Goal: Task Accomplishment & Management: Use online tool/utility

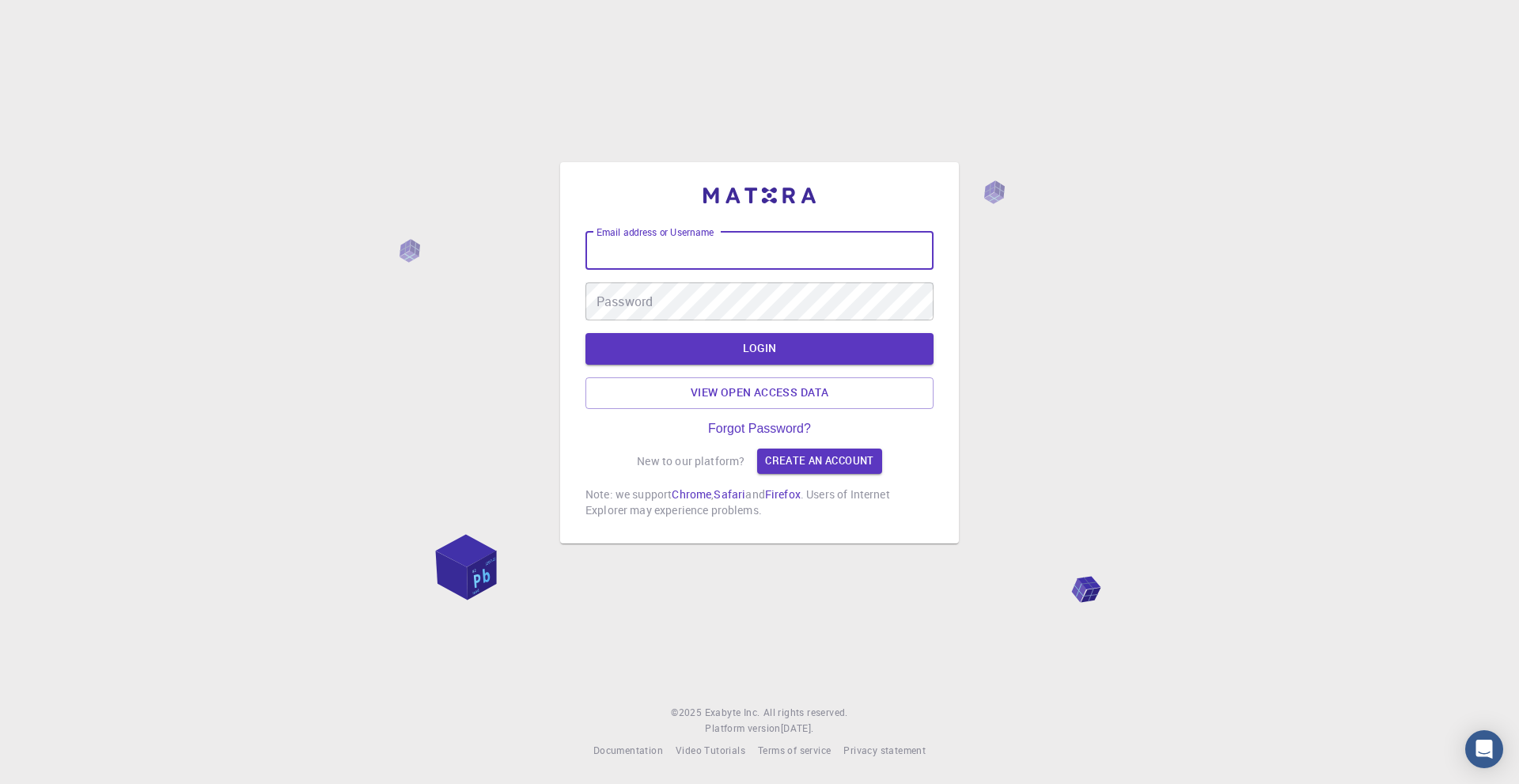
click at [642, 250] on input "Email address or Username" at bounding box center [760, 250] width 348 height 38
type input "[PERSON_NAME][EMAIL_ADDRESS][DOMAIN_NAME]"
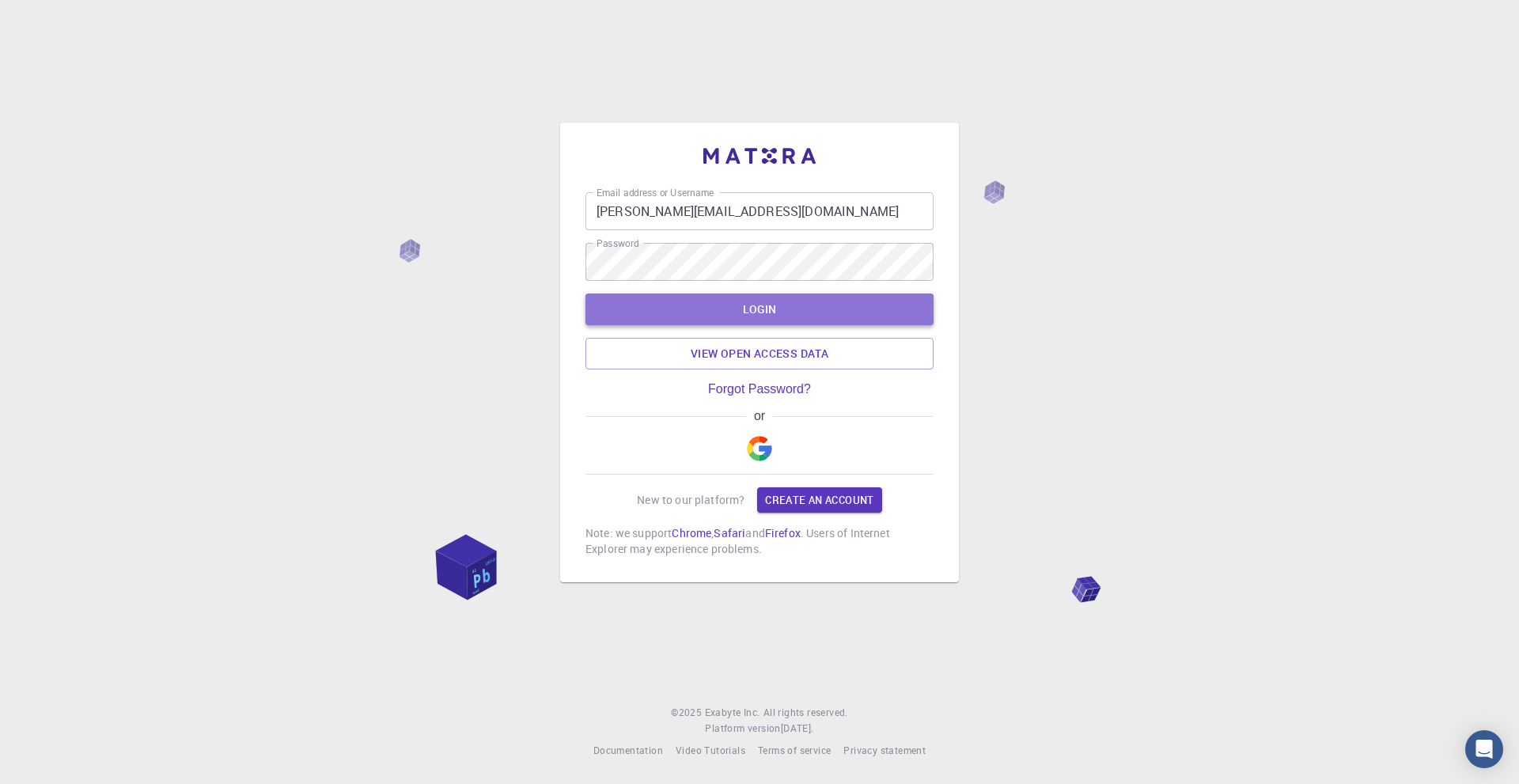
click at [736, 310] on button "LOGIN" at bounding box center [760, 310] width 348 height 32
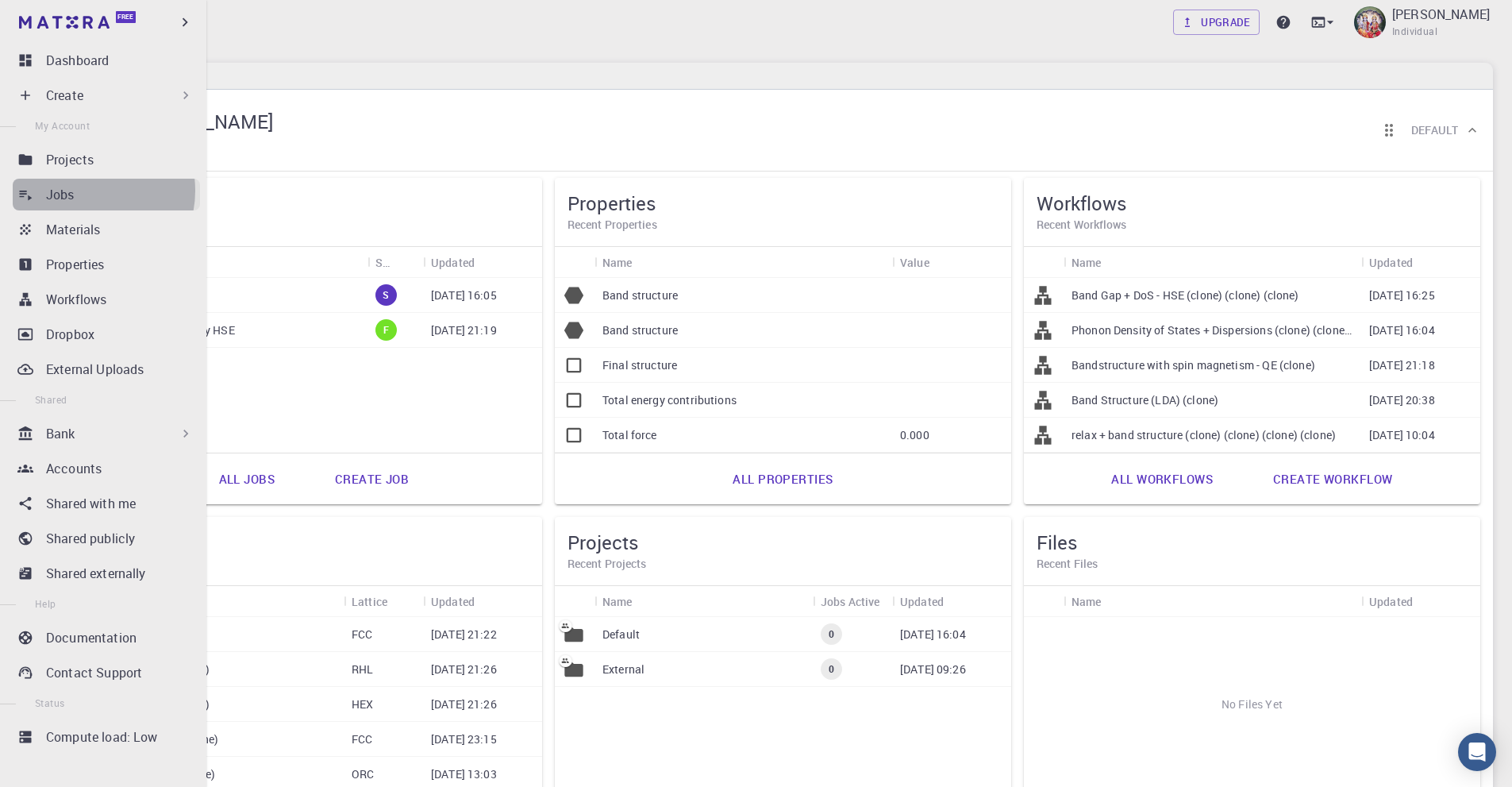
click at [88, 190] on div "Jobs" at bounding box center [123, 195] width 154 height 19
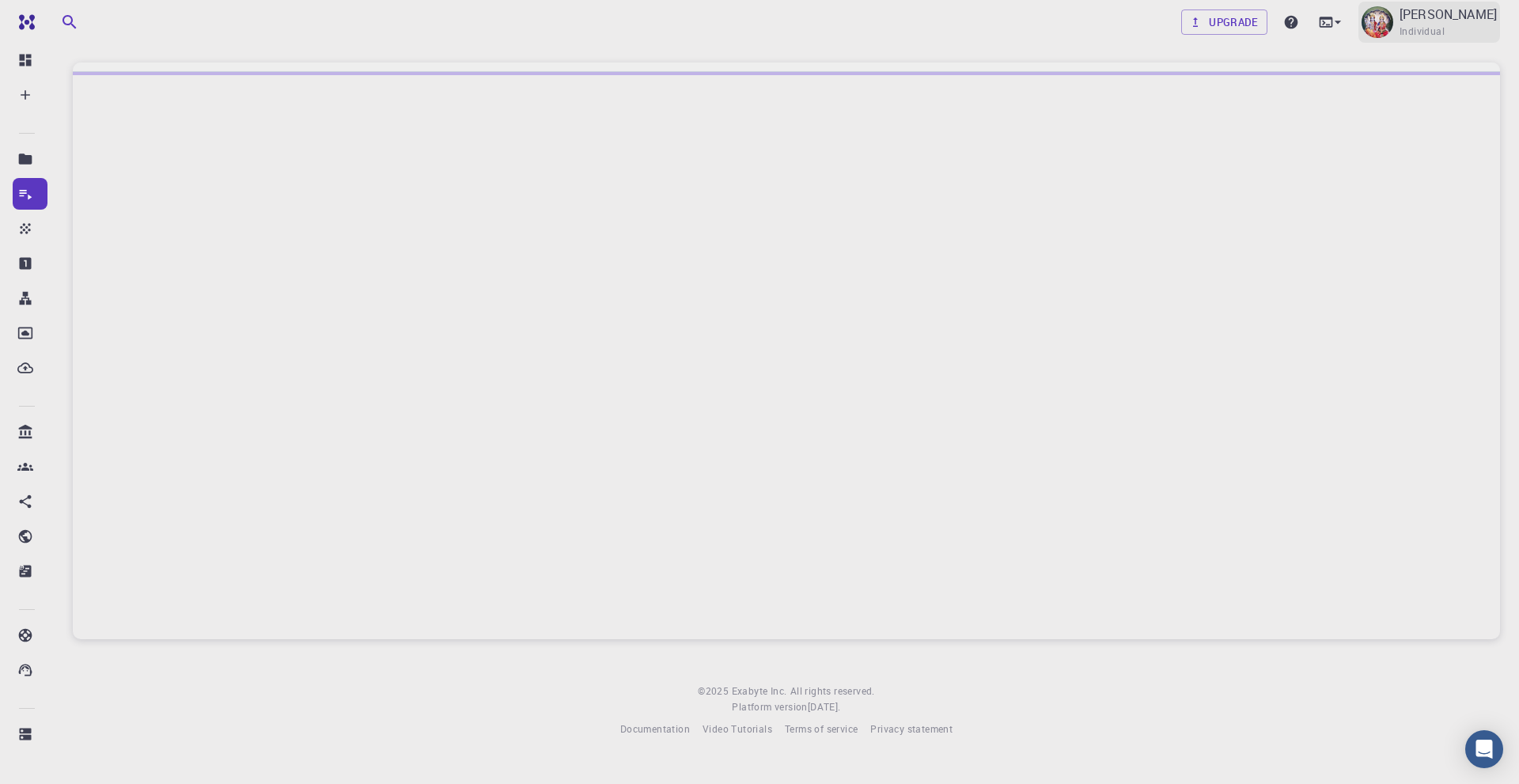
click at [1416, 25] on span "Individual" at bounding box center [1422, 32] width 45 height 16
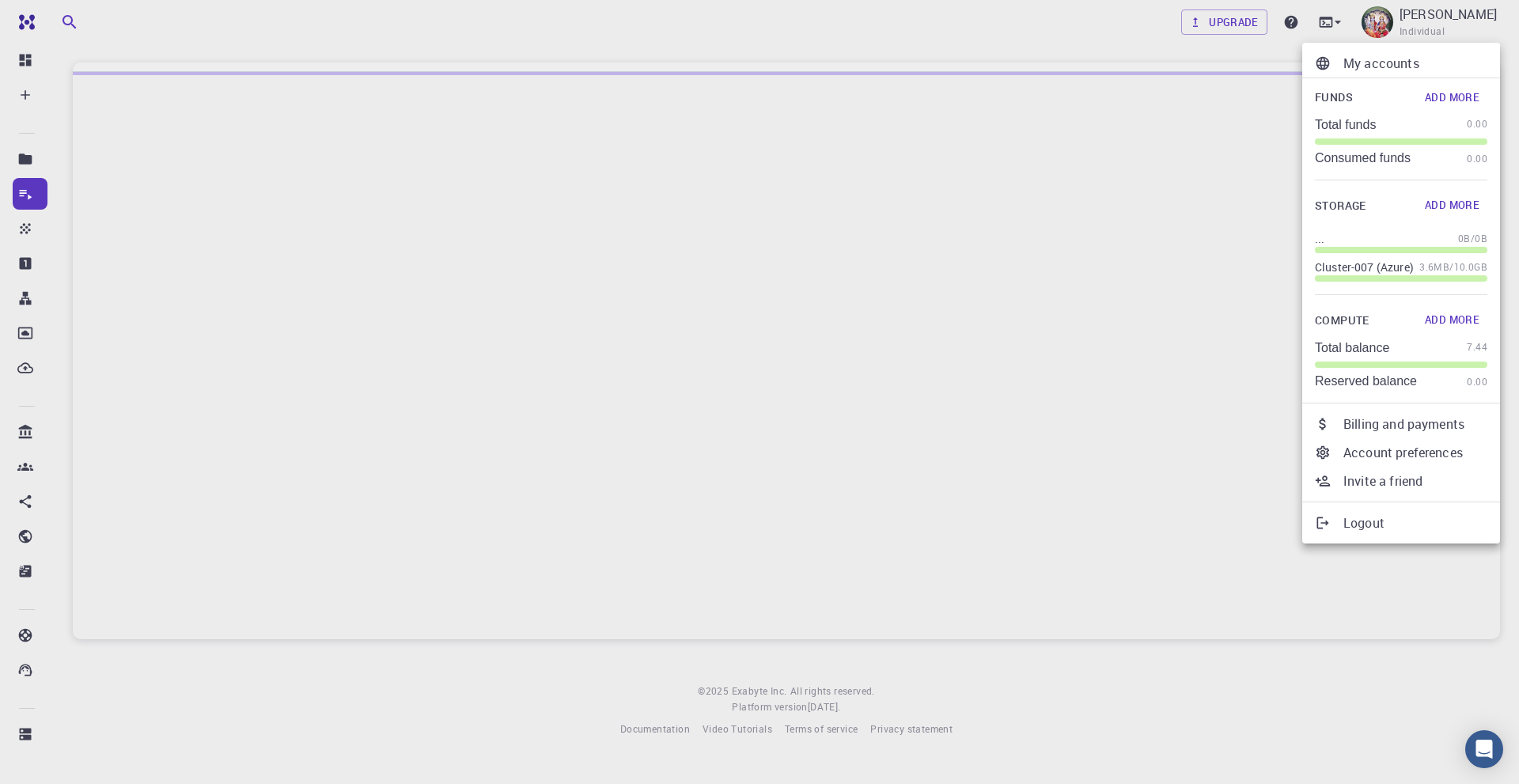
click at [916, 151] on div at bounding box center [760, 392] width 1519 height 784
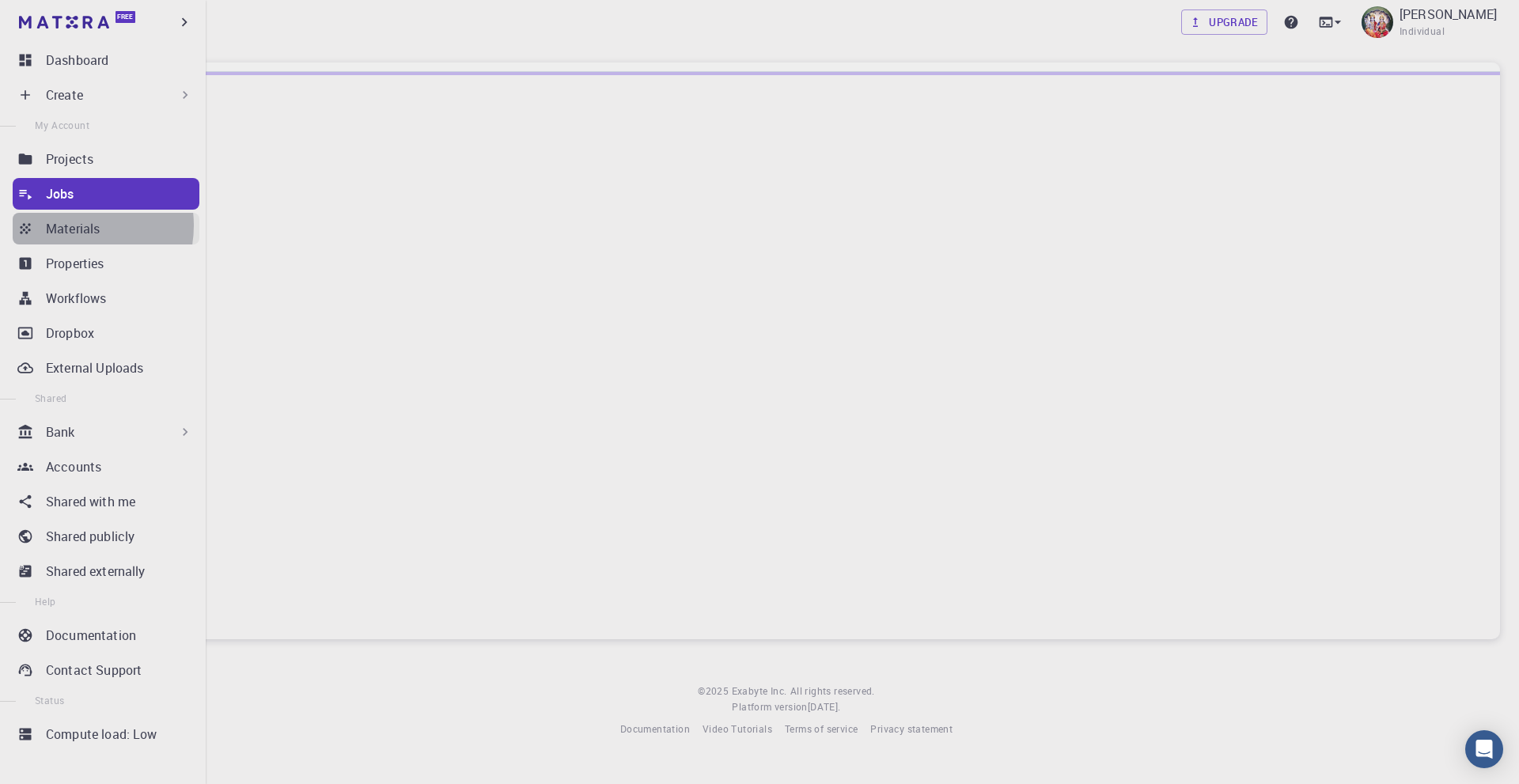
click at [73, 226] on p "Materials" at bounding box center [72, 228] width 54 height 19
click at [65, 436] on p "Bank" at bounding box center [60, 432] width 29 height 19
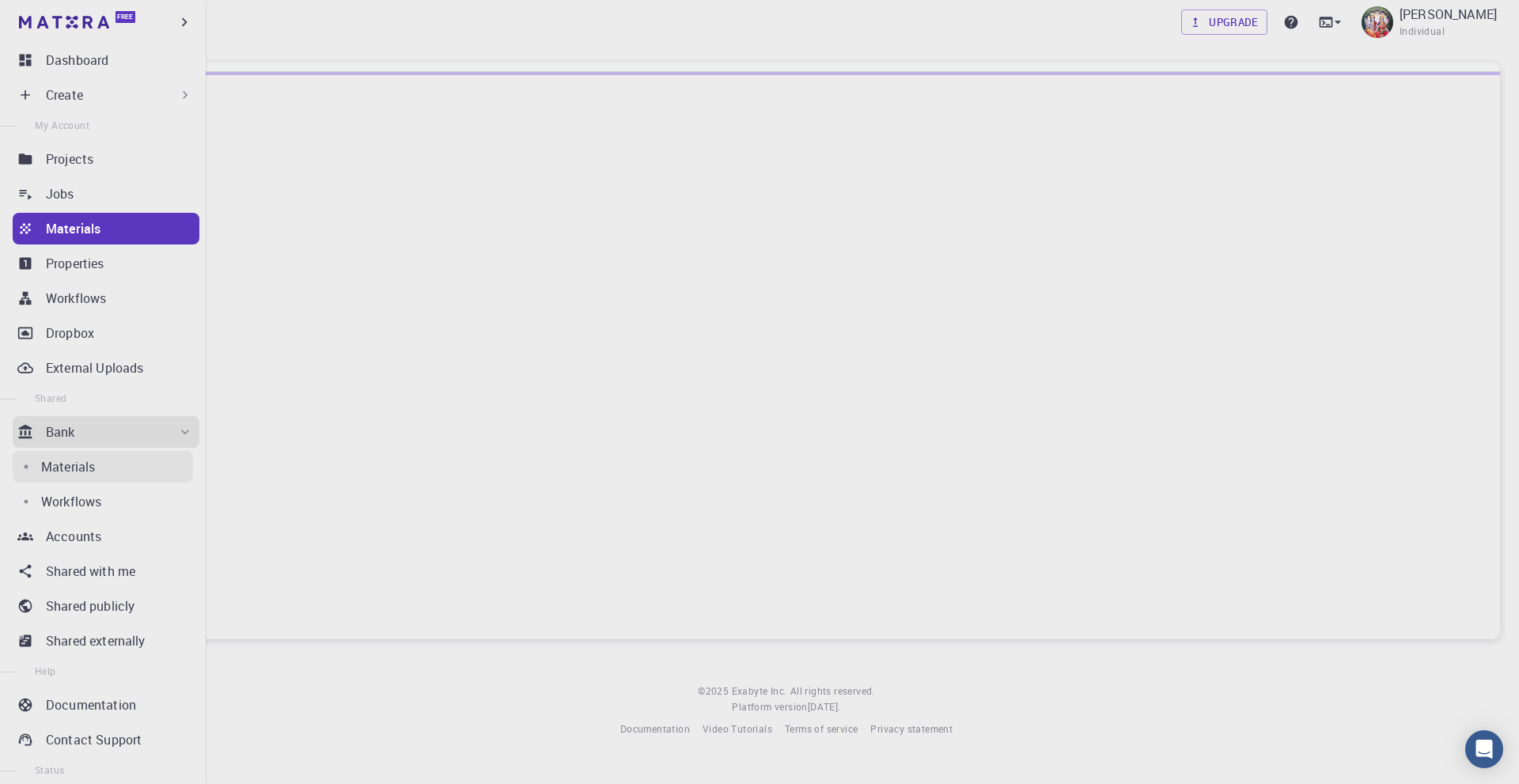
click at [64, 465] on p "Materials" at bounding box center [68, 467] width 54 height 19
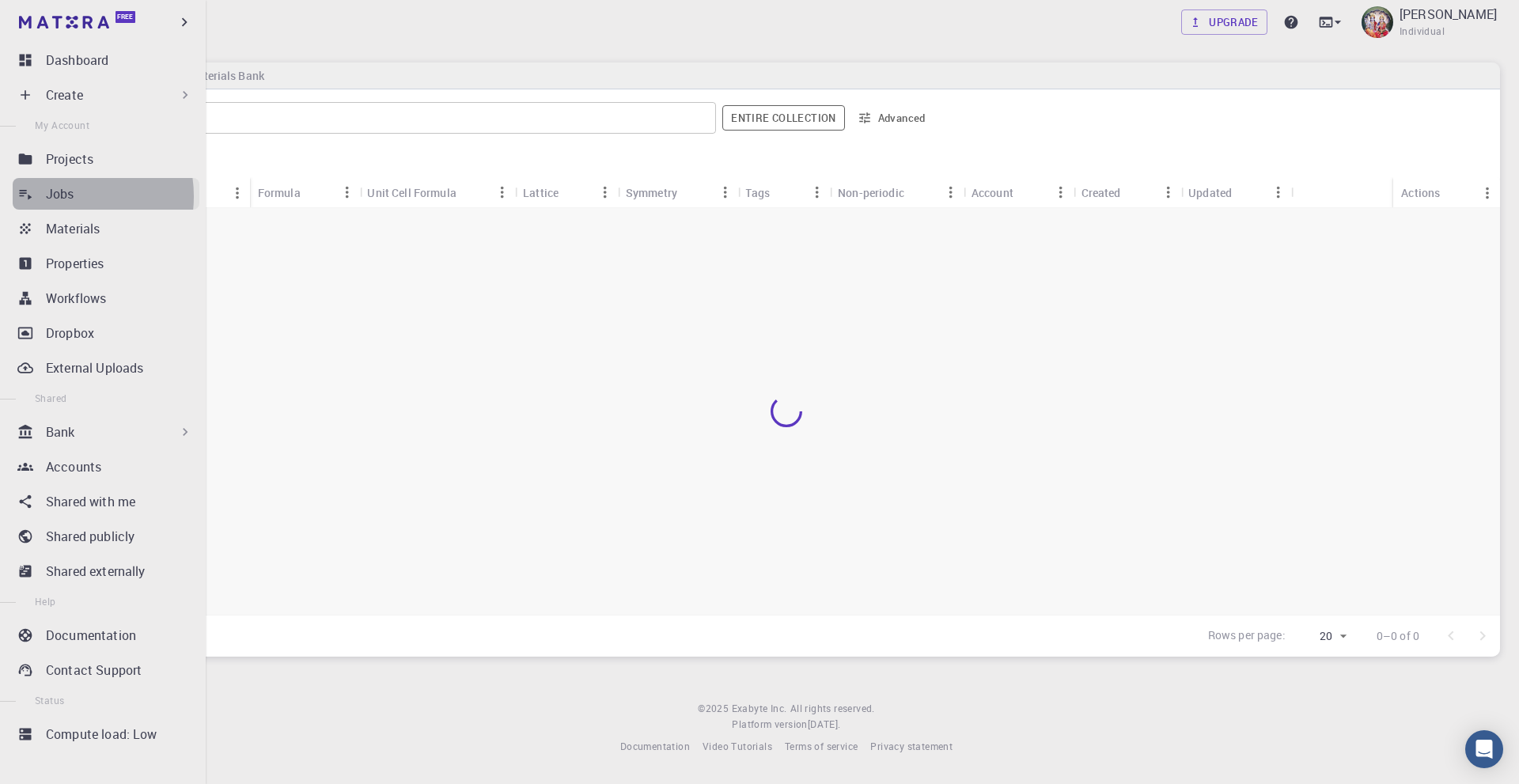
click at [64, 196] on p "Jobs" at bounding box center [60, 194] width 28 height 19
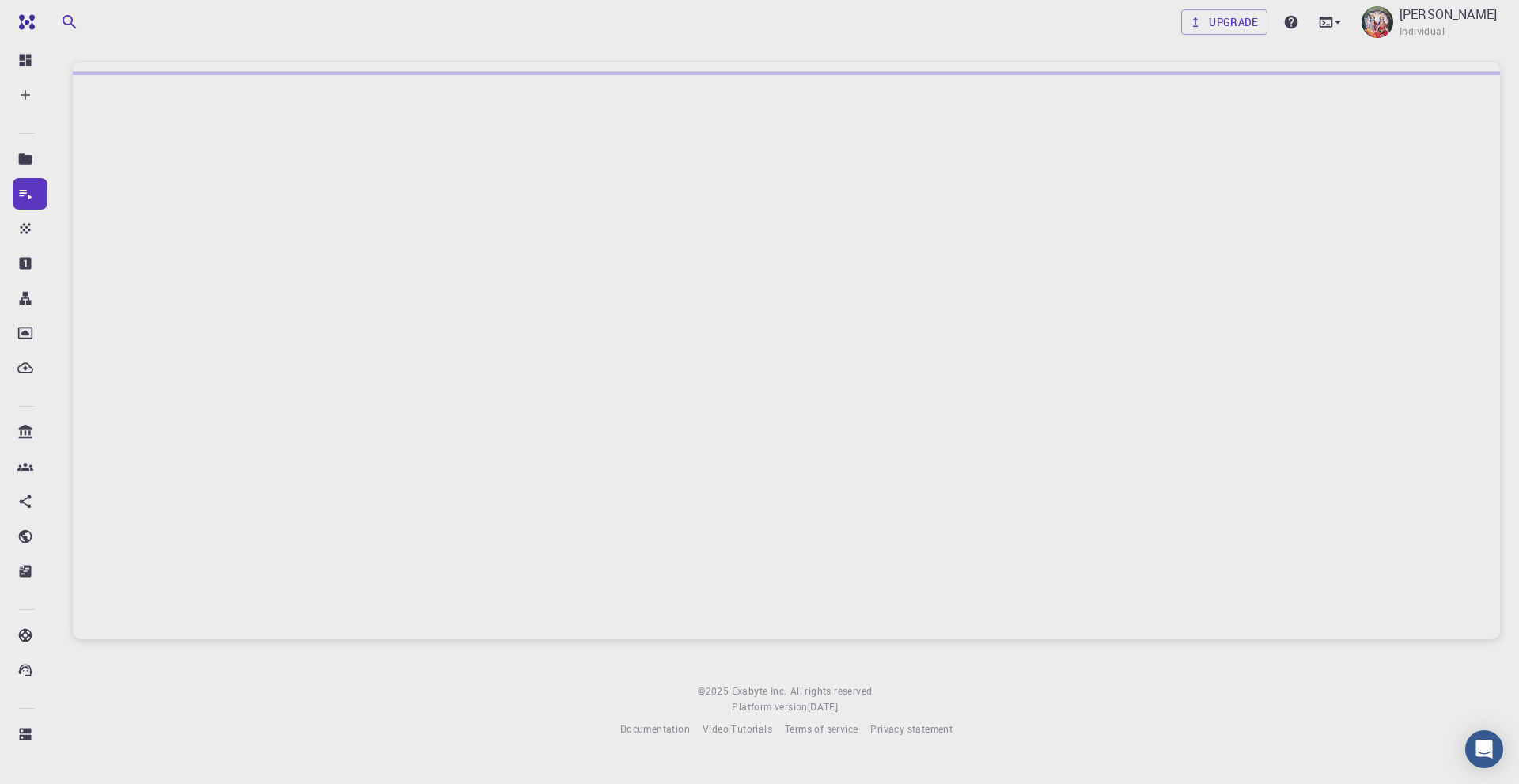
drag, startPoint x: 187, startPoint y: 152, endPoint x: 173, endPoint y: 117, distance: 37.7
click at [173, 117] on div at bounding box center [787, 355] width 1427 height 567
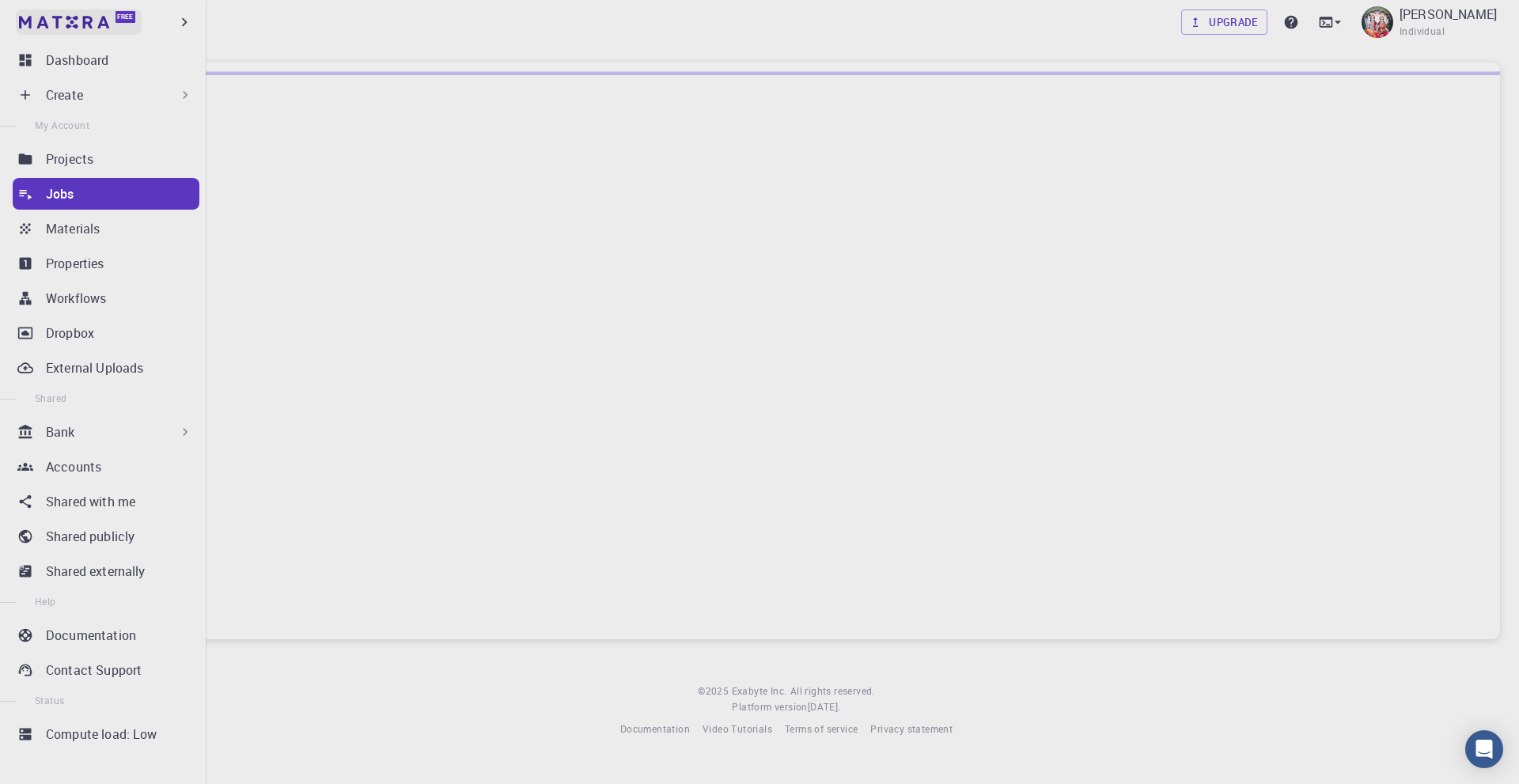
click at [41, 21] on img at bounding box center [30, 22] width 22 height 16
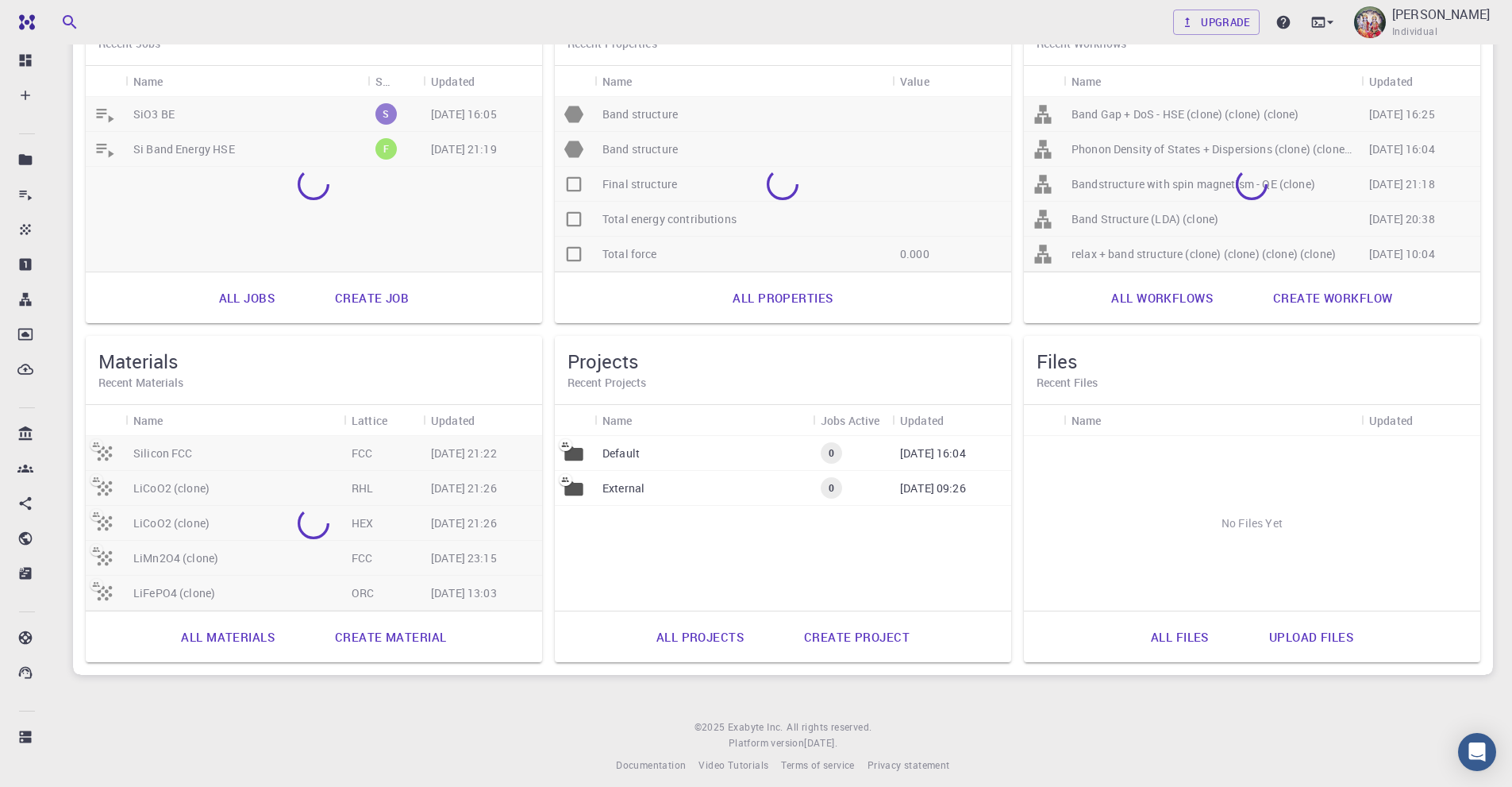
scroll to position [193, 0]
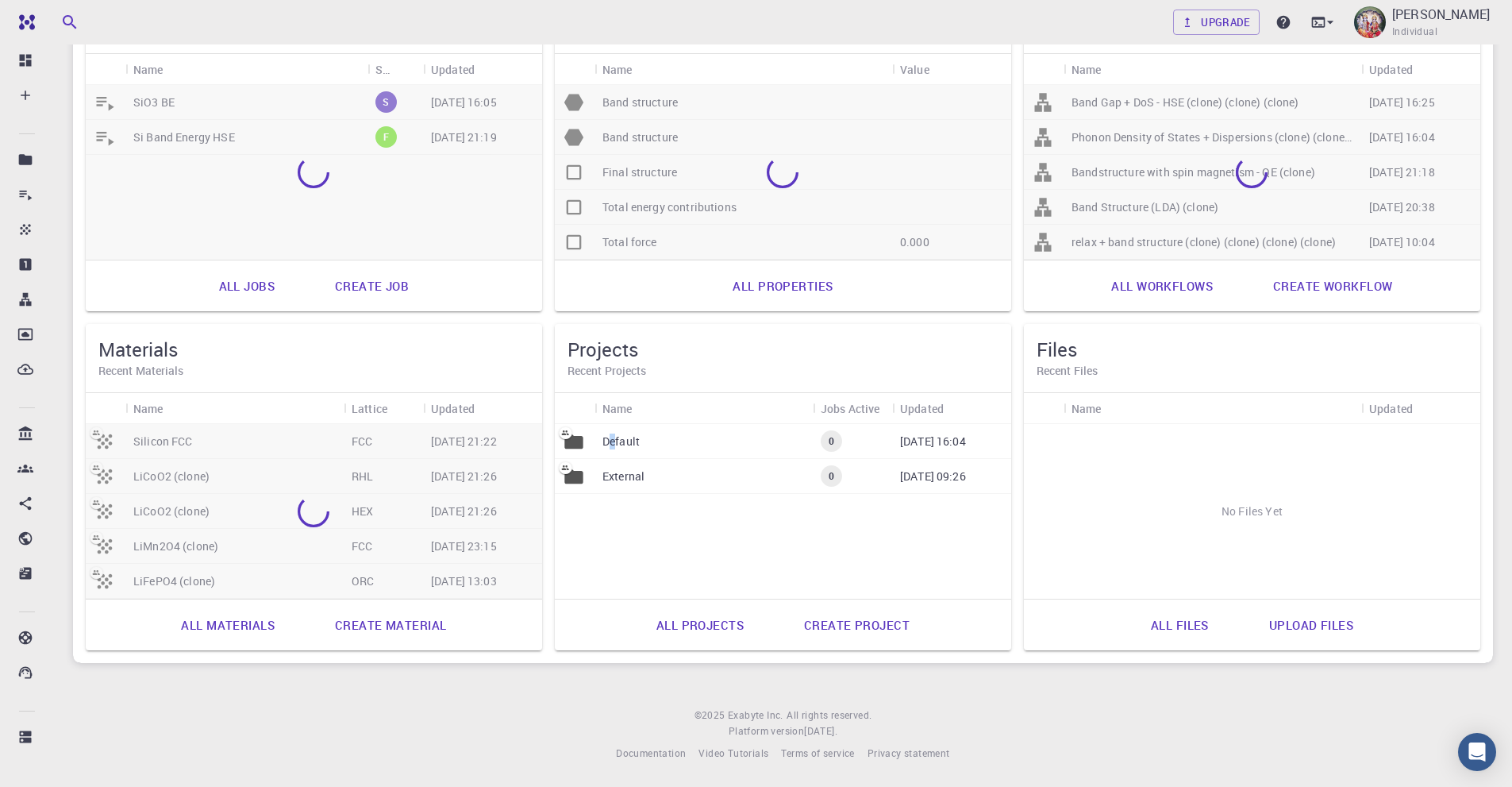
click at [613, 444] on p "Default" at bounding box center [621, 442] width 37 height 16
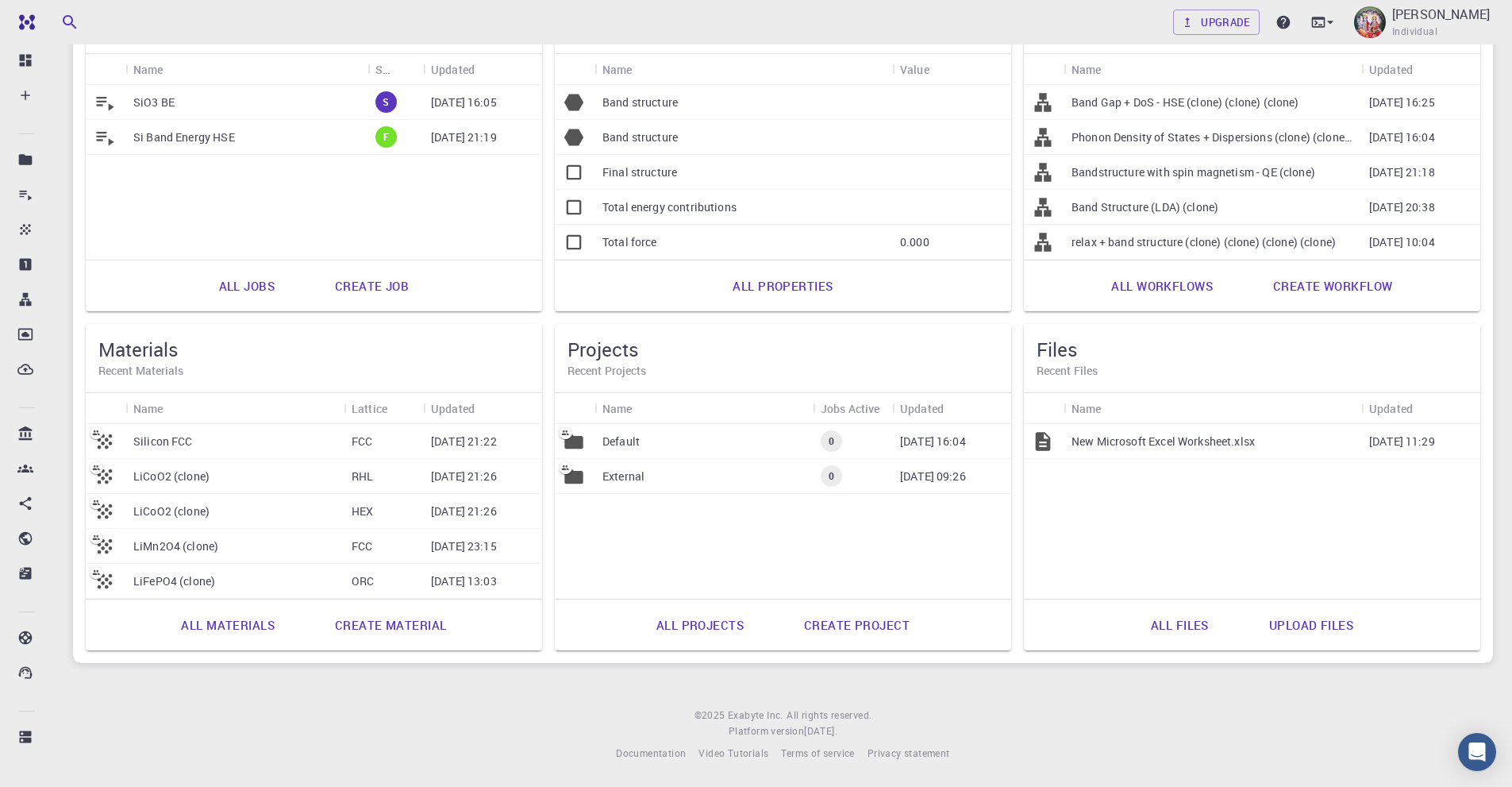
click at [190, 104] on div "SiO3 BE" at bounding box center [247, 102] width 242 height 35
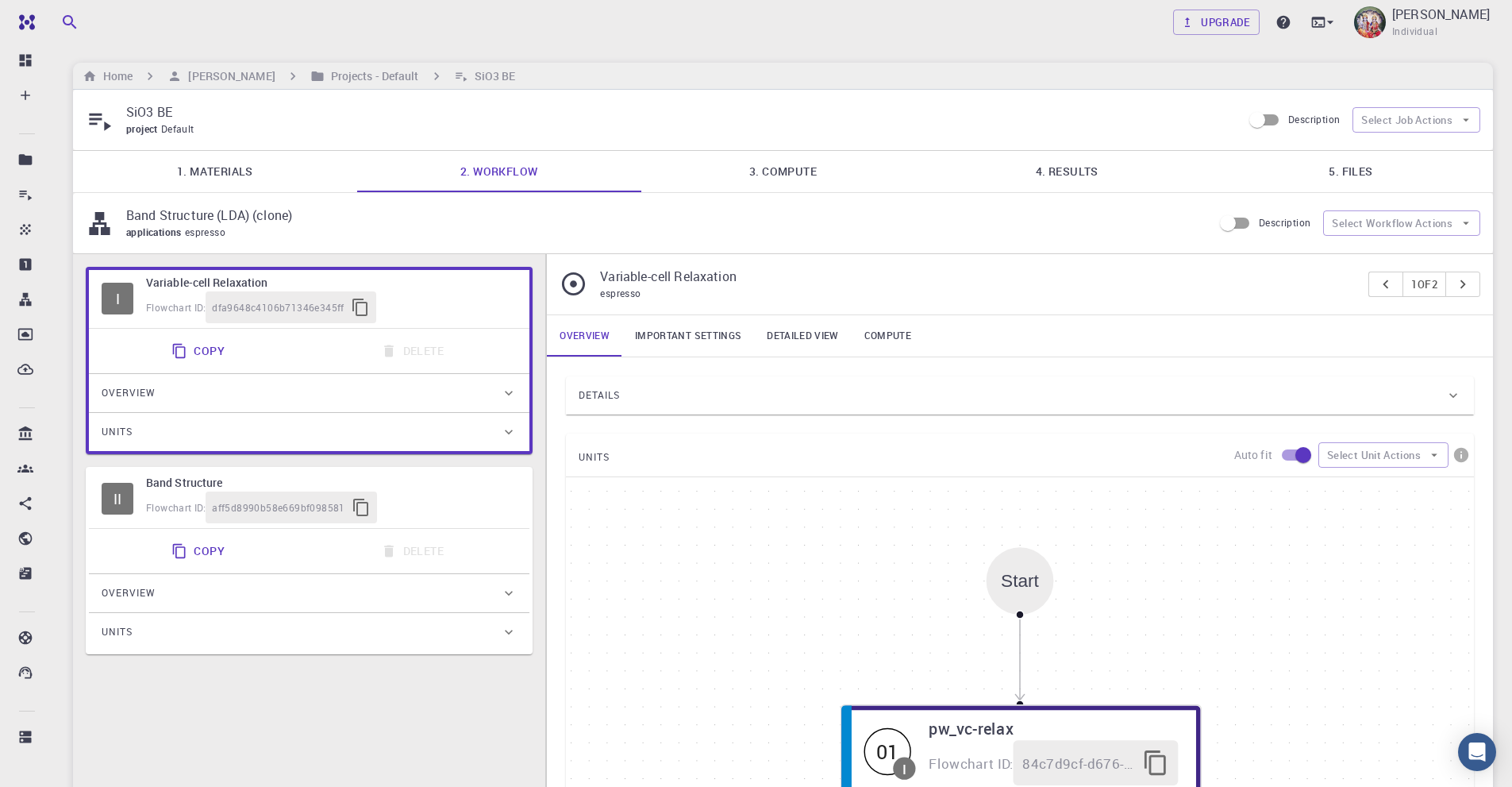
type input "/export/share/pseudo/si/lda/pz/gbrv/1.0/us/si_pz_gbrv_1.0.upf"
type input "/export/share/pseudo/o/lda/pz/gbrv/1.2/us/o_pz_gbrv_1.2.upf"
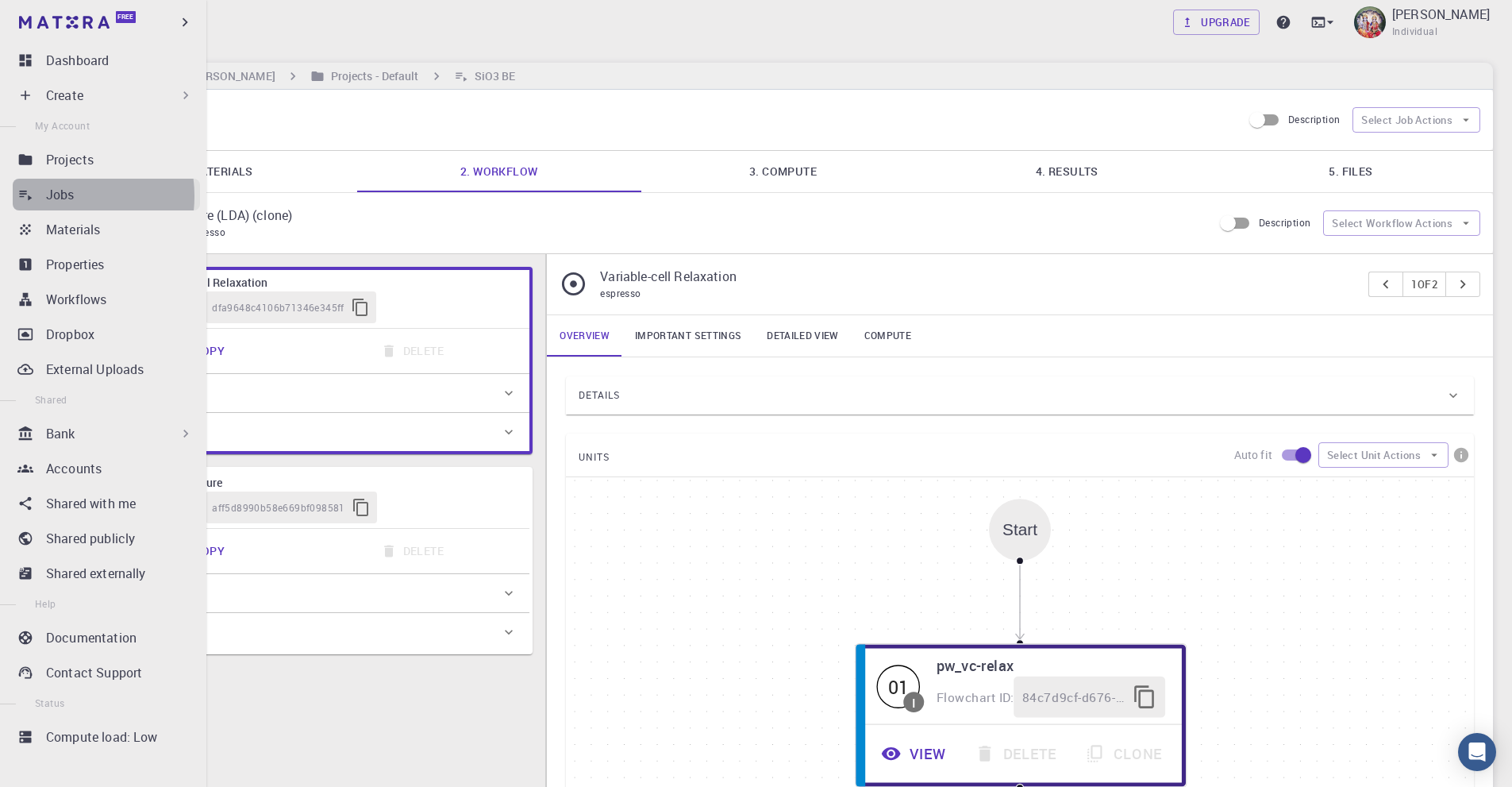
click at [56, 197] on p "Jobs" at bounding box center [60, 195] width 28 height 19
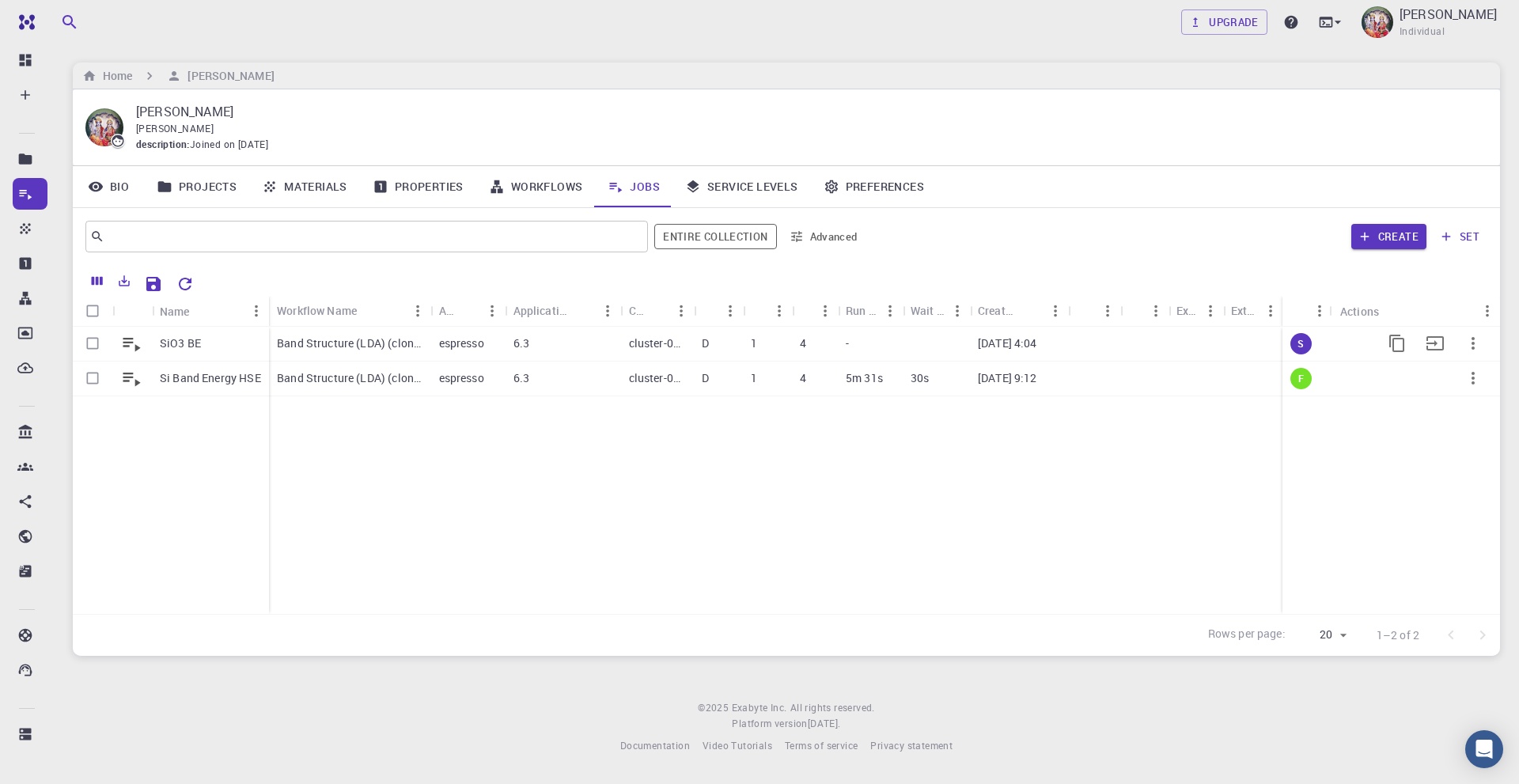
click at [93, 342] on input "Select row" at bounding box center [93, 343] width 30 height 30
checkbox input "true"
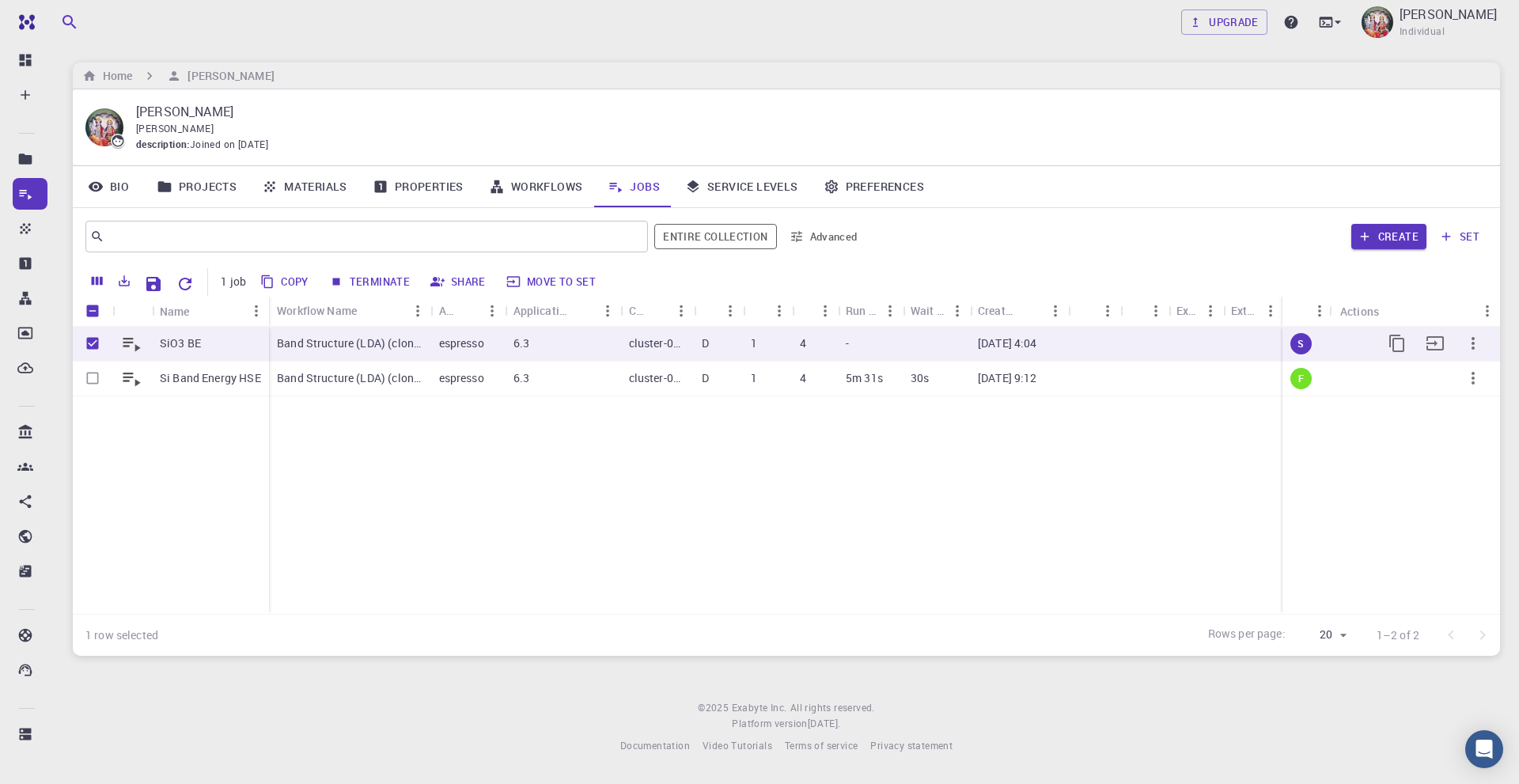
click at [91, 341] on input "Unselect row" at bounding box center [93, 343] width 30 height 30
checkbox input "false"
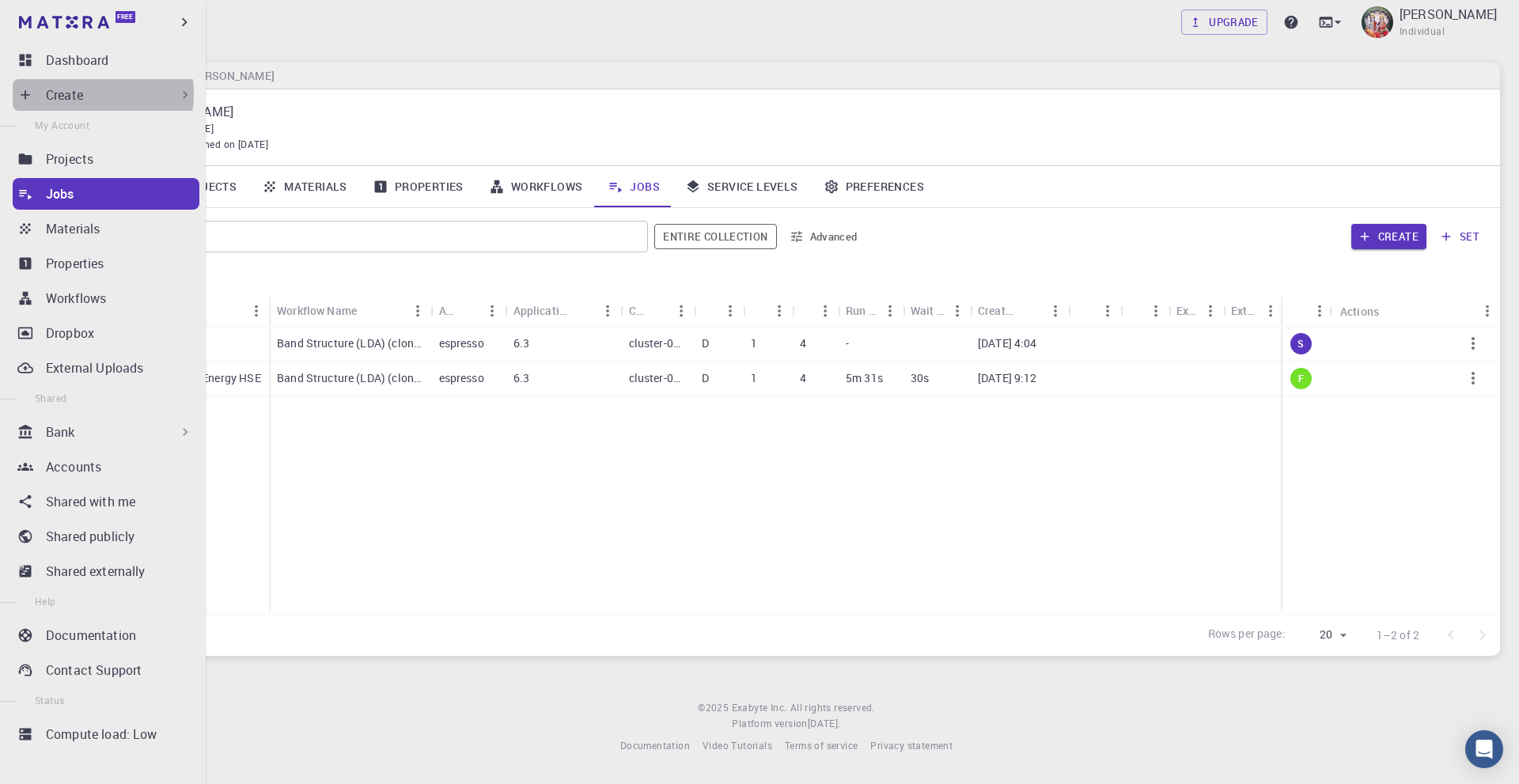
click at [83, 94] on p "Create" at bounding box center [64, 95] width 37 height 19
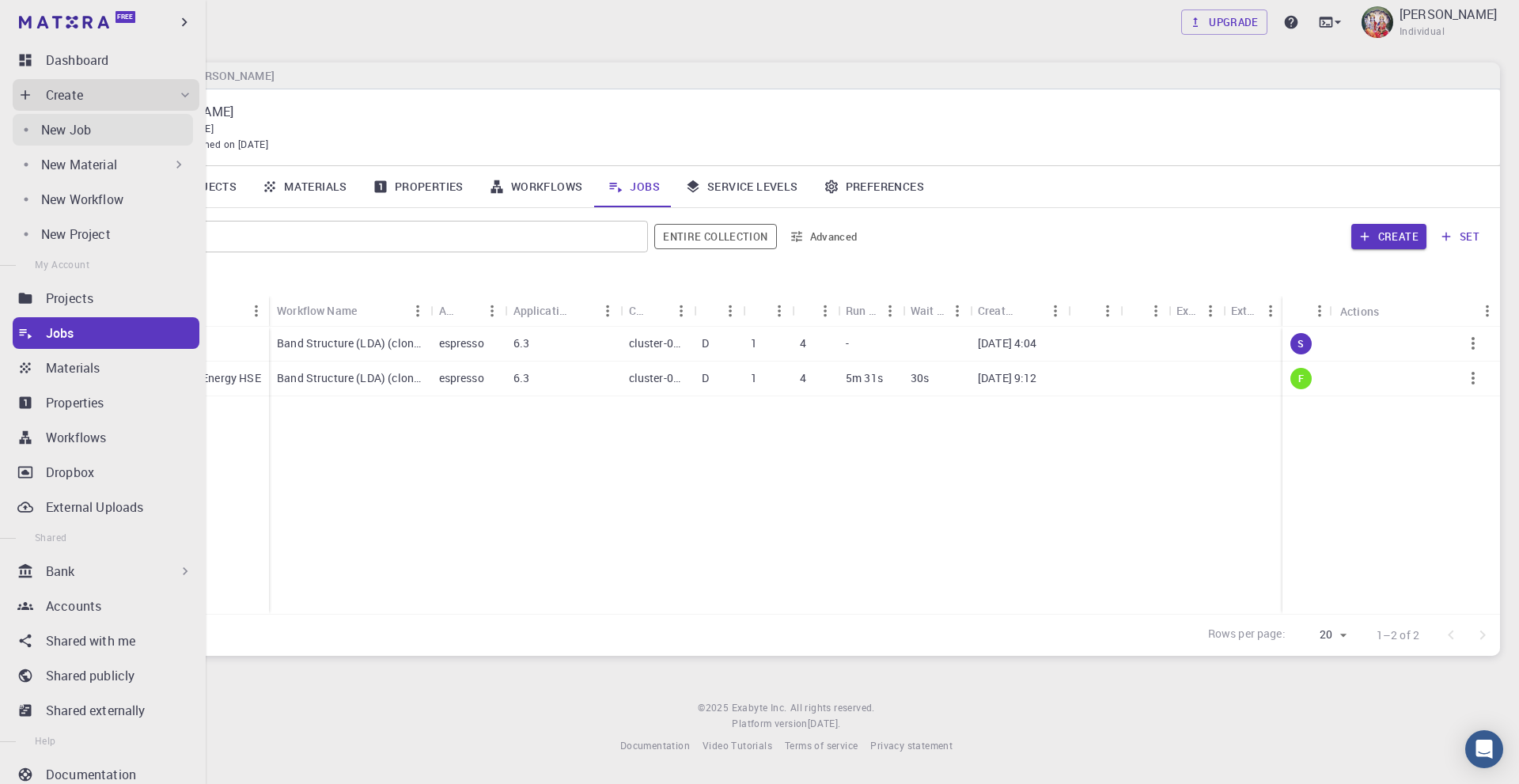
click at [91, 133] on p "New Job" at bounding box center [66, 130] width 50 height 19
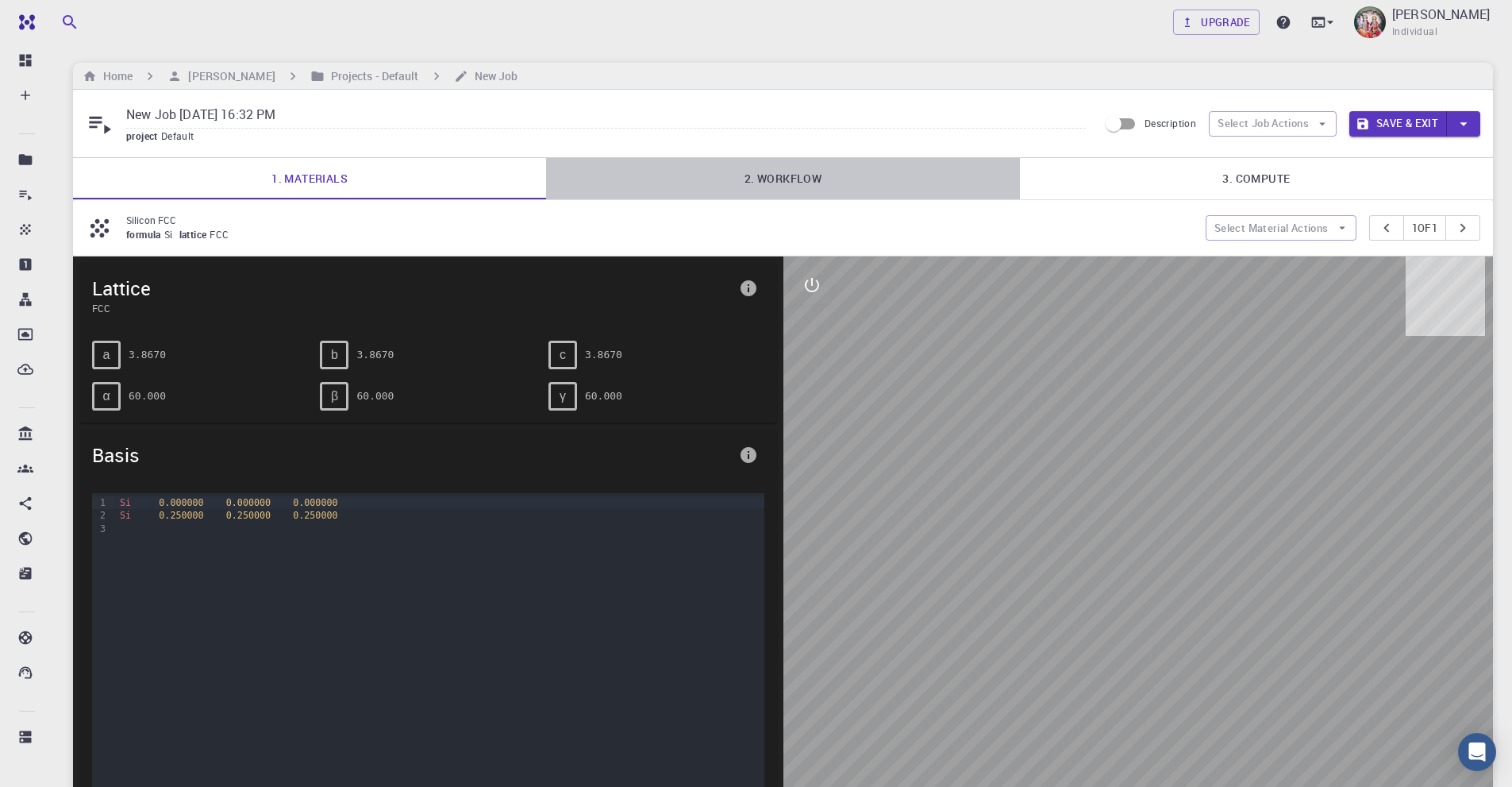
click at [769, 181] on link "2. Workflow" at bounding box center [782, 179] width 473 height 42
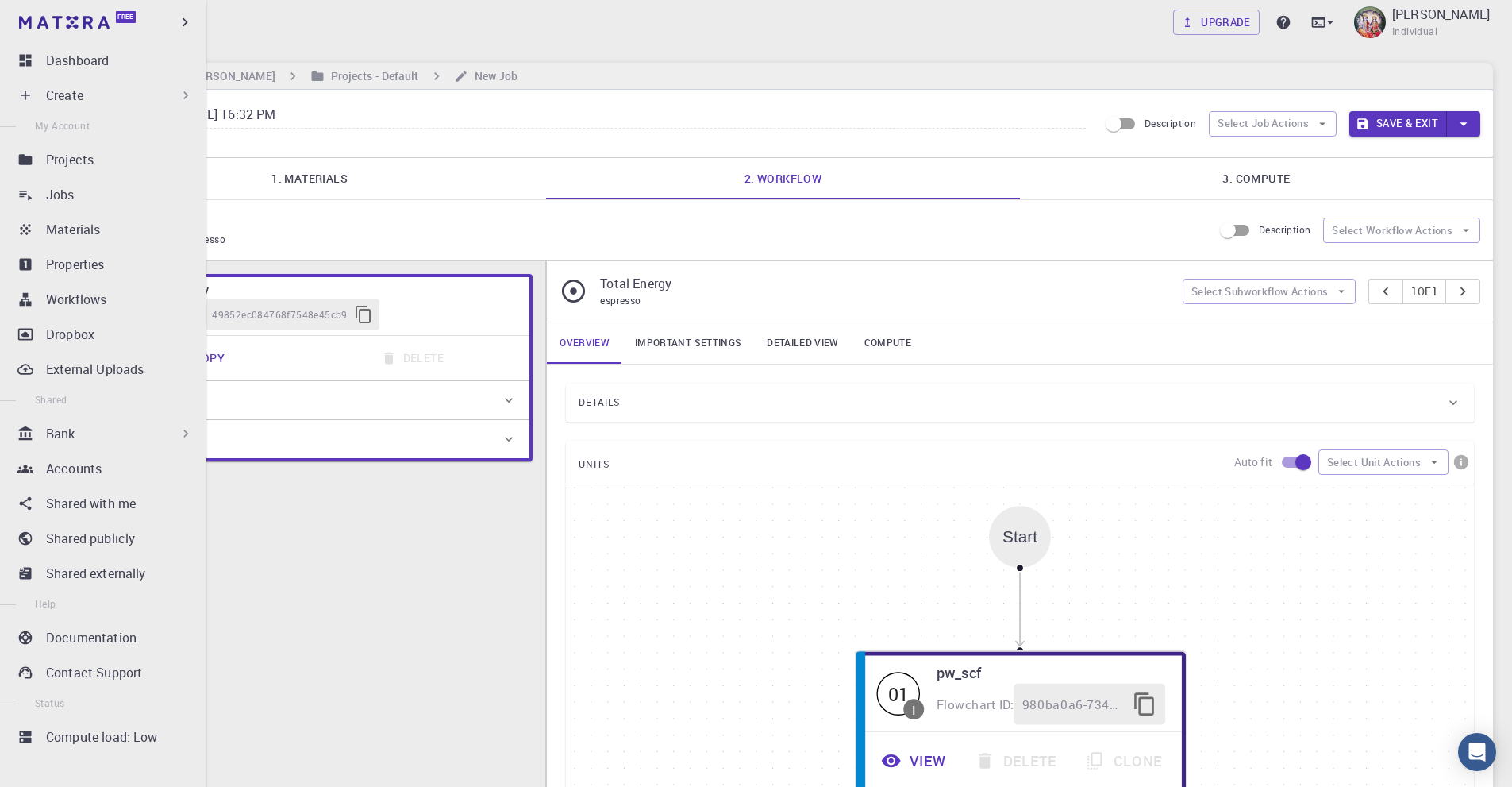
click at [75, 434] on div "Bank" at bounding box center [119, 434] width 148 height 19
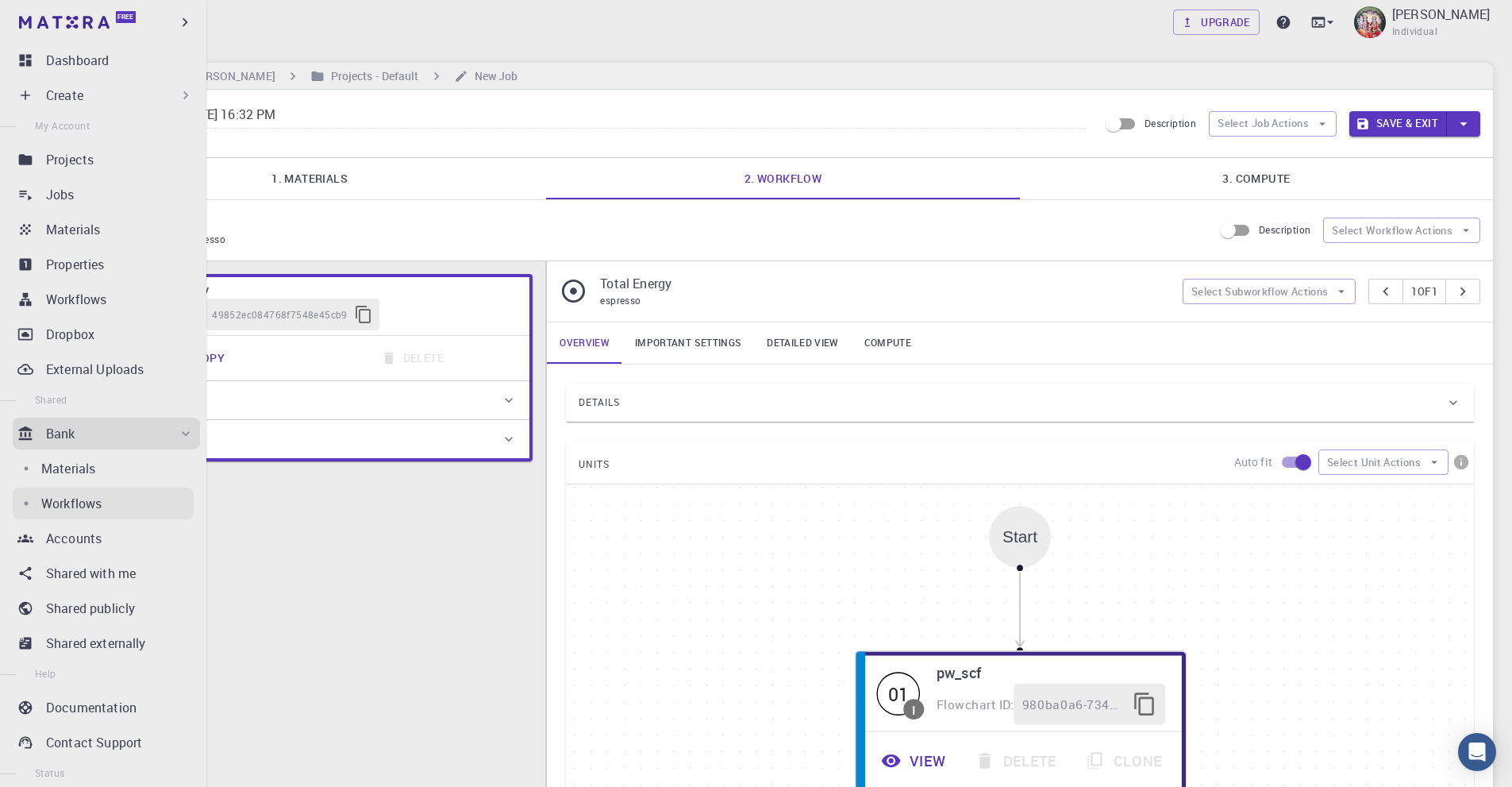
click at [86, 499] on p "Workflows" at bounding box center [72, 504] width 60 height 19
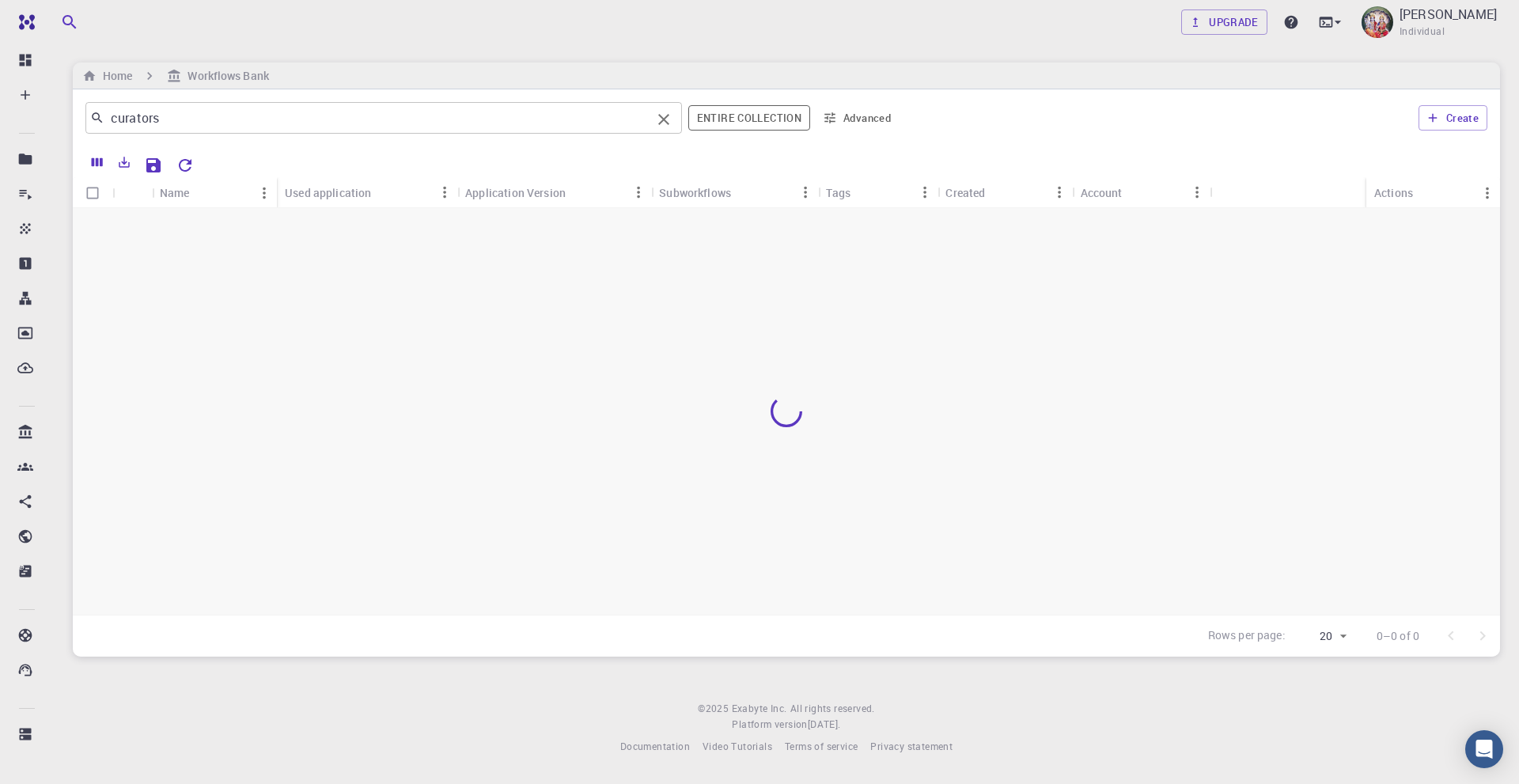
click at [225, 120] on input "curators" at bounding box center [378, 117] width 547 height 22
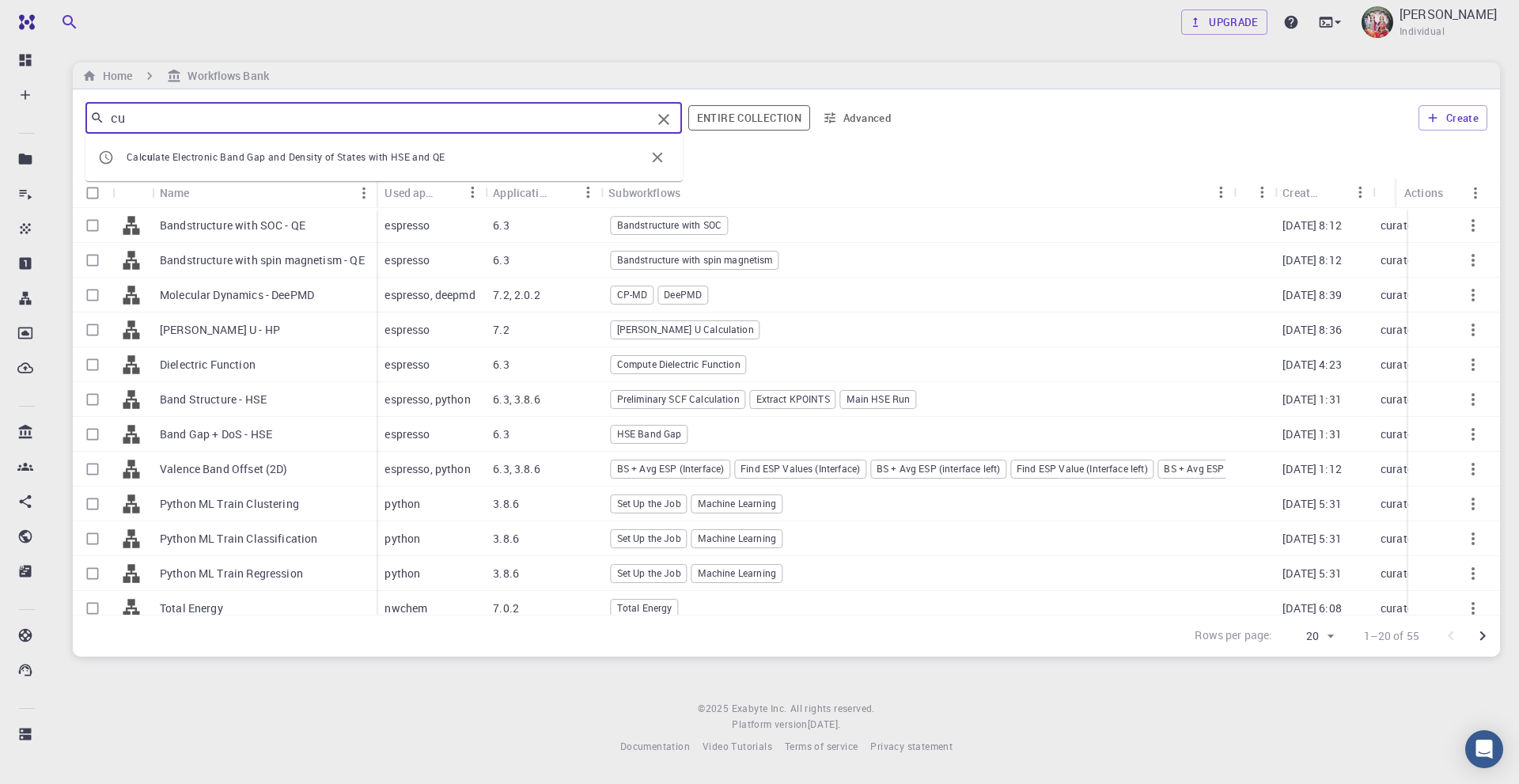
type input "c"
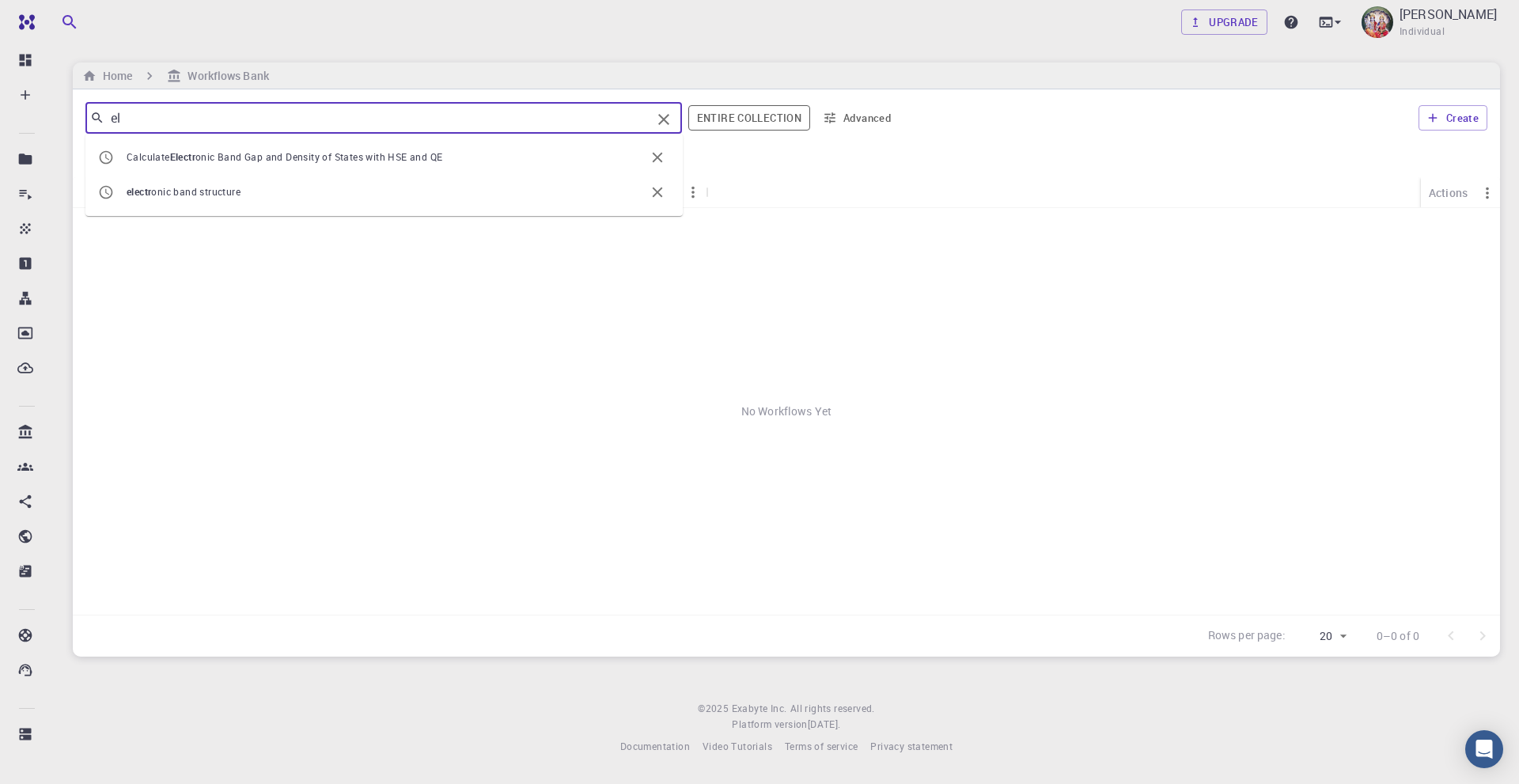
type input "e"
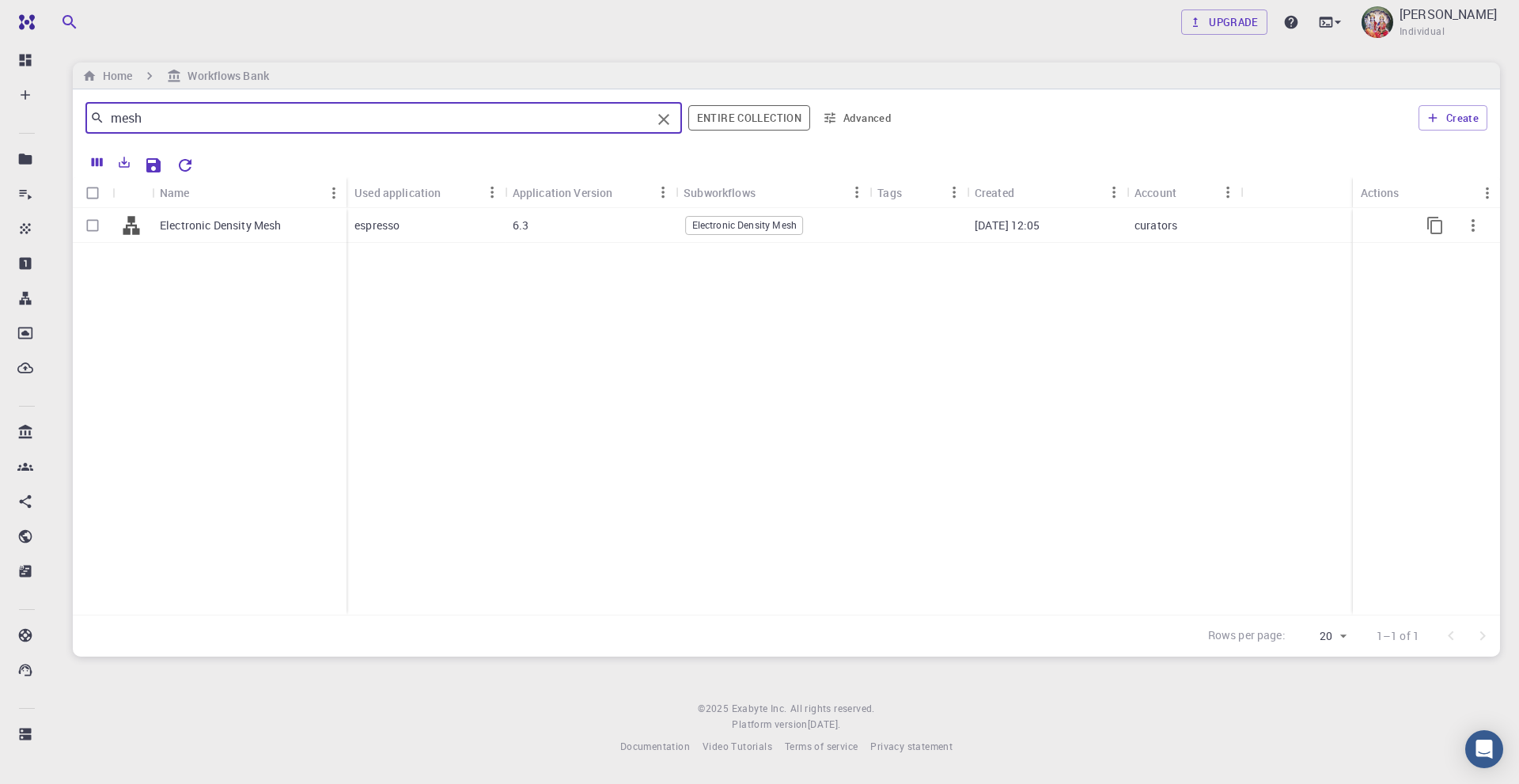
type input "mesh"
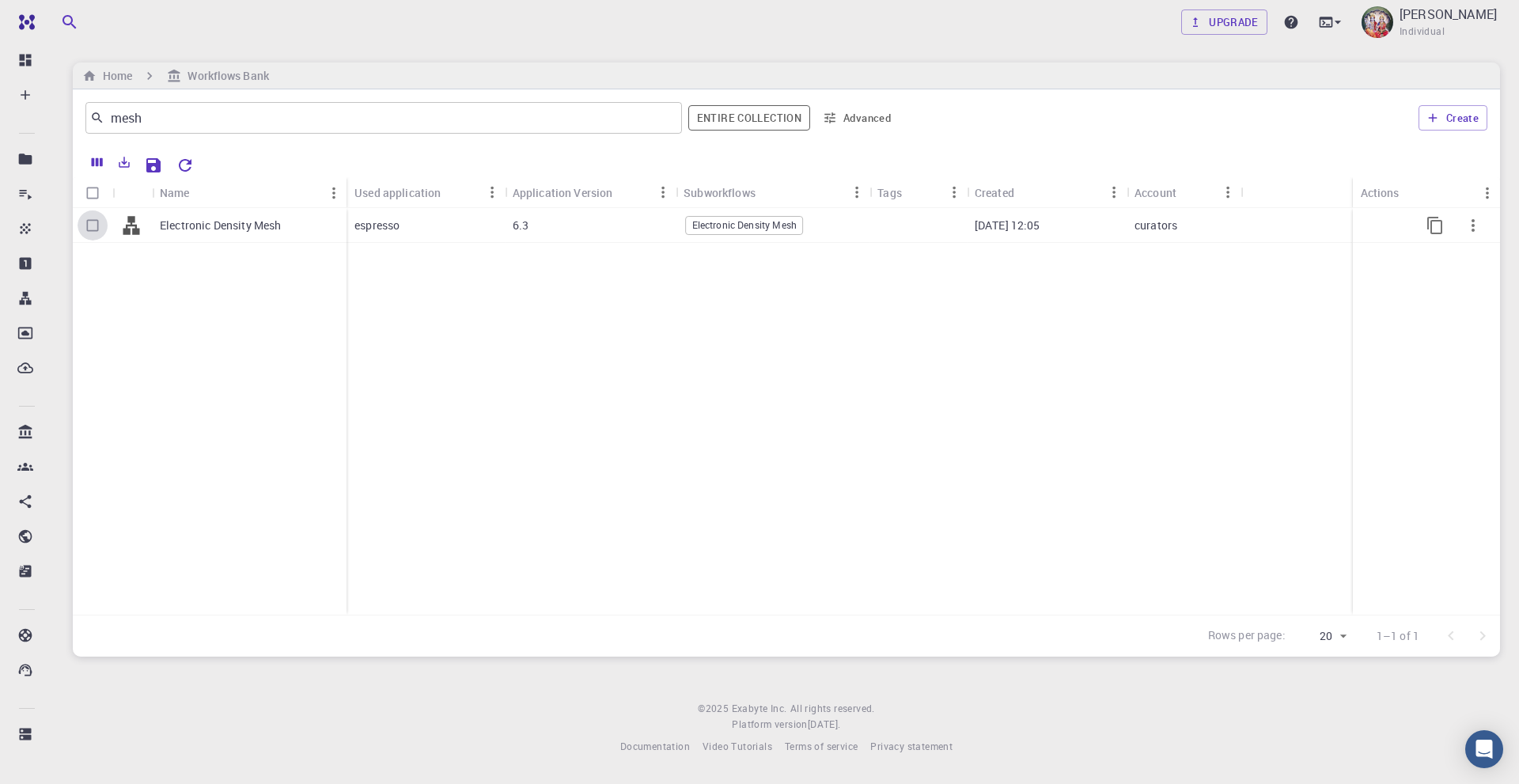
click at [88, 225] on input "Select row" at bounding box center [93, 226] width 30 height 30
checkbox input "true"
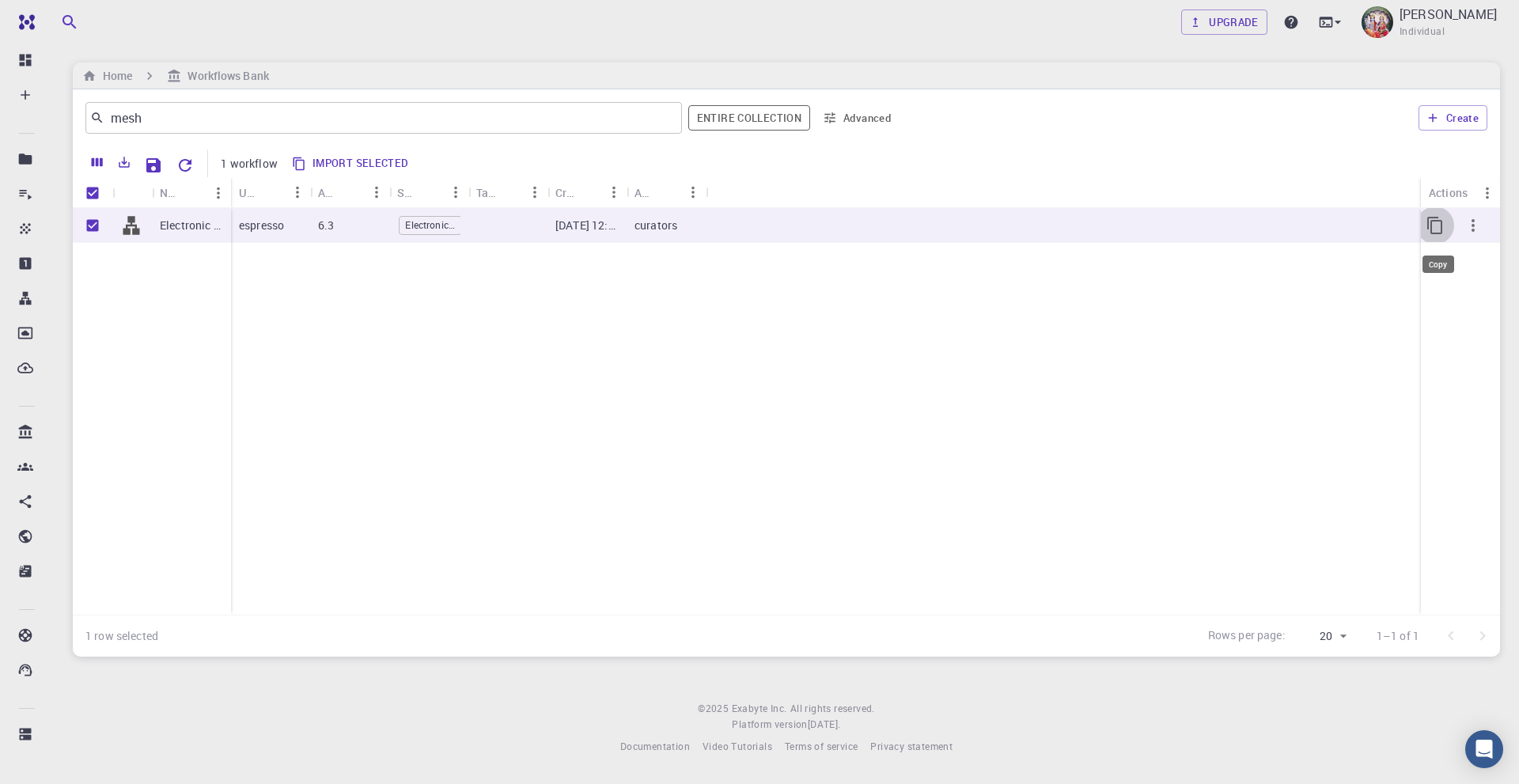
click at [1440, 225] on icon "Copy" at bounding box center [1435, 226] width 19 height 19
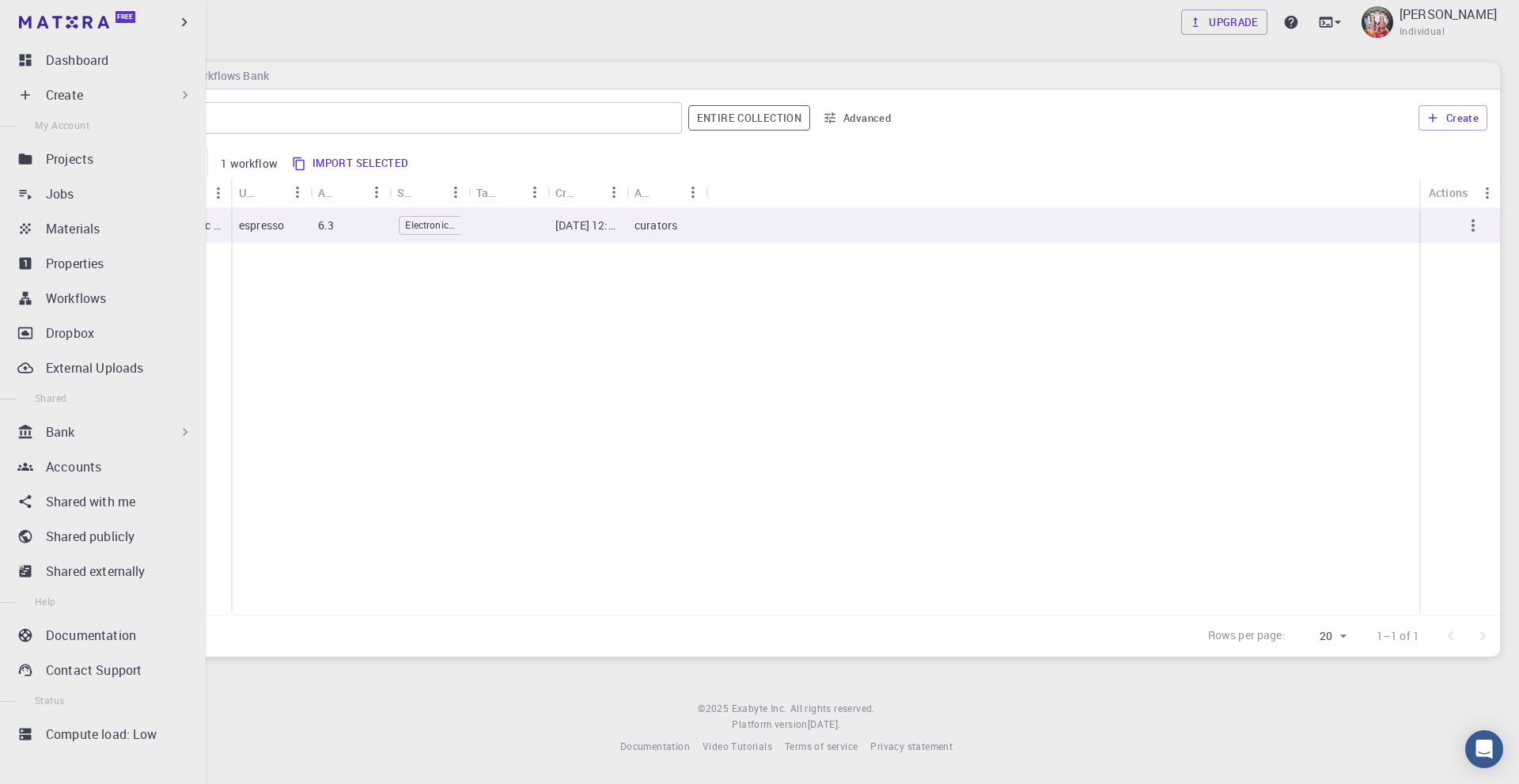
click at [70, 93] on p "Create" at bounding box center [64, 95] width 37 height 19
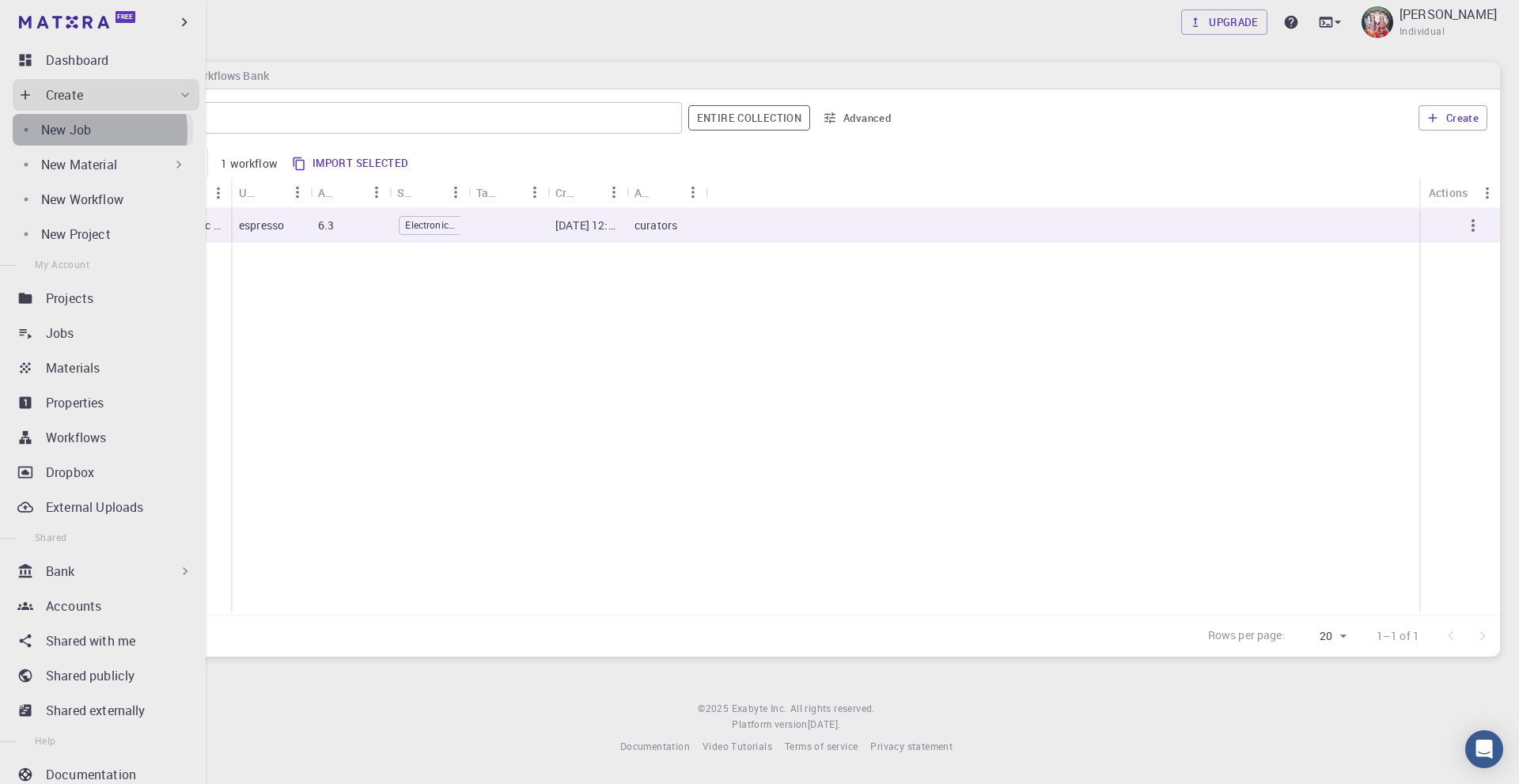
click at [78, 132] on p "New Job" at bounding box center [66, 130] width 50 height 19
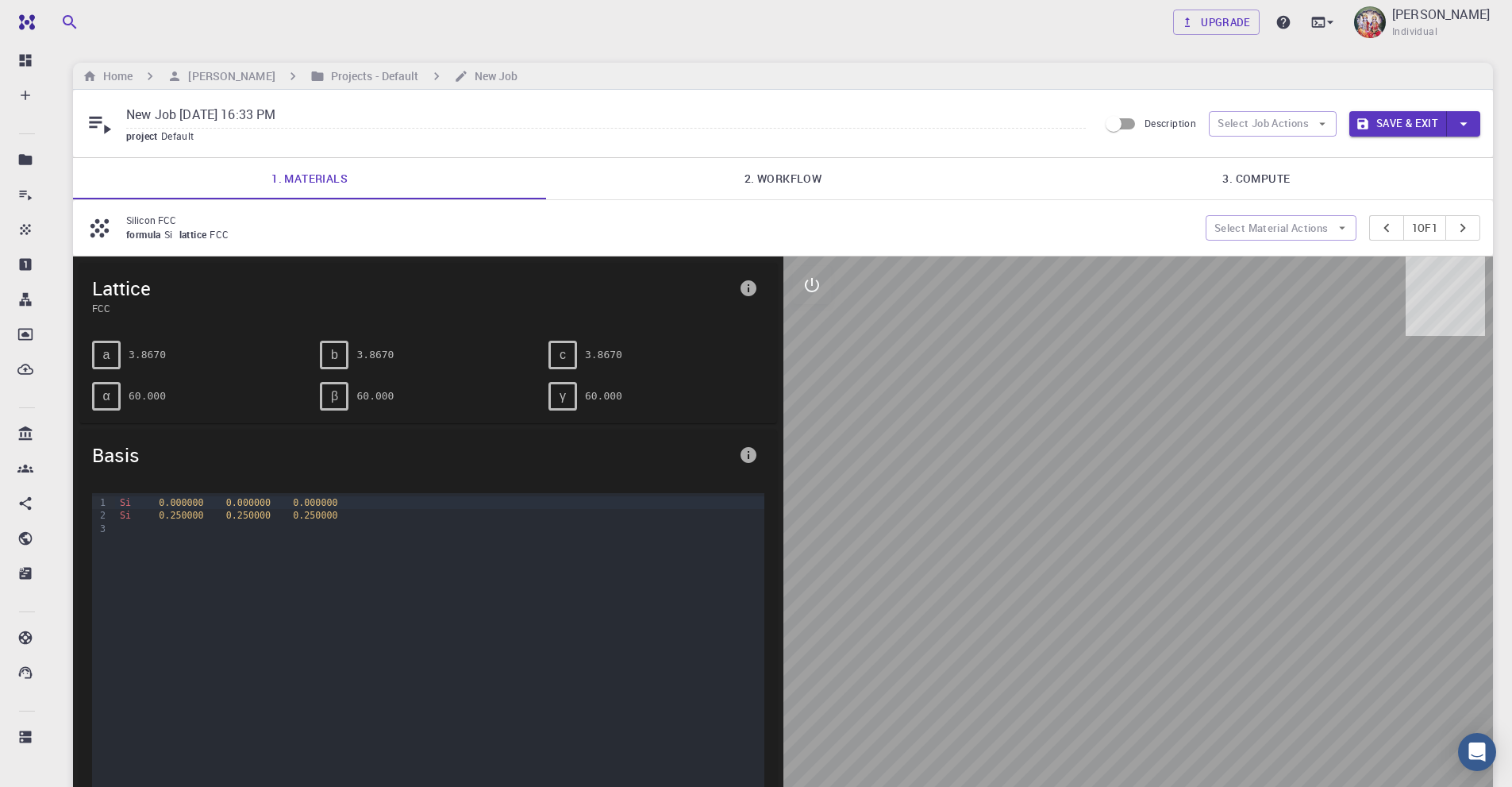
click at [776, 177] on link "2. Workflow" at bounding box center [782, 179] width 473 height 42
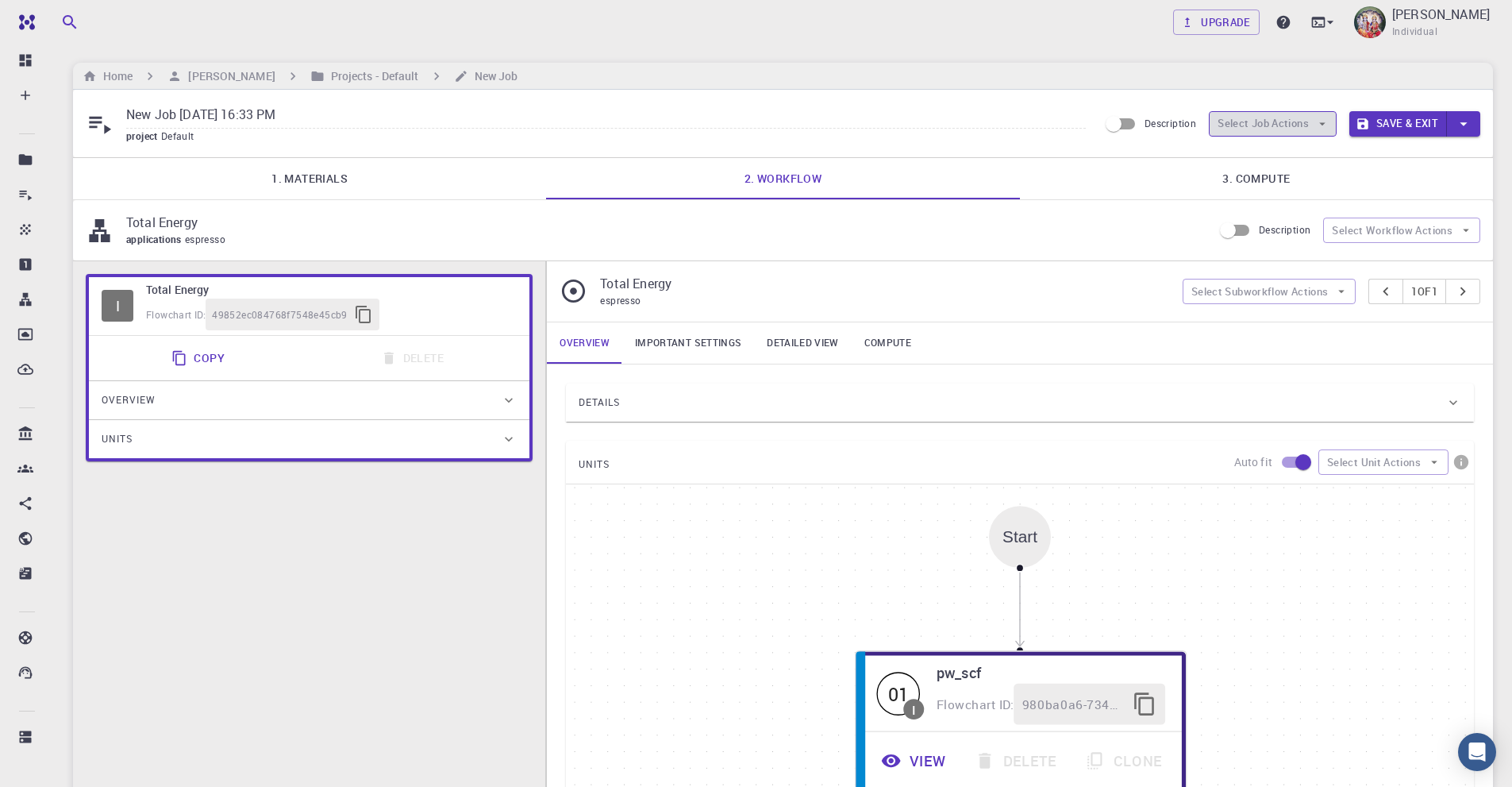
click at [1288, 123] on button "Select Job Actions" at bounding box center [1272, 124] width 127 height 26
click at [1284, 205] on span "Select workflow" at bounding box center [1286, 206] width 74 height 16
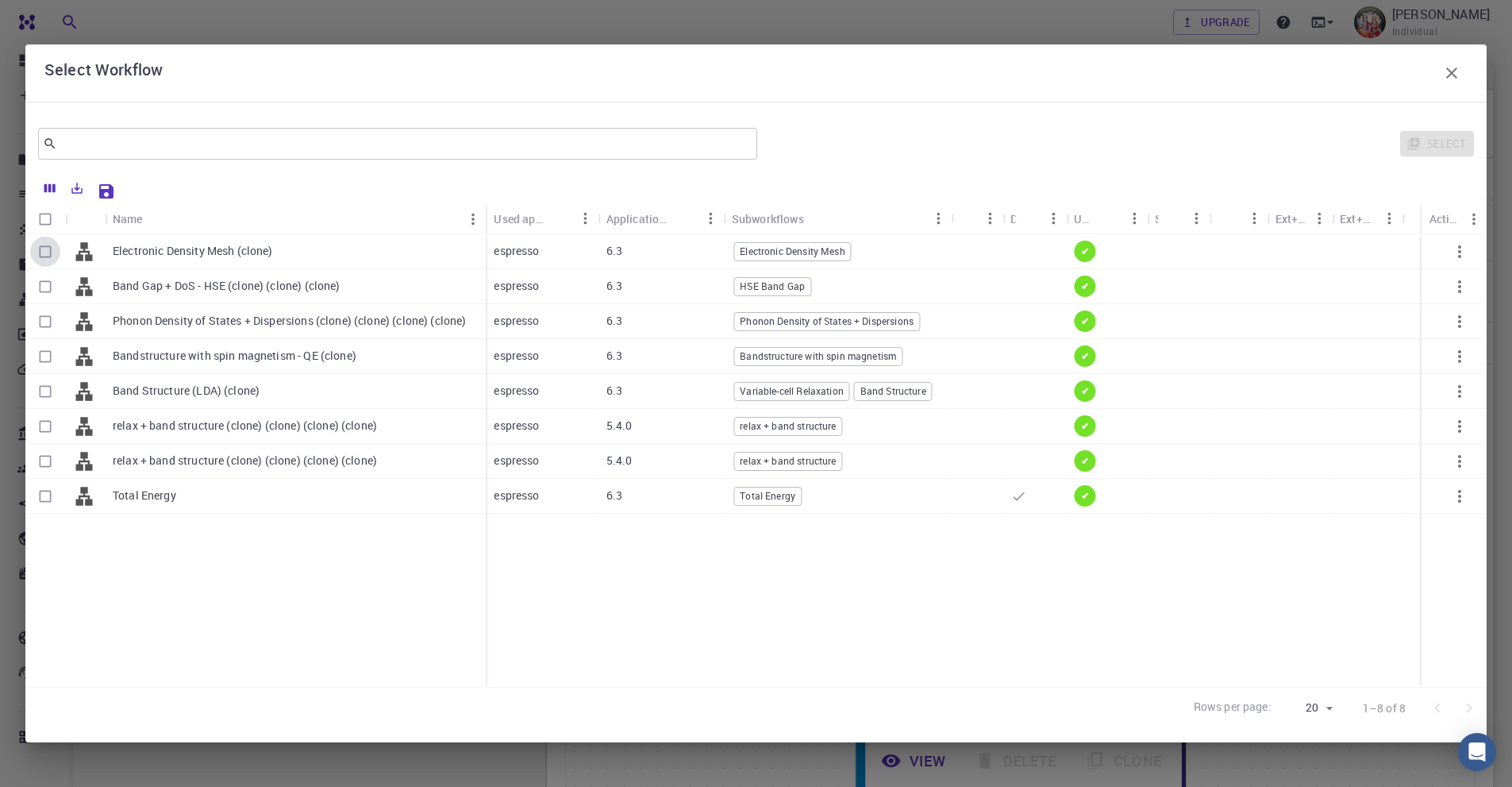
click at [47, 251] on input "Select row" at bounding box center [45, 251] width 30 height 30
checkbox input "true"
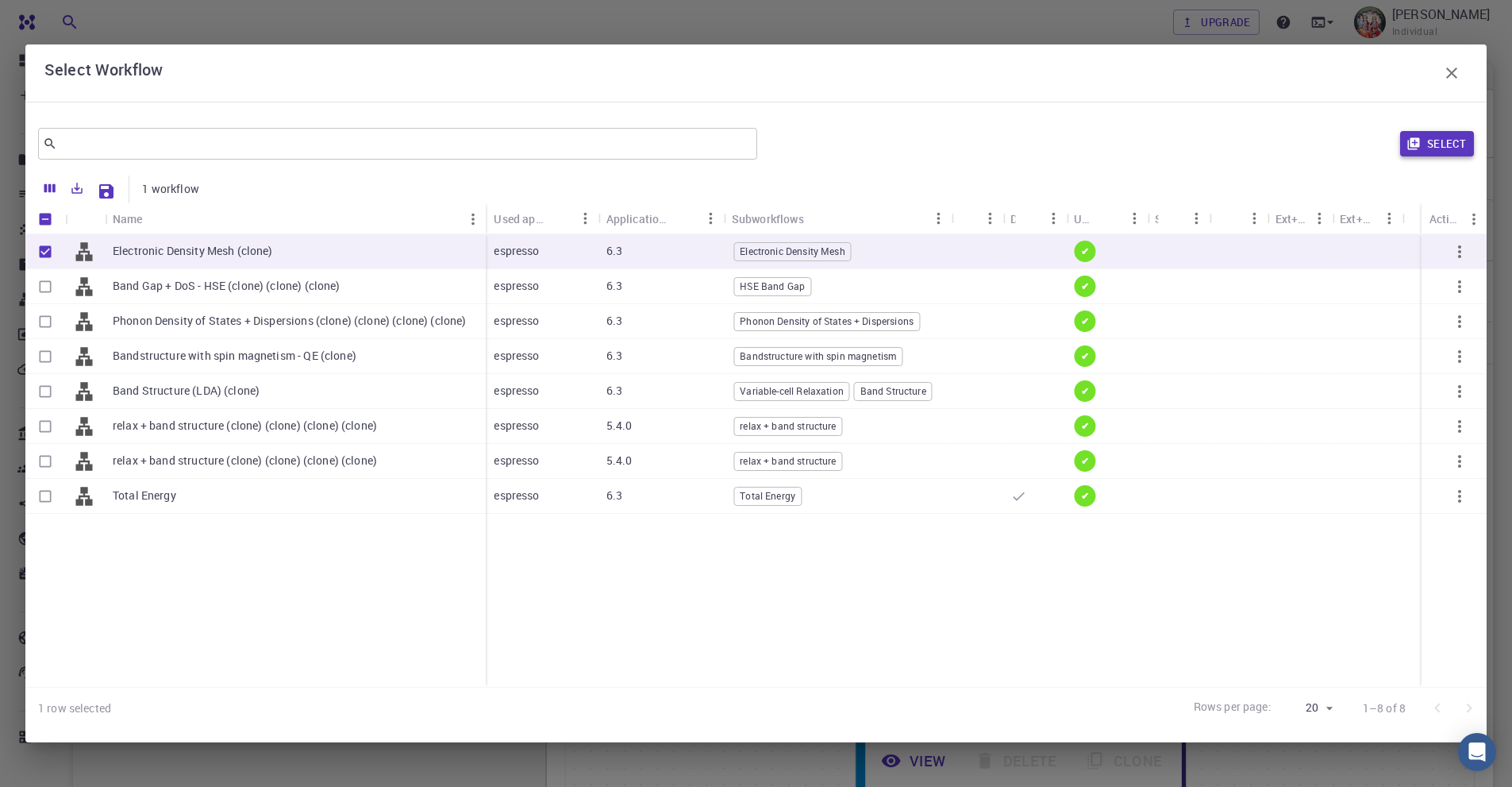
click at [1435, 141] on button "Select" at bounding box center [1436, 143] width 73 height 26
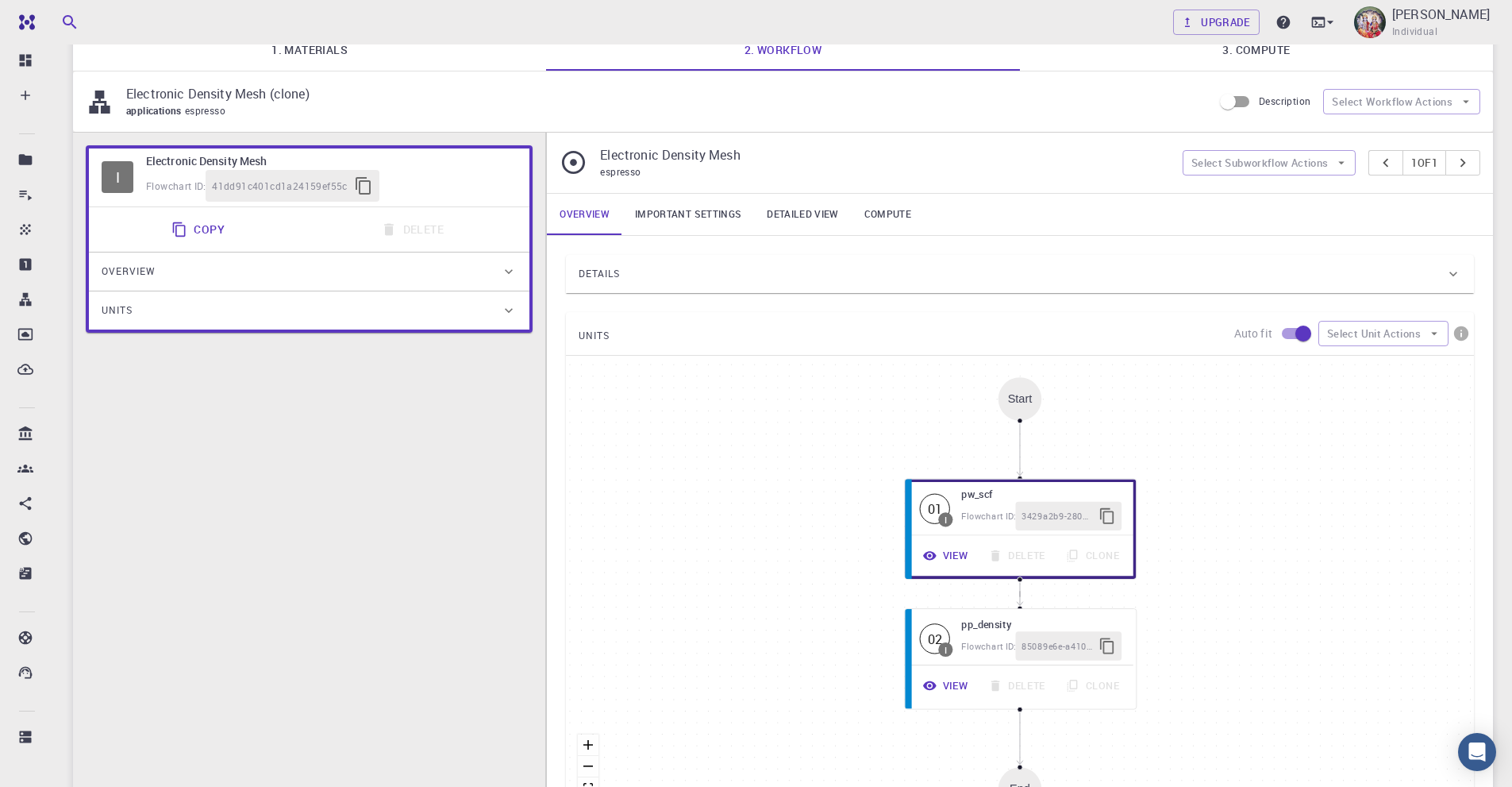
scroll to position [58, 0]
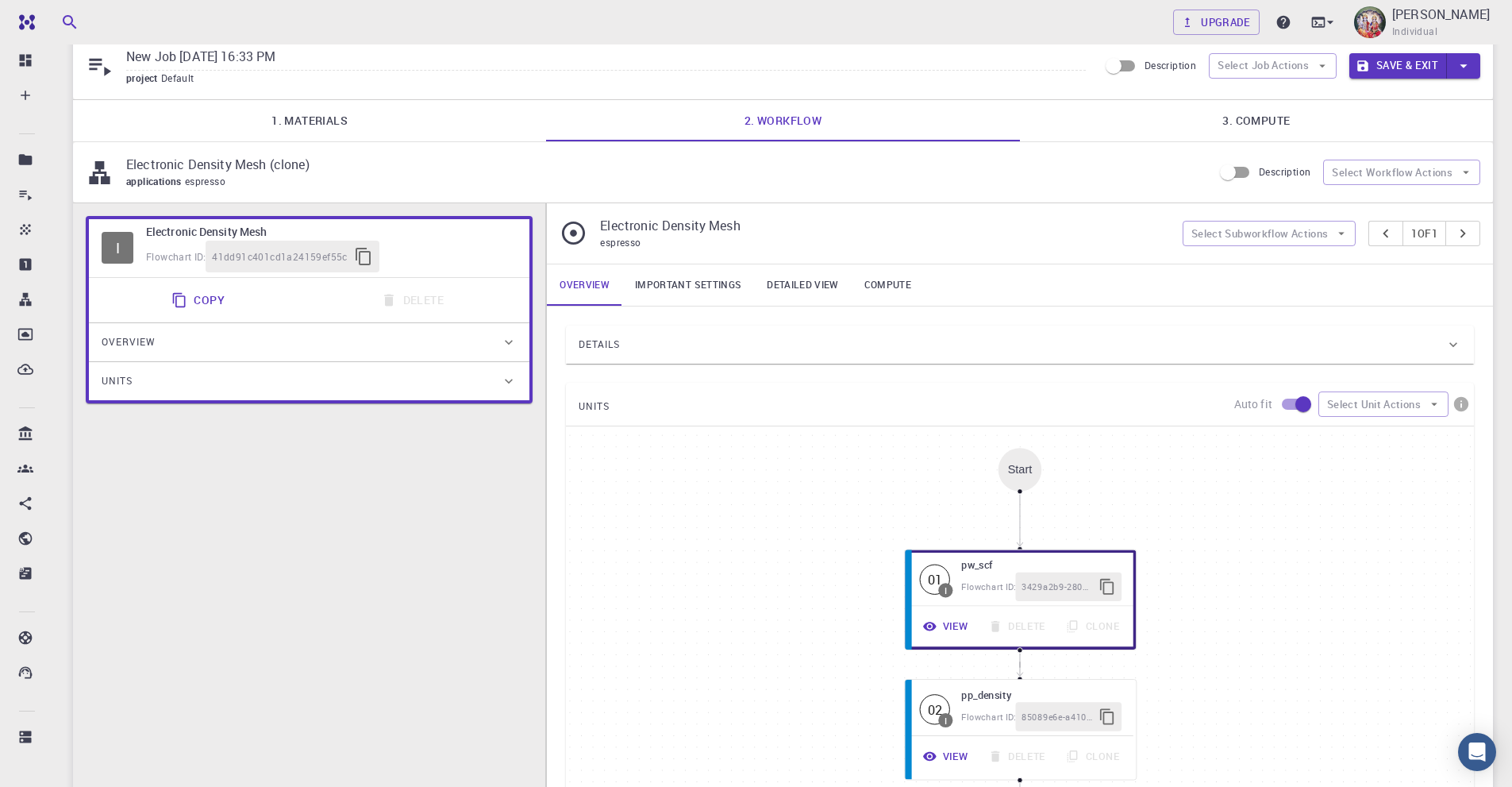
click at [713, 286] on link "Important settings" at bounding box center [687, 285] width 132 height 42
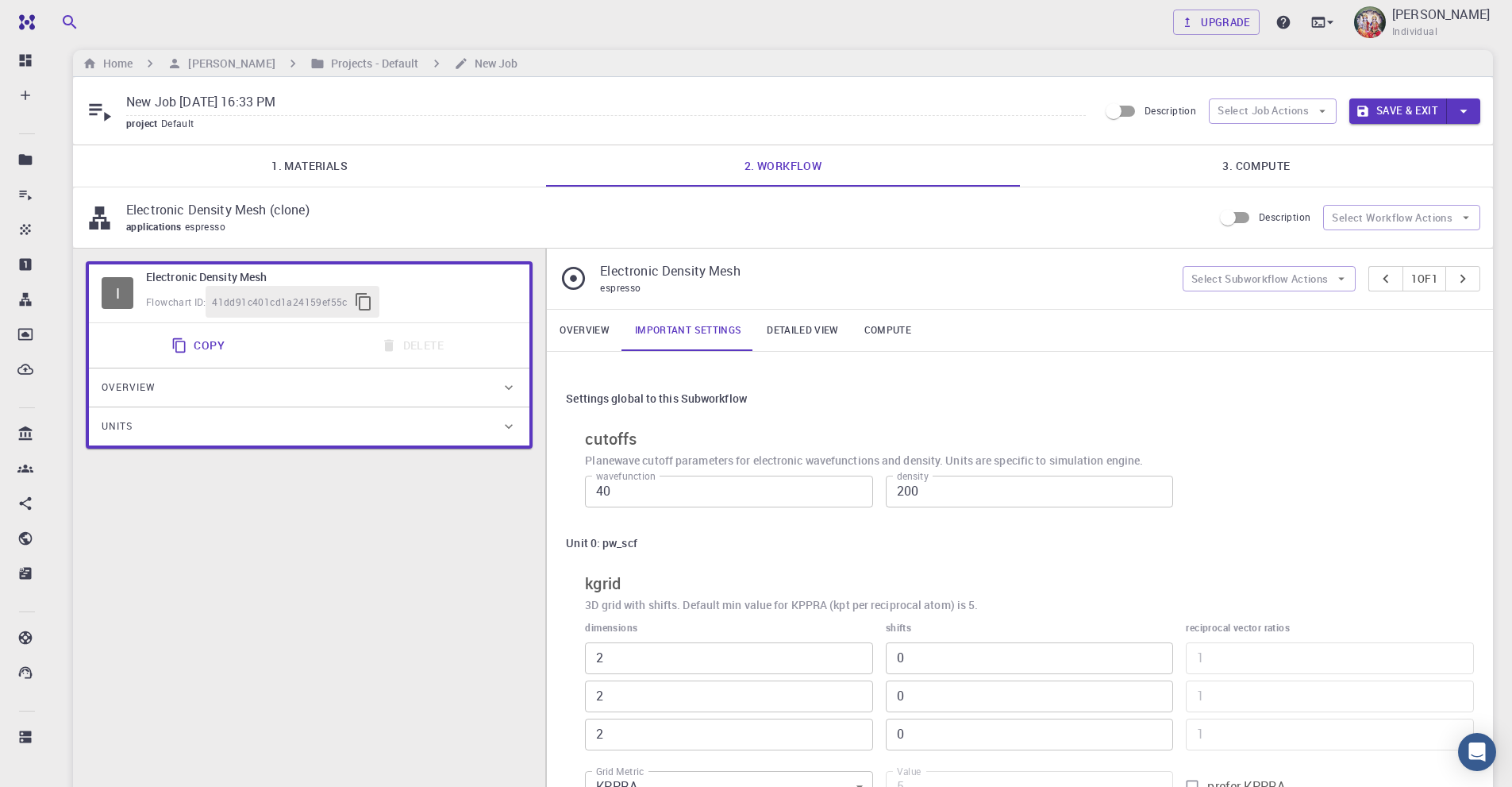
scroll to position [12, 0]
click at [810, 328] on link "Detailed view" at bounding box center [802, 331] width 96 height 42
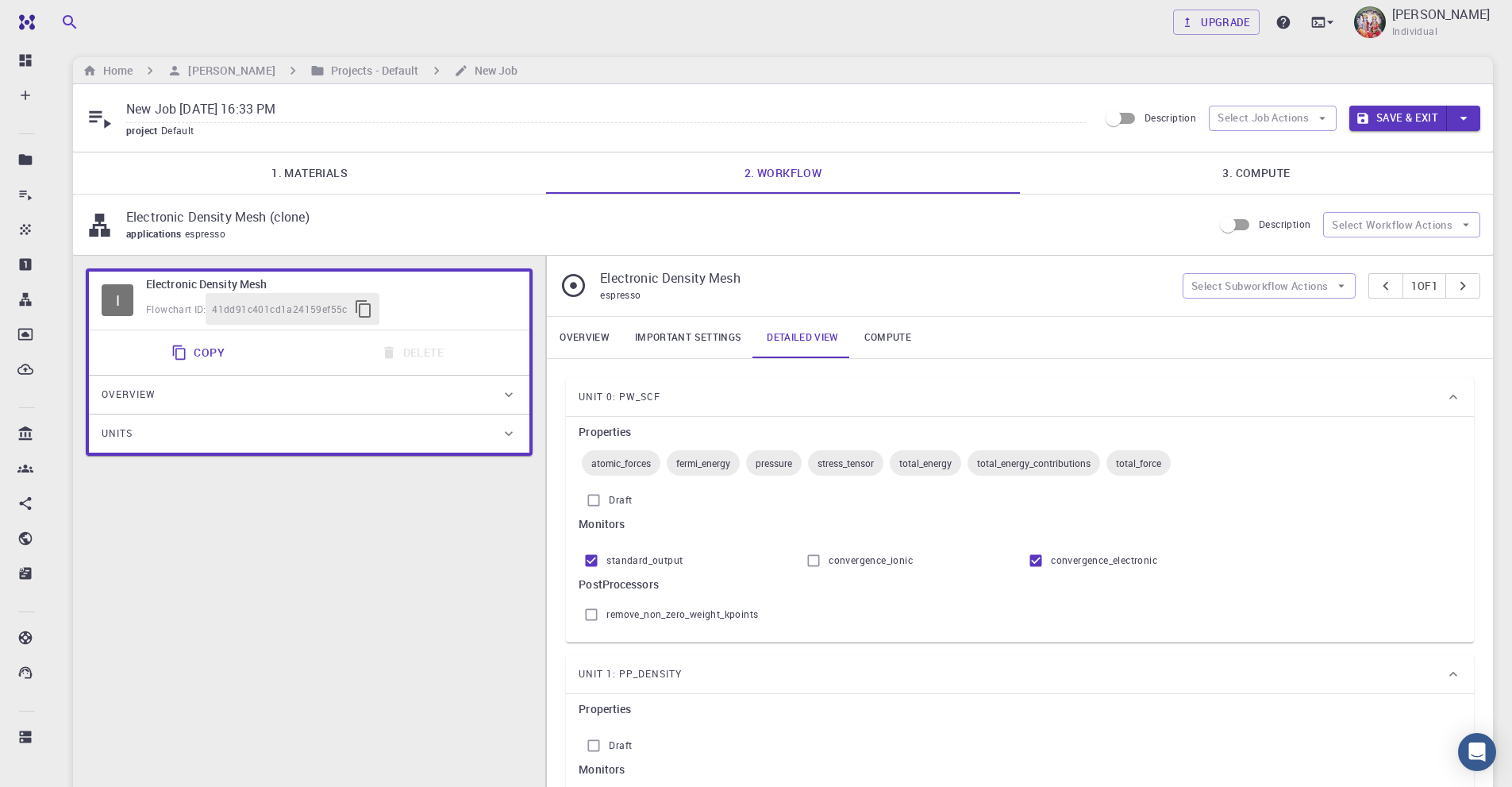
scroll to position [0, 0]
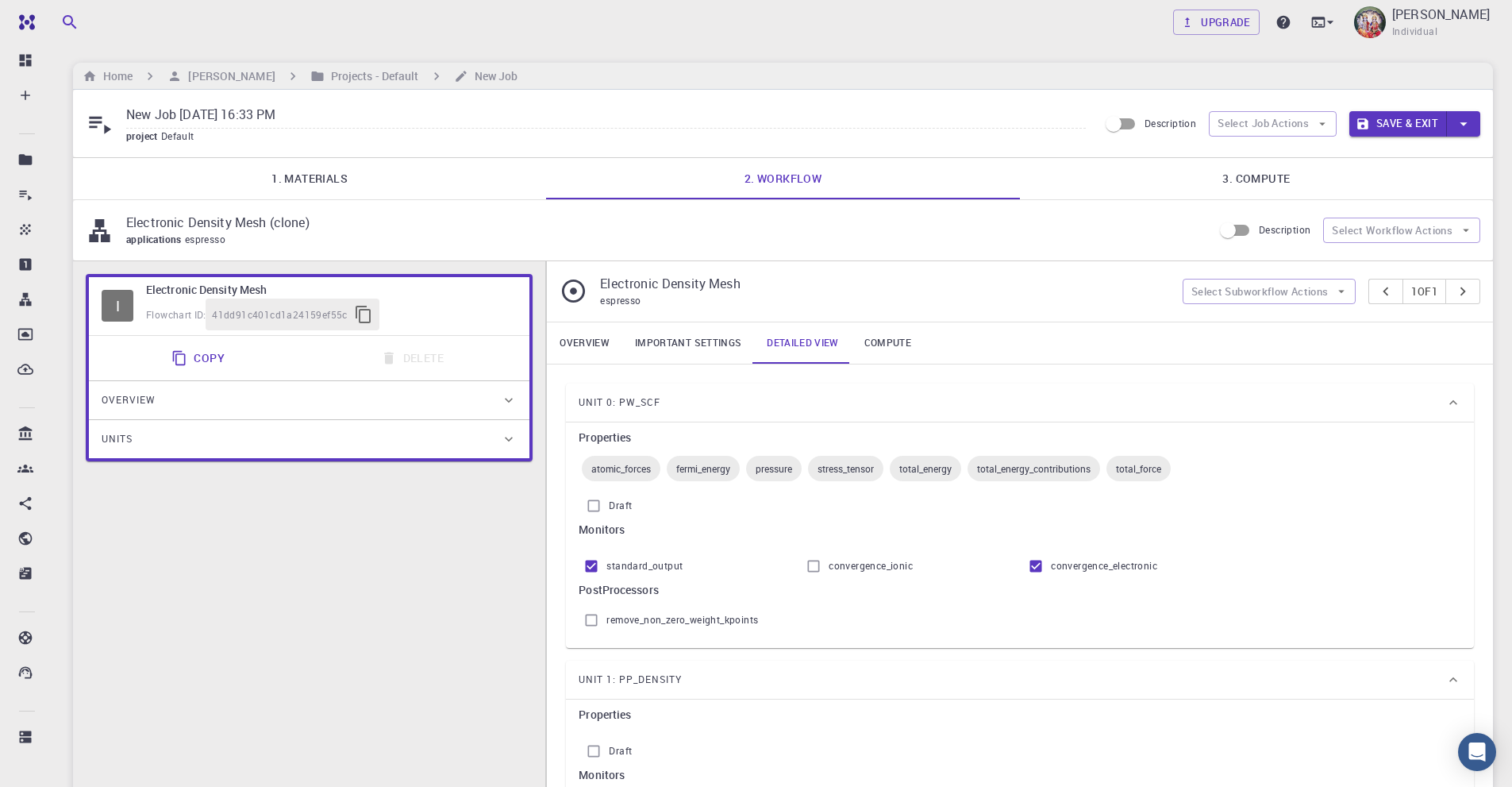
click at [1260, 173] on link "3. Compute" at bounding box center [1256, 179] width 473 height 42
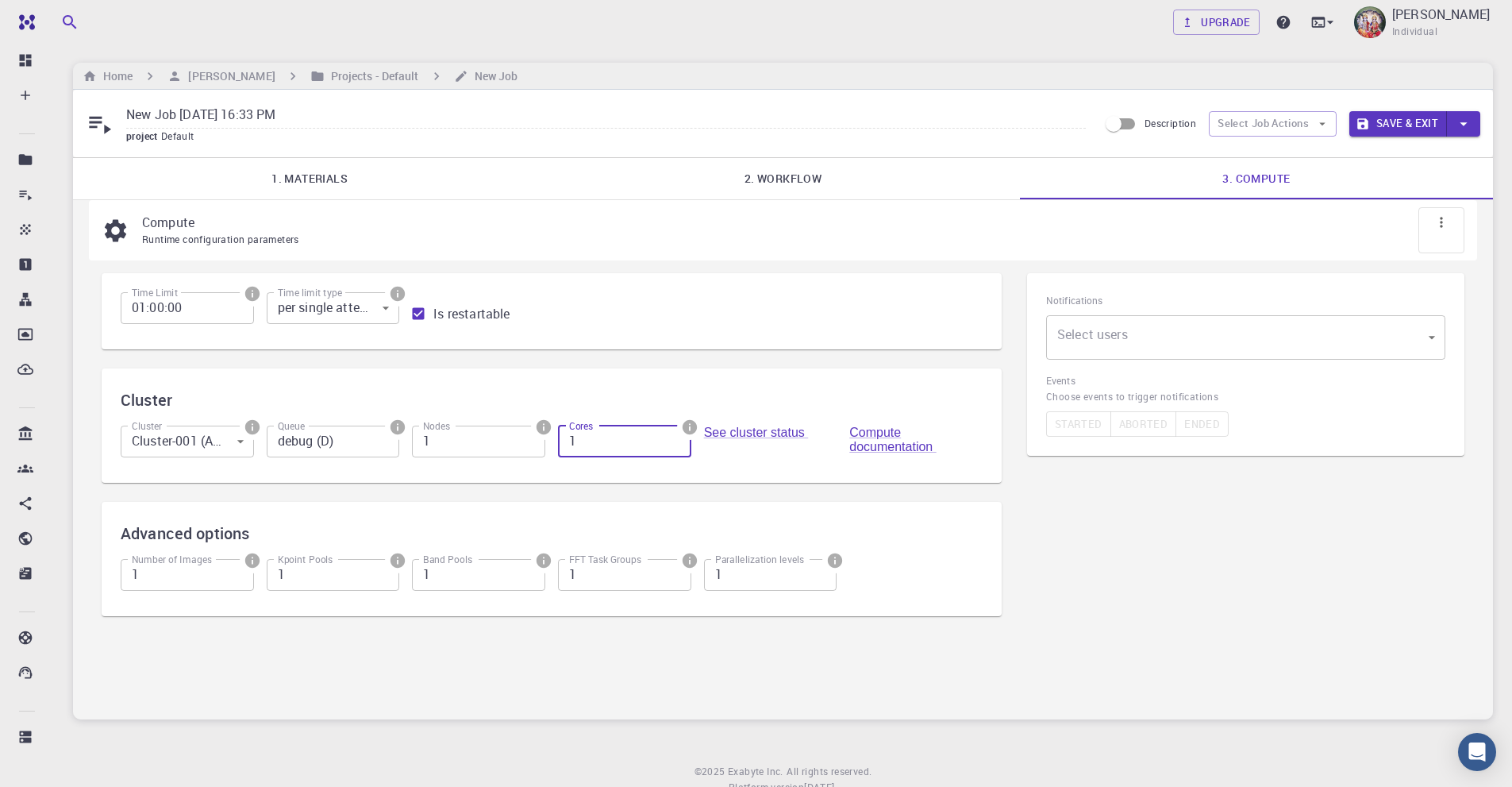
click at [587, 444] on input "1" at bounding box center [625, 442] width 134 height 32
click at [677, 439] on input "2" at bounding box center [625, 442] width 134 height 32
click at [677, 439] on input "3" at bounding box center [625, 442] width 134 height 32
type input "4"
click at [677, 439] on input "4" at bounding box center [625, 442] width 134 height 32
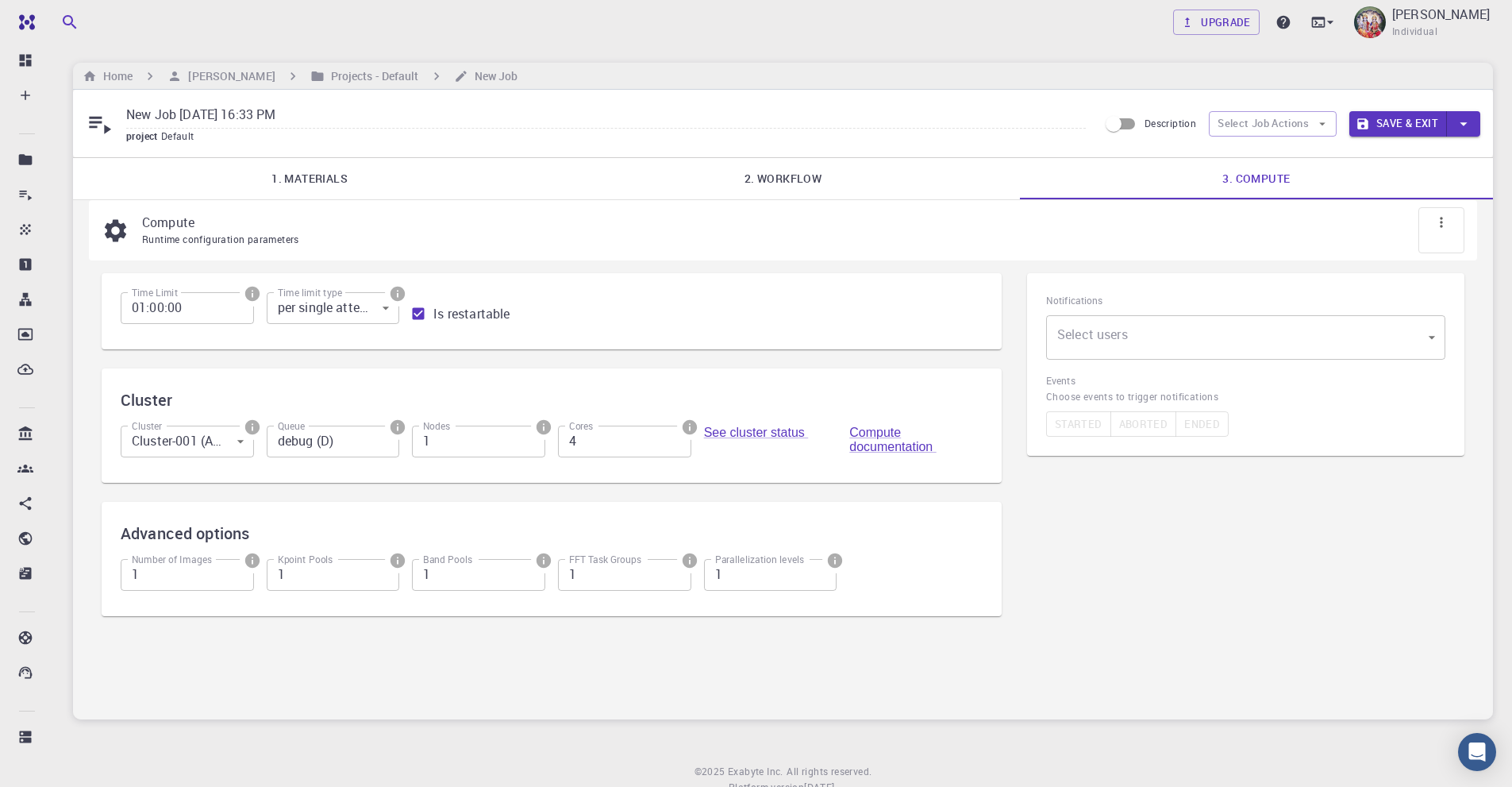
click at [821, 305] on div "Time Limit 01:00:00 Time Limit Time limit type per single attempt 0 Time limit …" at bounding box center [545, 305] width 874 height 50
drag, startPoint x: 337, startPoint y: 120, endPoint x: 73, endPoint y: 123, distance: 264.0
click at [73, 123] on div "New Job [DATE] 16:33 PM project Default Description Select Job Actions Save & E…" at bounding box center [783, 123] width 1420 height 67
type input "Si Electron charge density mesh"
click at [1408, 125] on button "Save & Exit" at bounding box center [1398, 124] width 97 height 26
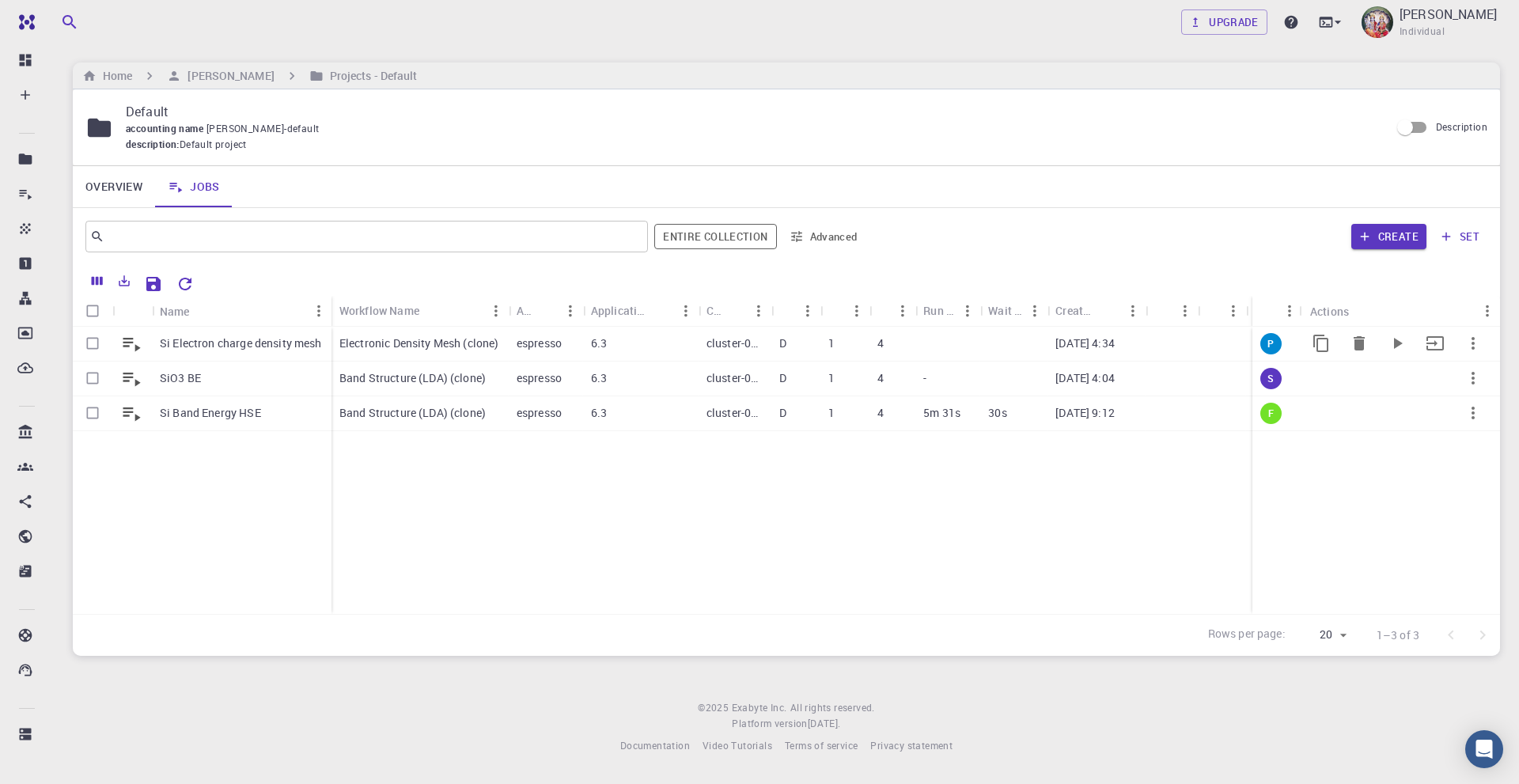
click at [91, 342] on input "Select row" at bounding box center [93, 343] width 30 height 30
checkbox input "true"
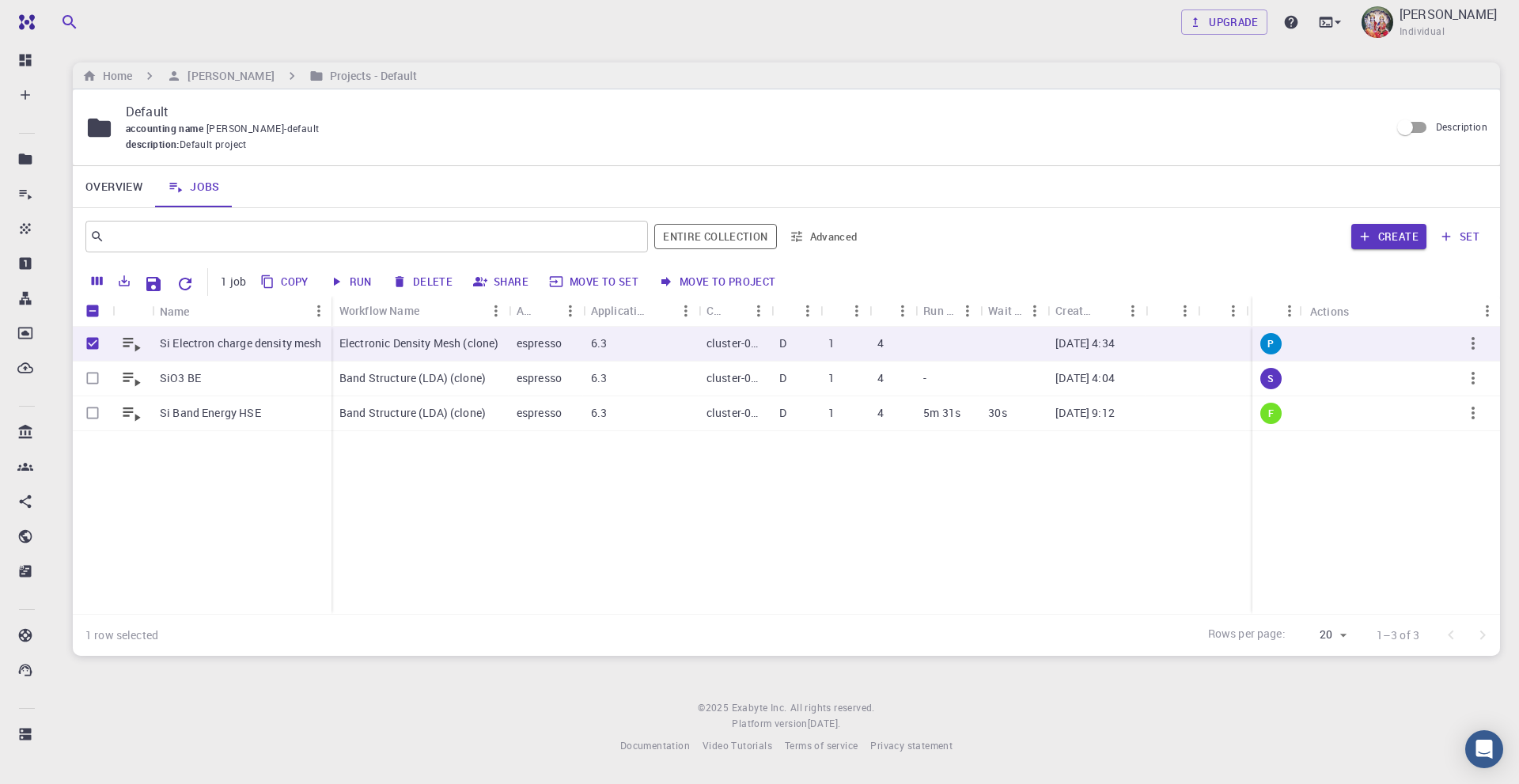
click at [358, 276] on button "Run" at bounding box center [351, 281] width 54 height 26
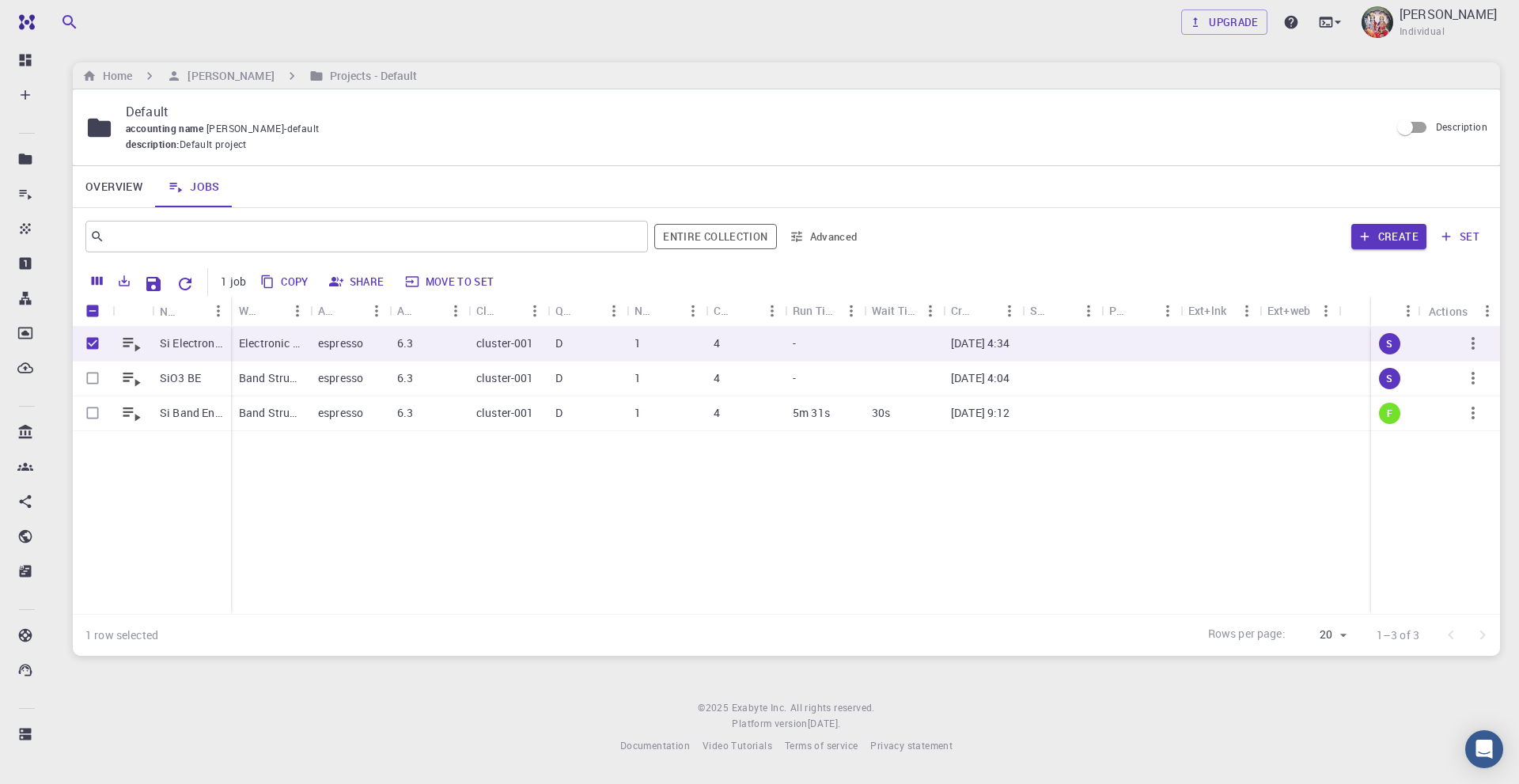
checkbox input "false"
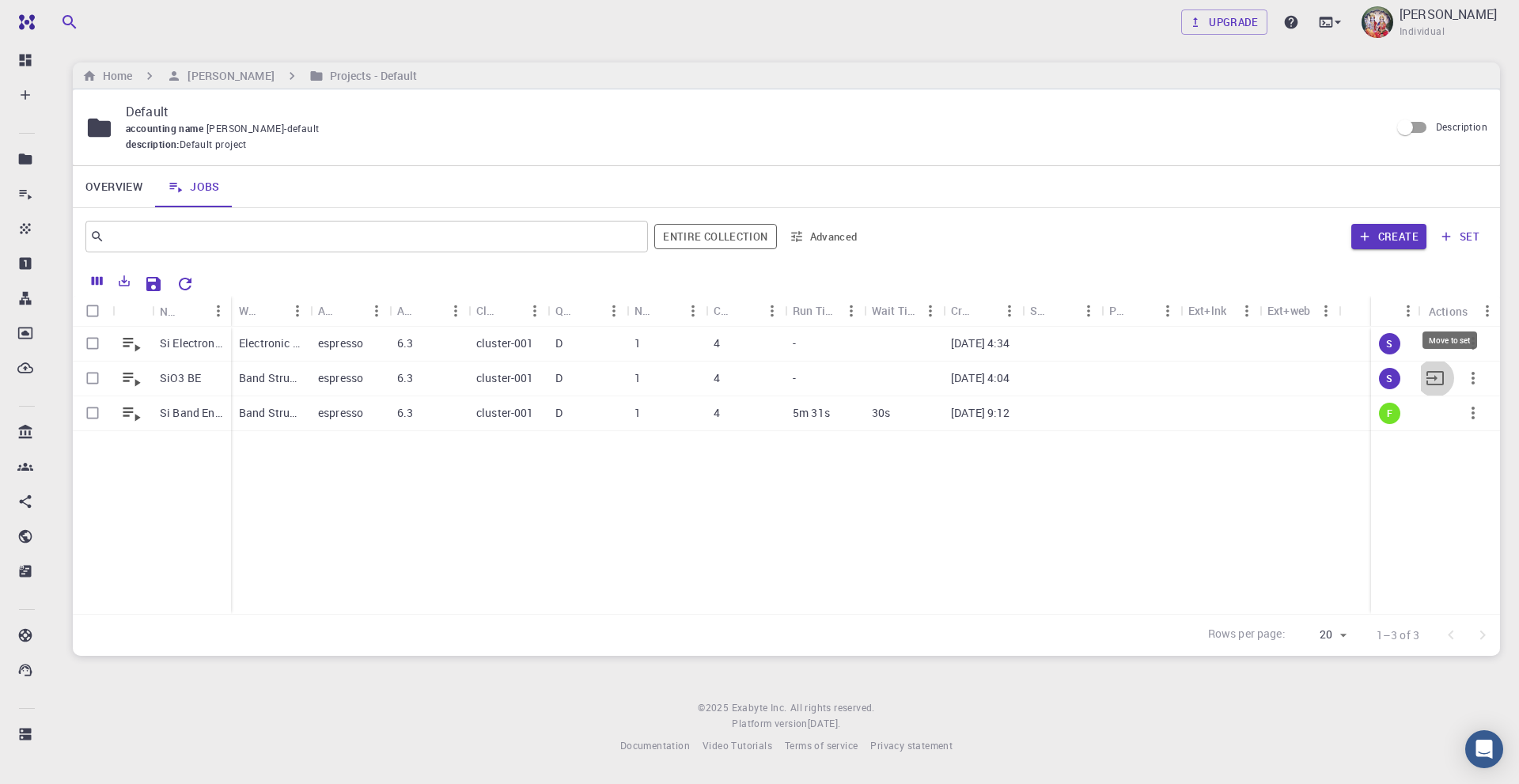
click at [1439, 376] on icon "Move to set" at bounding box center [1435, 378] width 19 height 19
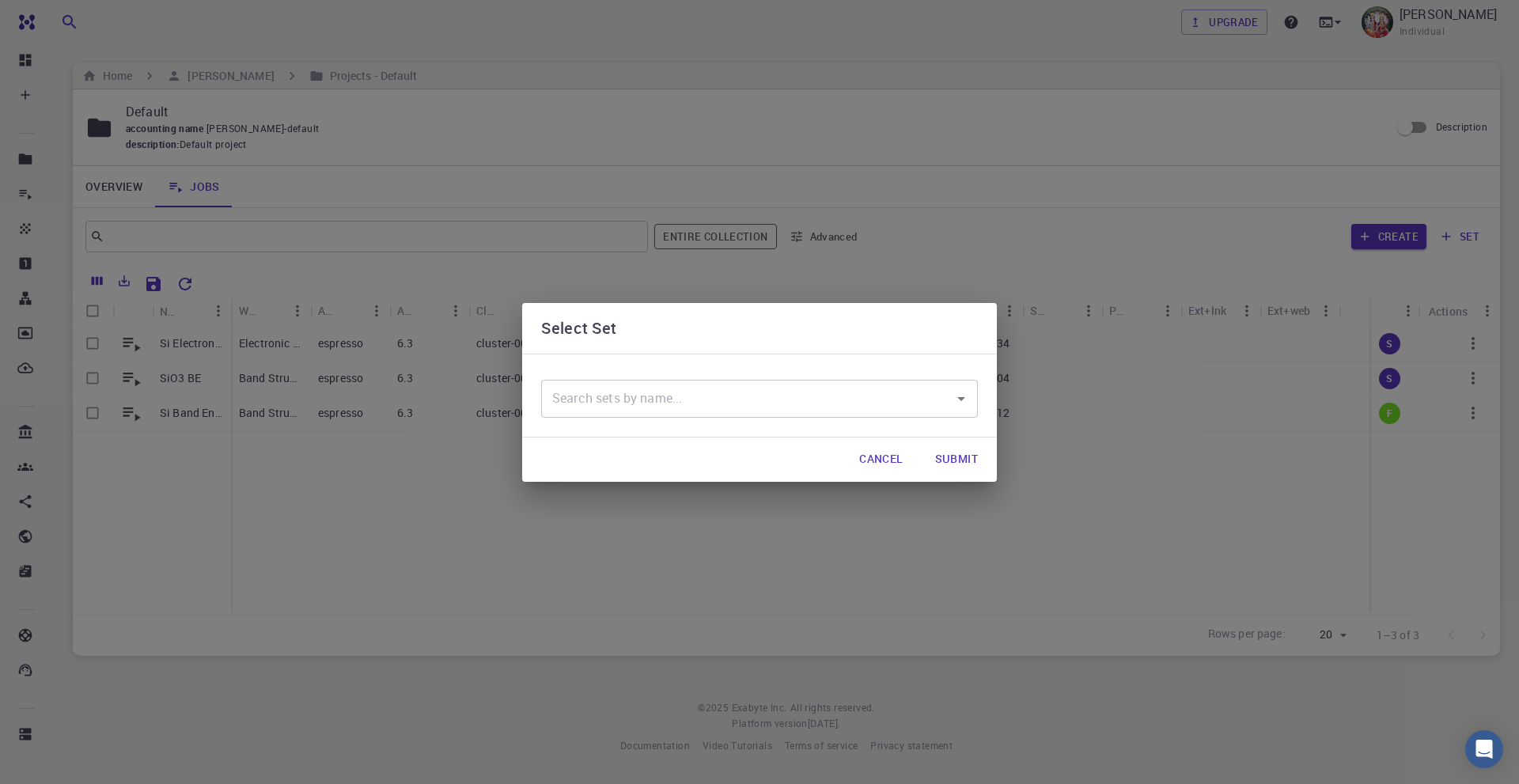
click at [1094, 476] on div "Select Set ​ Cancel Submit" at bounding box center [760, 392] width 1519 height 784
click at [872, 455] on button "Cancel" at bounding box center [881, 459] width 69 height 32
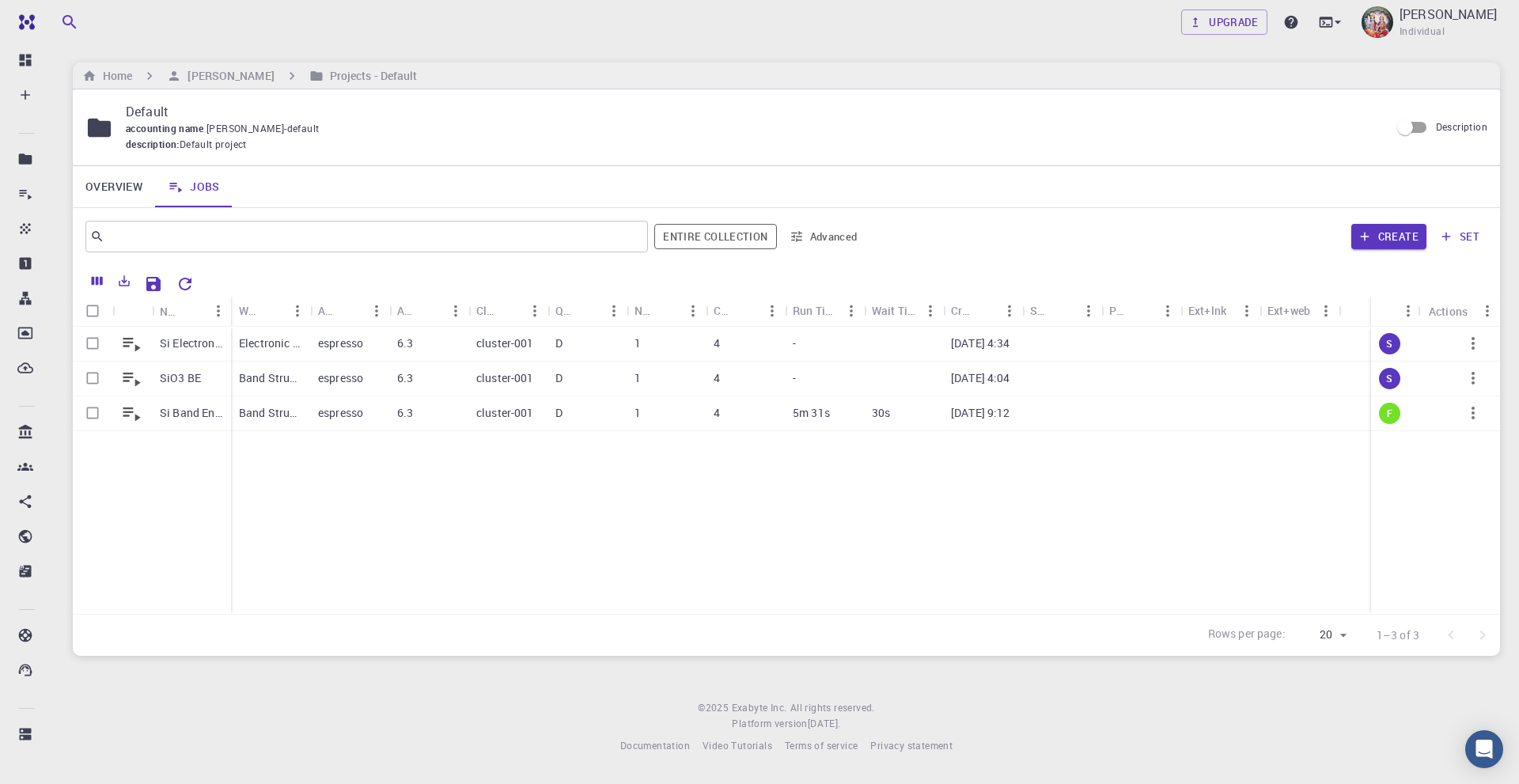
click at [1097, 480] on div "Si Electron charge density mesh SiO3 BE Si Band Energy HSE Electronic Density M…" at bounding box center [787, 470] width 1427 height 287
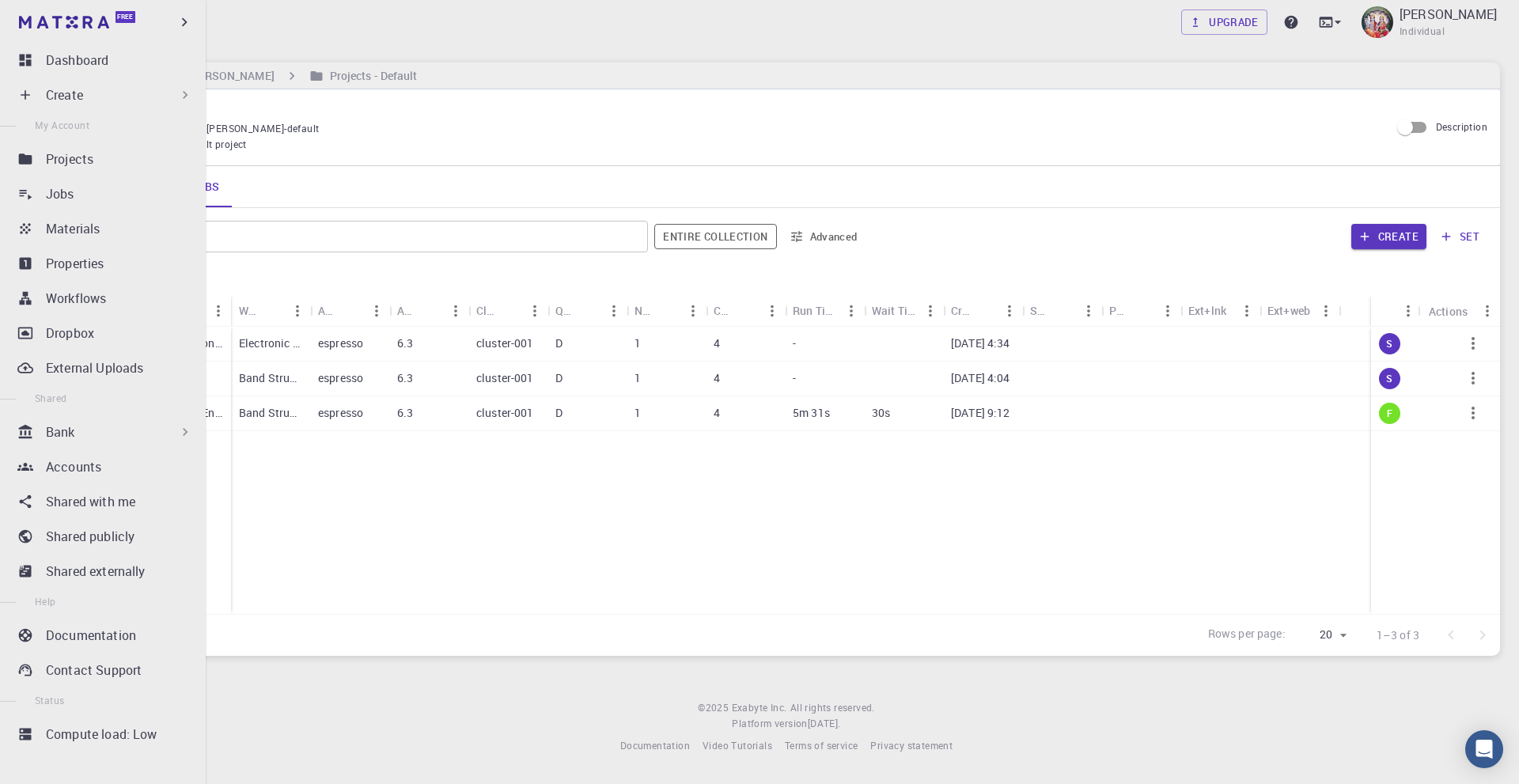
click at [61, 90] on p "Create" at bounding box center [64, 95] width 37 height 19
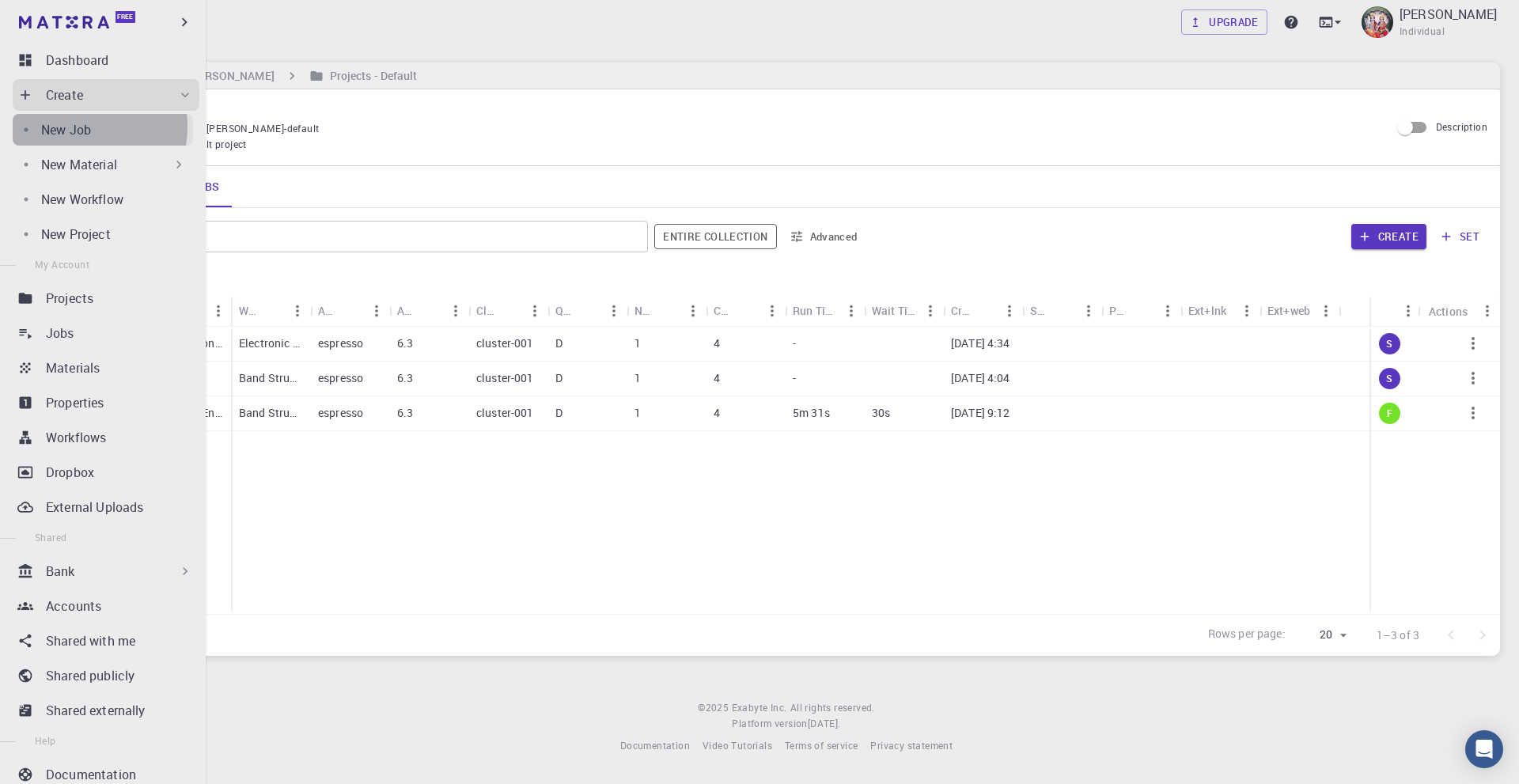
click at [70, 127] on p "New Job" at bounding box center [66, 130] width 50 height 19
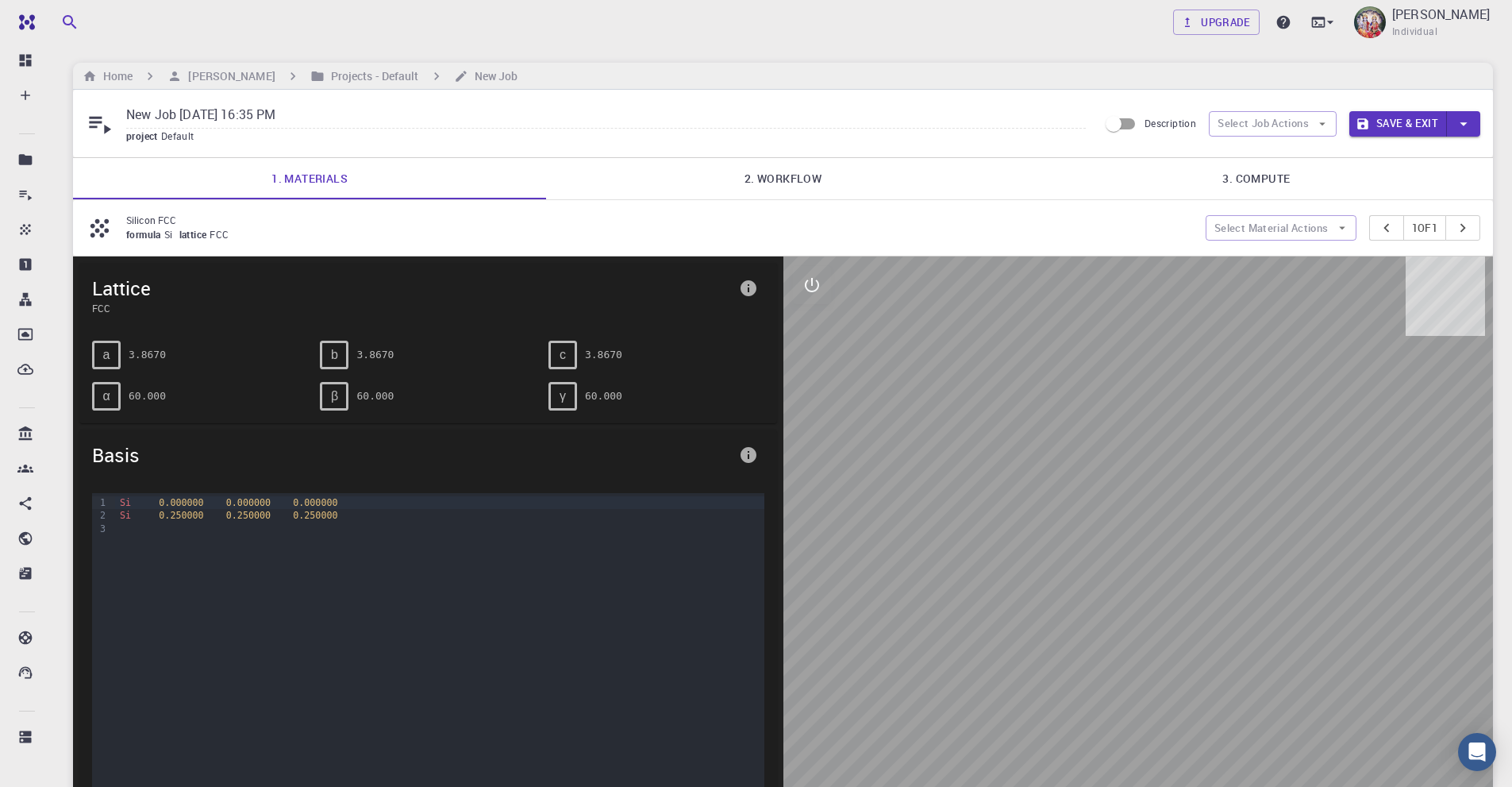
click at [815, 180] on link "2. Workflow" at bounding box center [782, 179] width 473 height 42
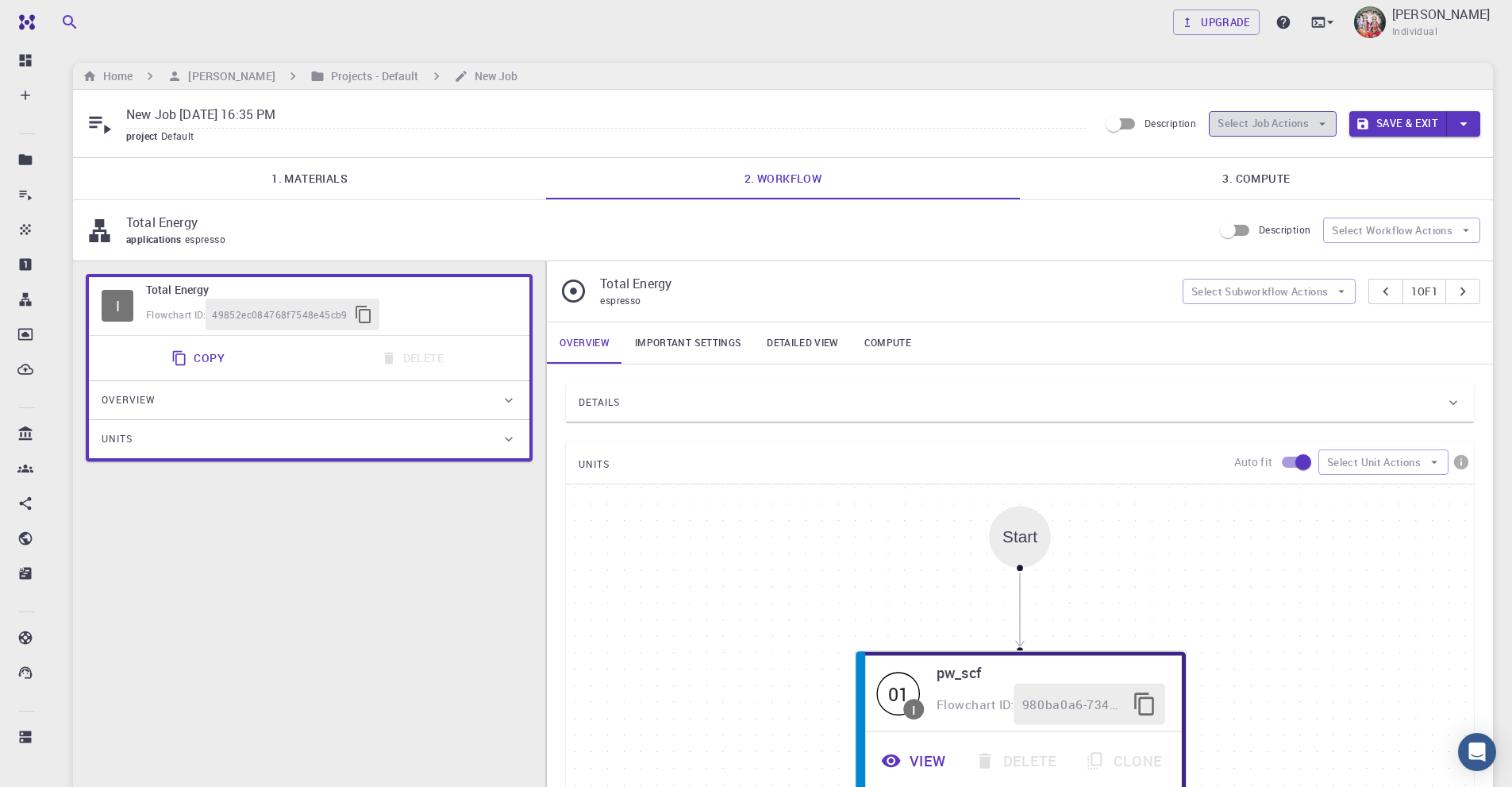
click at [1296, 126] on button "Select Job Actions" at bounding box center [1272, 124] width 127 height 26
click at [1283, 203] on span "Select workflow" at bounding box center [1286, 206] width 74 height 16
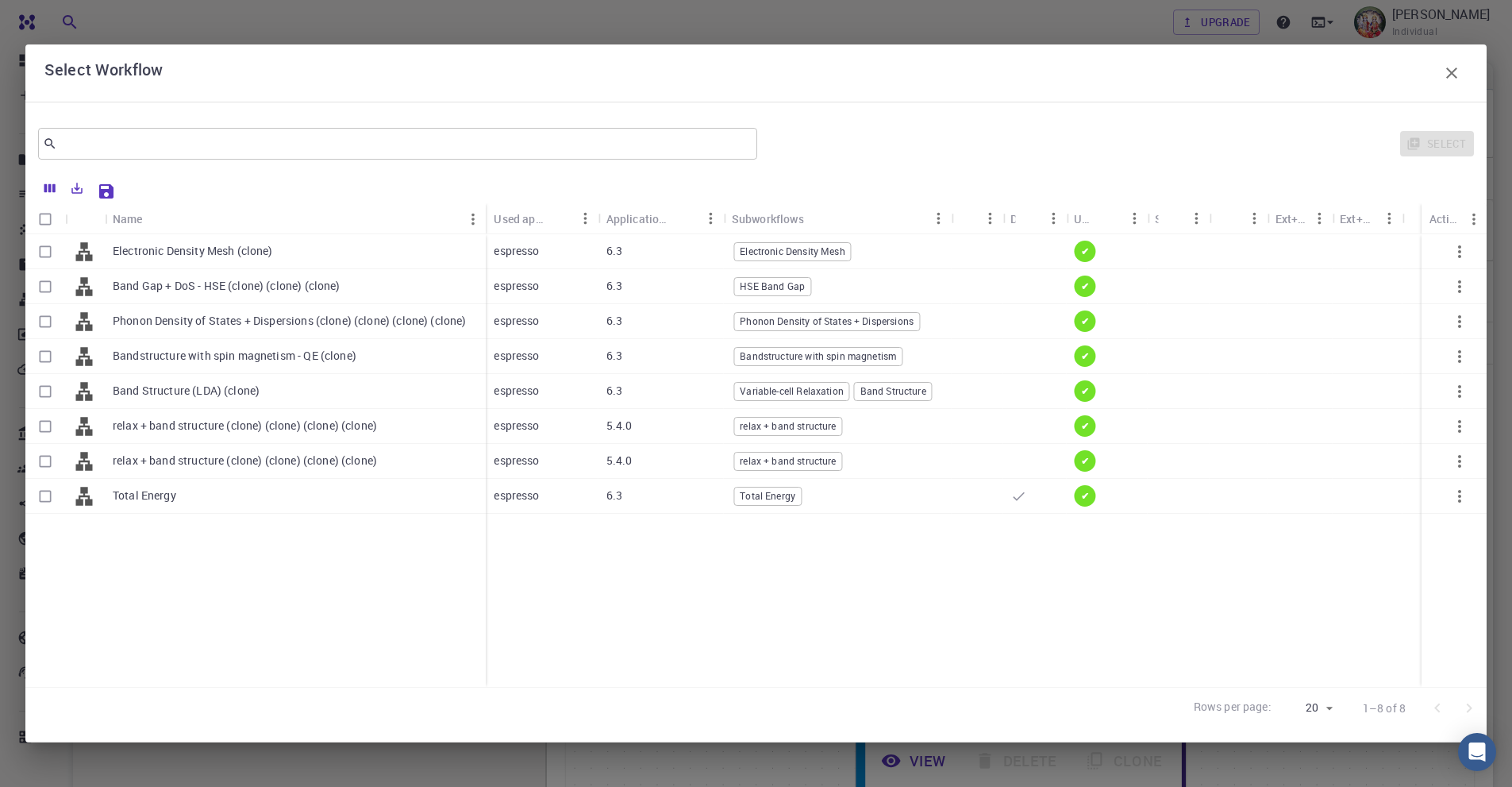
click at [48, 288] on input "Select row" at bounding box center [45, 287] width 30 height 30
checkbox input "true"
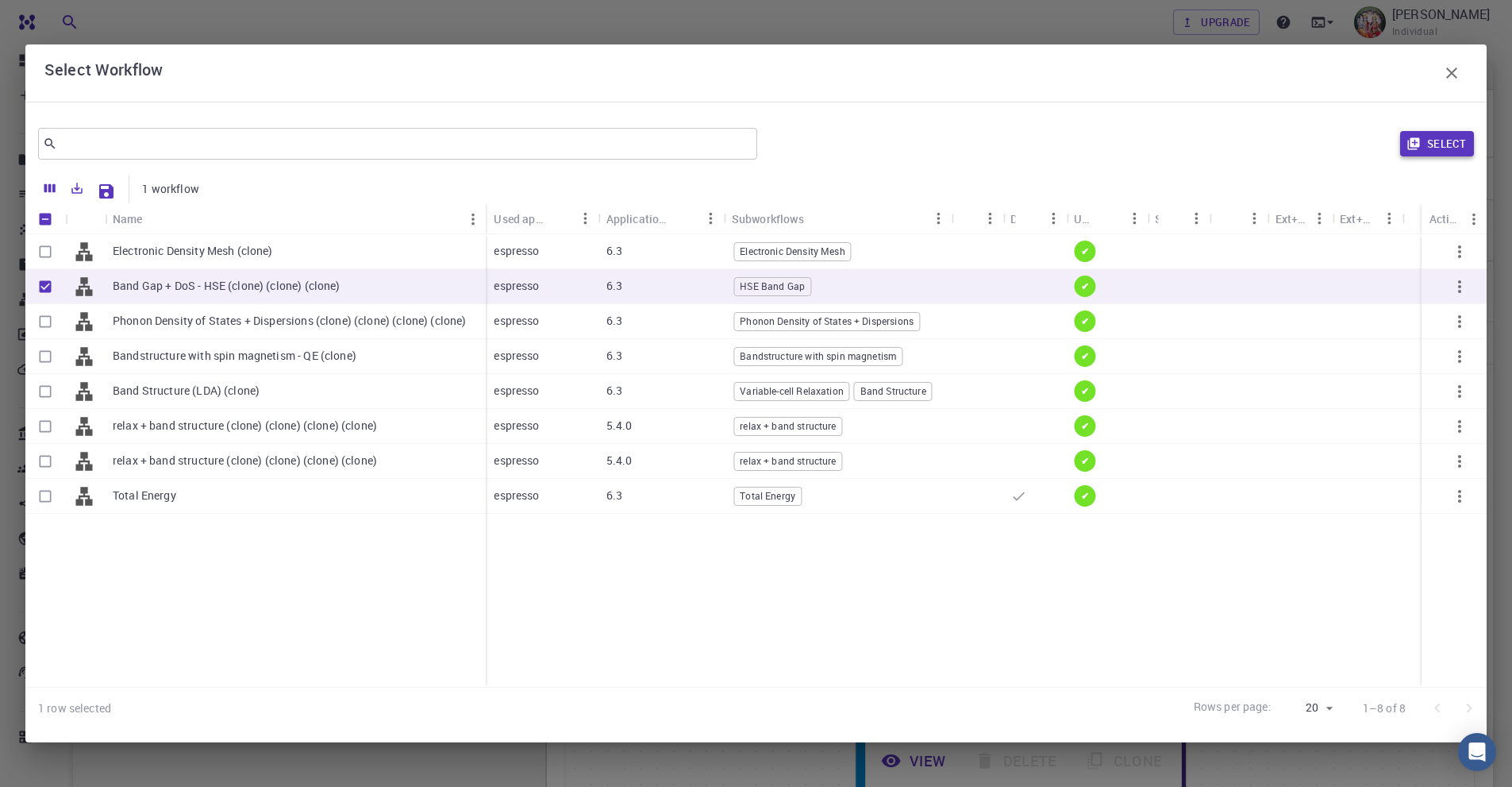
click at [1432, 139] on button "Select" at bounding box center [1436, 143] width 73 height 26
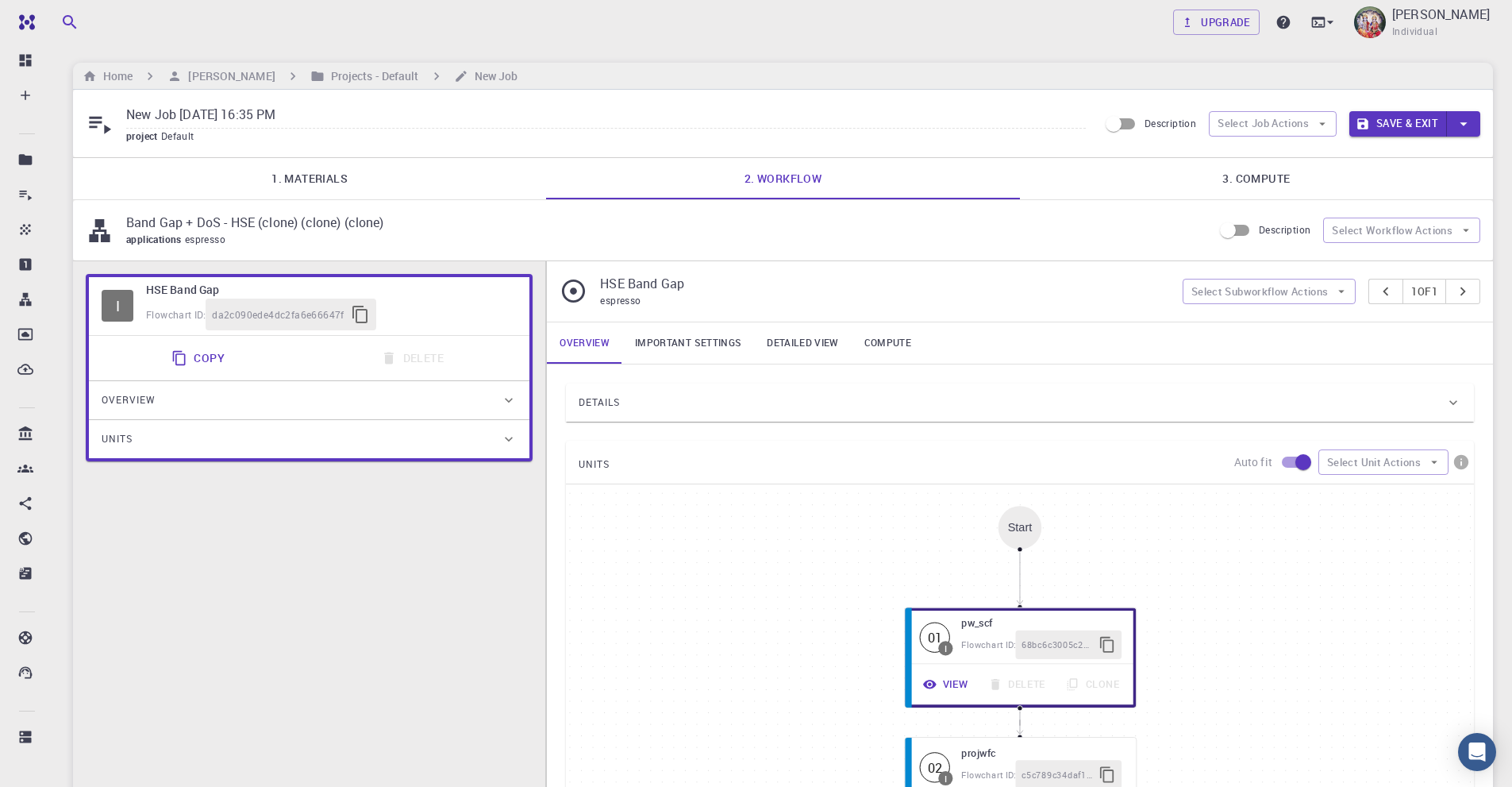
click at [666, 338] on link "Important settings" at bounding box center [687, 343] width 132 height 42
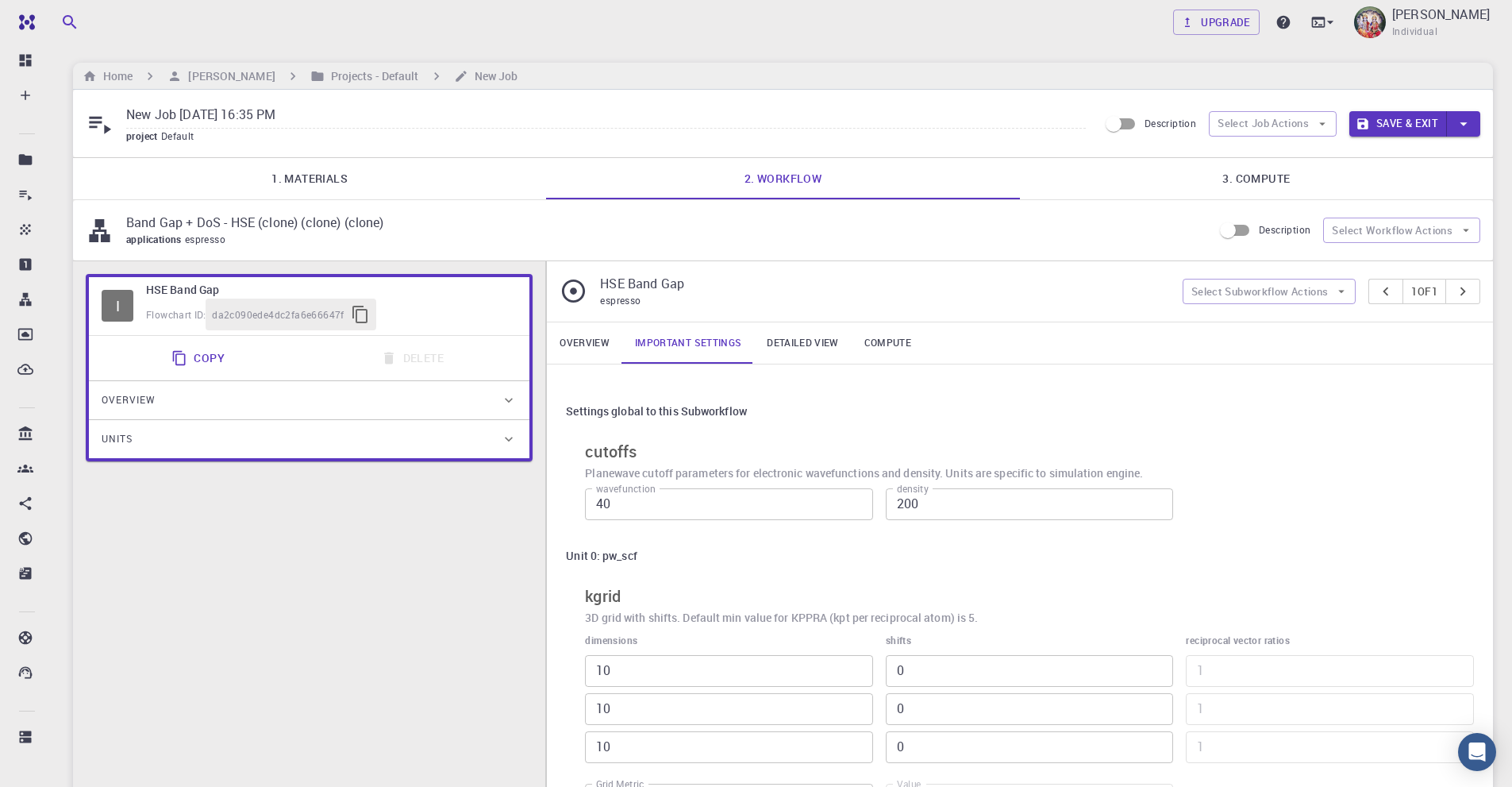
click at [813, 345] on link "Detailed view" at bounding box center [802, 343] width 96 height 42
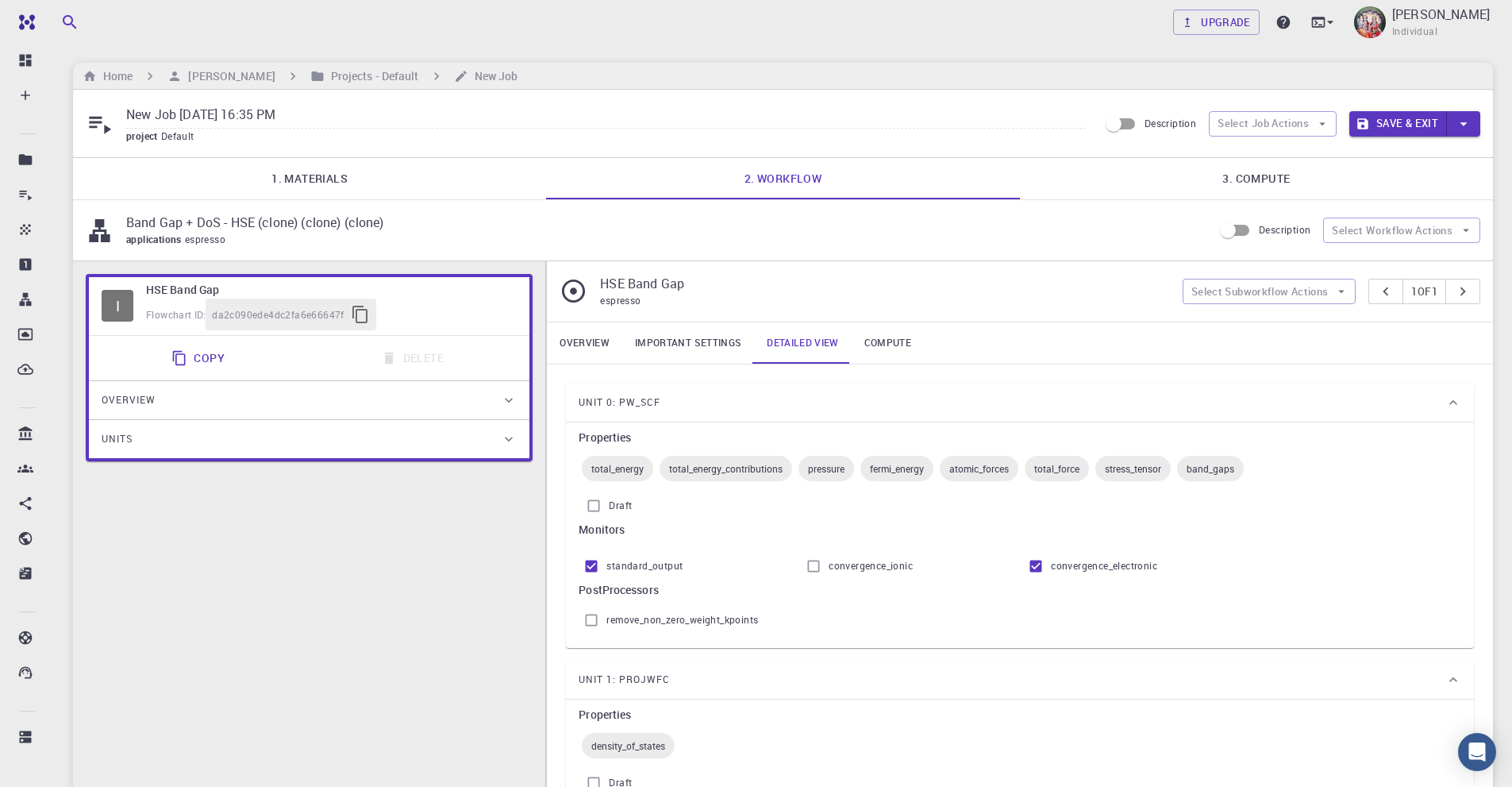
click at [1260, 184] on link "3. Compute" at bounding box center [1256, 179] width 473 height 42
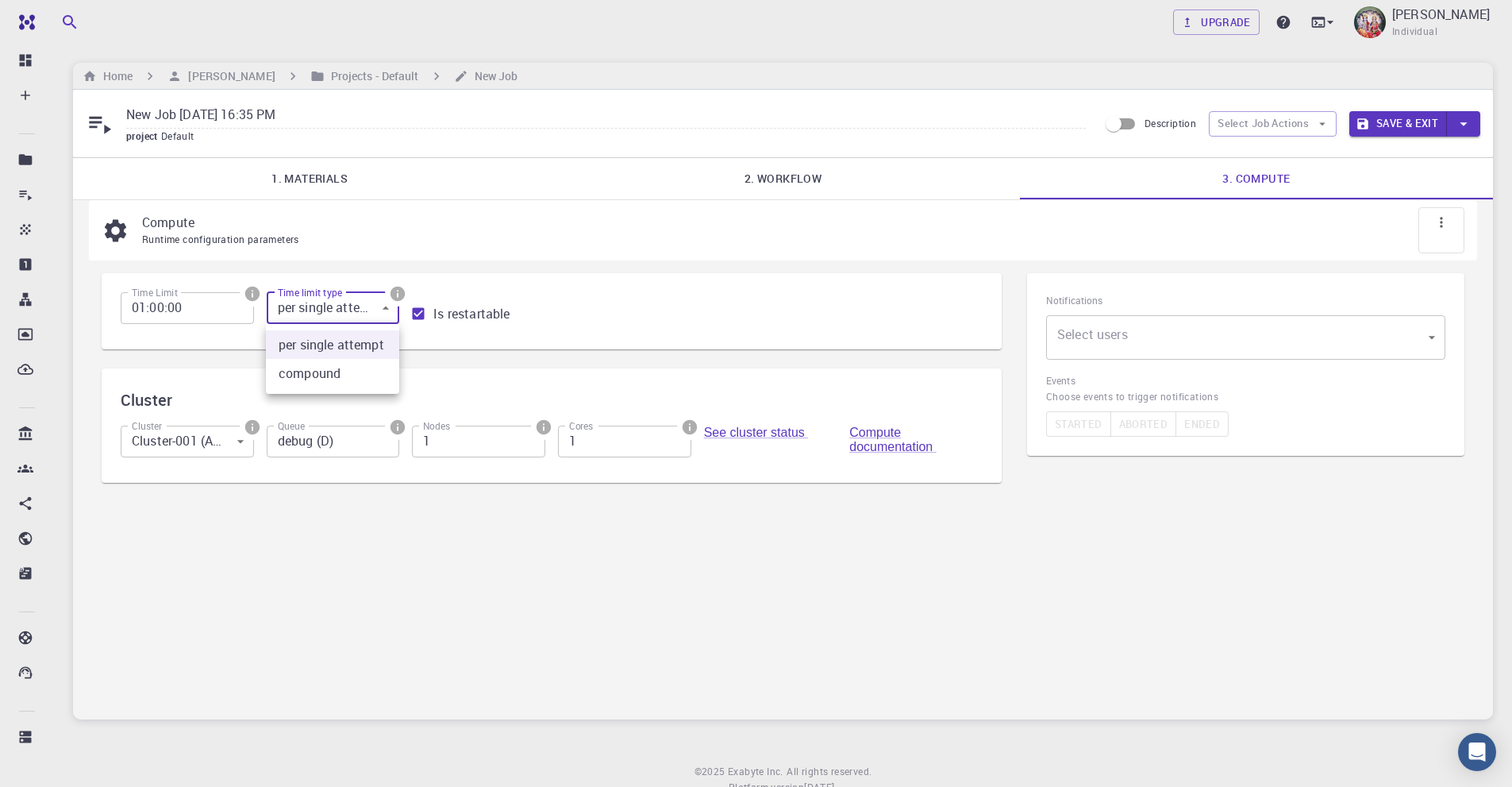
click at [373, 317] on body "Free Dashboard Create New Job New Material Create Material Upload File Import f…" at bounding box center [756, 421] width 1512 height 844
click at [671, 243] on div at bounding box center [756, 393] width 1512 height 787
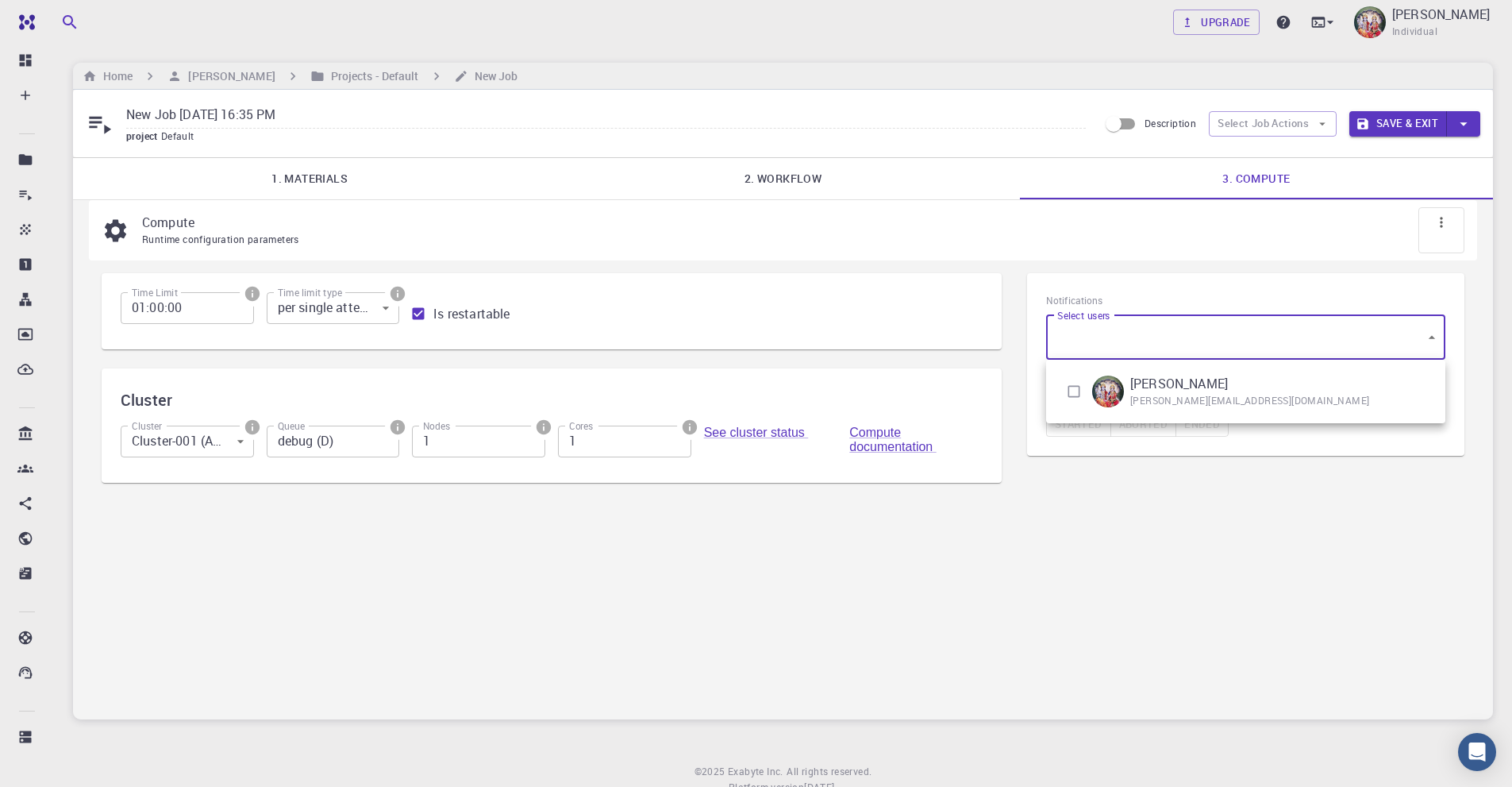
click at [1414, 348] on body "Free Dashboard Create New Job New Material Create Material Upload File Import f…" at bounding box center [756, 421] width 1512 height 844
click at [1432, 337] on div at bounding box center [756, 393] width 1512 height 787
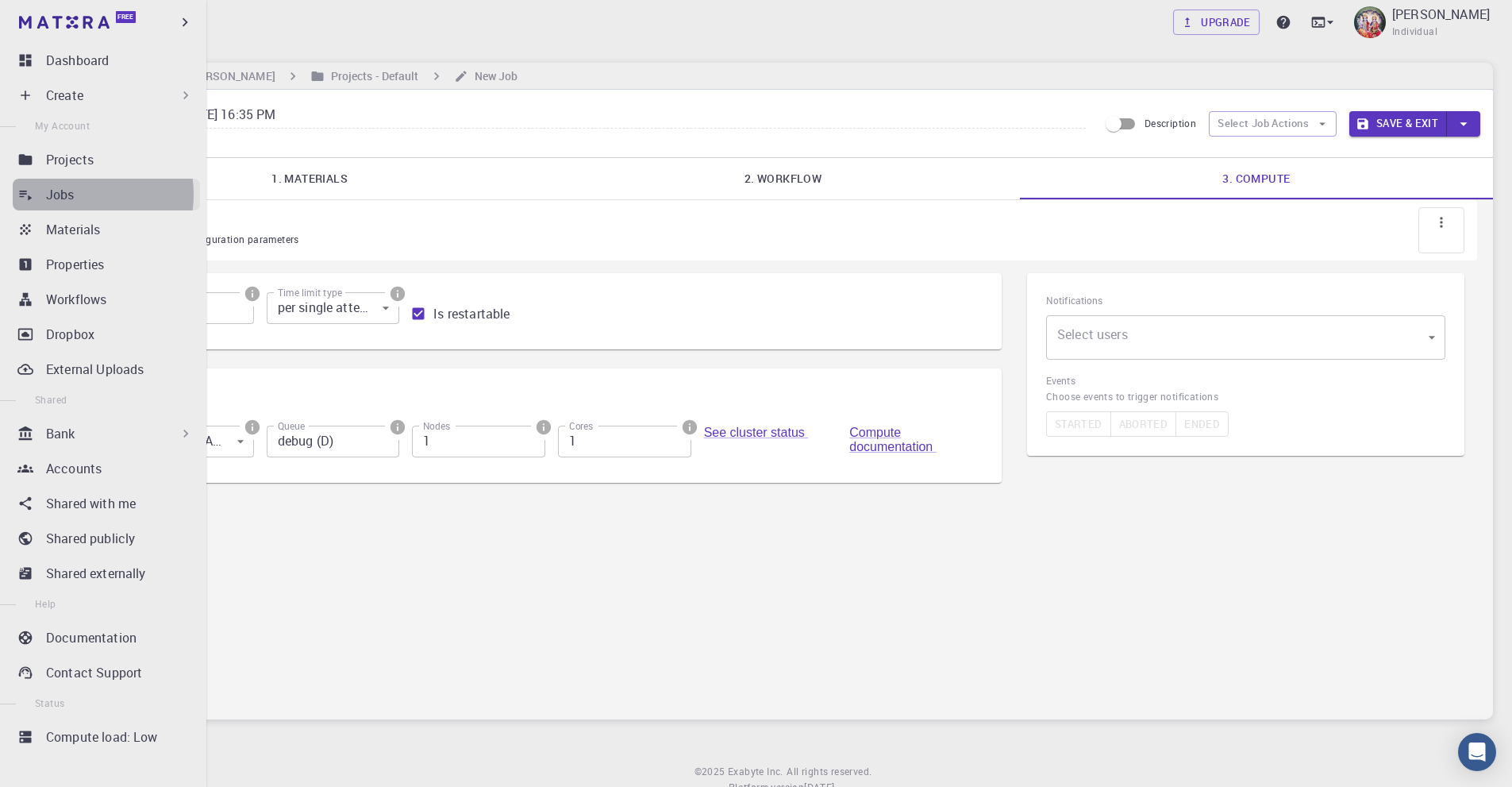
click at [72, 195] on p "Jobs" at bounding box center [60, 195] width 28 height 19
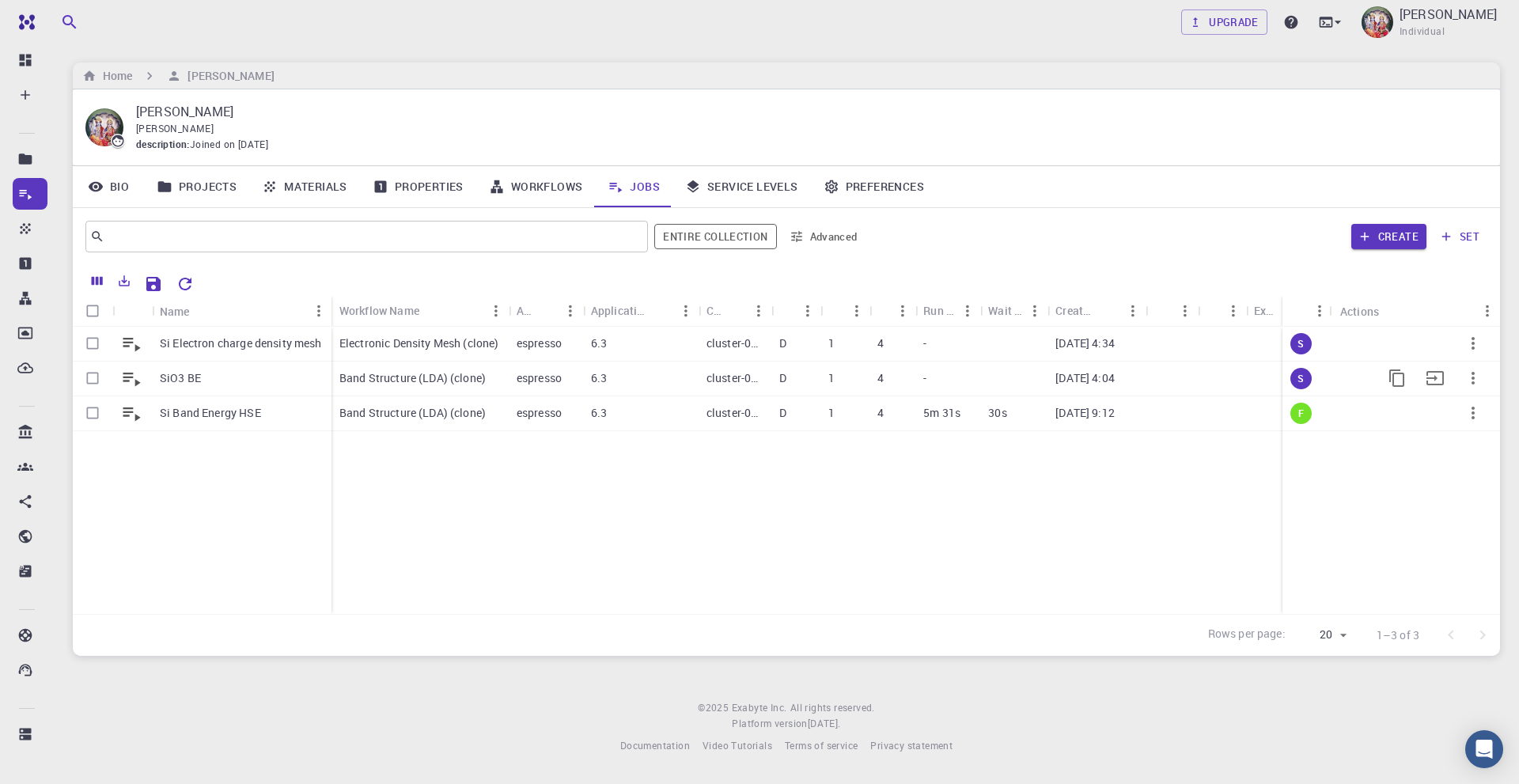
click at [1470, 378] on icon "button" at bounding box center [1473, 378] width 19 height 19
click at [1471, 390] on li "Open" at bounding box center [1457, 393] width 97 height 26
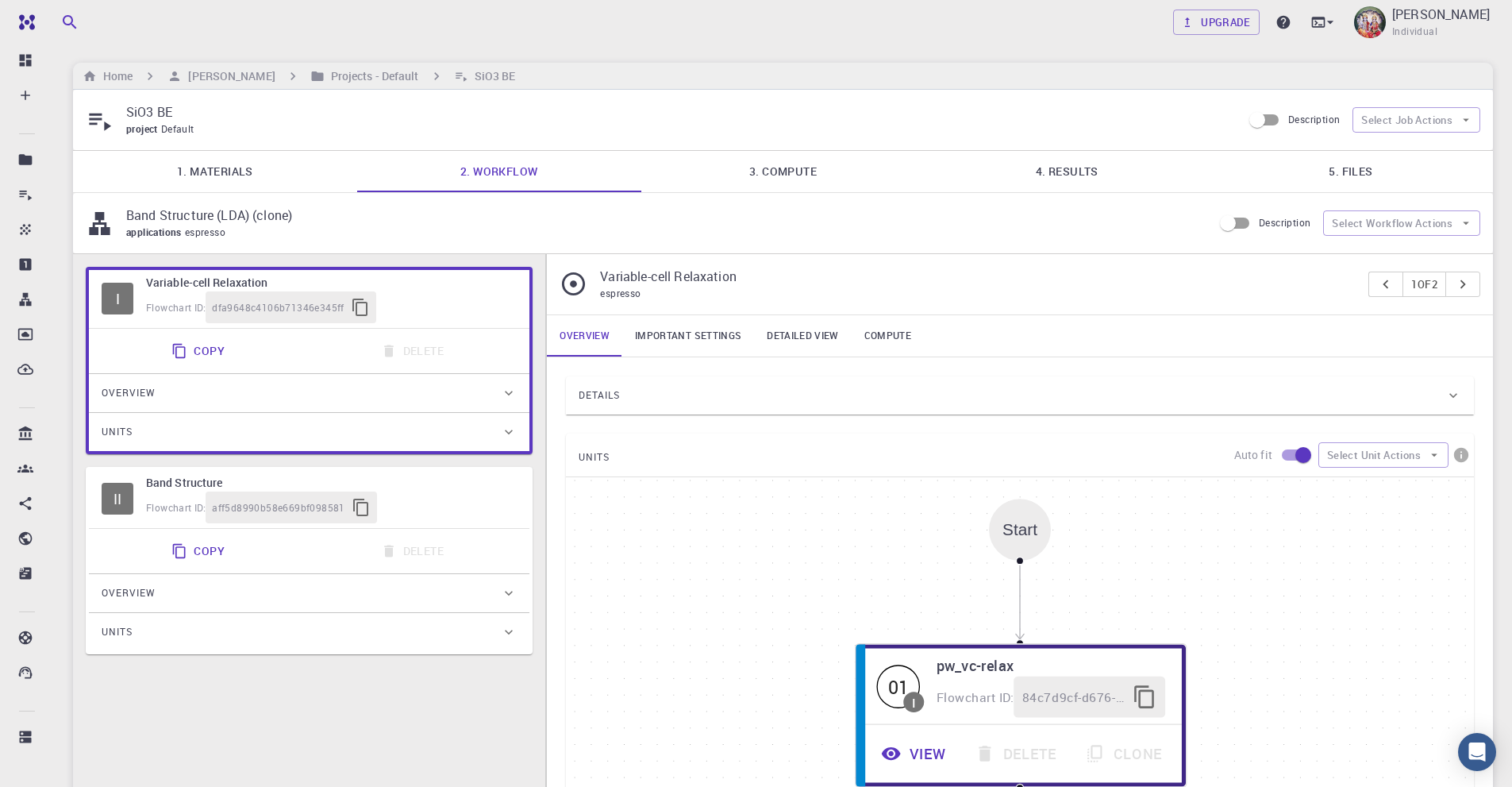
type input "/export/share/pseudo/o/lda/pz/gbrv/1.2/us/o_pz_gbrv_1.2.upf"
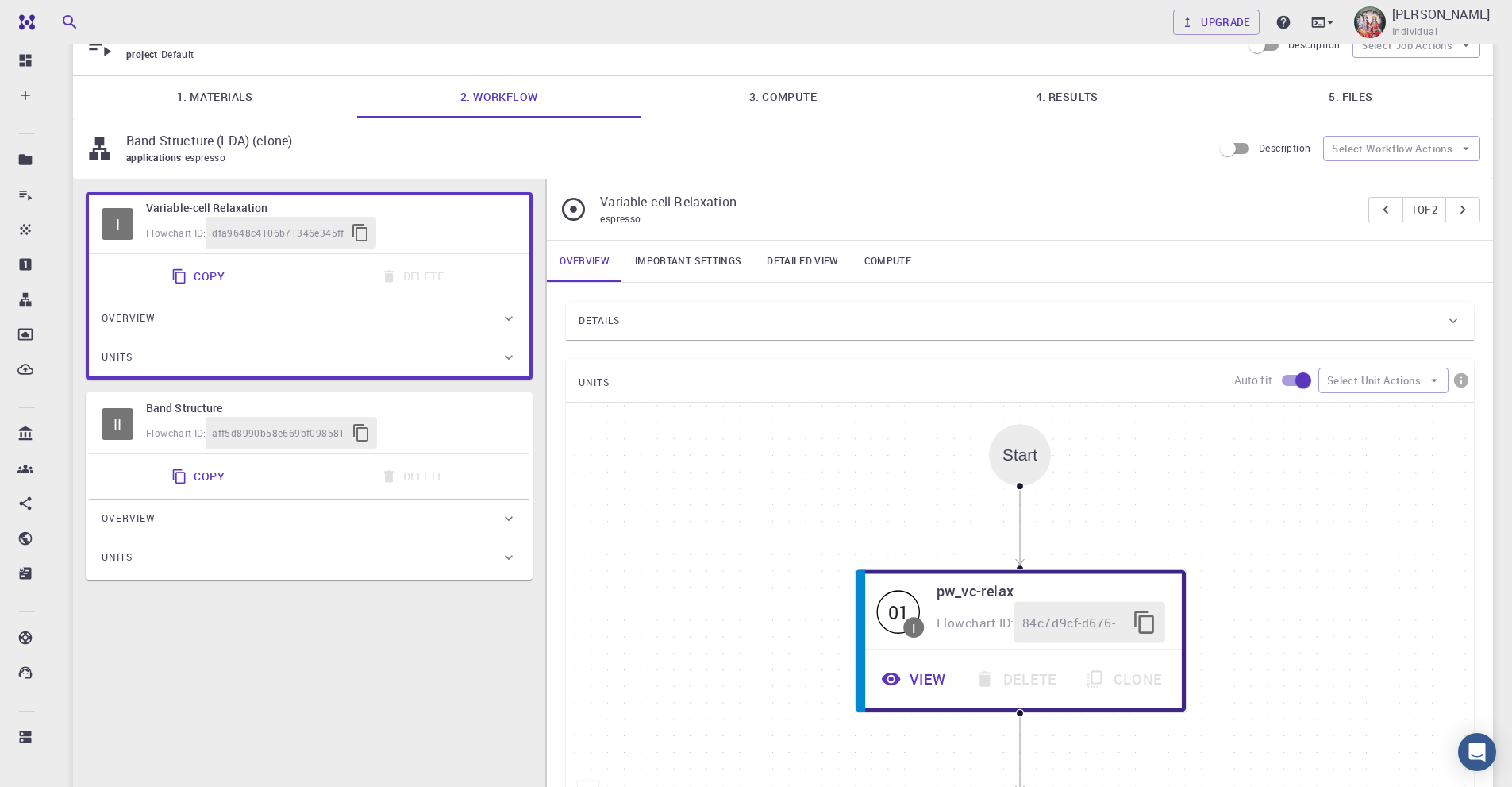
scroll to position [50, 0]
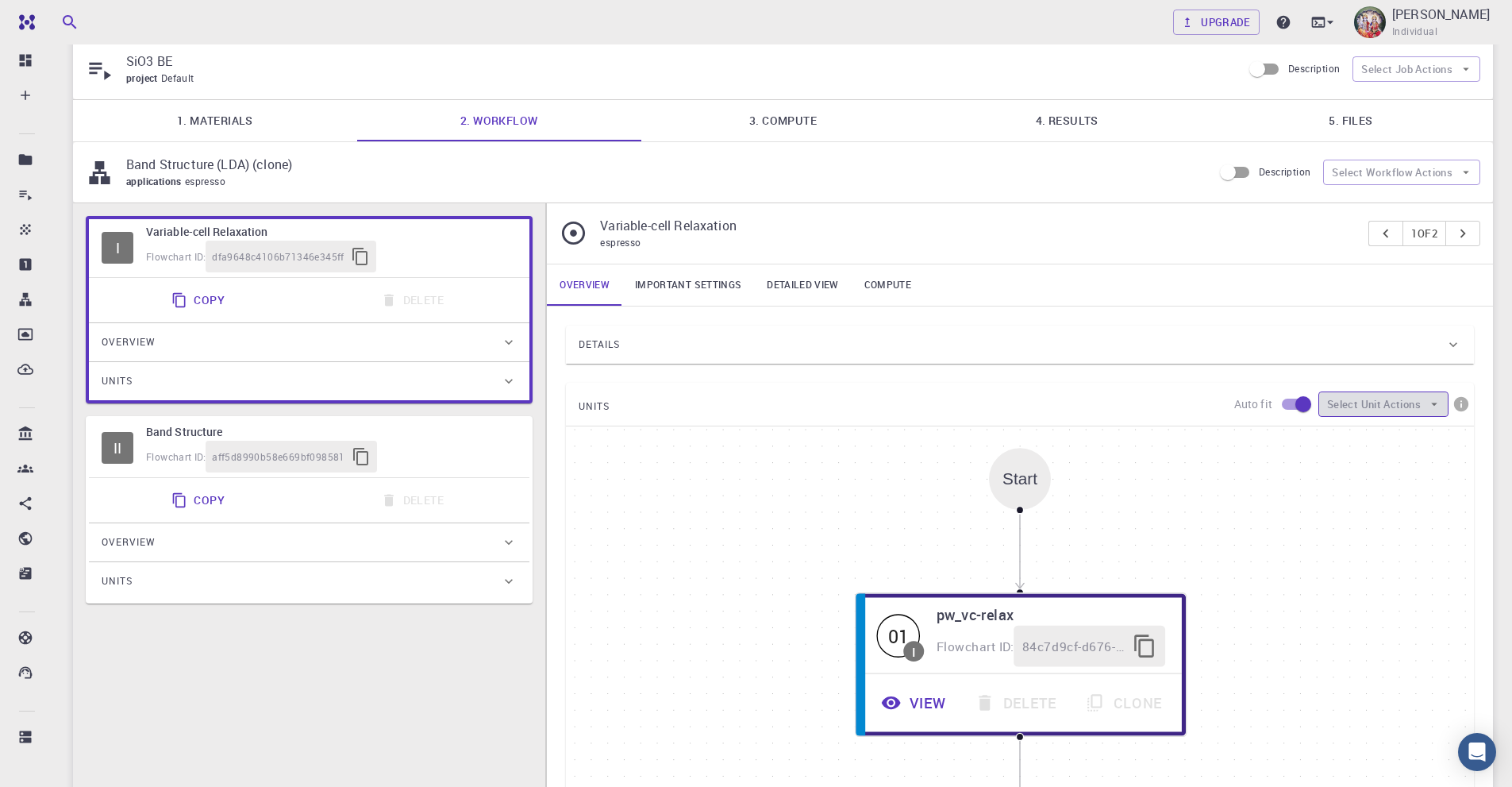
click at [1352, 410] on button "Select Unit Actions" at bounding box center [1383, 404] width 130 height 26
click at [1127, 467] on div "Start 01 I pw_vc-relax Flowchart ID: 84c7d9cf-d676-4f01-965f-fef8c71c51bd View …" at bounding box center [1020, 665] width 908 height 476
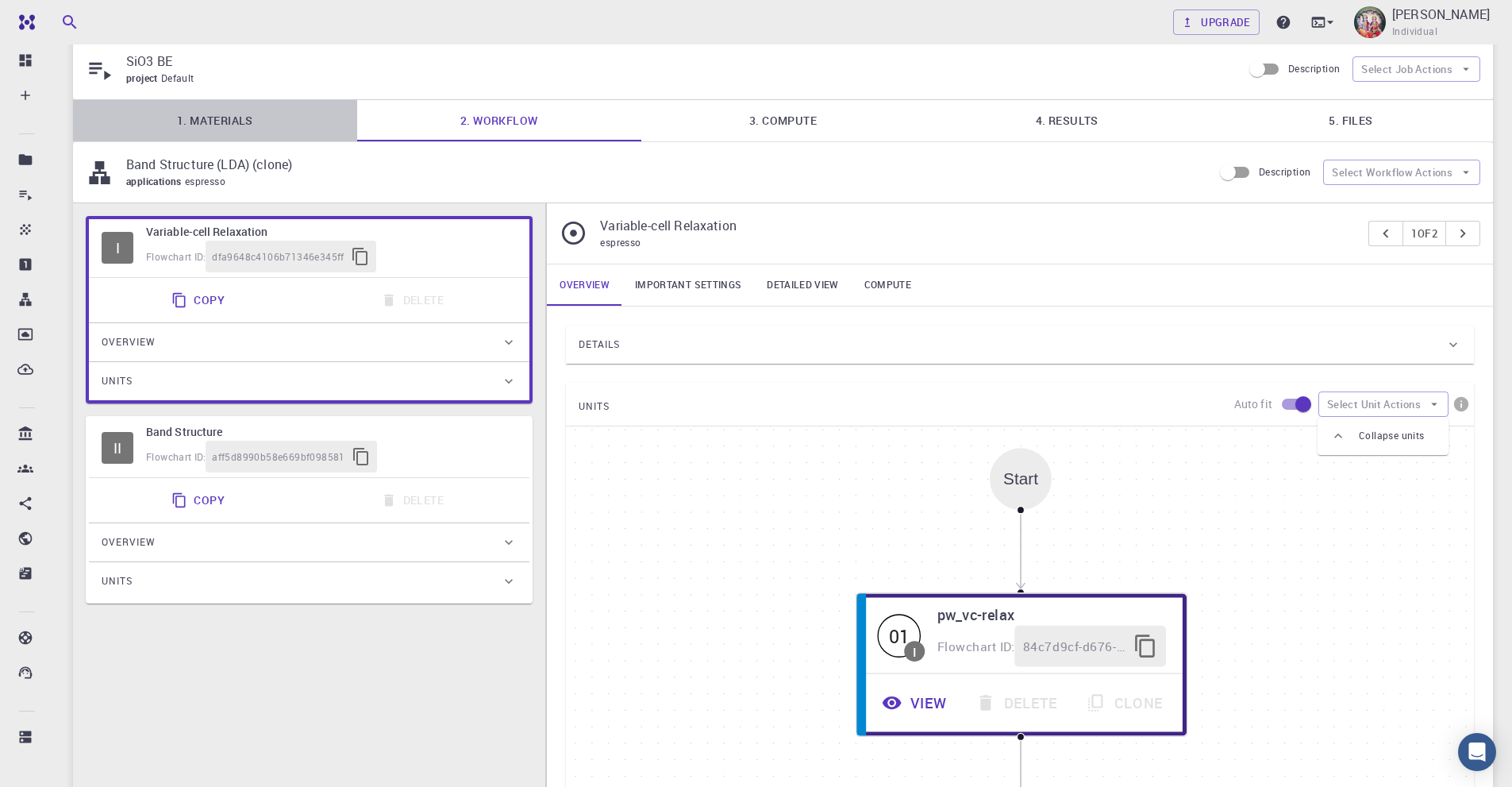
click at [213, 123] on link "1. Materials" at bounding box center [215, 120] width 284 height 42
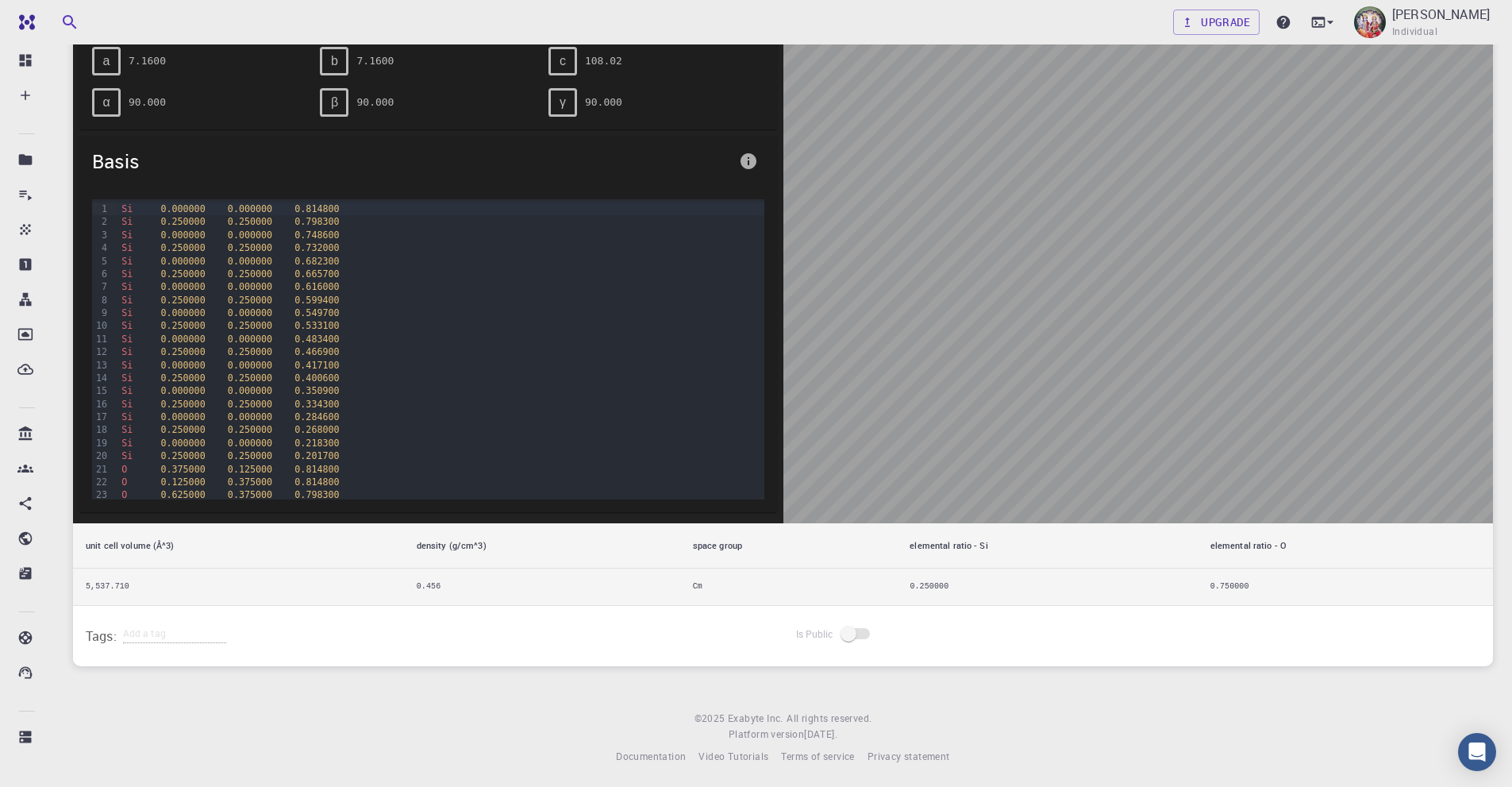
scroll to position [289, 0]
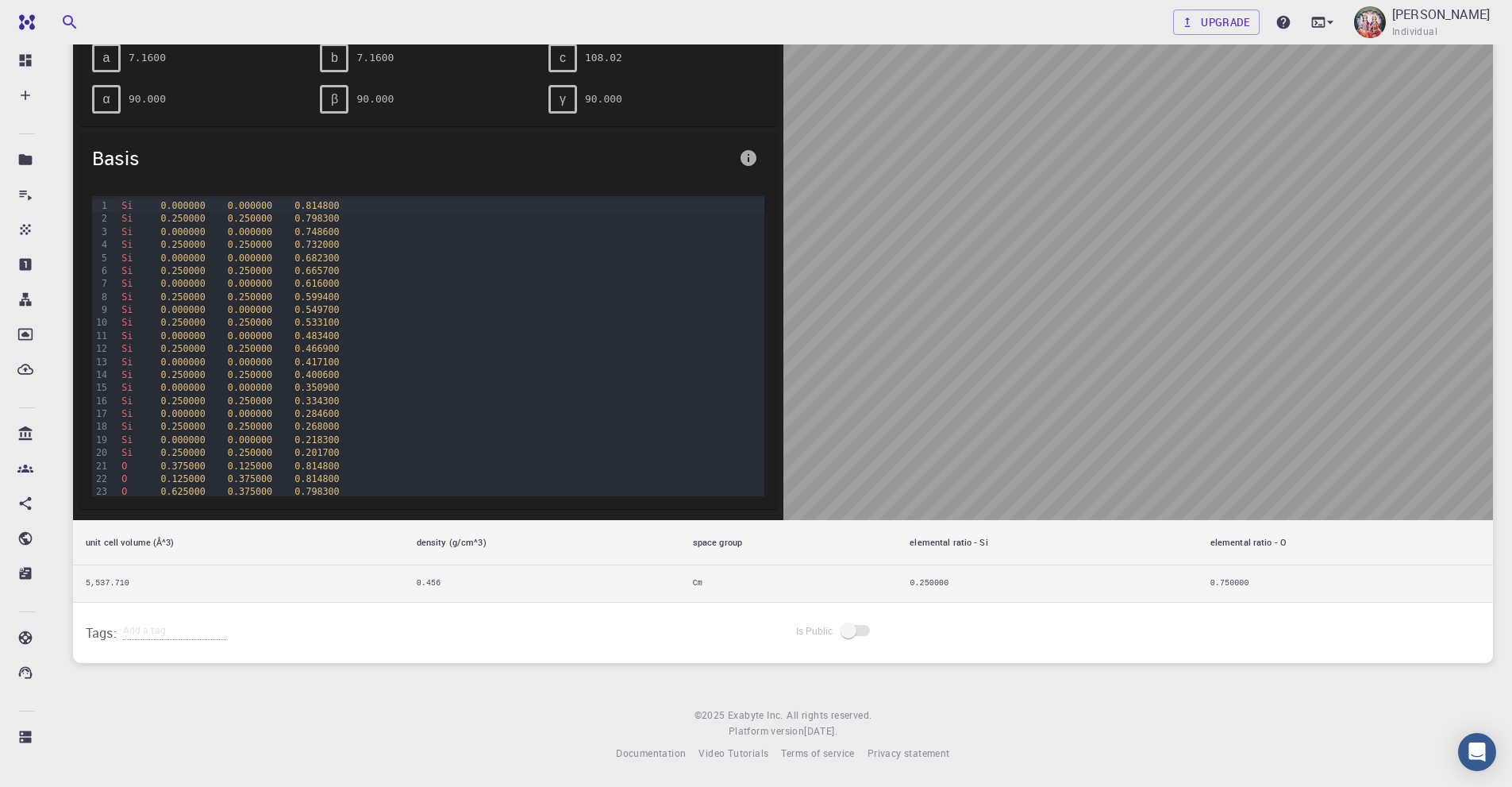
click at [215, 346] on div "Si 0.250000 0.250000 0.466900" at bounding box center [440, 349] width 647 height 12
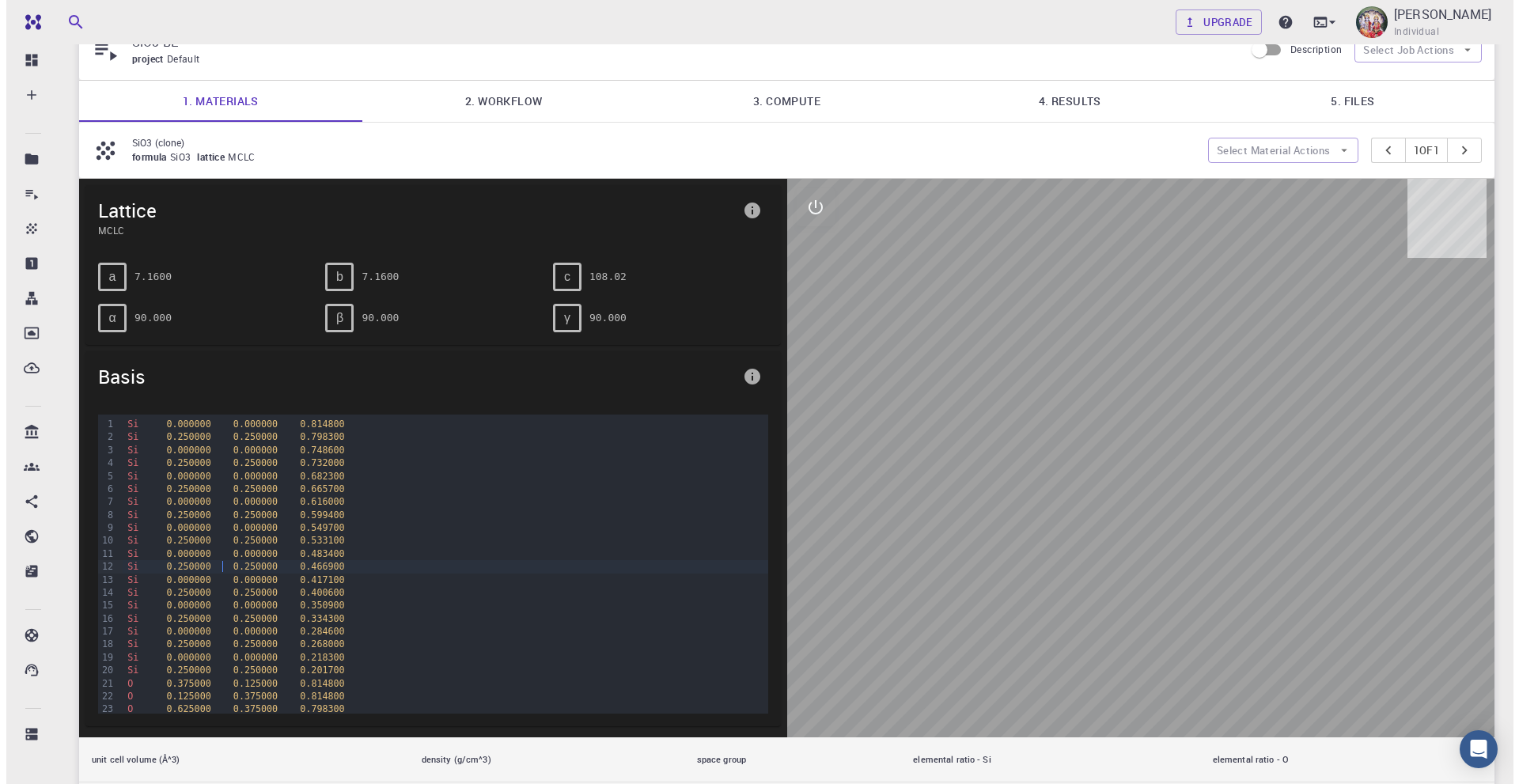
scroll to position [0, 0]
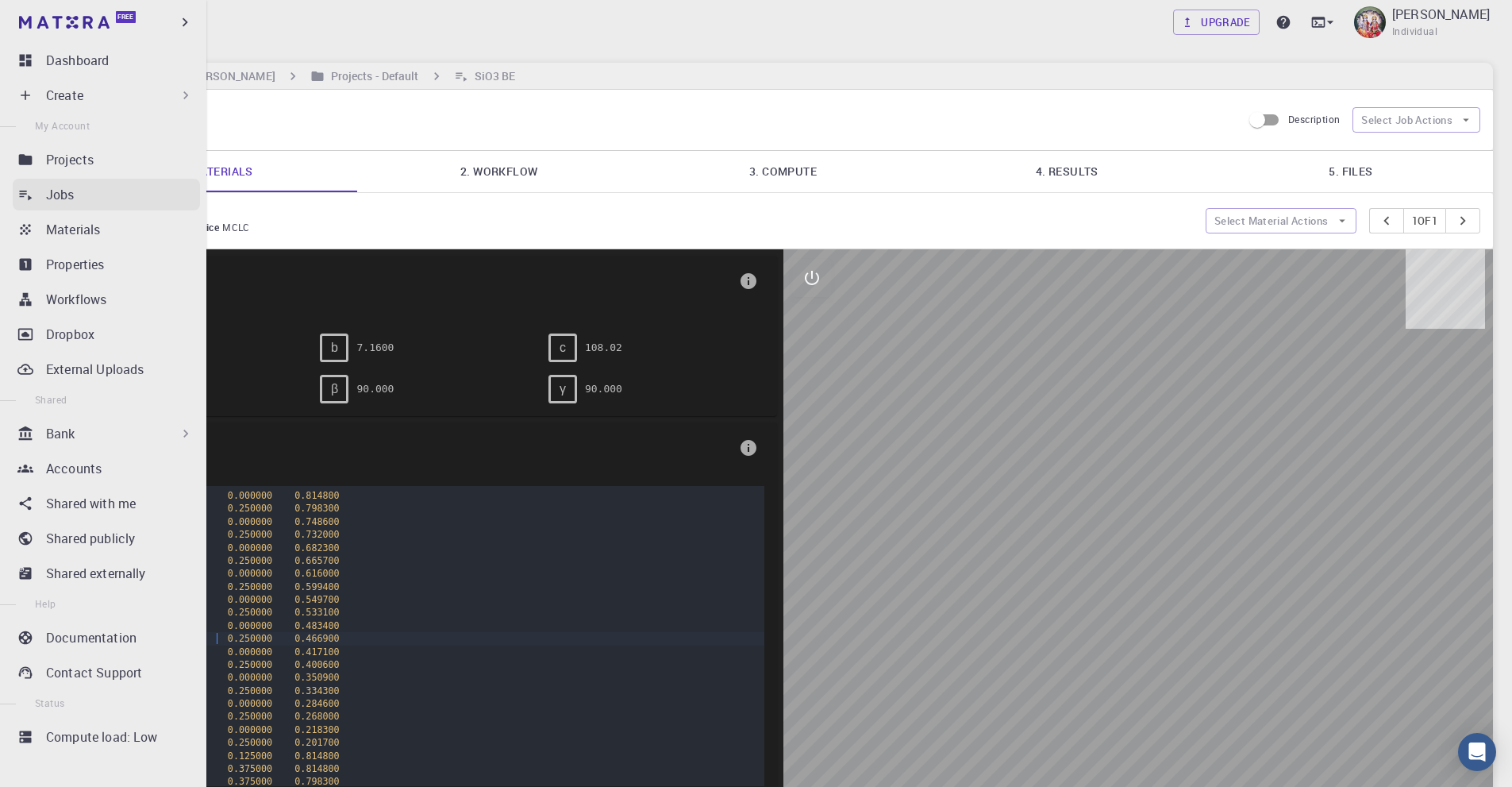
click at [52, 192] on p "Jobs" at bounding box center [60, 195] width 28 height 19
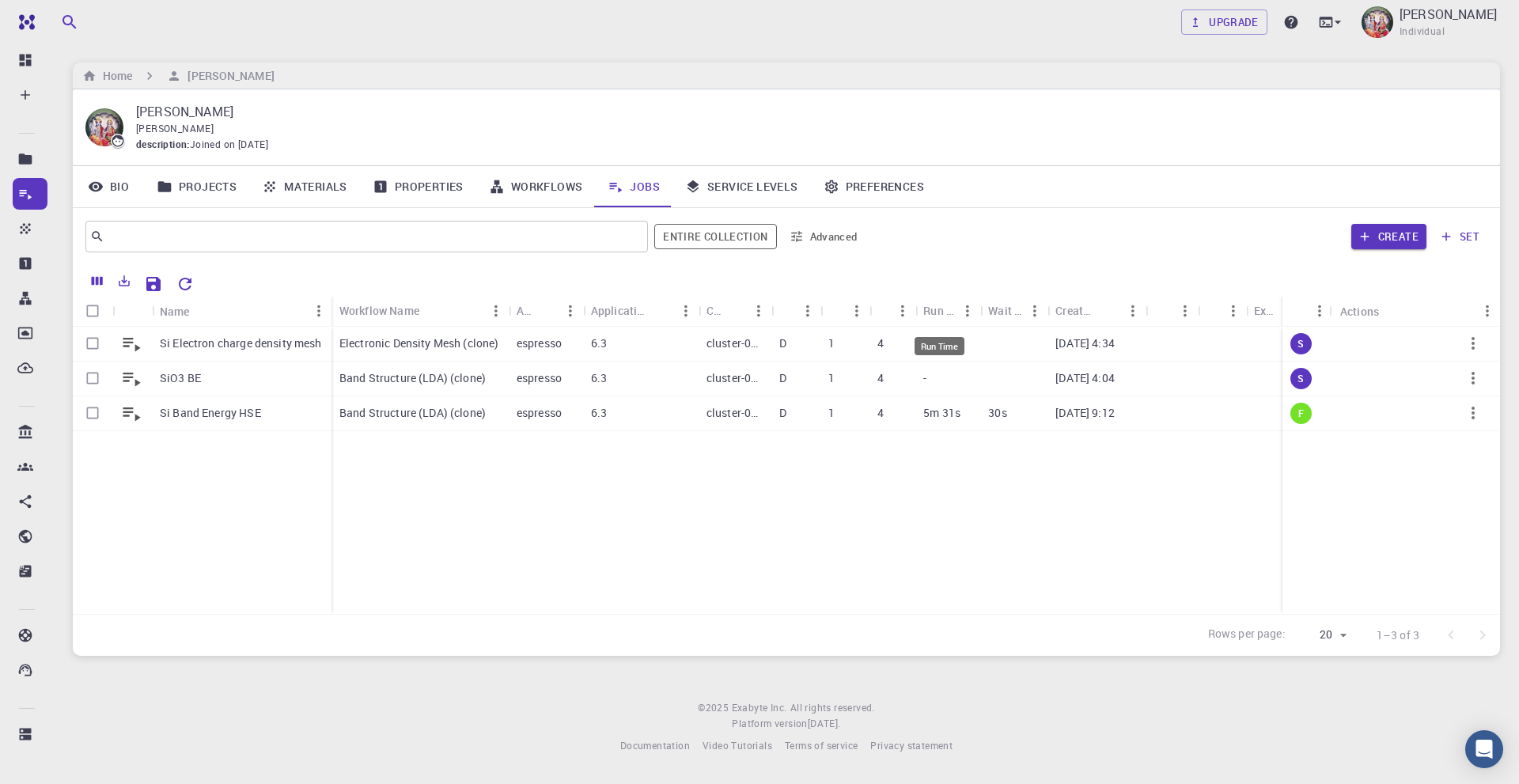
click at [941, 310] on div "Run Time" at bounding box center [939, 310] width 32 height 31
click at [1005, 317] on div "Wait Time" at bounding box center [1005, 310] width 34 height 31
click at [1431, 34] on span "Individual" at bounding box center [1422, 32] width 45 height 16
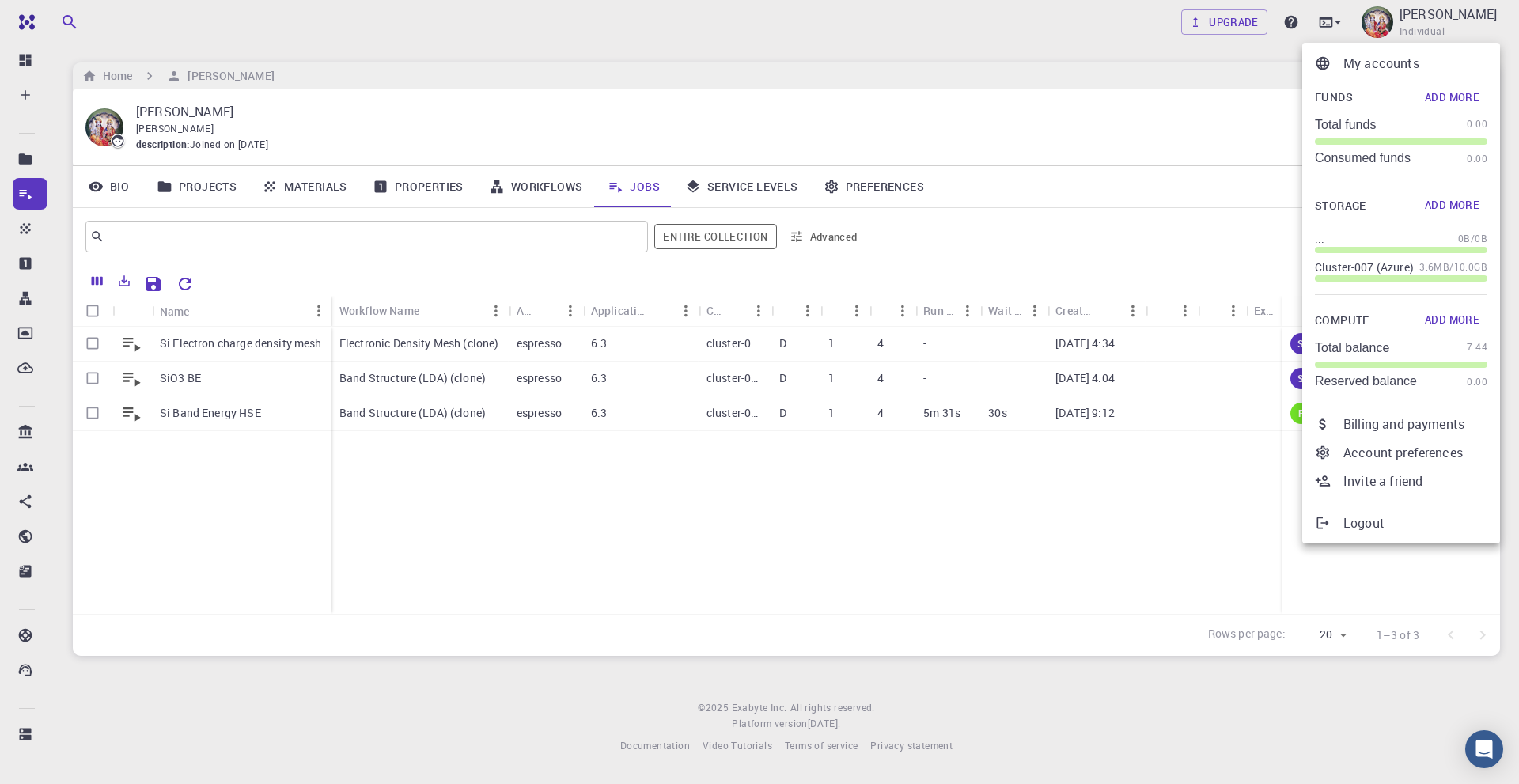
click at [1175, 236] on div at bounding box center [760, 392] width 1519 height 784
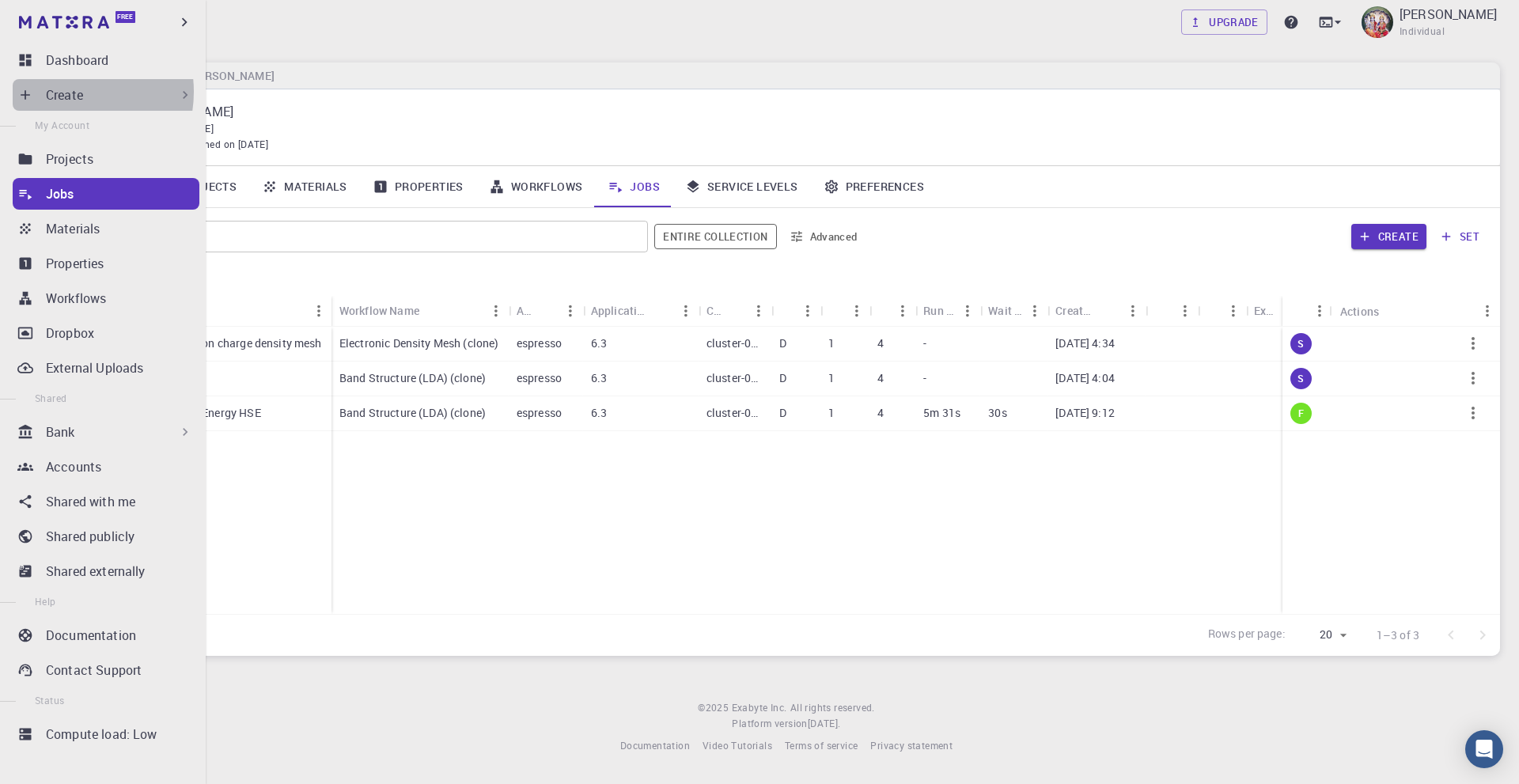
click at [65, 92] on p "Create" at bounding box center [64, 95] width 37 height 19
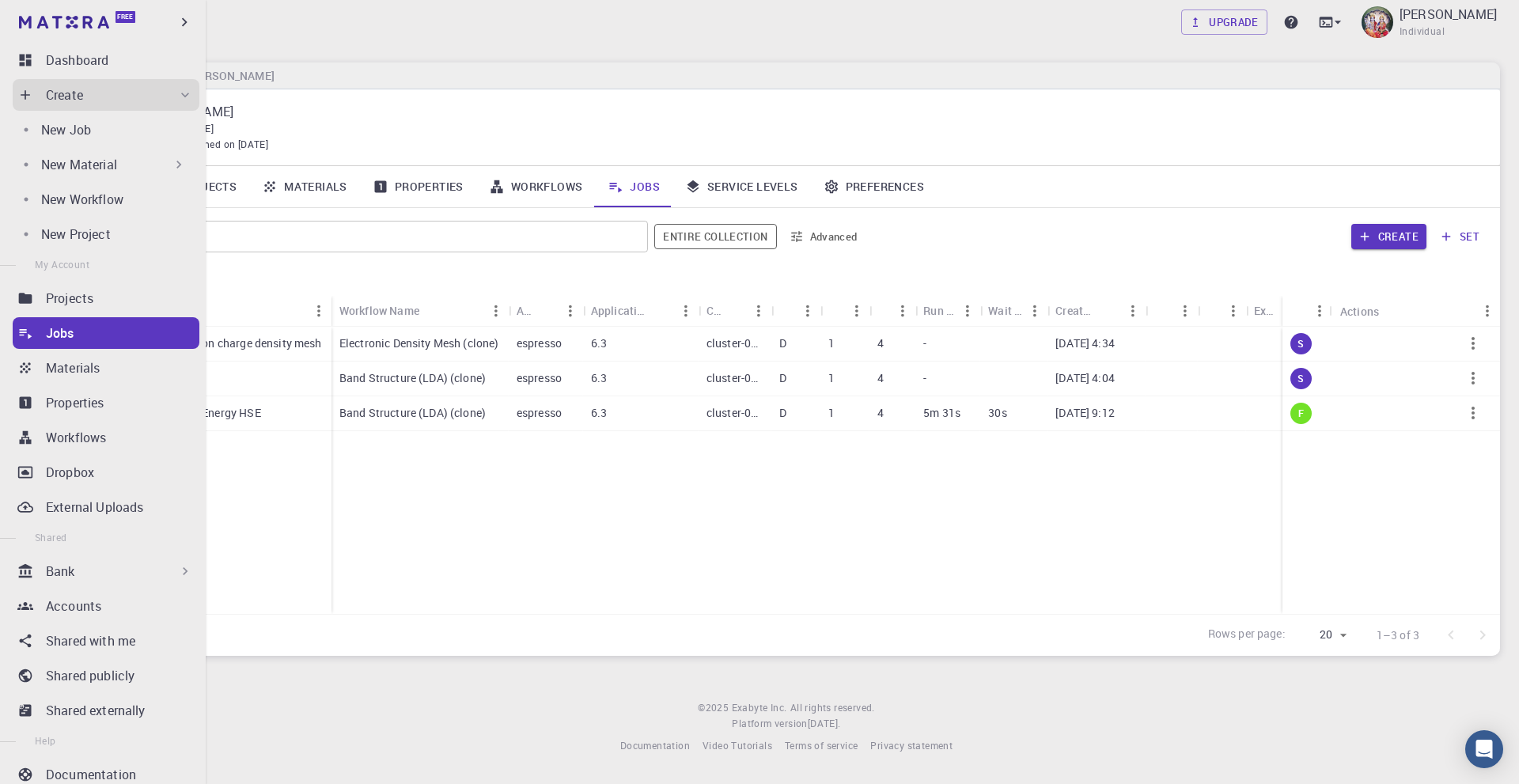
click at [83, 95] on p "Create" at bounding box center [64, 95] width 37 height 19
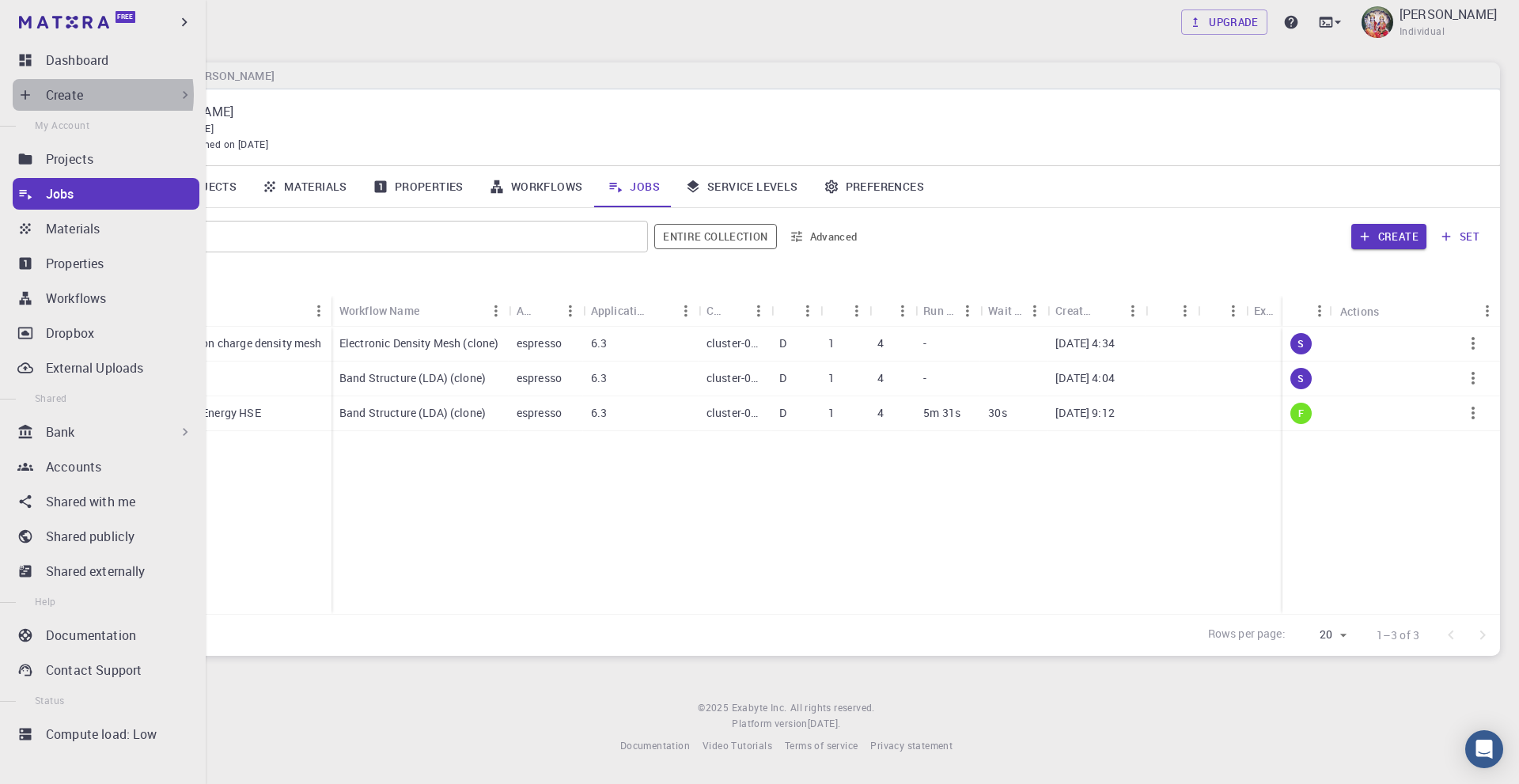
click at [86, 95] on div "Create" at bounding box center [119, 95] width 147 height 19
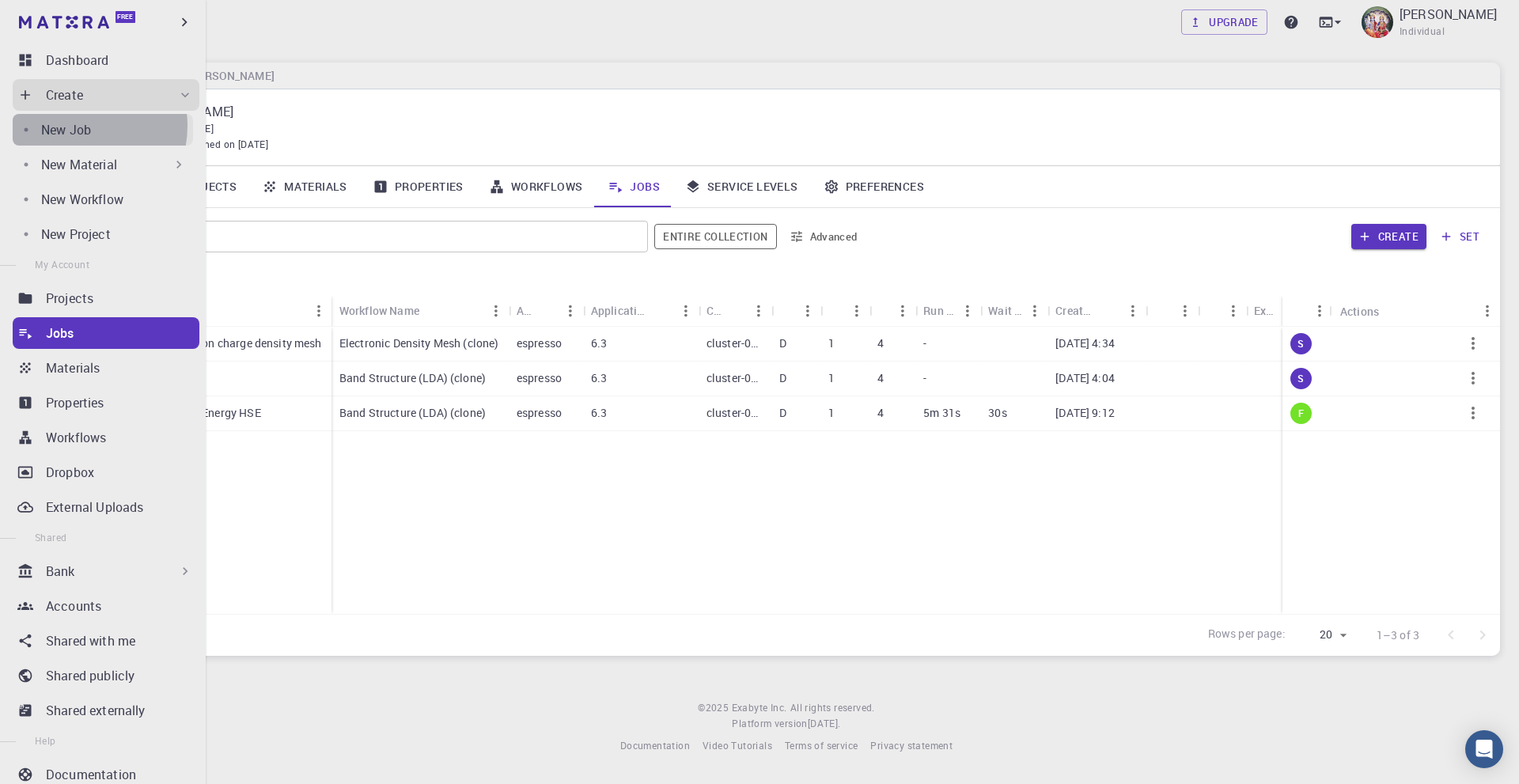
click at [76, 126] on p "New Job" at bounding box center [66, 130] width 50 height 19
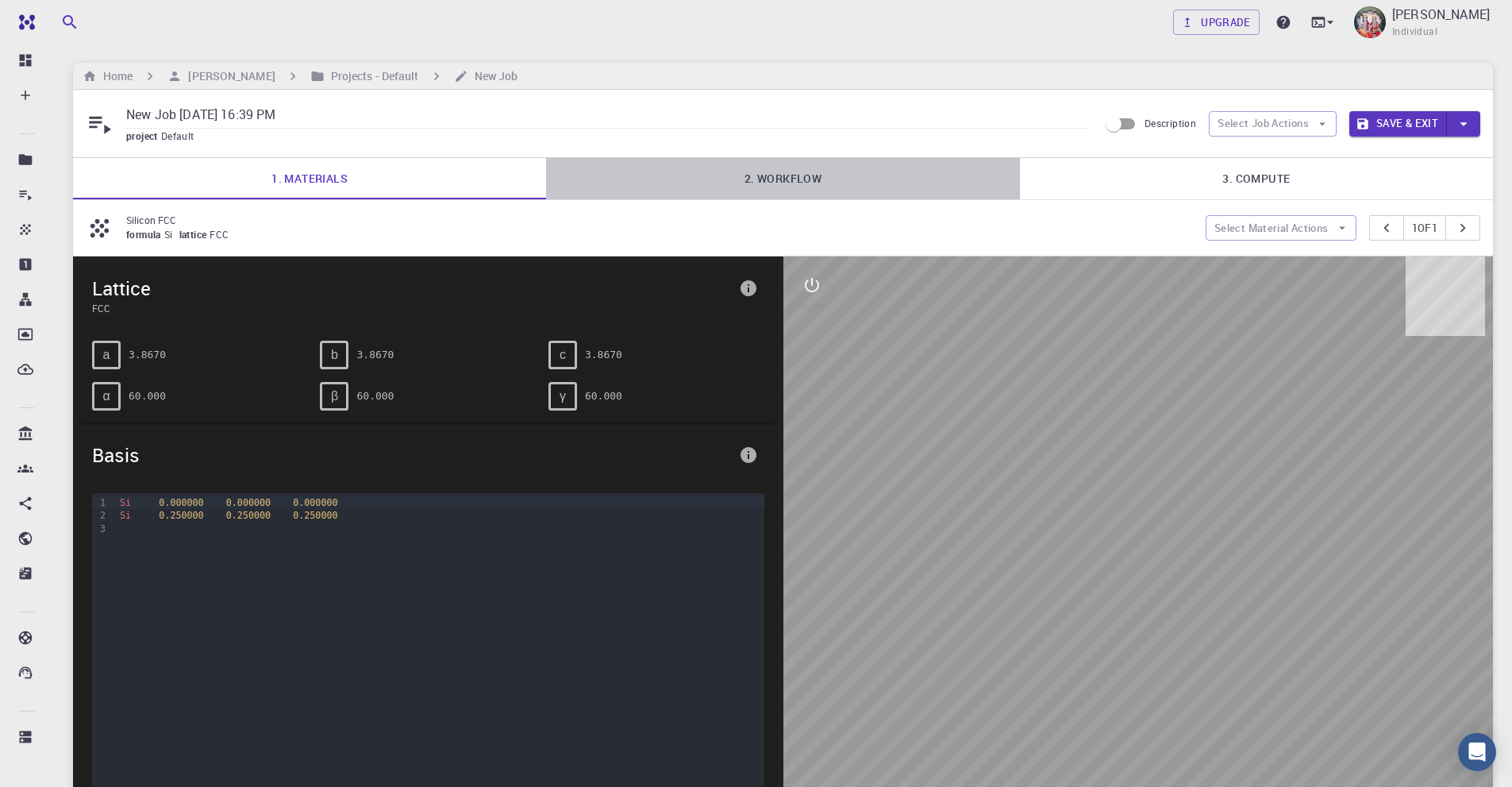
click at [798, 179] on link "2. Workflow" at bounding box center [782, 179] width 473 height 42
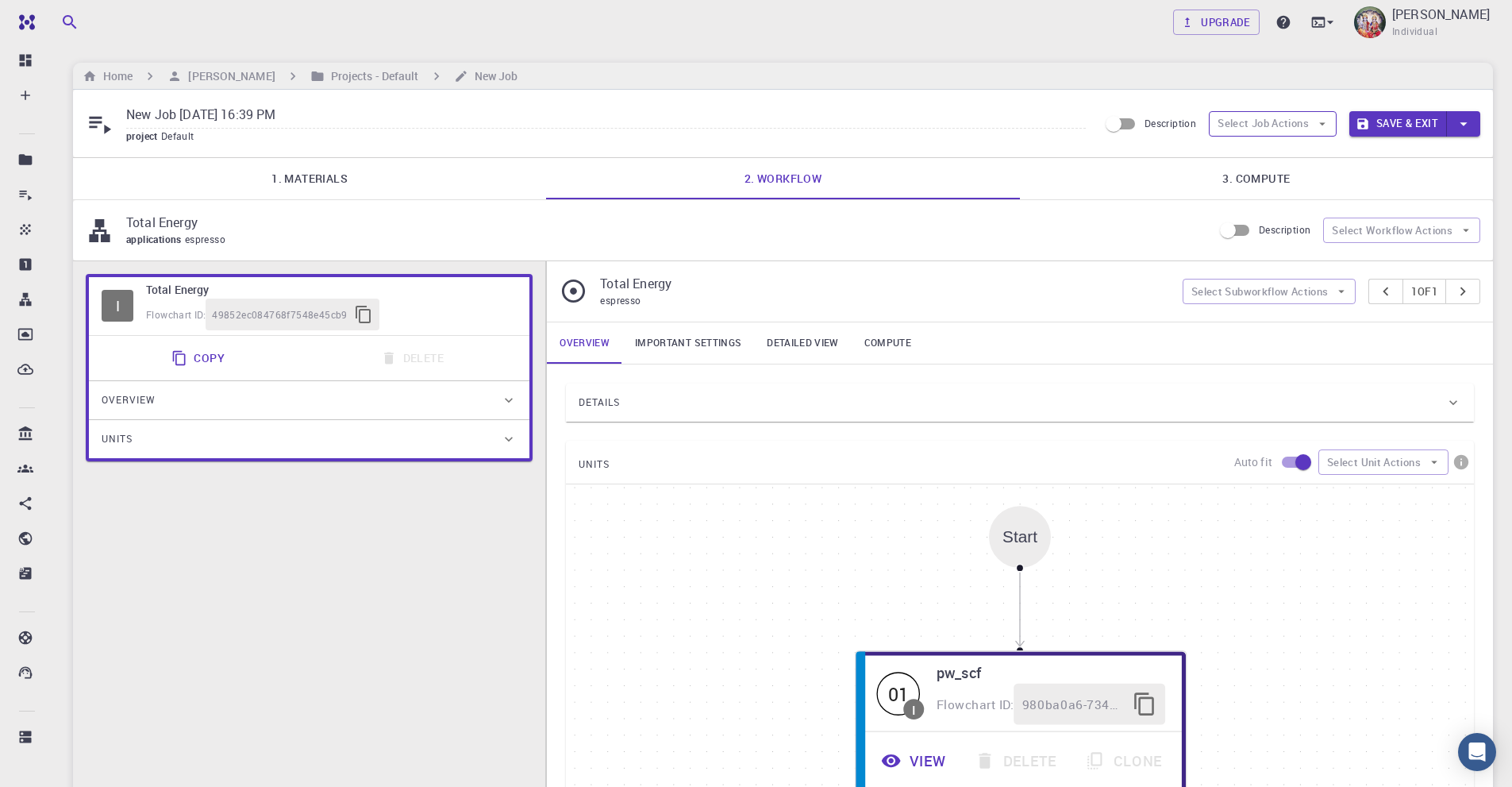
click at [1262, 123] on button "Select Job Actions" at bounding box center [1272, 124] width 127 height 26
click at [1271, 183] on span "Select materials" at bounding box center [1286, 181] width 74 height 16
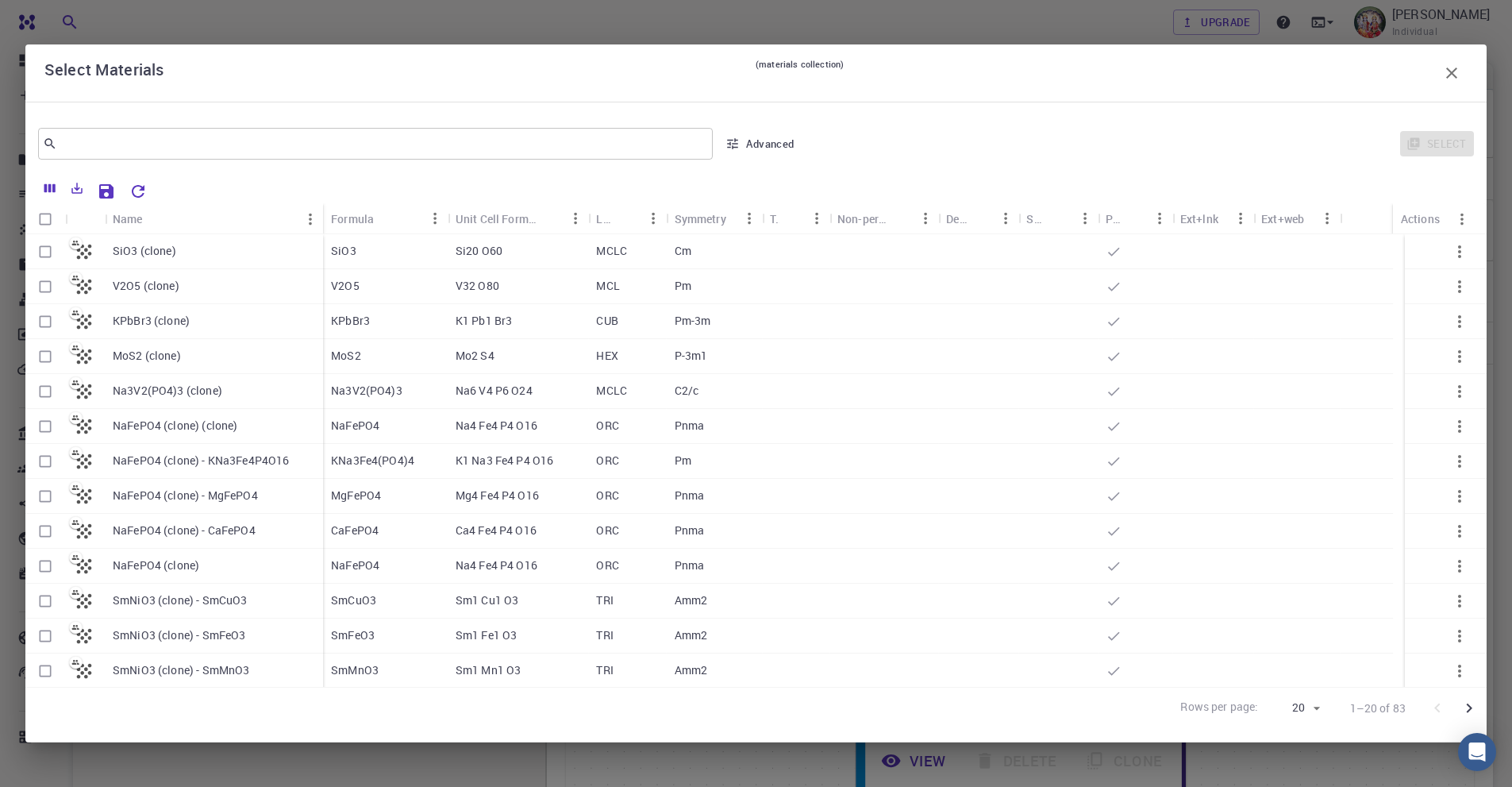
click at [1451, 67] on icon "button" at bounding box center [1452, 73] width 19 height 19
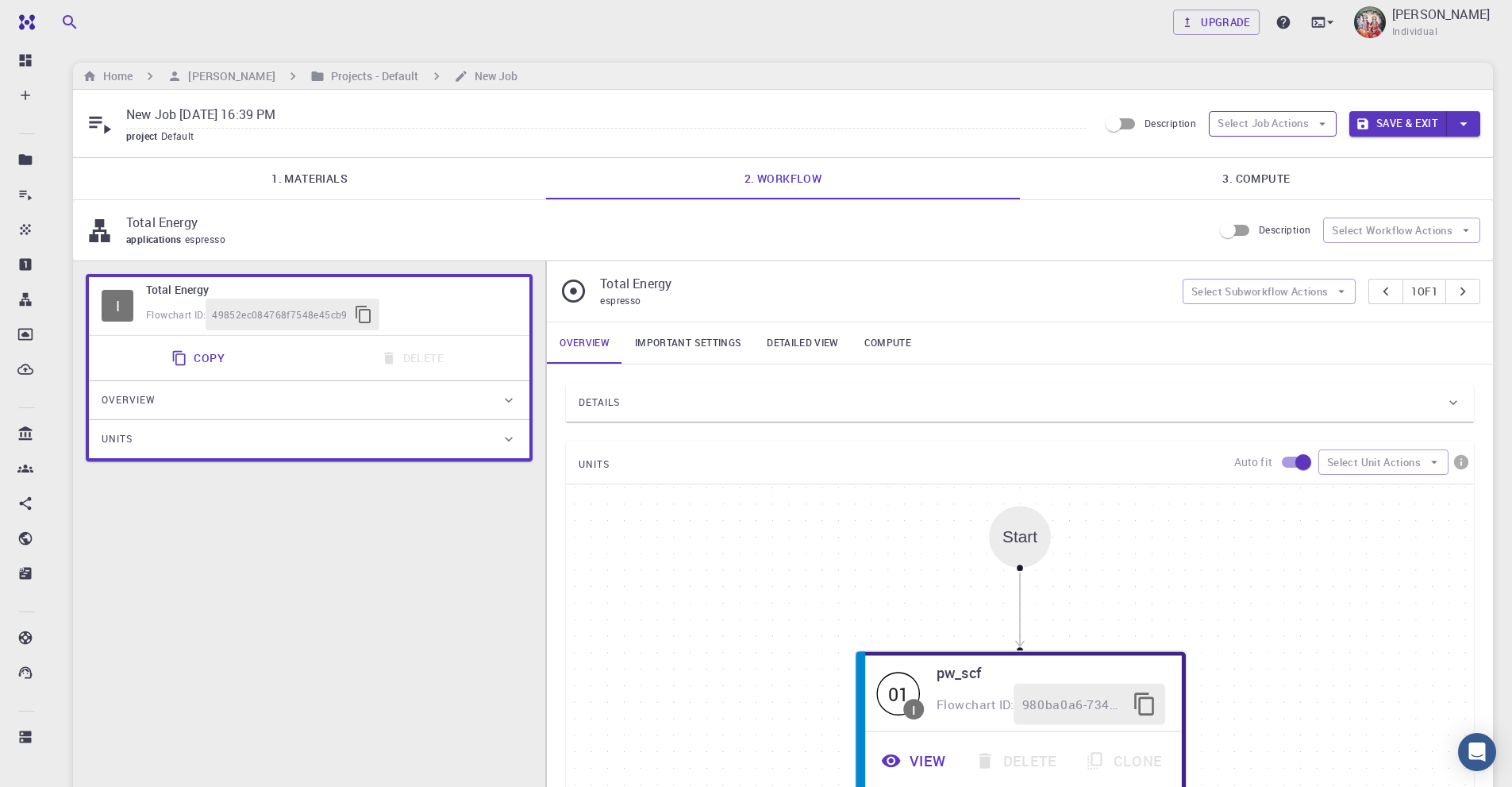
click at [1283, 119] on button "Select Job Actions" at bounding box center [1272, 124] width 127 height 26
click at [1276, 205] on span "Select workflow" at bounding box center [1286, 206] width 74 height 16
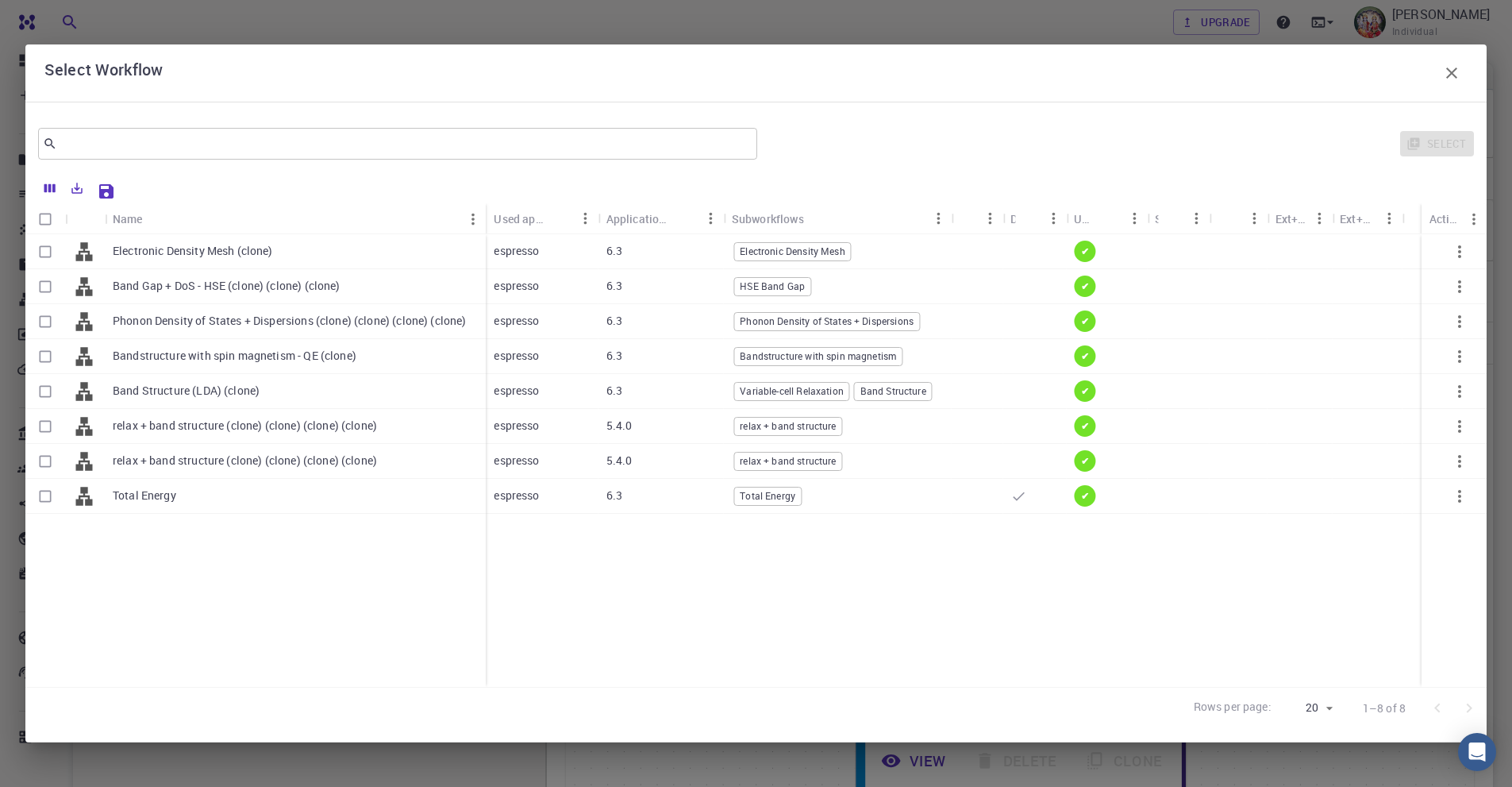
click at [42, 390] on input "Select row" at bounding box center [45, 391] width 30 height 30
checkbox input "true"
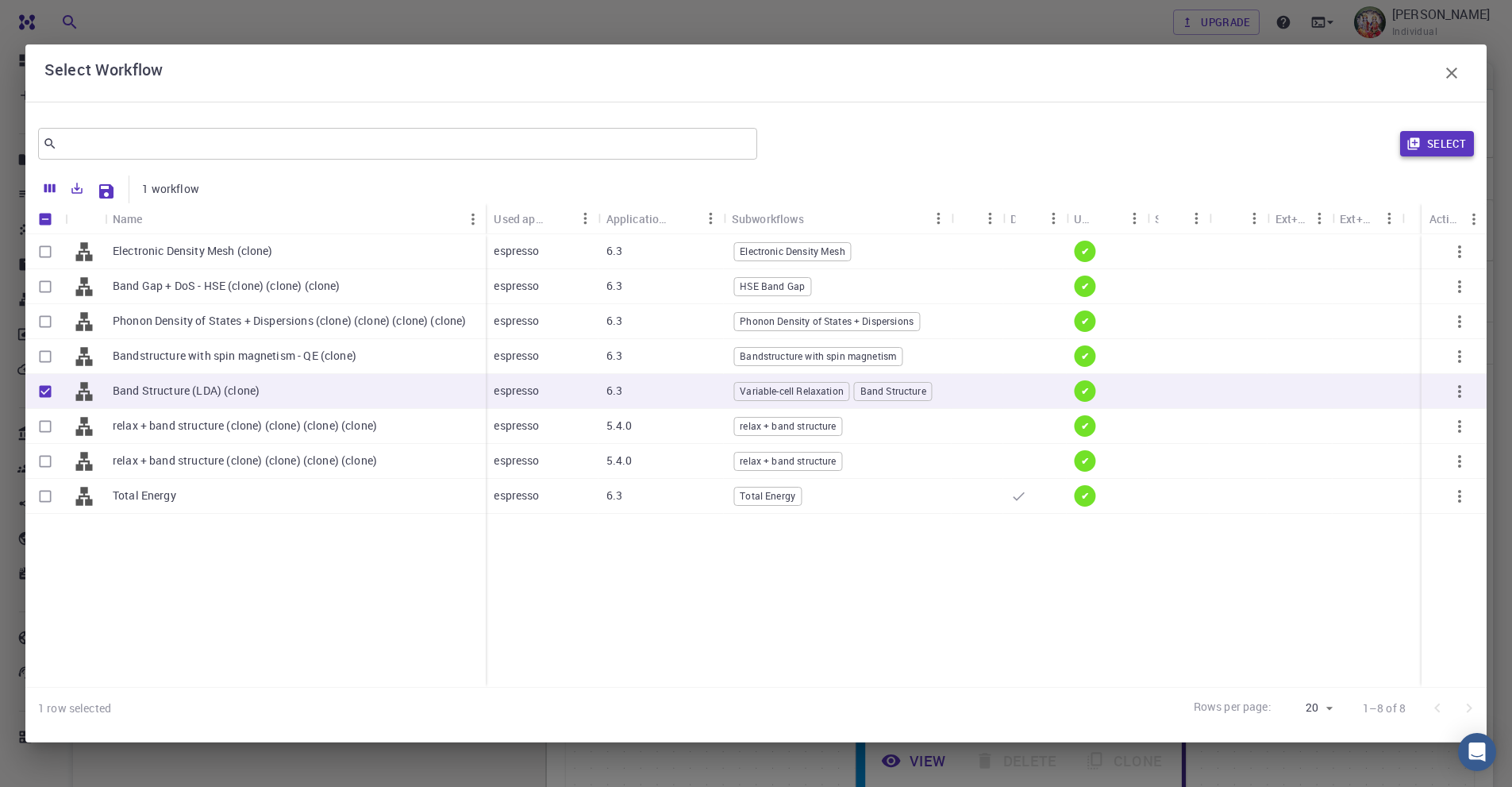
click at [1444, 140] on button "Select" at bounding box center [1436, 143] width 73 height 26
type input "DFT LDA PZ"
type input "/export/share/pseudo/si/lda/pz/gbrv/1.0/us/si_pz_gbrv_1.0.upf"
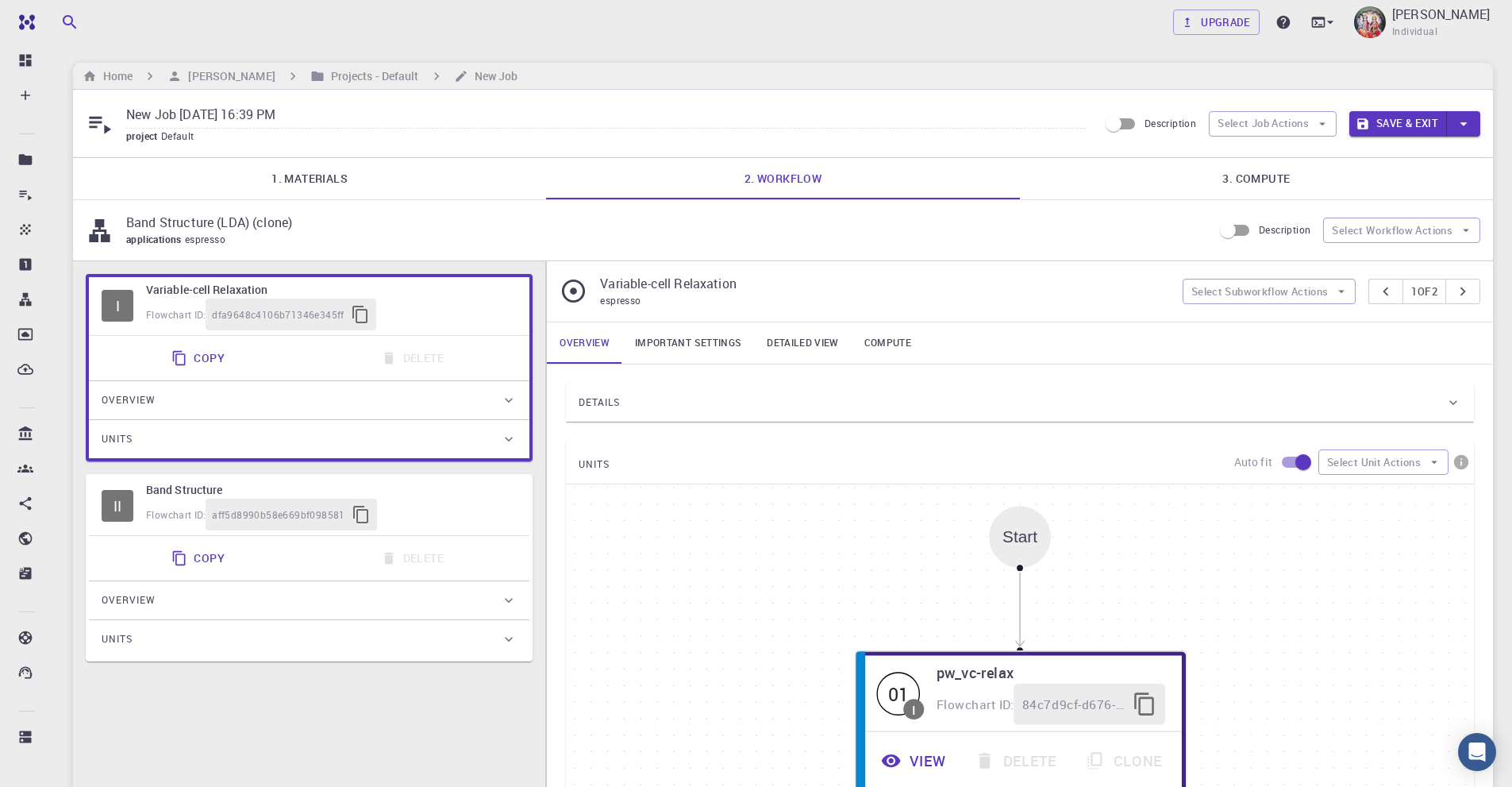
click at [1260, 174] on link "3. Compute" at bounding box center [1256, 179] width 473 height 42
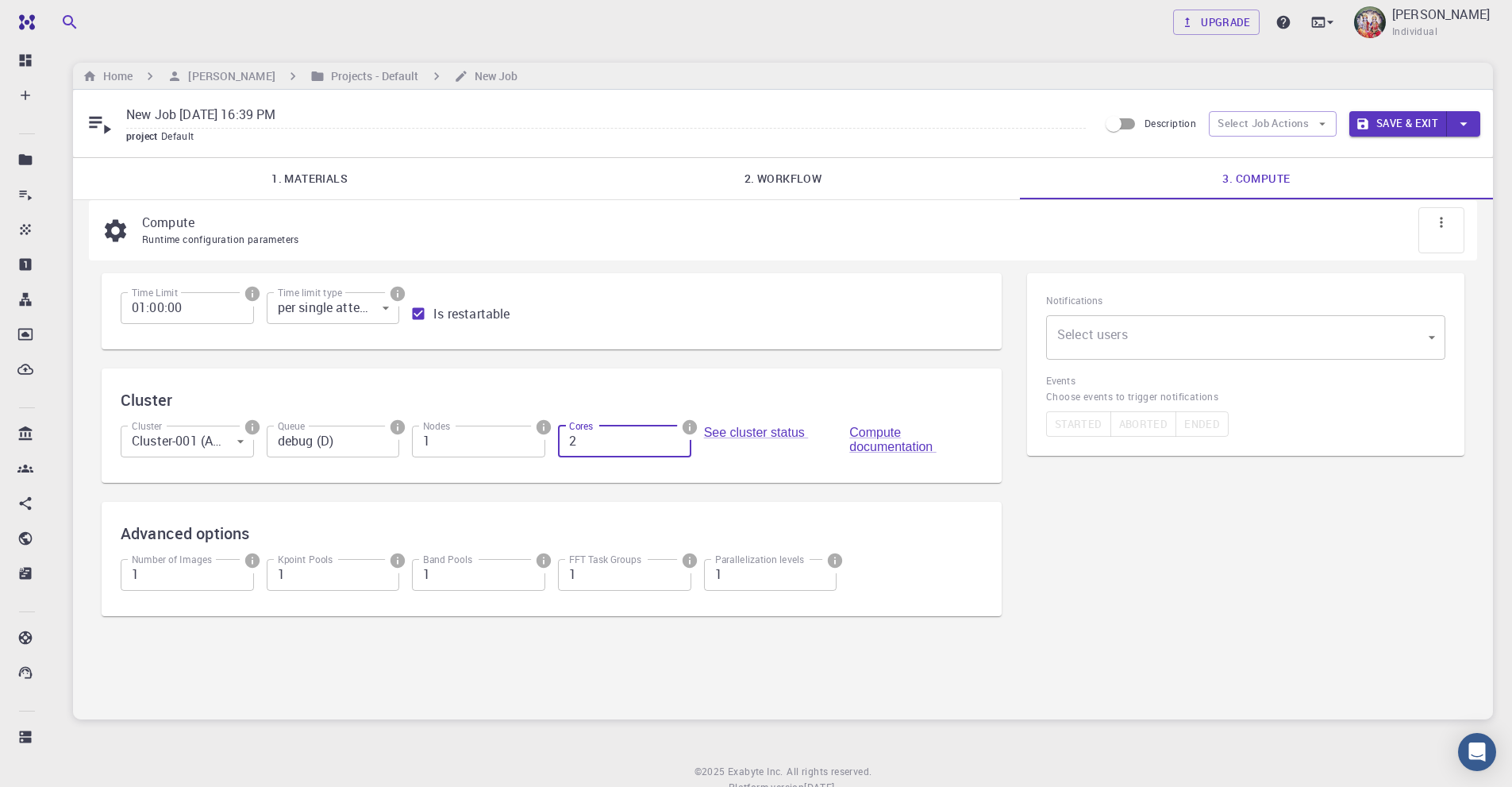
click at [676, 436] on input "2" at bounding box center [625, 442] width 134 height 32
click at [672, 435] on input "3" at bounding box center [625, 442] width 134 height 32
type input "4"
click at [672, 434] on input "4" at bounding box center [625, 442] width 134 height 32
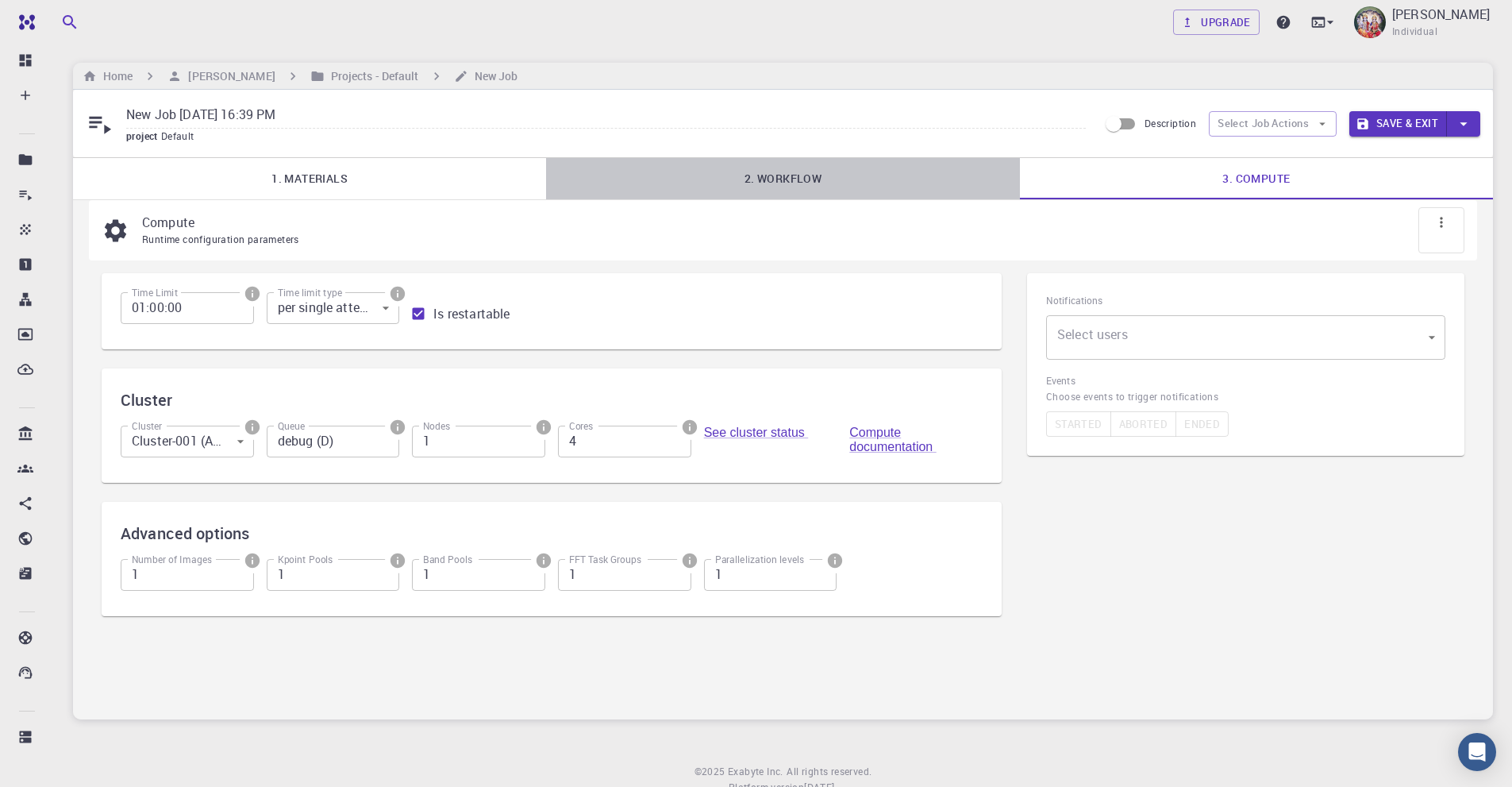
click at [794, 179] on link "2. Workflow" at bounding box center [782, 179] width 473 height 42
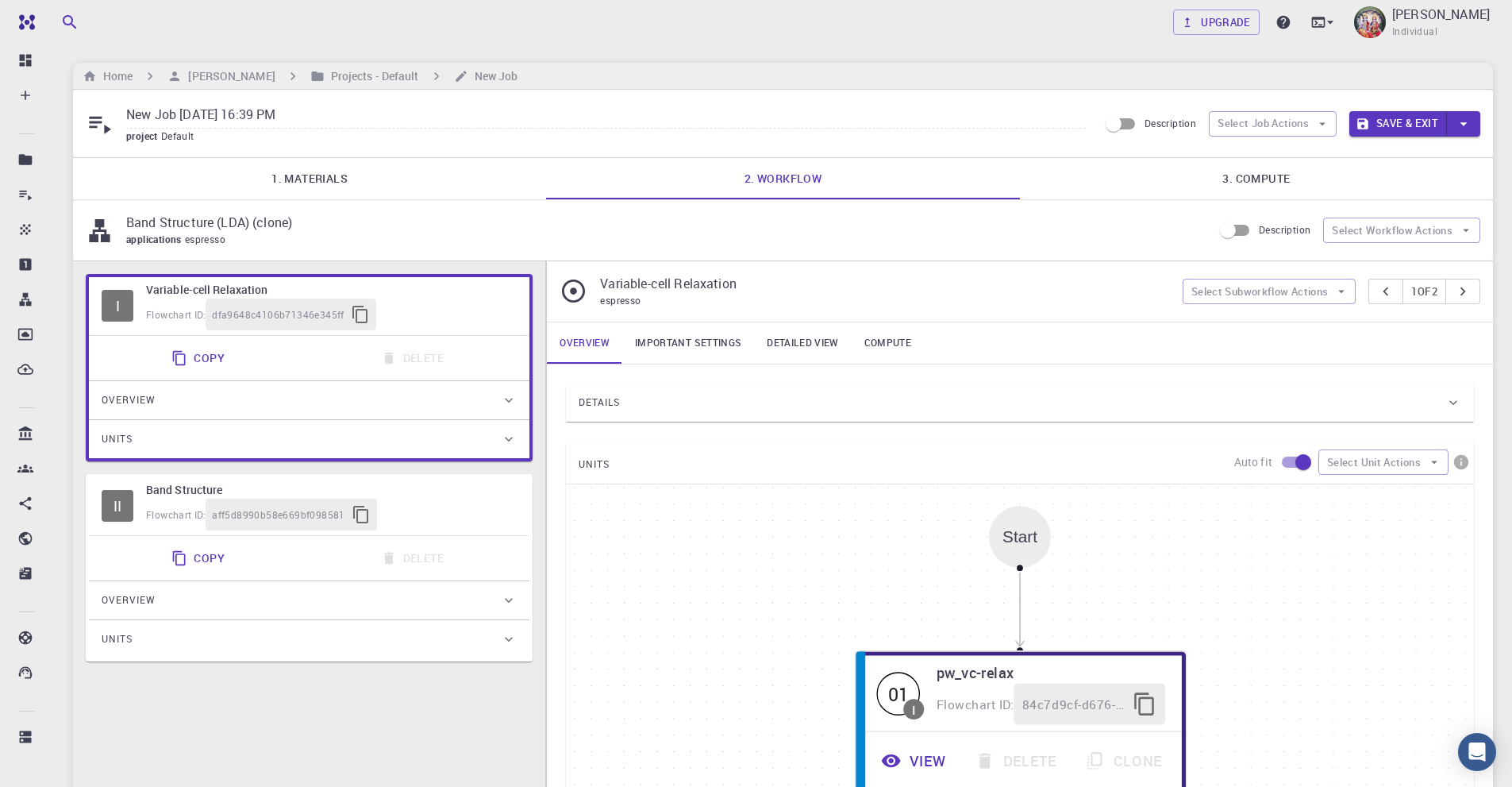
click at [691, 327] on link "Important settings" at bounding box center [687, 343] width 132 height 42
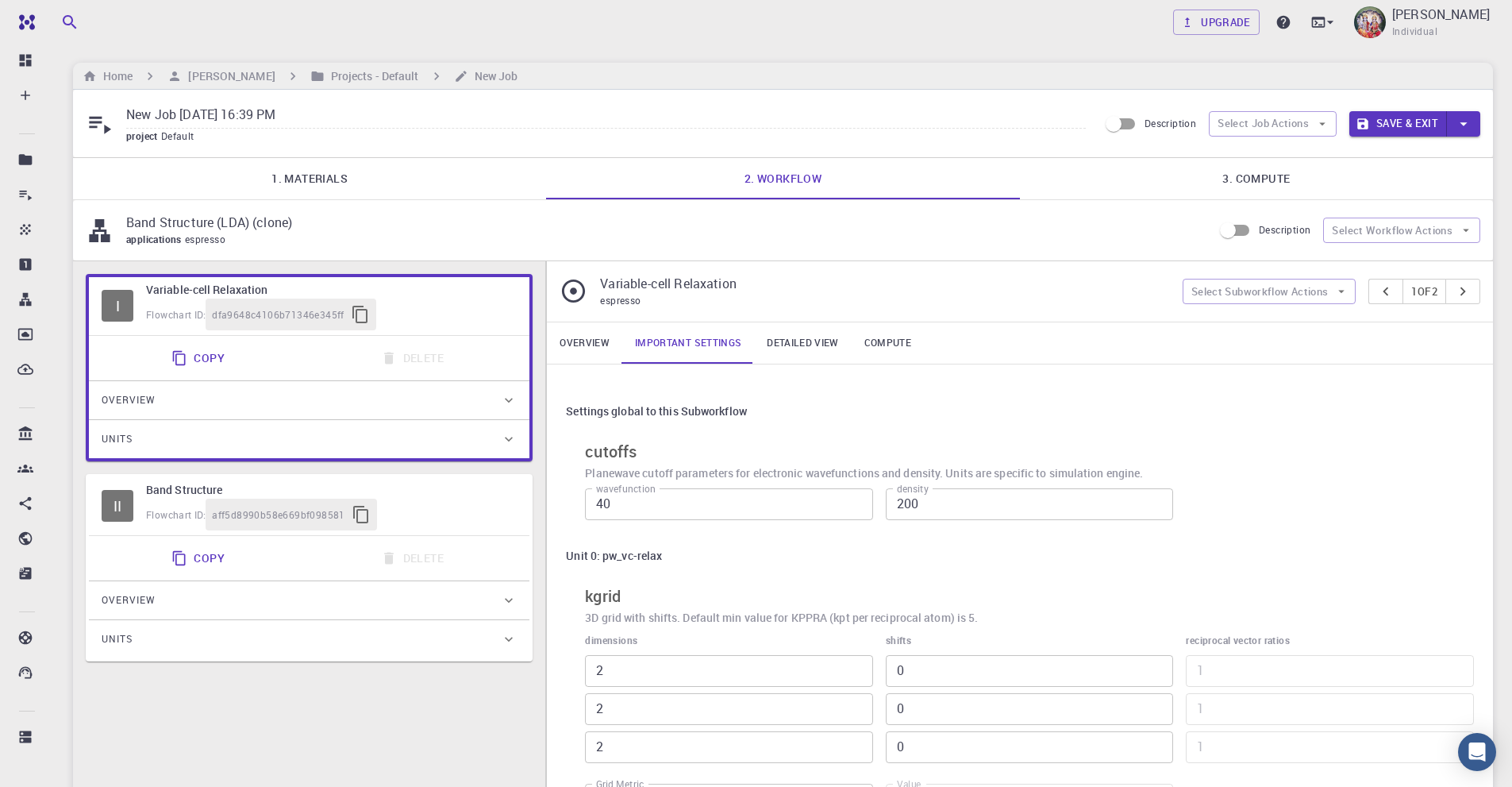
click at [810, 337] on link "Detailed view" at bounding box center [802, 343] width 96 height 42
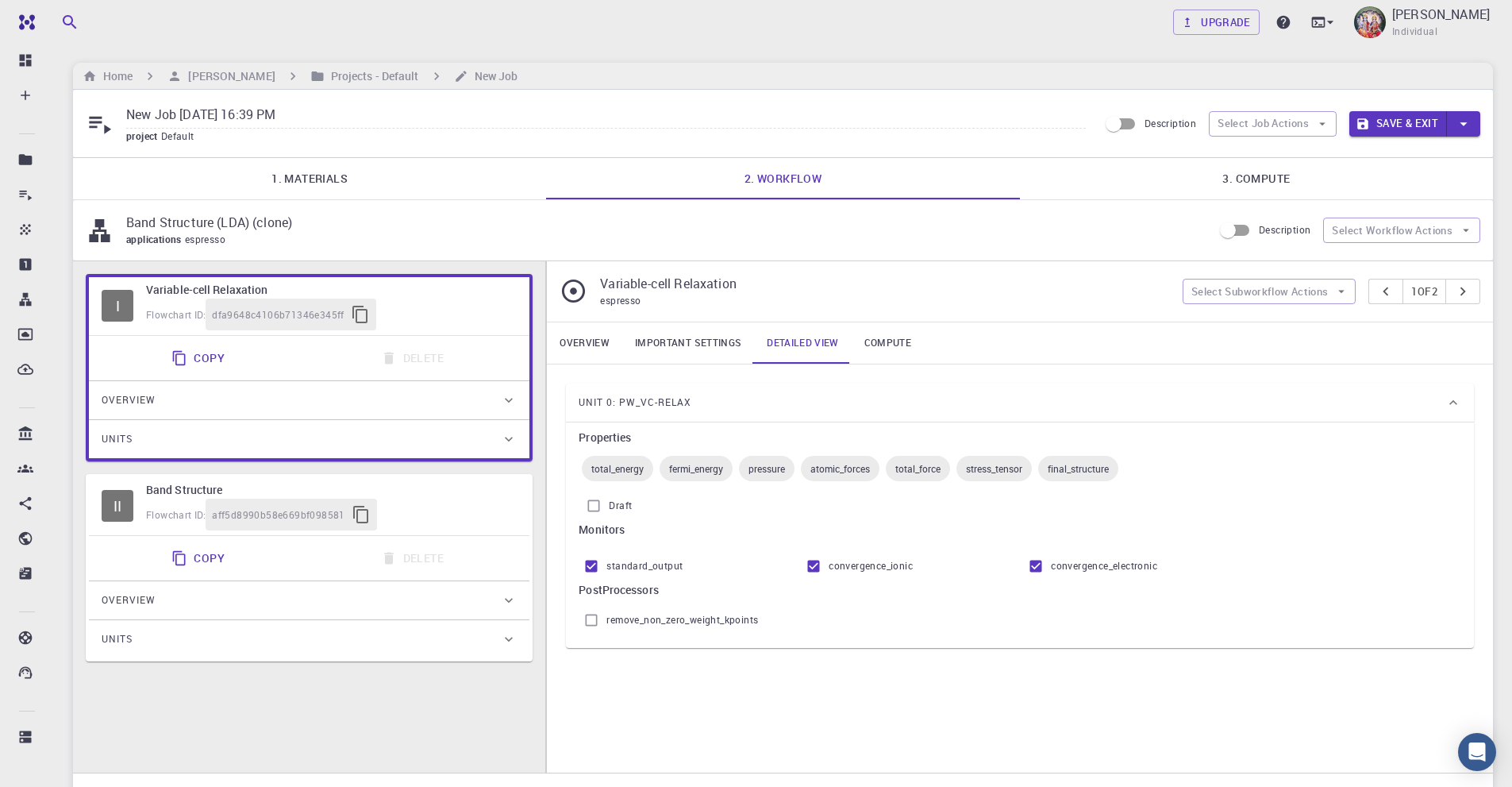
click at [890, 343] on link "Compute" at bounding box center [887, 343] width 73 height 42
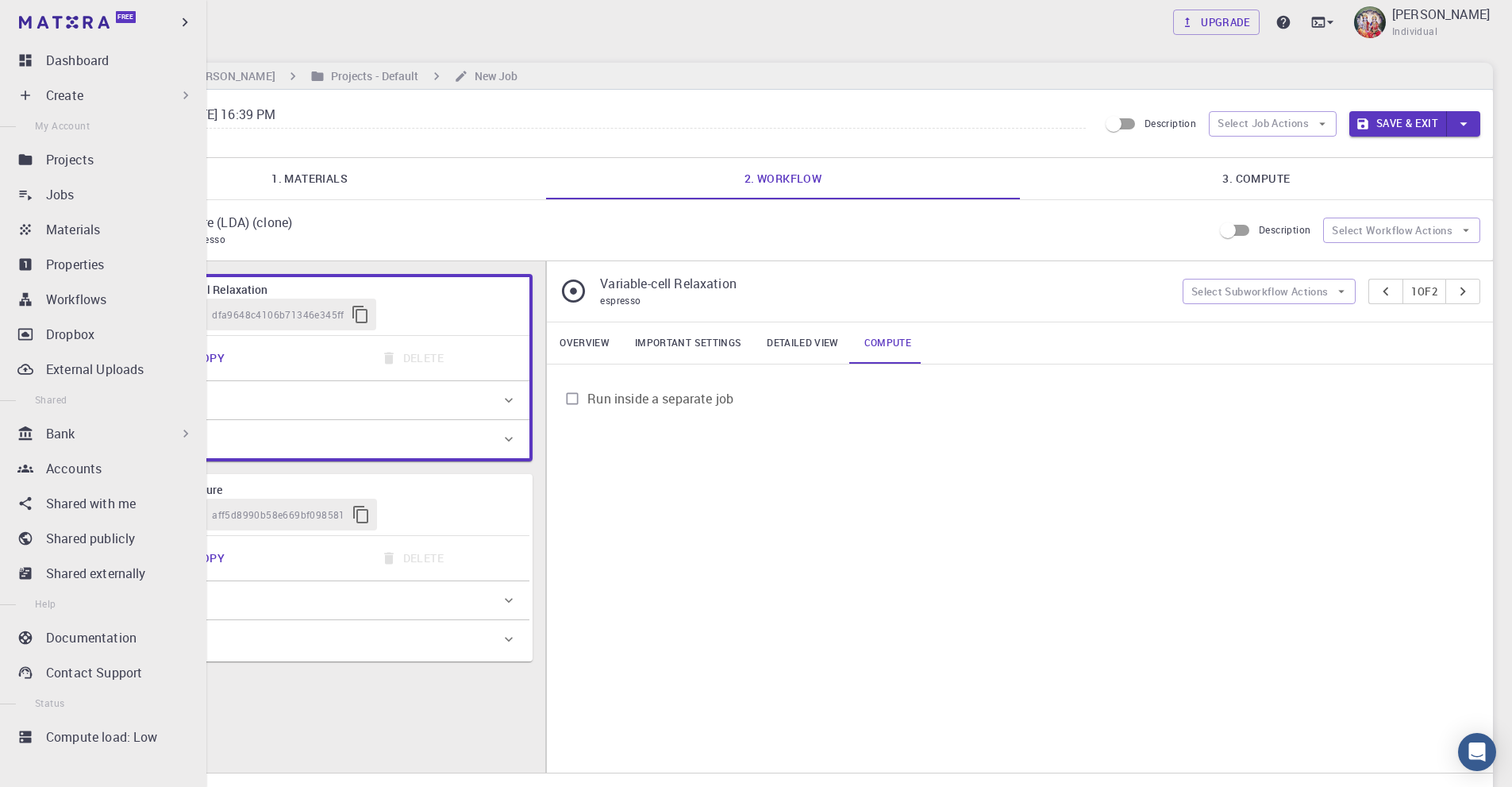
drag, startPoint x: 339, startPoint y: 116, endPoint x: 47, endPoint y: 121, distance: 292.0
click at [43, 122] on div "Free Dashboard Create New Job New Material Create Material Upload File Import f…" at bounding box center [756, 477] width 1512 height 955
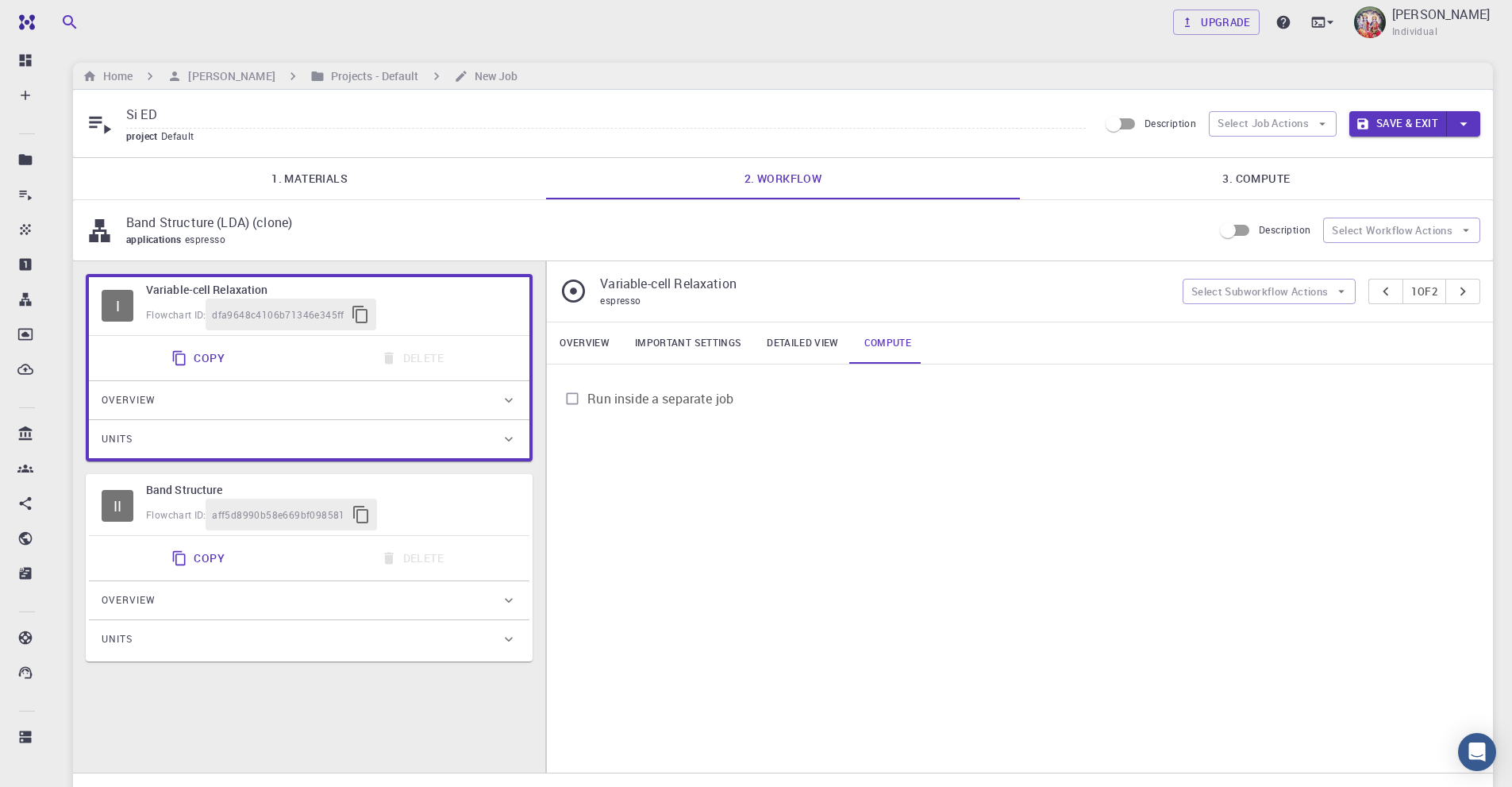
type input "Si ED"
click at [1406, 120] on button "Save & Exit" at bounding box center [1398, 124] width 97 height 26
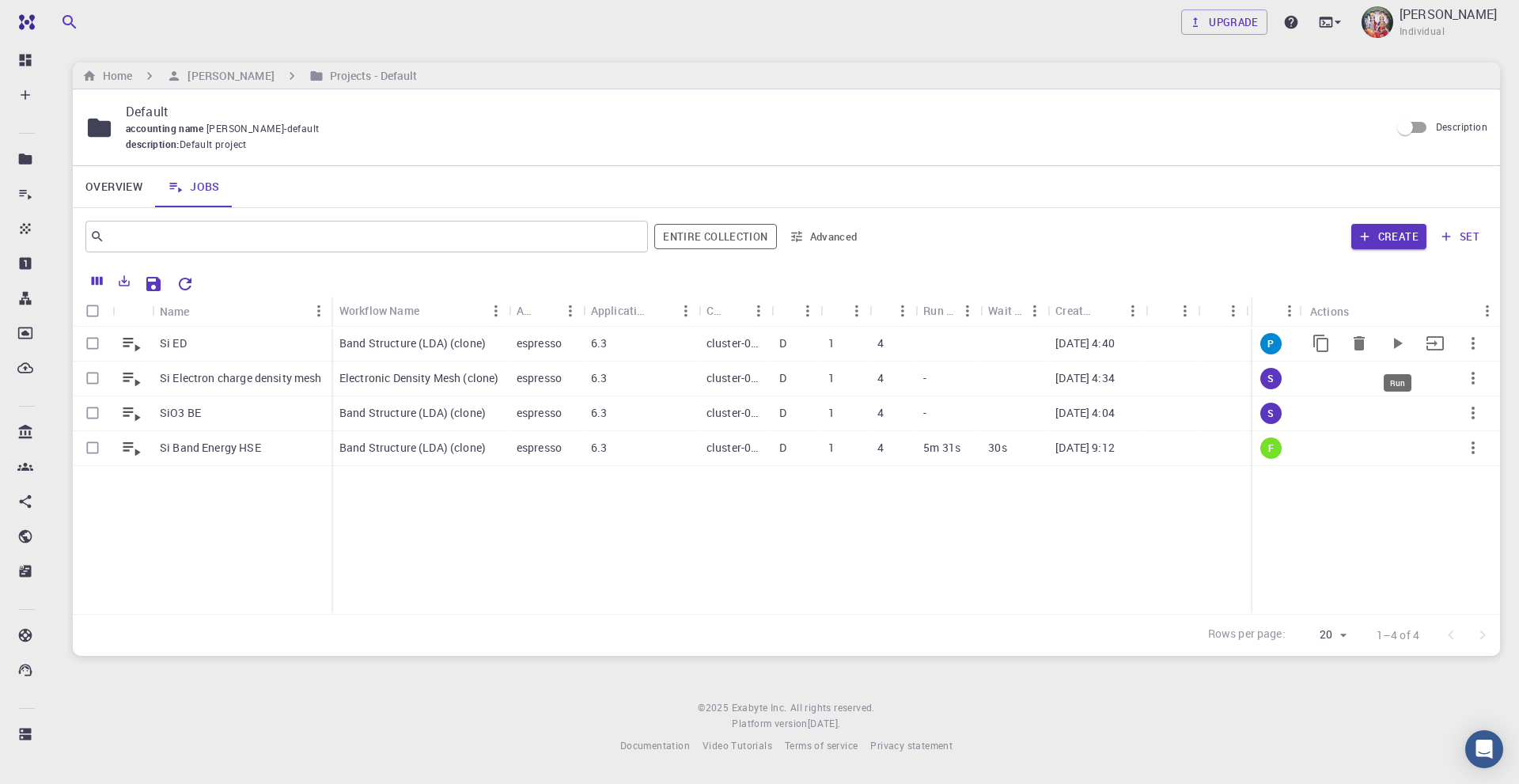
click at [1396, 346] on icon "Run" at bounding box center [1399, 343] width 9 height 11
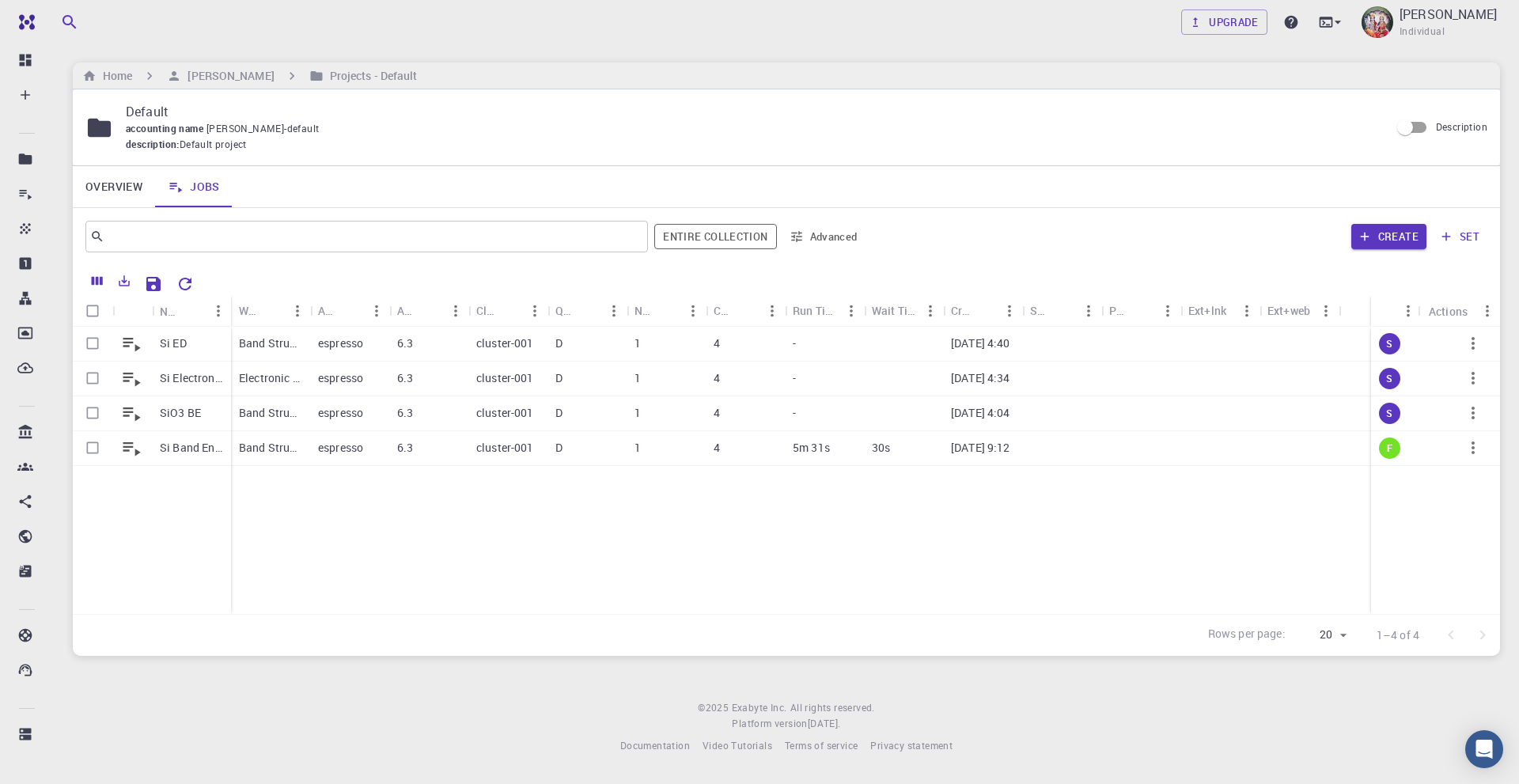
click at [981, 528] on div "Si ED Si Electron charge density mesh SiO3 BE Si Band Energy HSE Band Structure…" at bounding box center [787, 470] width 1427 height 287
click at [1429, 26] on span "Individual" at bounding box center [1422, 32] width 45 height 16
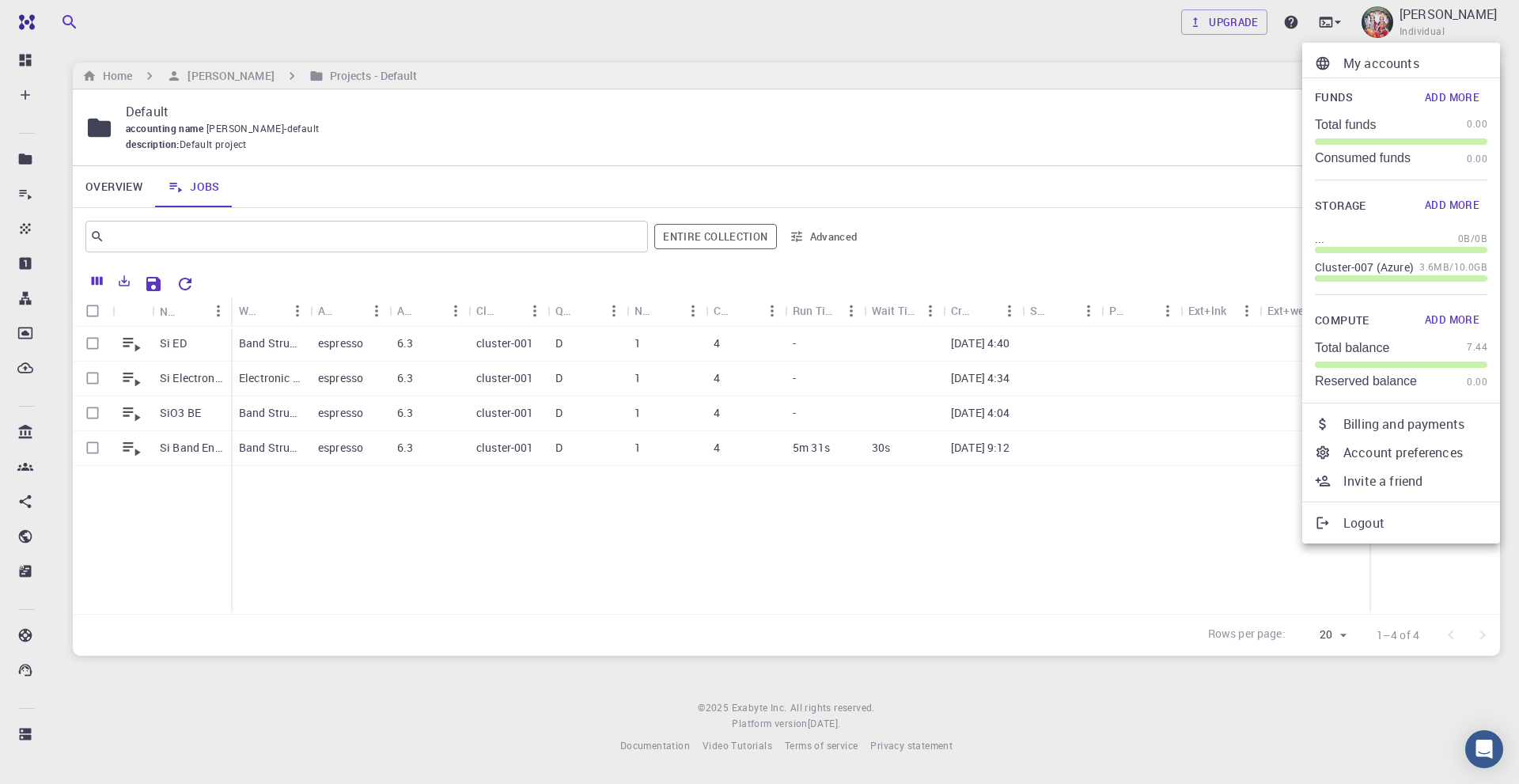
click at [1152, 549] on div at bounding box center [760, 392] width 1519 height 784
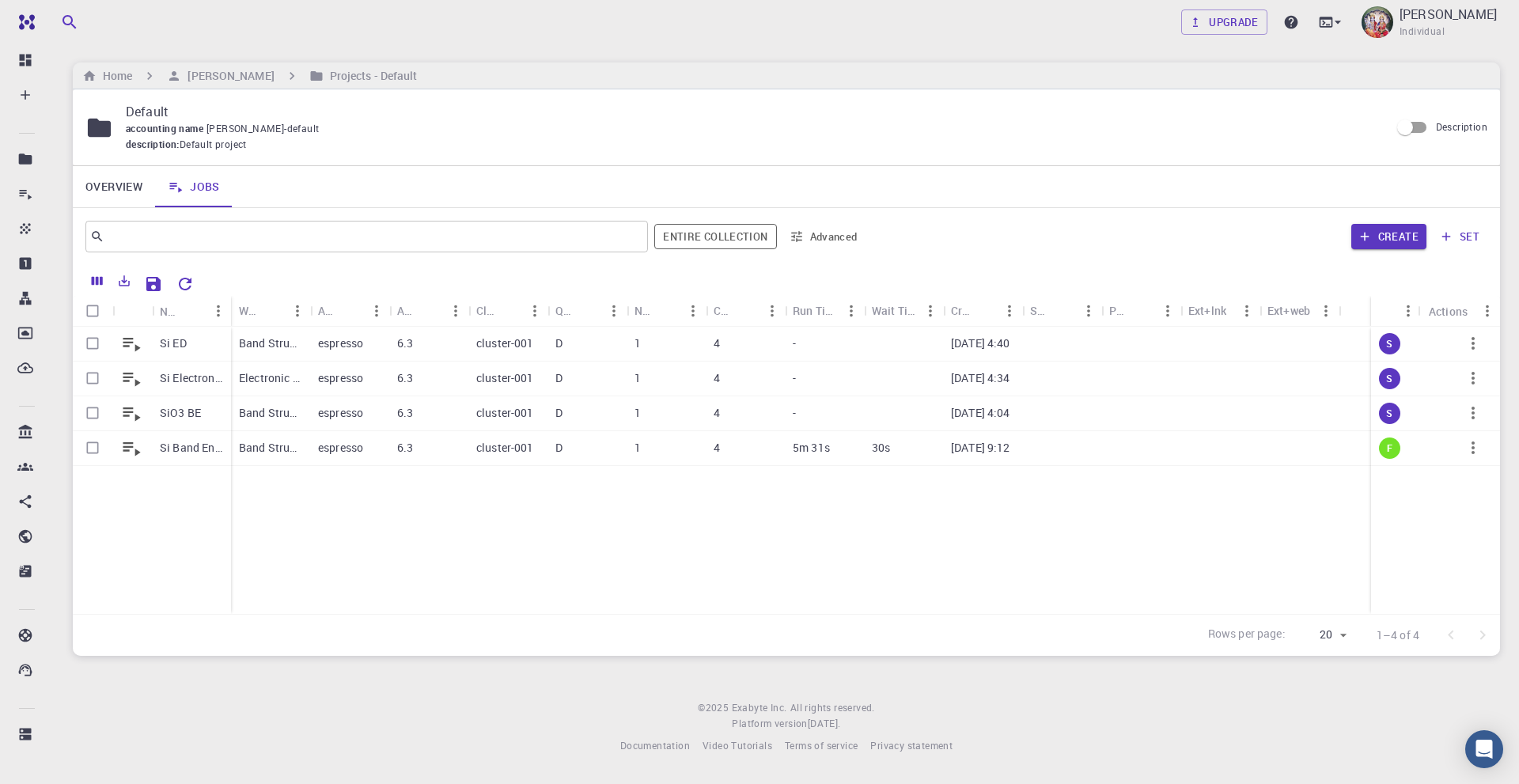
click at [954, 538] on div "Si ED Si Electron charge density mesh SiO3 BE Si Band Energy HSE Band Structure…" at bounding box center [787, 470] width 1427 height 287
click at [1482, 750] on icon "Open Intercom Messenger" at bounding box center [1484, 749] width 19 height 20
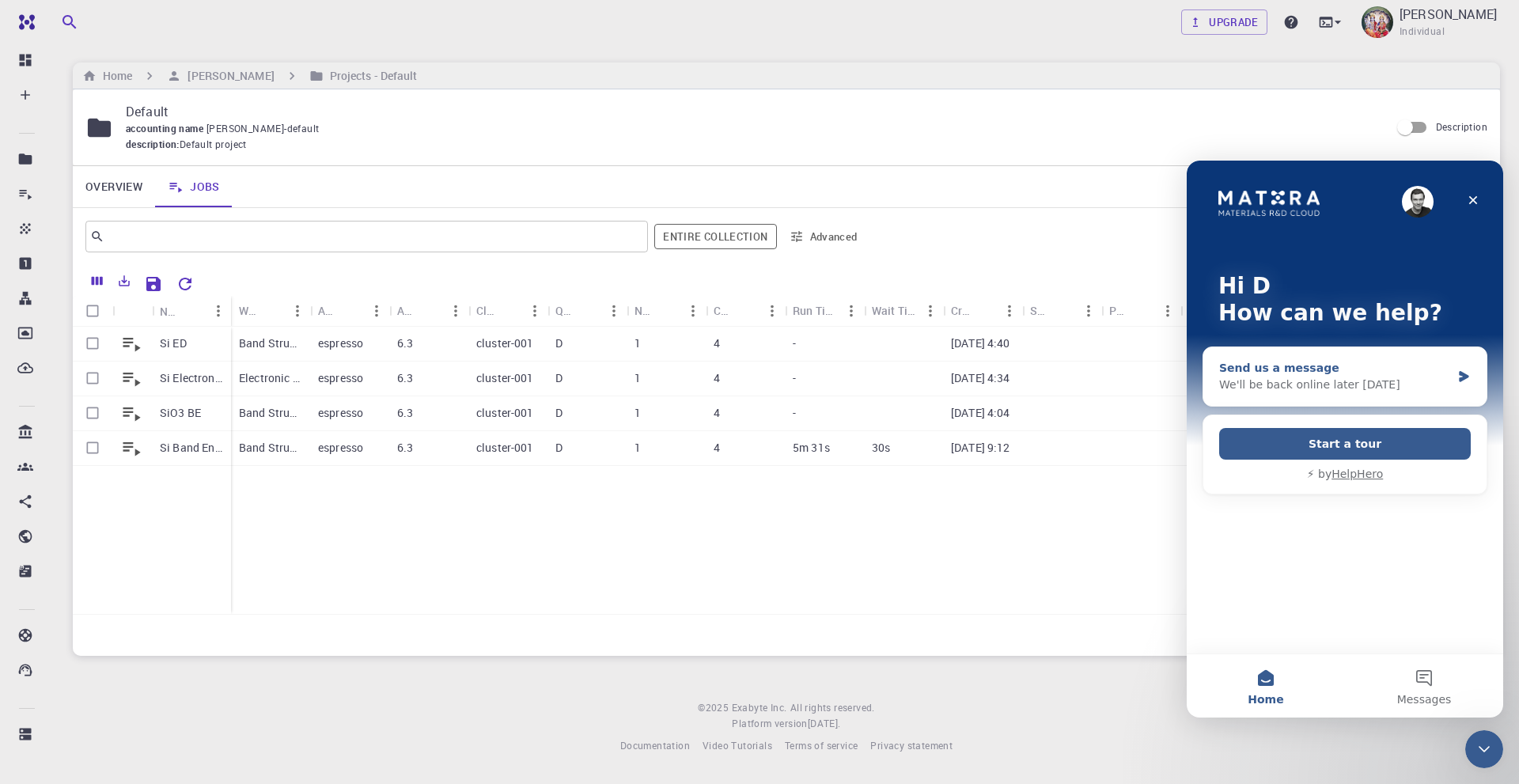
click at [1364, 377] on div "We'll be back online later [DATE]" at bounding box center [1335, 385] width 232 height 17
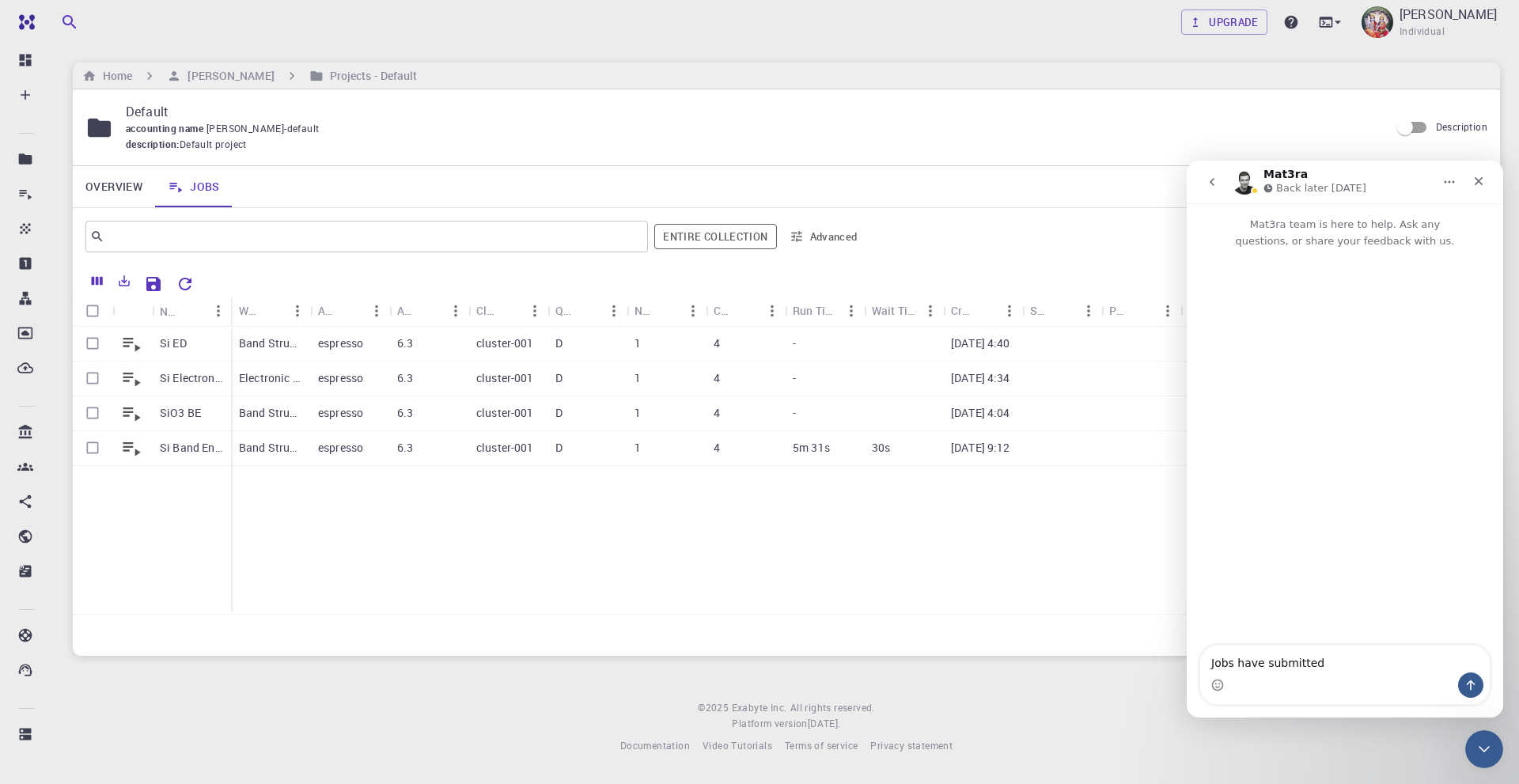
click at [1263, 666] on textarea "Jobs have submitted" at bounding box center [1345, 659] width 289 height 26
click at [1347, 663] on textarea "Jobs have been submitted" at bounding box center [1345, 659] width 289 height 26
drag, startPoint x: 1404, startPoint y: 188, endPoint x: 945, endPoint y: 240, distance: 461.9
click at [1186, 240] on html "Mat3ra Back later [DATE] Mat3ra team is here to help. Ask any questions, or sha…" at bounding box center [1344, 438] width 317 height 556
click at [1407, 181] on div "Mat3ra Back later [DATE]" at bounding box center [1333, 182] width 201 height 27
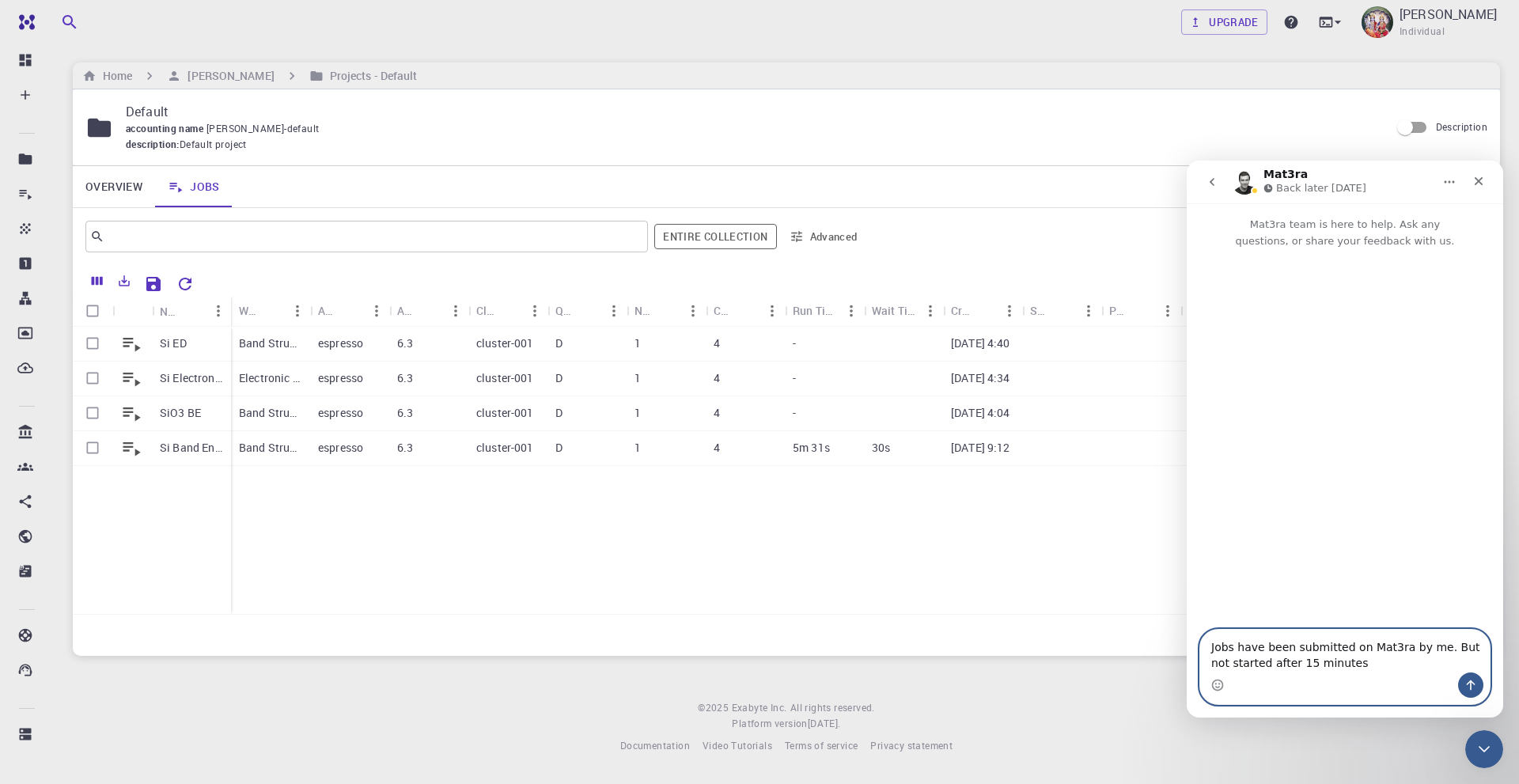
click at [1338, 664] on textarea "Jobs have been submitted on Mat3ra by me. But not started after 15 minutes" at bounding box center [1345, 651] width 289 height 42
click at [1379, 649] on textarea "Jobs have been submitted on Mat3ra by me. But not started after 15 minutes. How…" at bounding box center [1345, 643] width 289 height 58
type textarea "Jobs have been submitted on Mat3ra by me. But not started after 15 minutes. How…"
click at [1470, 686] on icon "Send a message…" at bounding box center [1470, 685] width 12 height 12
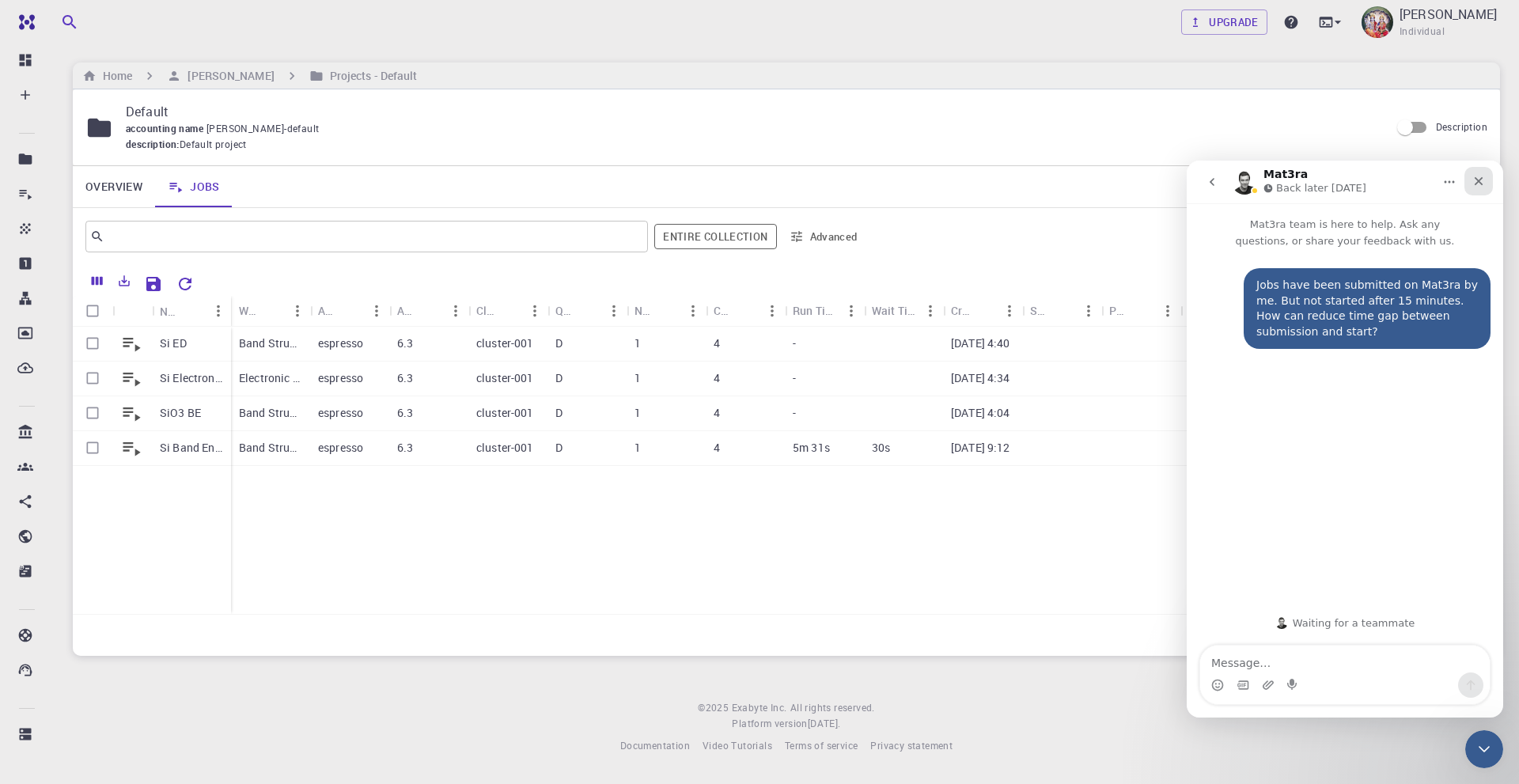
click at [1486, 184] on div "Close" at bounding box center [1478, 181] width 28 height 28
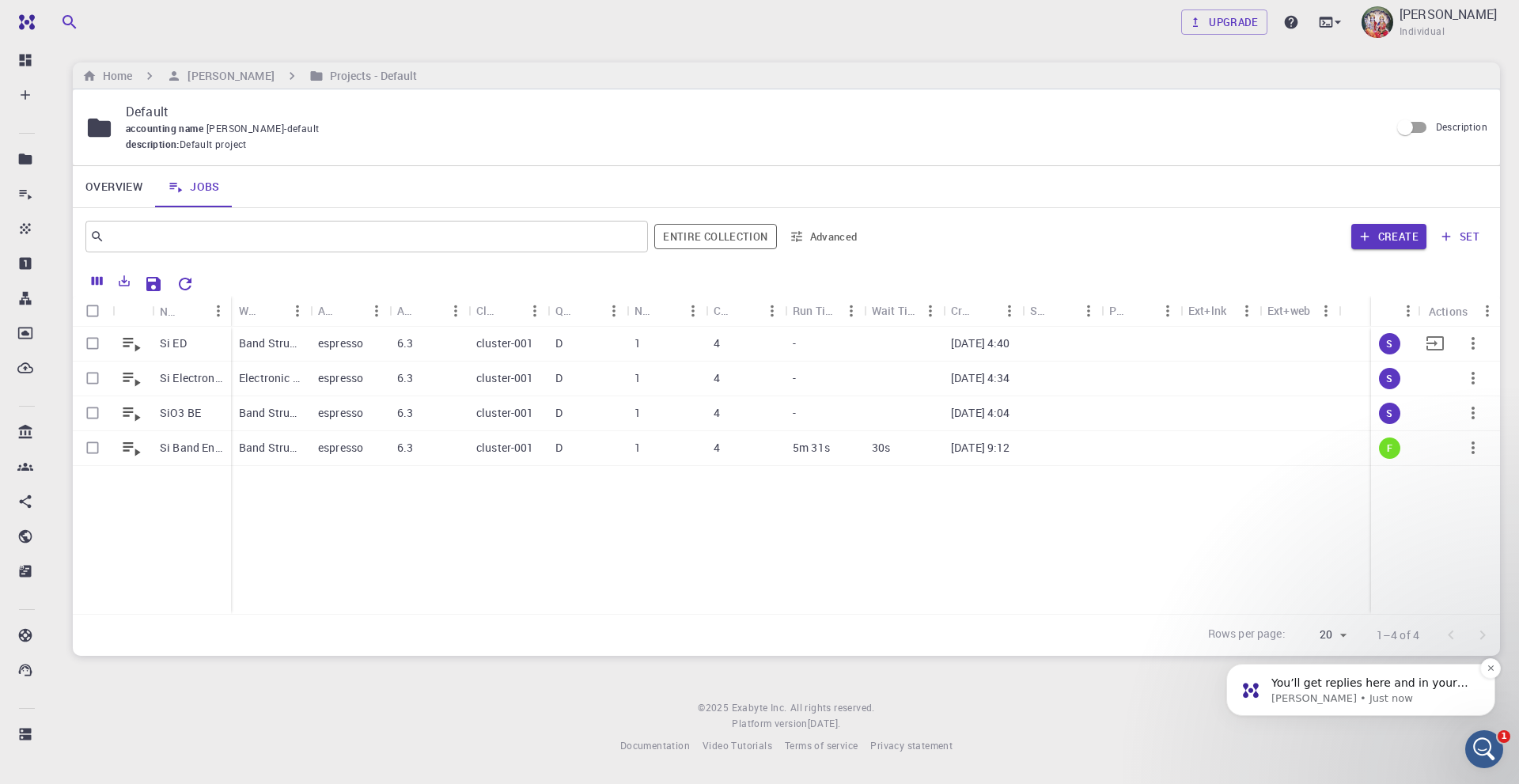
click at [1366, 686] on p "You’ll get replies here and in your email: ✉️ [PERSON_NAME][EMAIL_ADDRESS][DOMA…" at bounding box center [1373, 683] width 204 height 16
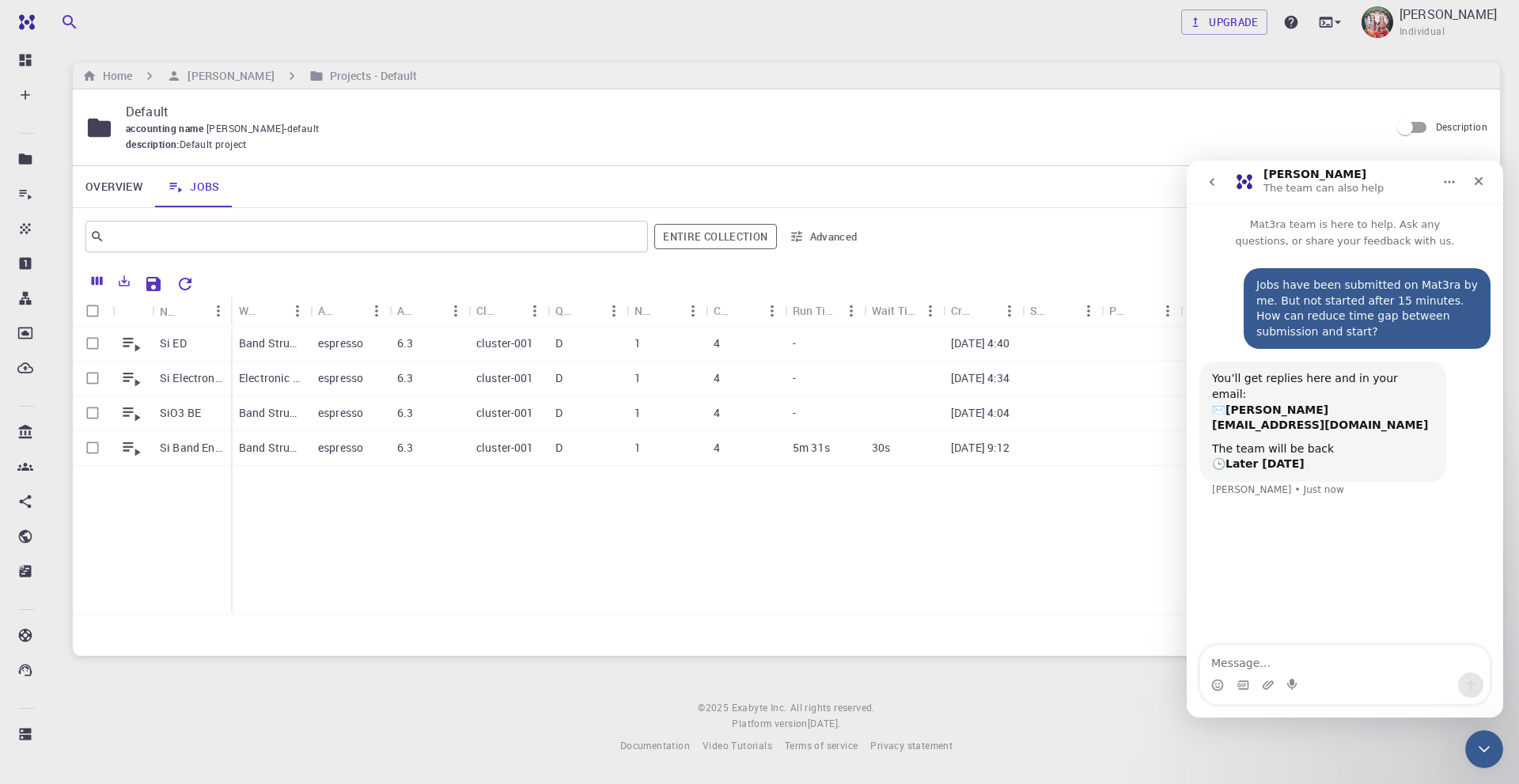
click at [1134, 527] on div "Si ED Si Electron charge density mesh SiO3 BE Si Band Energy HSE Band Structure…" at bounding box center [787, 470] width 1427 height 287
click at [1478, 185] on icon "Close" at bounding box center [1478, 181] width 12 height 12
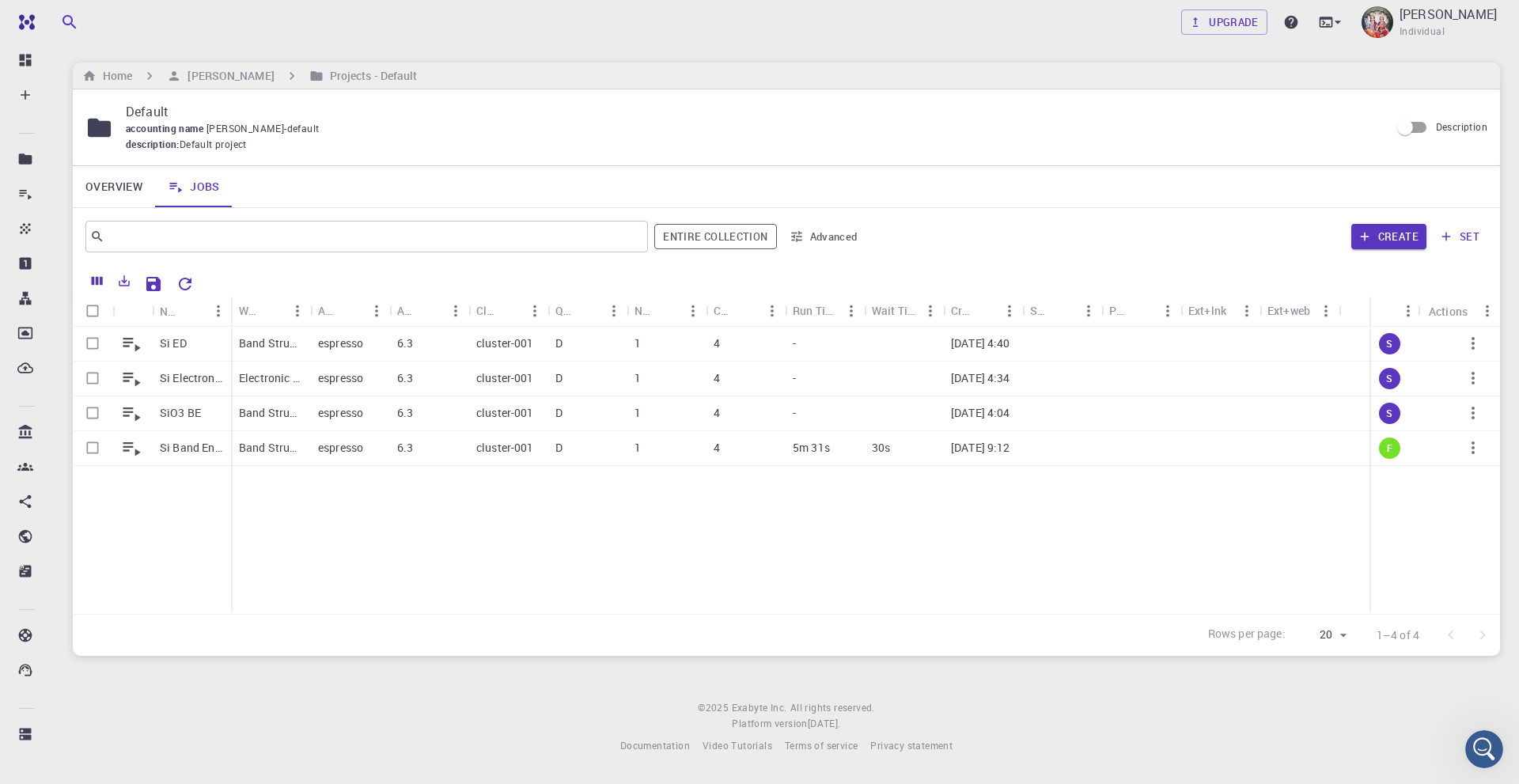
click at [780, 539] on div "Si ED Si Electron charge density mesh SiO3 BE Si Band Energy HSE Band Structure…" at bounding box center [787, 470] width 1427 height 287
click at [1463, 17] on p "[PERSON_NAME]" at bounding box center [1448, 14] width 97 height 19
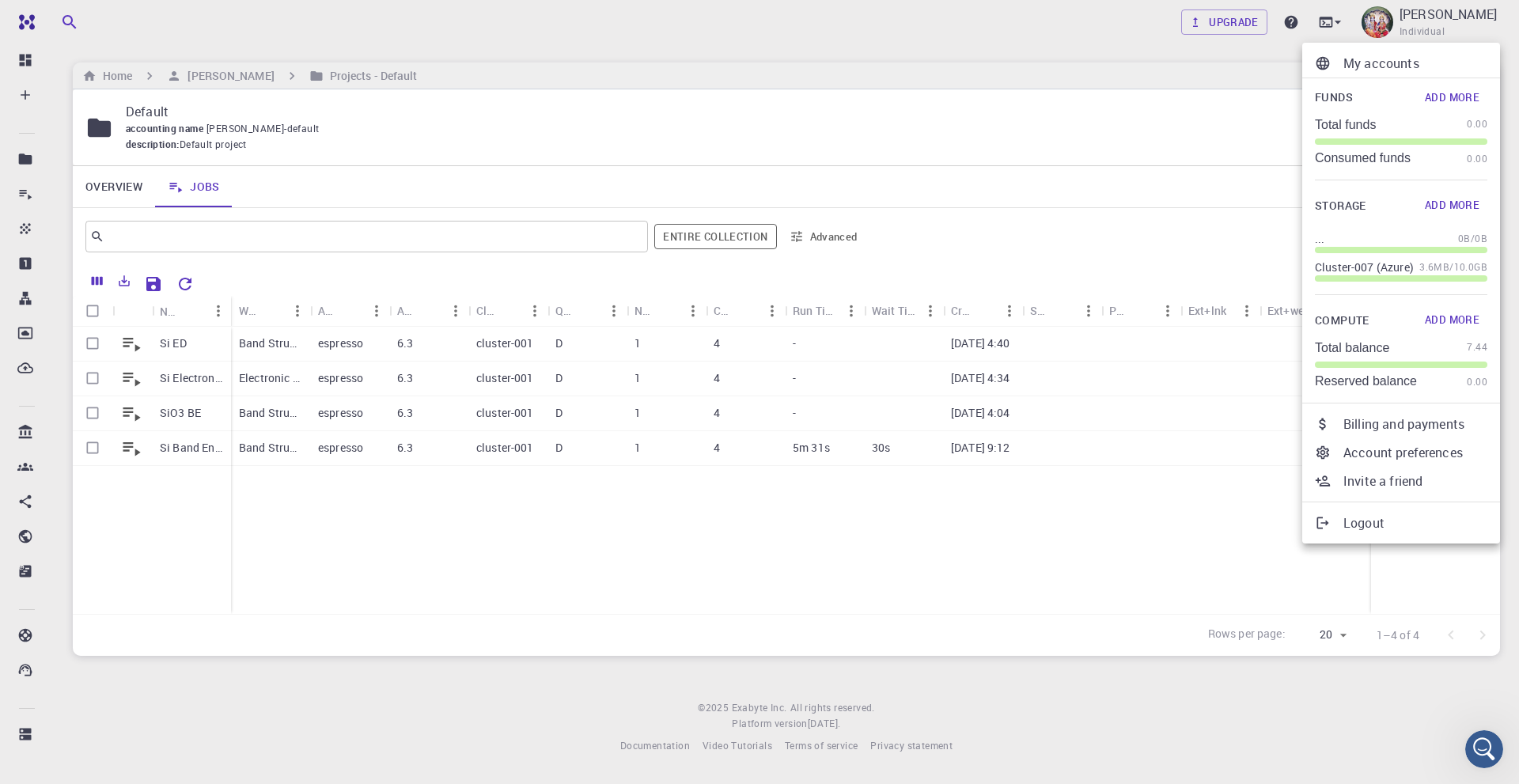
click at [1202, 55] on div at bounding box center [760, 392] width 1519 height 784
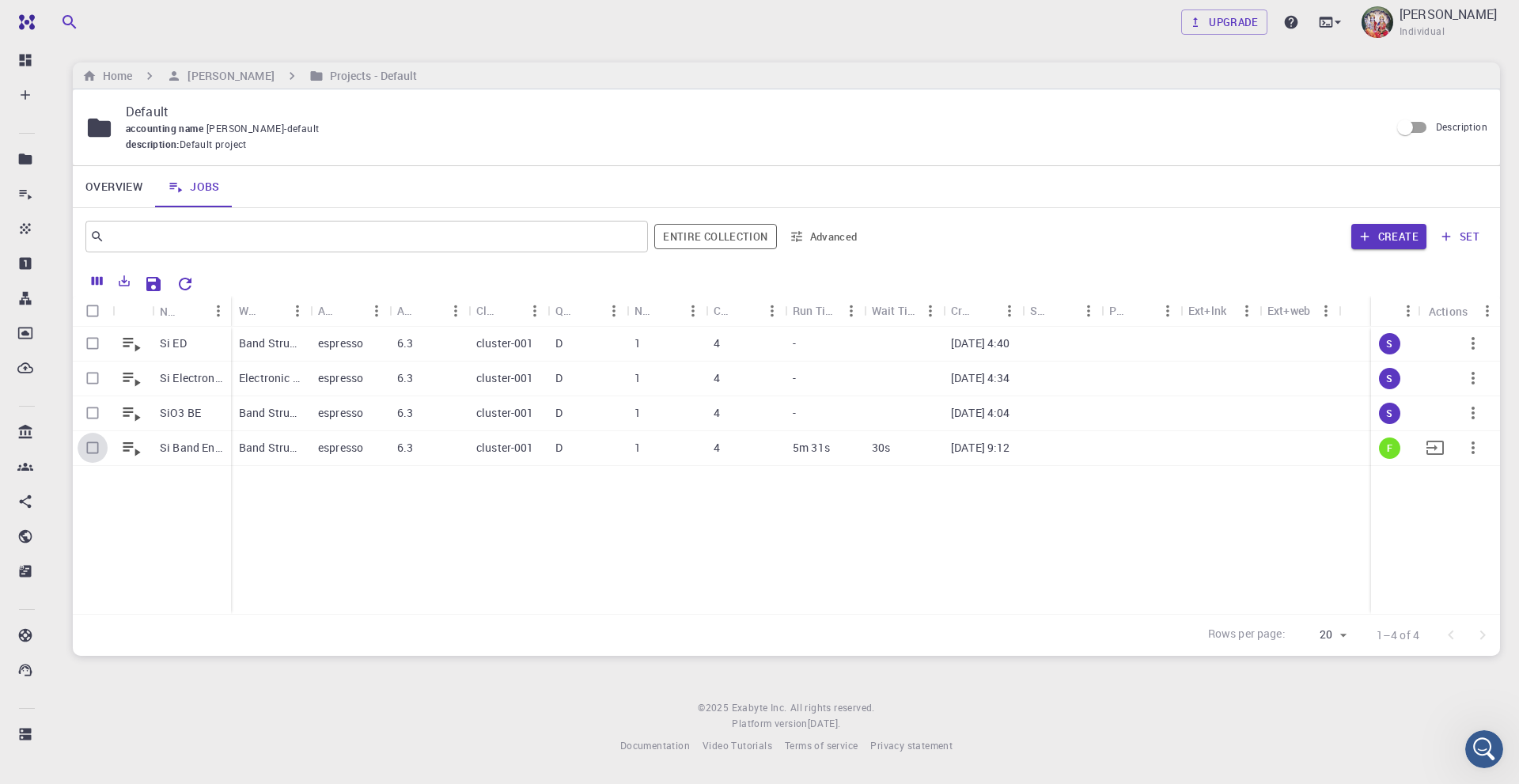
click at [94, 446] on input "Select row" at bounding box center [93, 448] width 30 height 30
checkbox input "true"
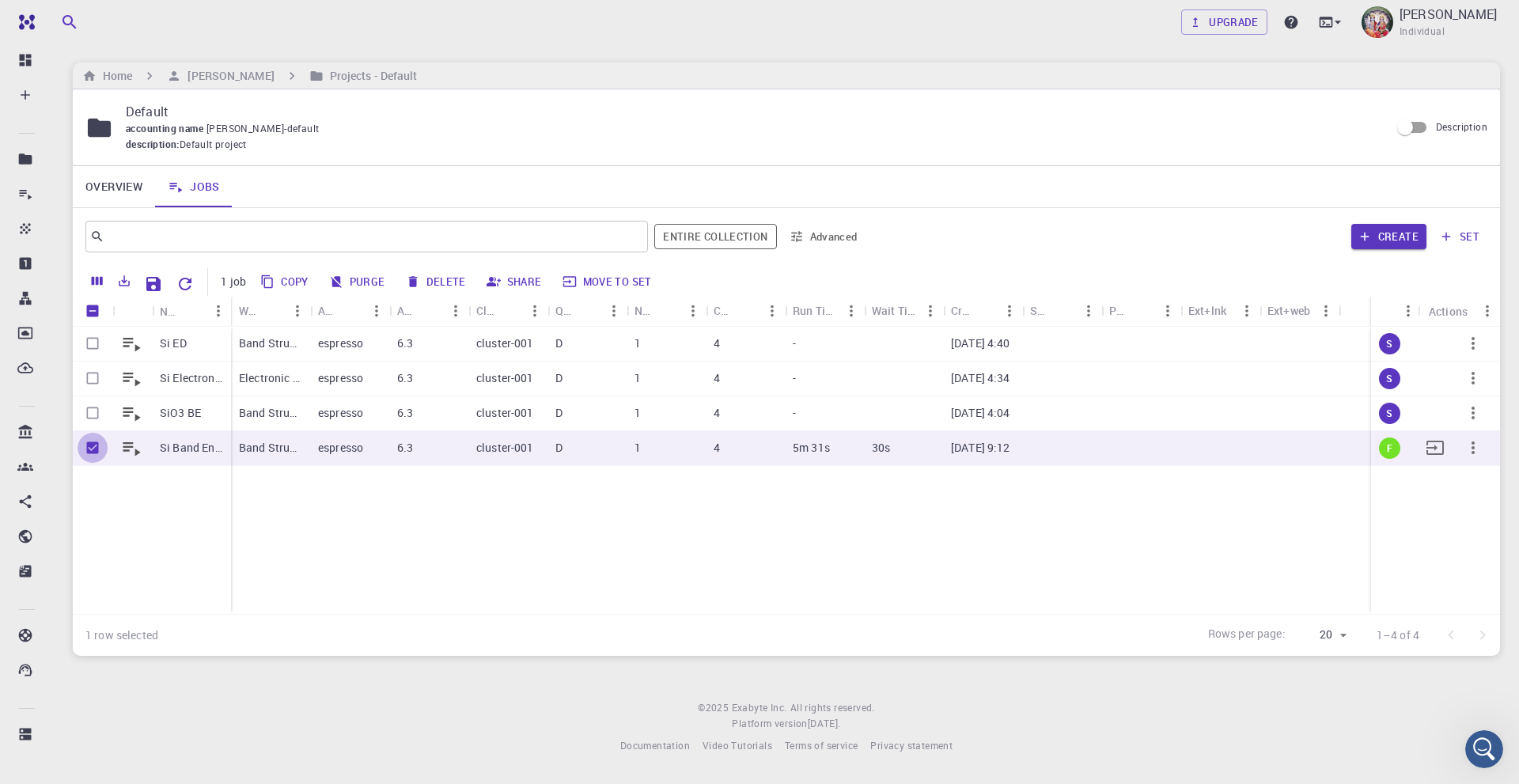
click at [95, 446] on input "Unselect row" at bounding box center [93, 448] width 30 height 30
checkbox input "false"
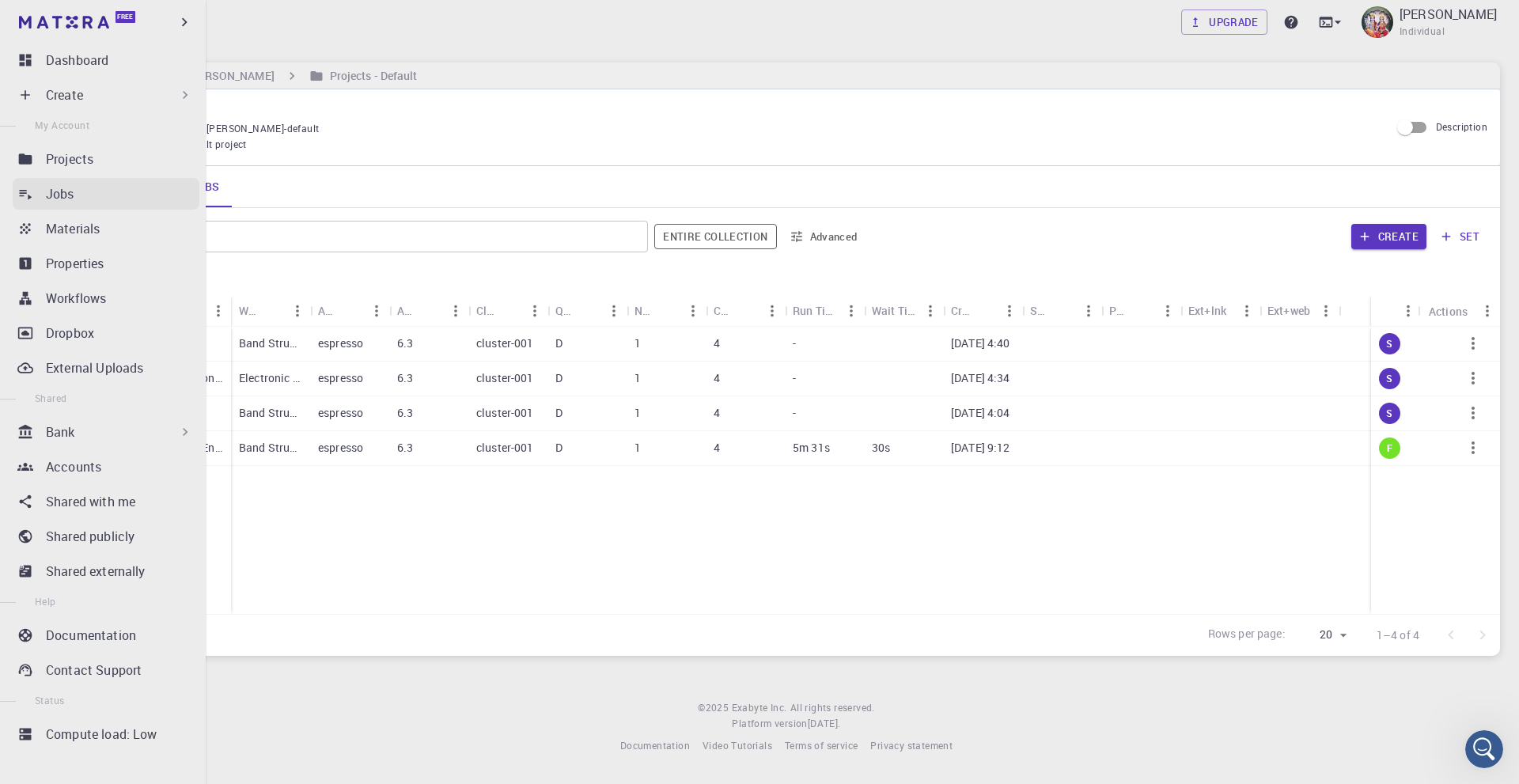
click at [71, 196] on p "Jobs" at bounding box center [60, 194] width 28 height 19
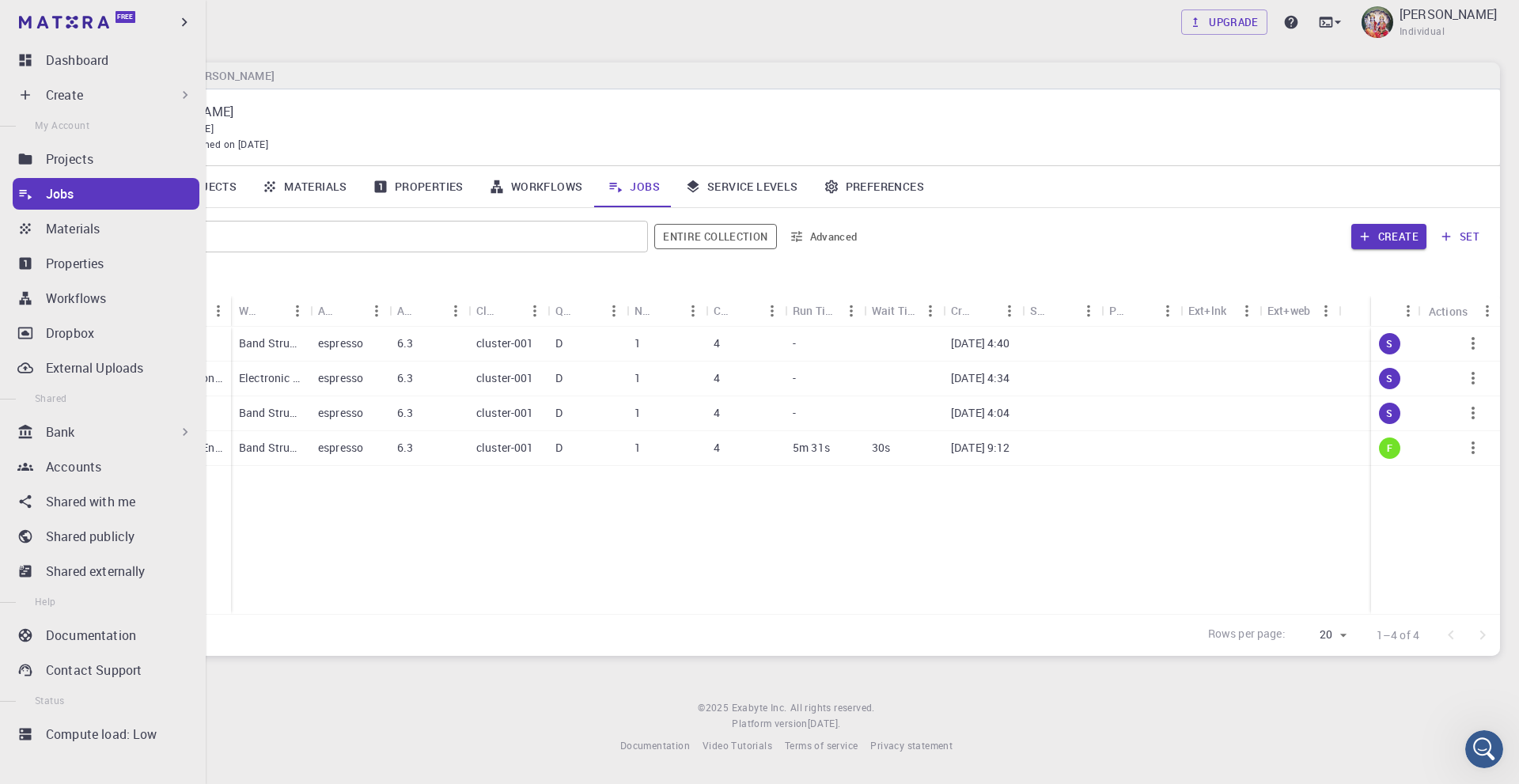
click at [85, 429] on div "Bank" at bounding box center [119, 432] width 147 height 19
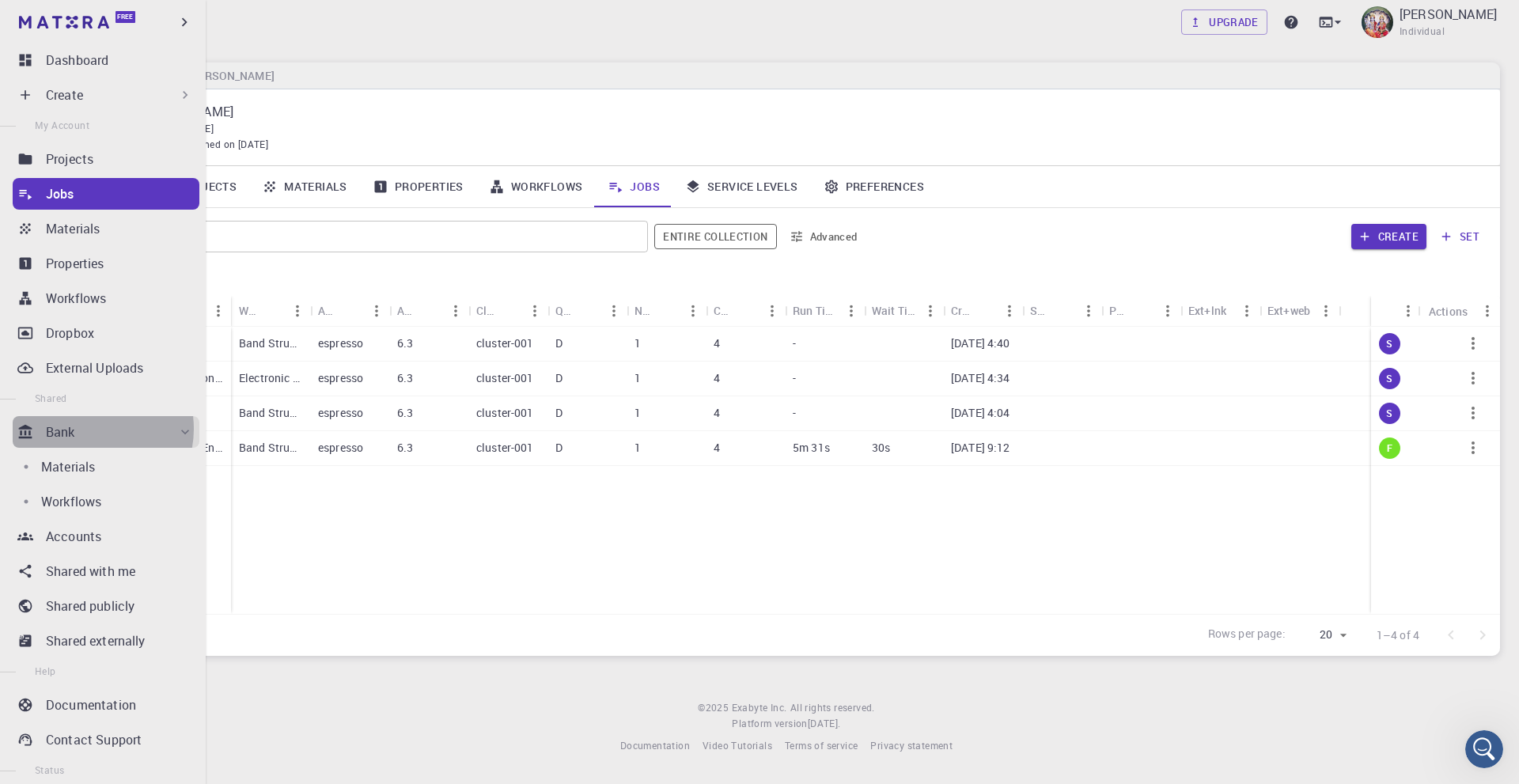
click at [87, 429] on div "Bank" at bounding box center [119, 432] width 147 height 19
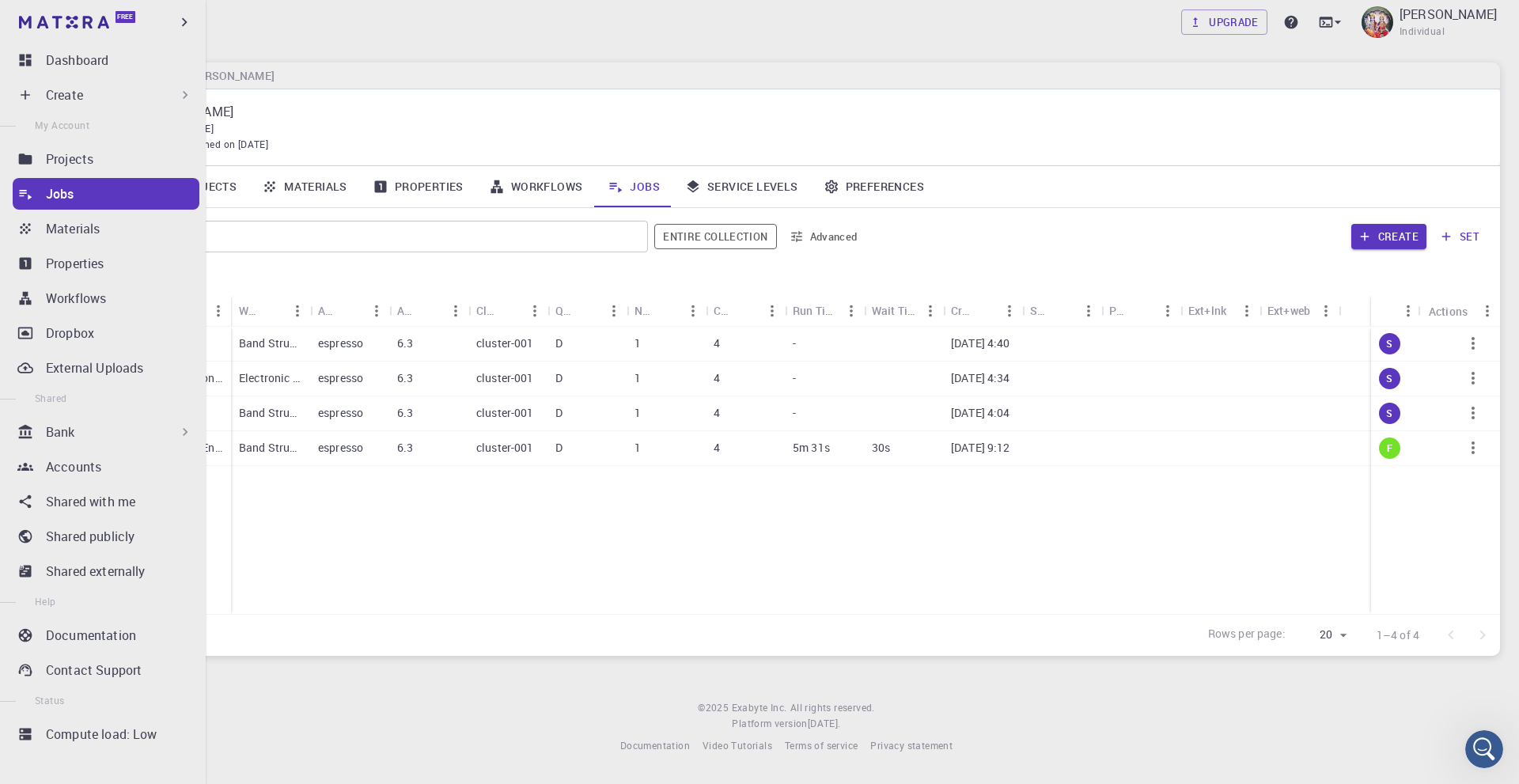
click at [87, 429] on div "Bank" at bounding box center [119, 432] width 147 height 19
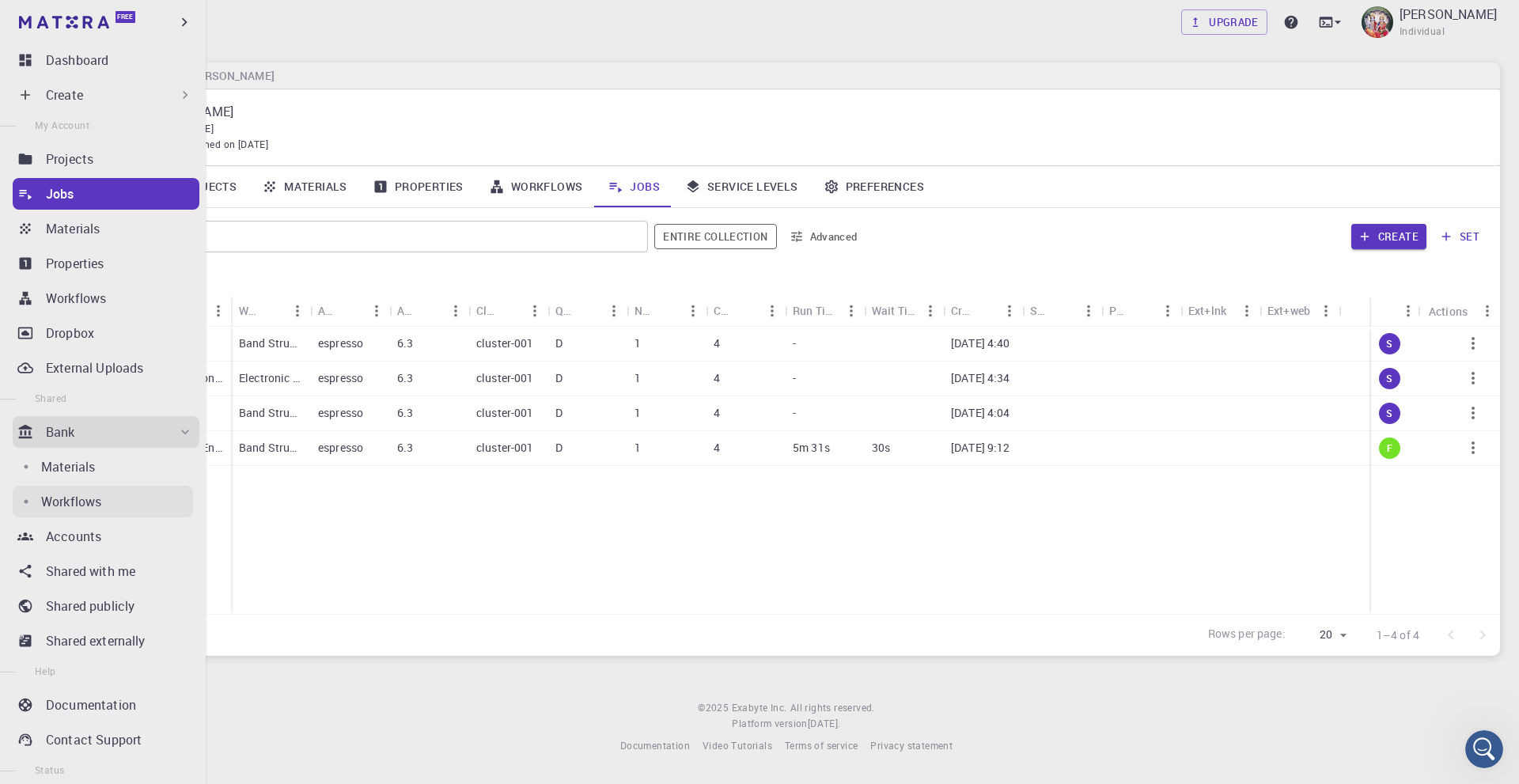
click at [70, 497] on p "Workflows" at bounding box center [71, 502] width 60 height 19
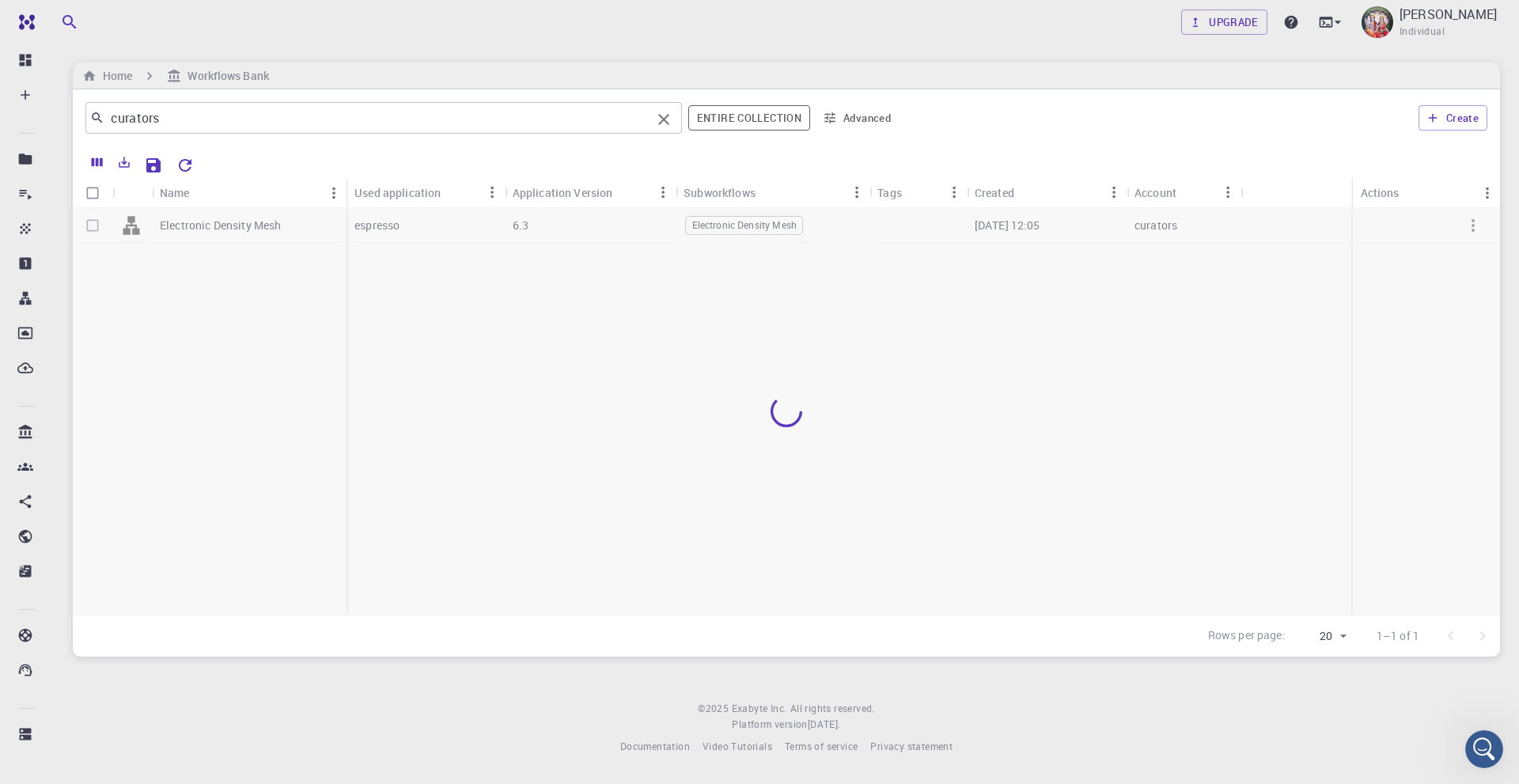
click at [208, 125] on input "curators" at bounding box center [378, 117] width 547 height 22
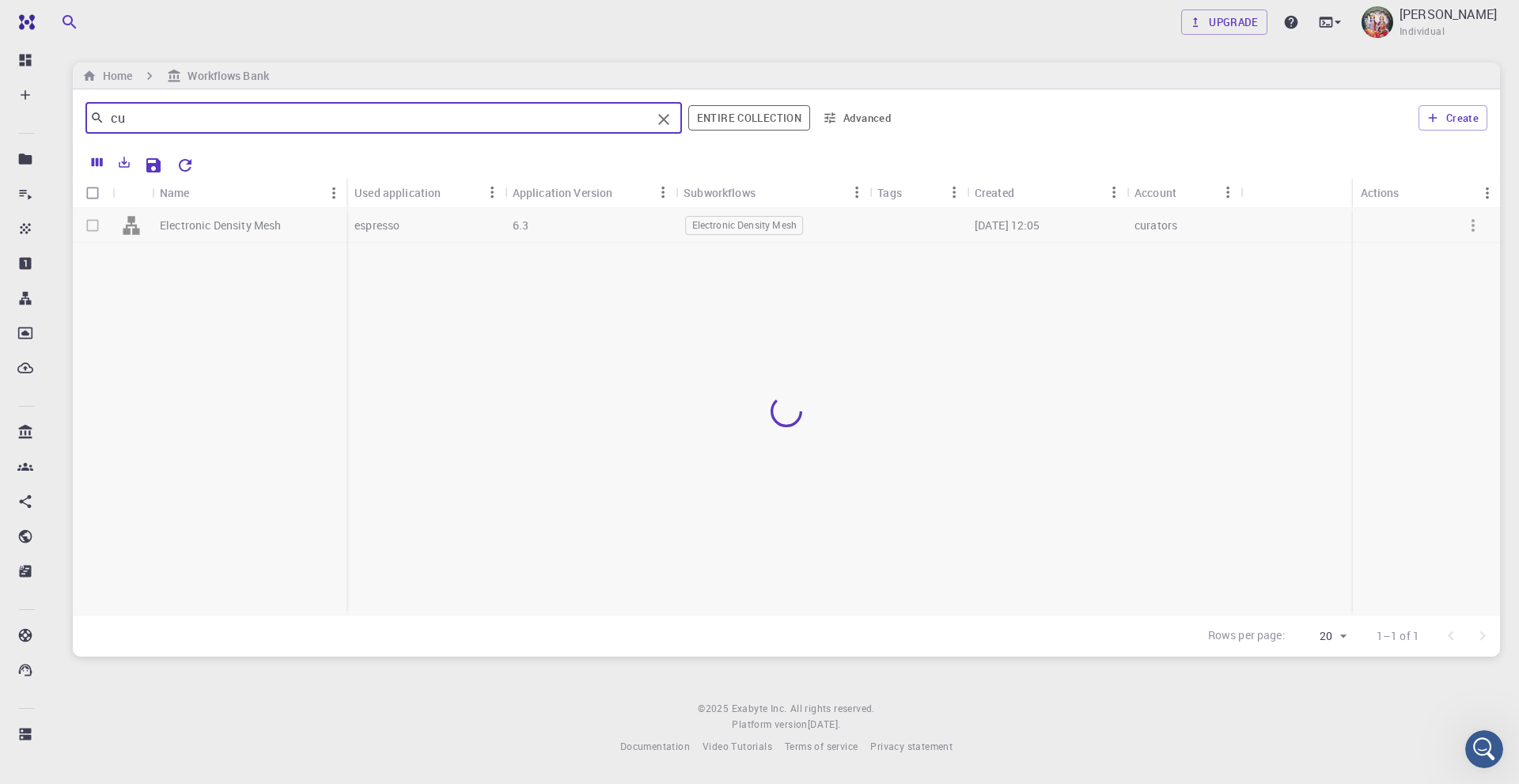
type input "c"
paste input "Density of States"
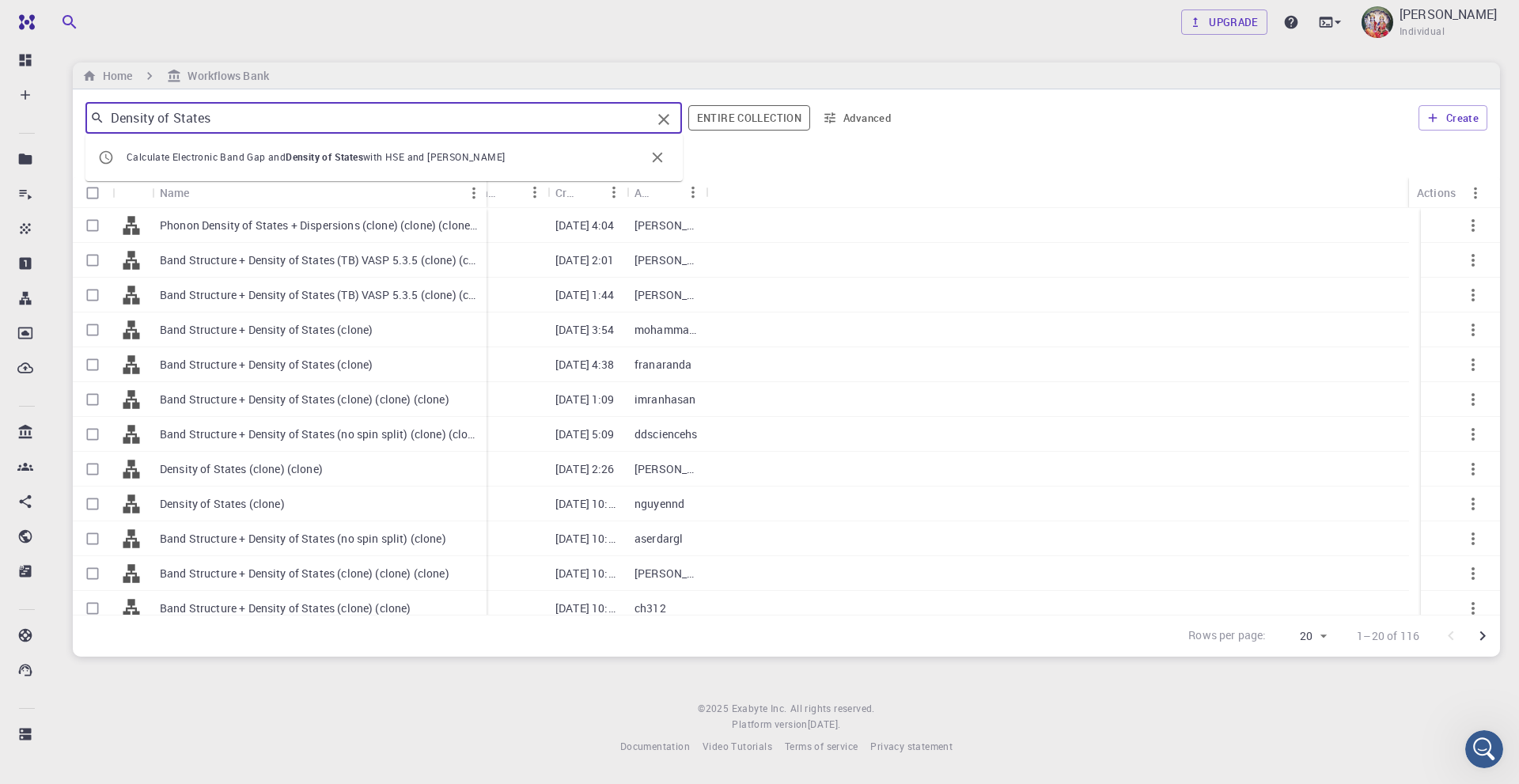
drag, startPoint x: 229, startPoint y: 188, endPoint x: 485, endPoint y: 181, distance: 256.1
click at [485, 181] on div "Density of States ​ Calculate Electronic Band Gap and Density of States with HS…" at bounding box center [787, 372] width 1427 height 567
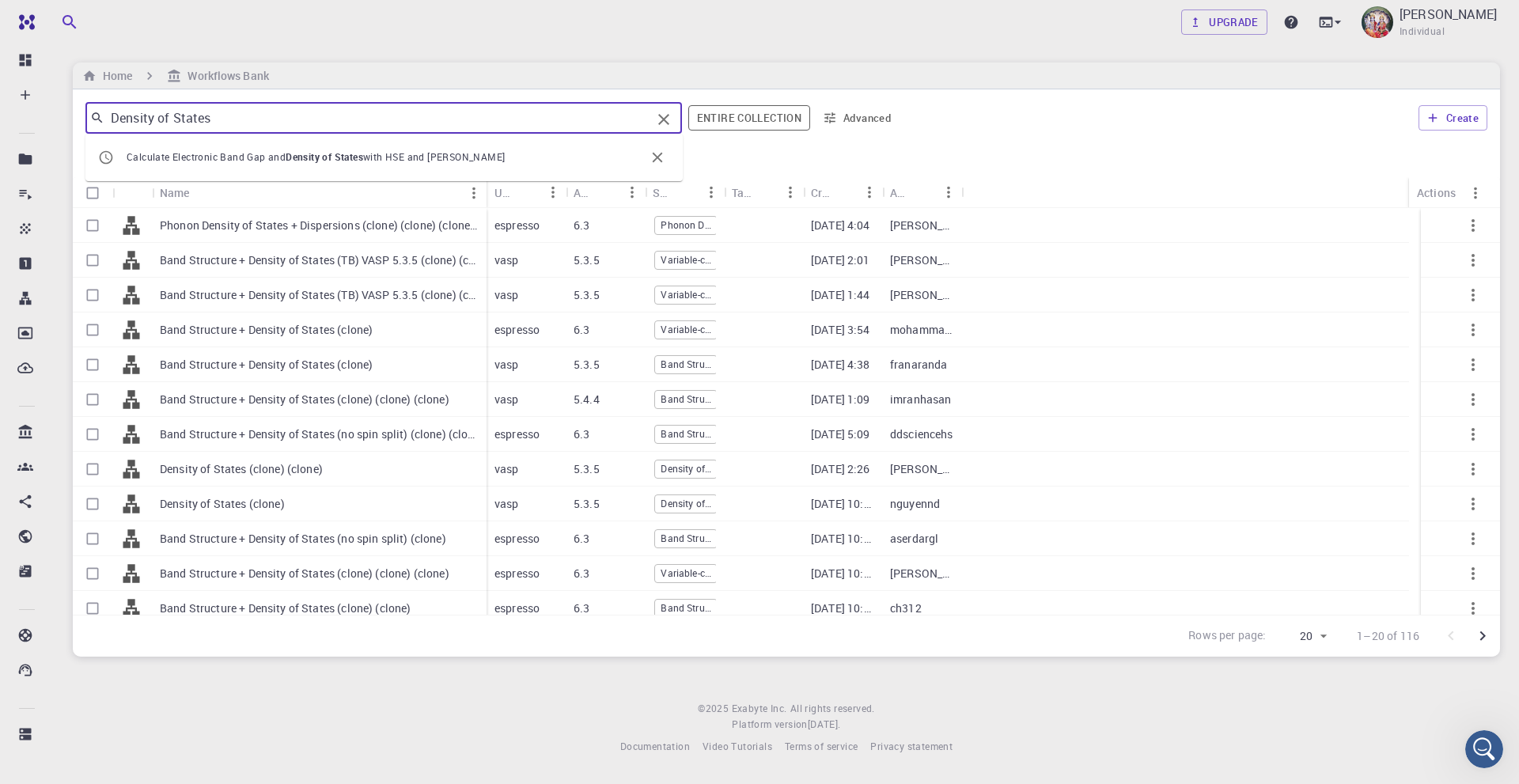
type input "Density of States"
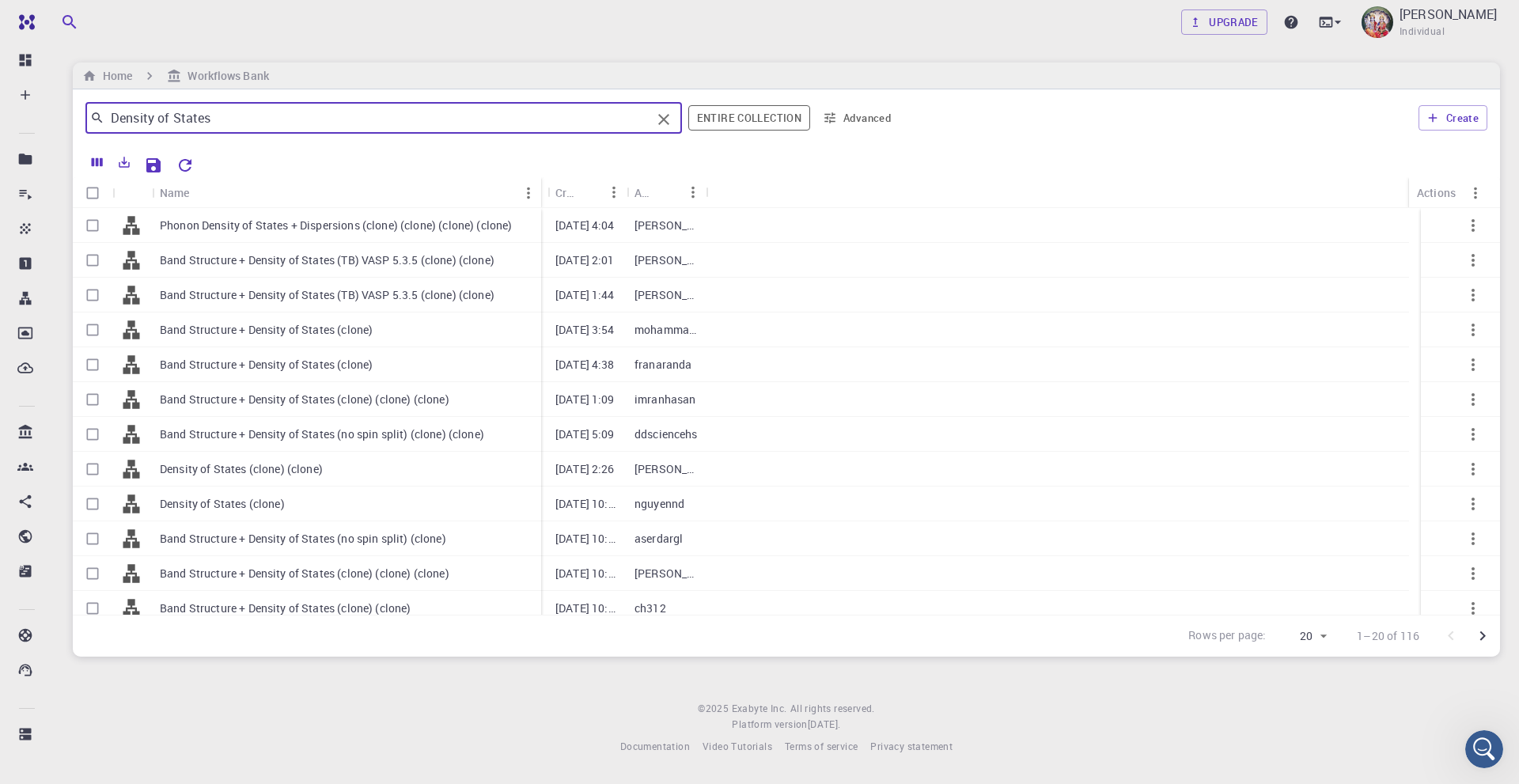
drag, startPoint x: 228, startPoint y: 186, endPoint x: 539, endPoint y: 196, distance: 311.2
click at [539, 196] on div "Name" at bounding box center [542, 192] width 16 height 31
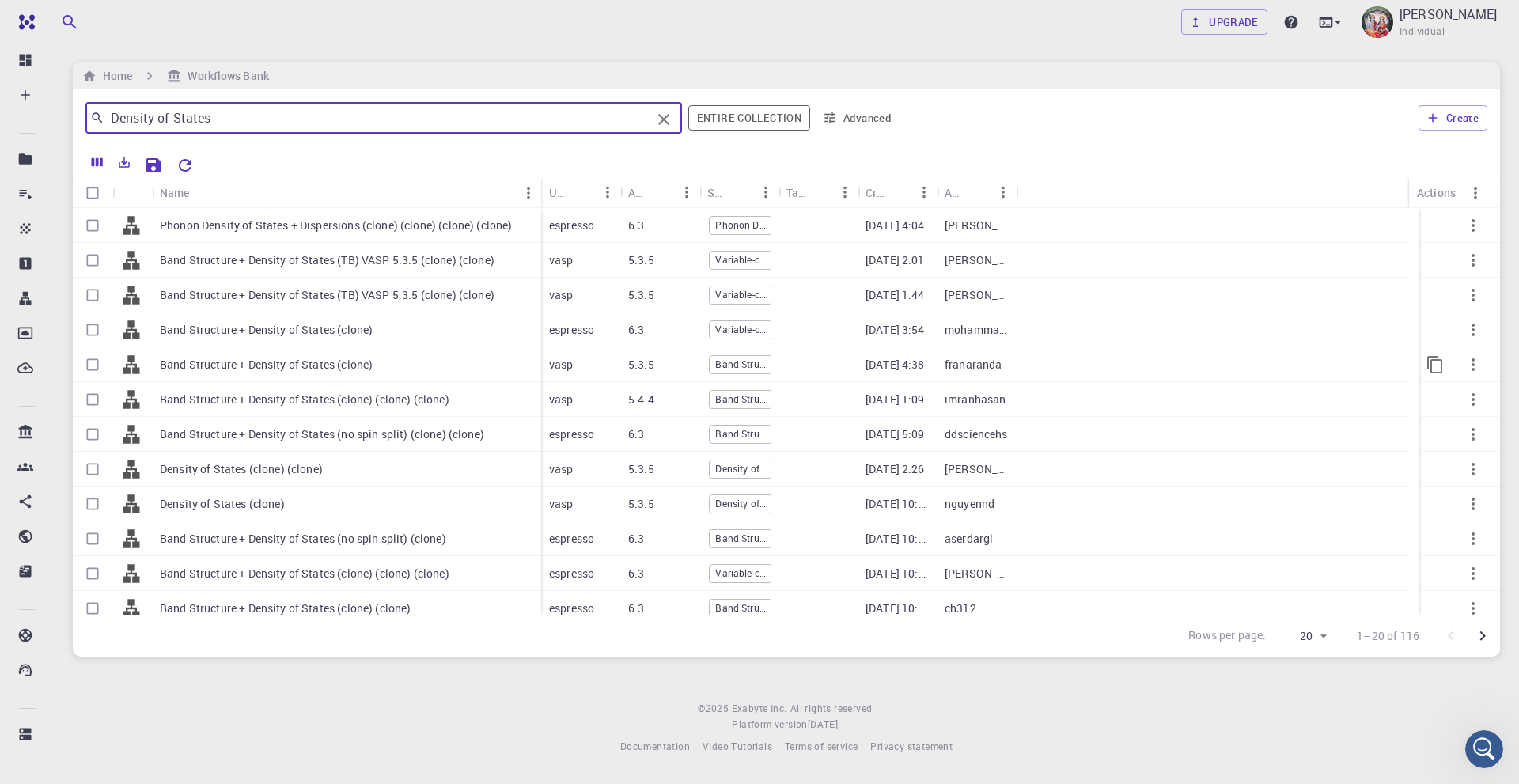
click at [92, 363] on input "Select row" at bounding box center [93, 364] width 30 height 30
checkbox input "true"
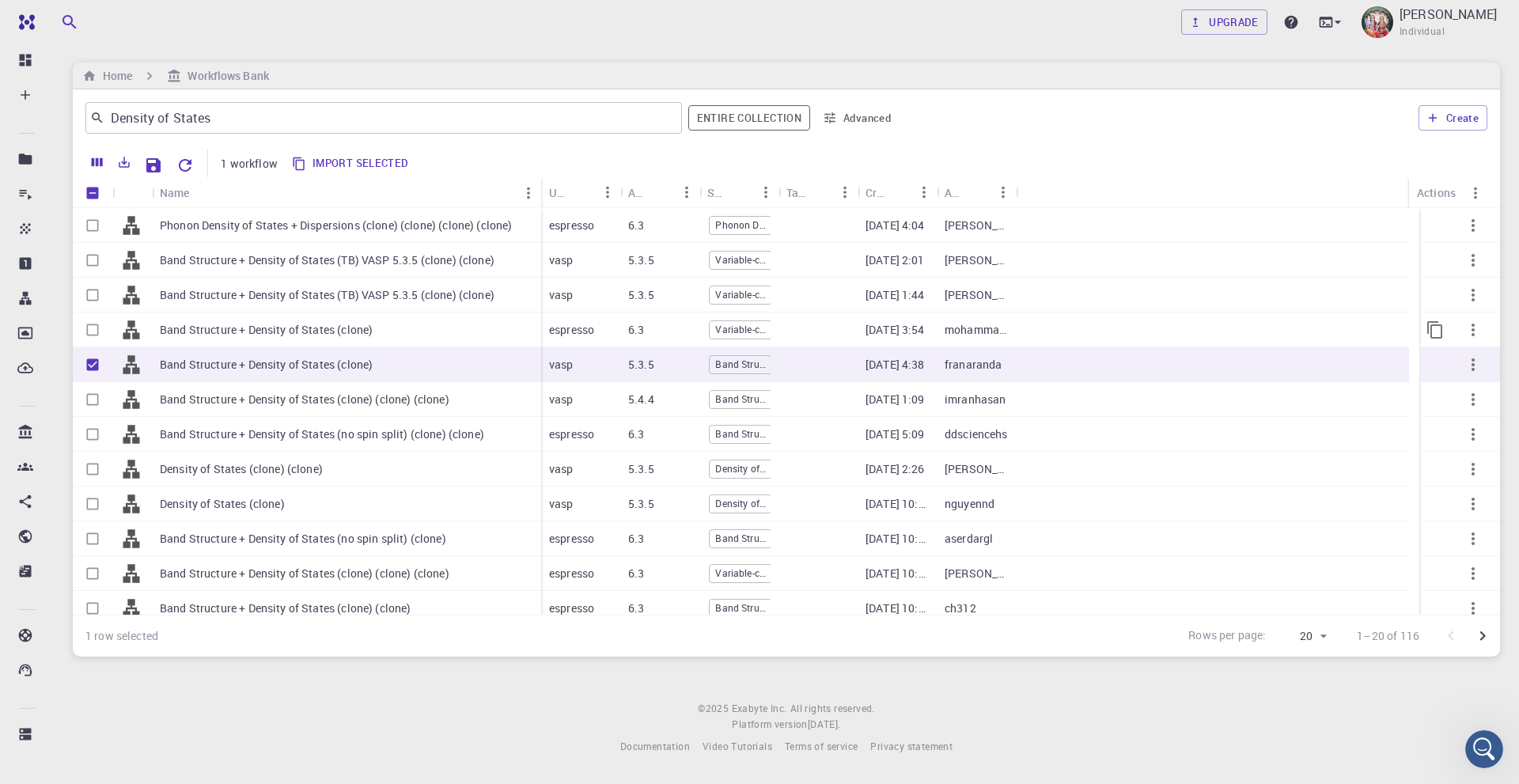
click at [94, 331] on input "Select row" at bounding box center [93, 330] width 30 height 30
checkbox input "true"
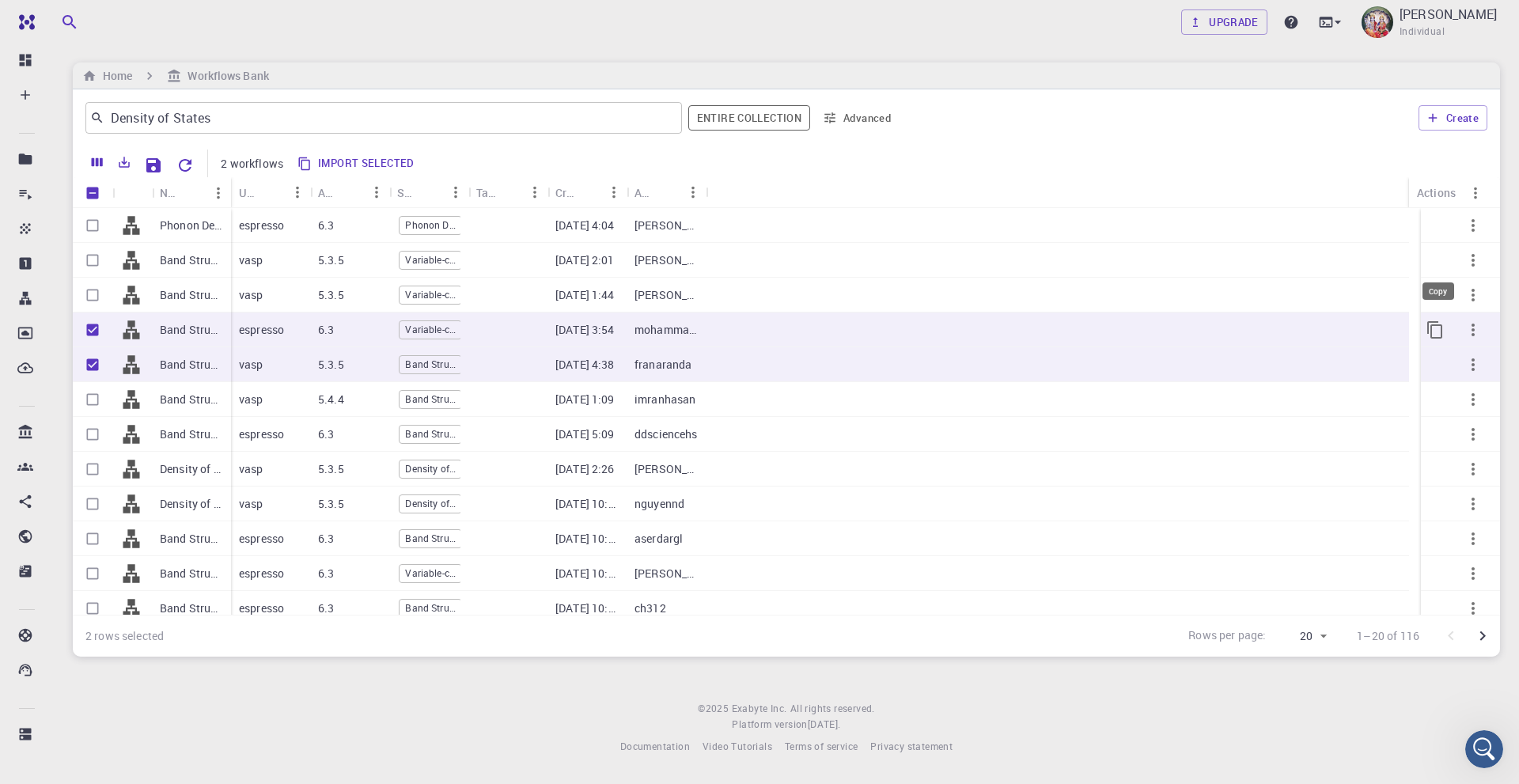
click at [1427, 328] on icon "Copy" at bounding box center [1434, 330] width 15 height 18
click at [1426, 364] on icon "Copy" at bounding box center [1435, 365] width 19 height 19
click at [92, 363] on input "Unselect row" at bounding box center [93, 364] width 30 height 30
checkbox input "false"
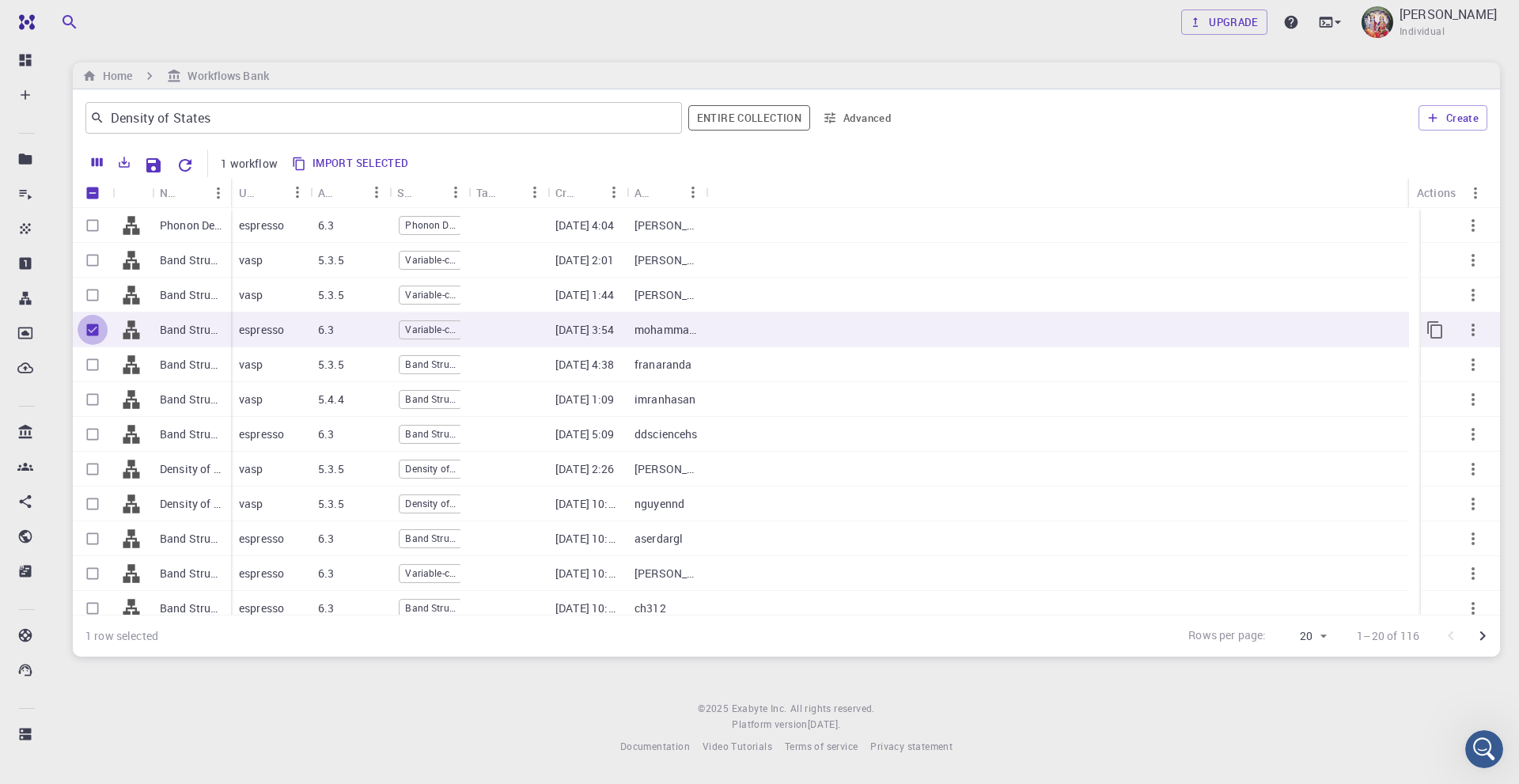
click at [94, 331] on input "Unselect row" at bounding box center [93, 330] width 30 height 30
checkbox input "false"
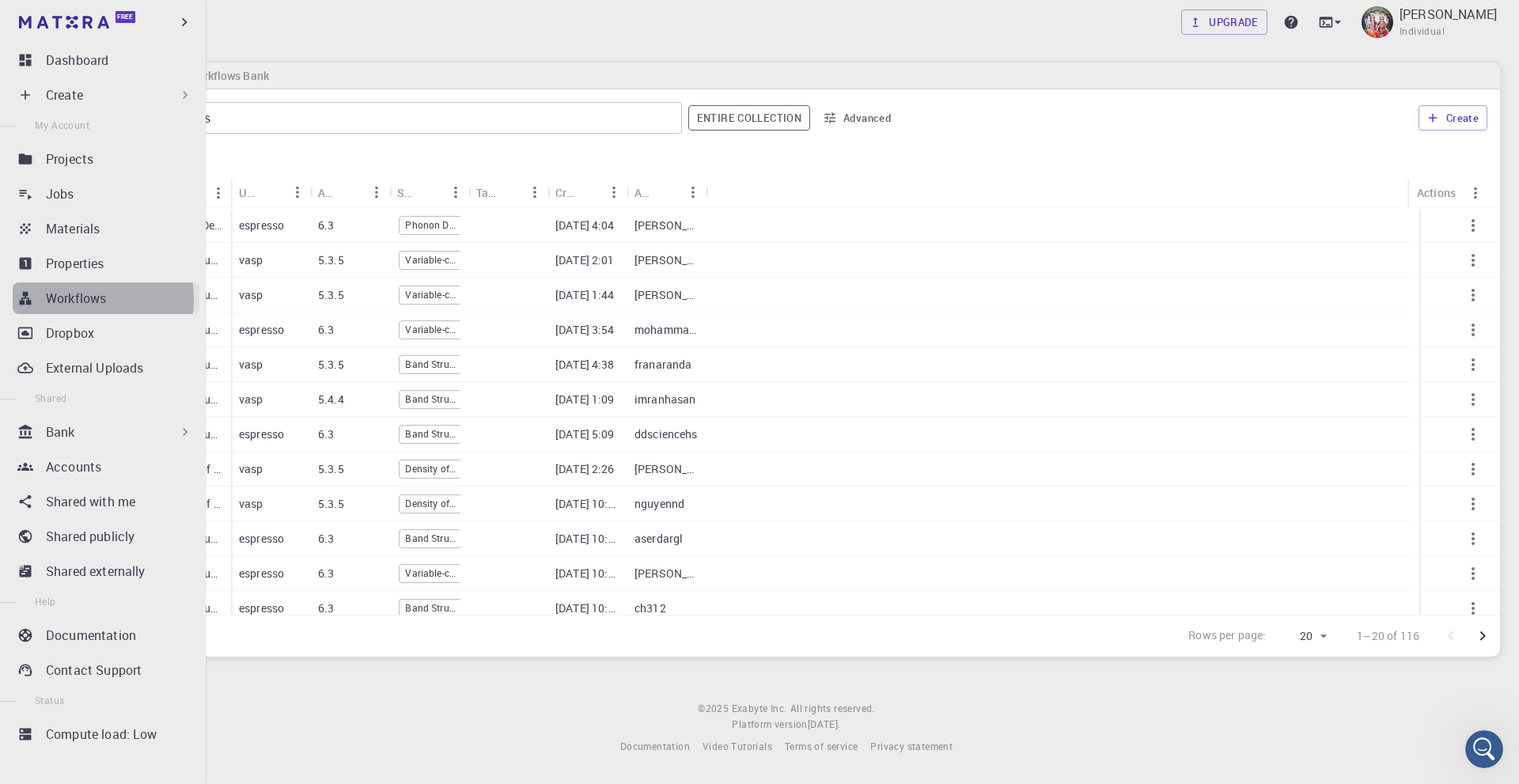
click at [67, 298] on p "Workflows" at bounding box center [76, 298] width 60 height 19
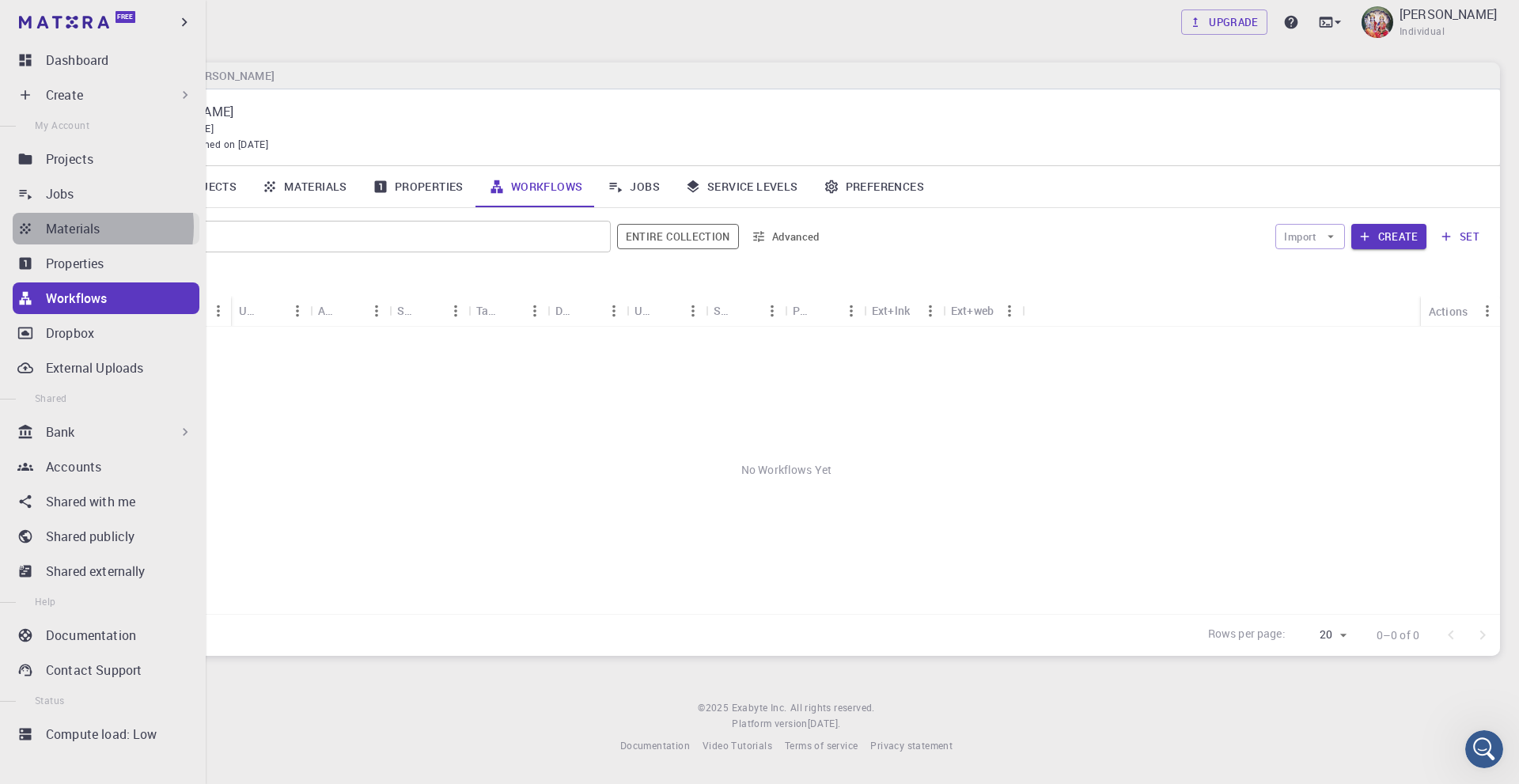
click at [76, 227] on p "Materials" at bounding box center [72, 228] width 54 height 19
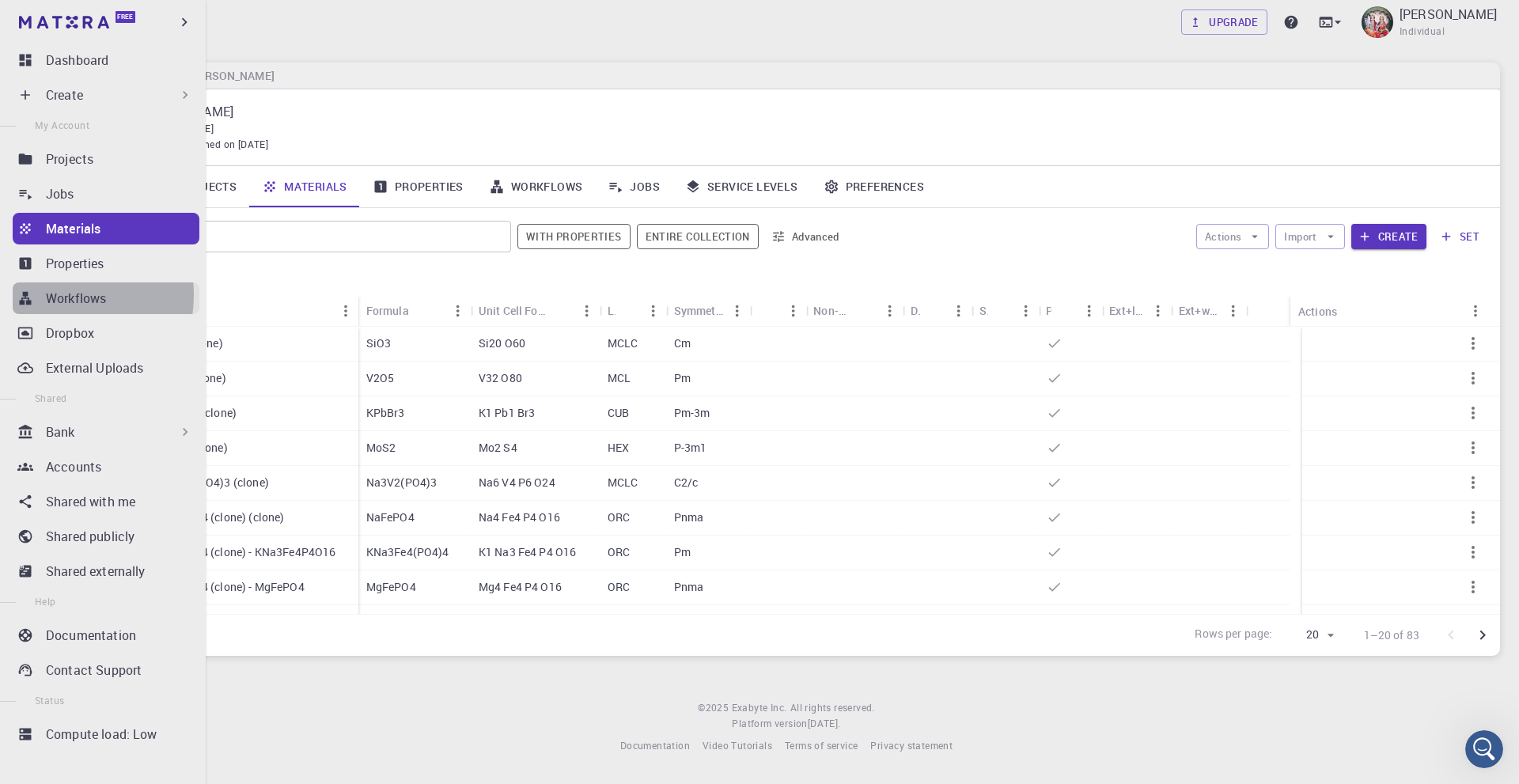
click at [57, 295] on p "Workflows" at bounding box center [76, 298] width 60 height 19
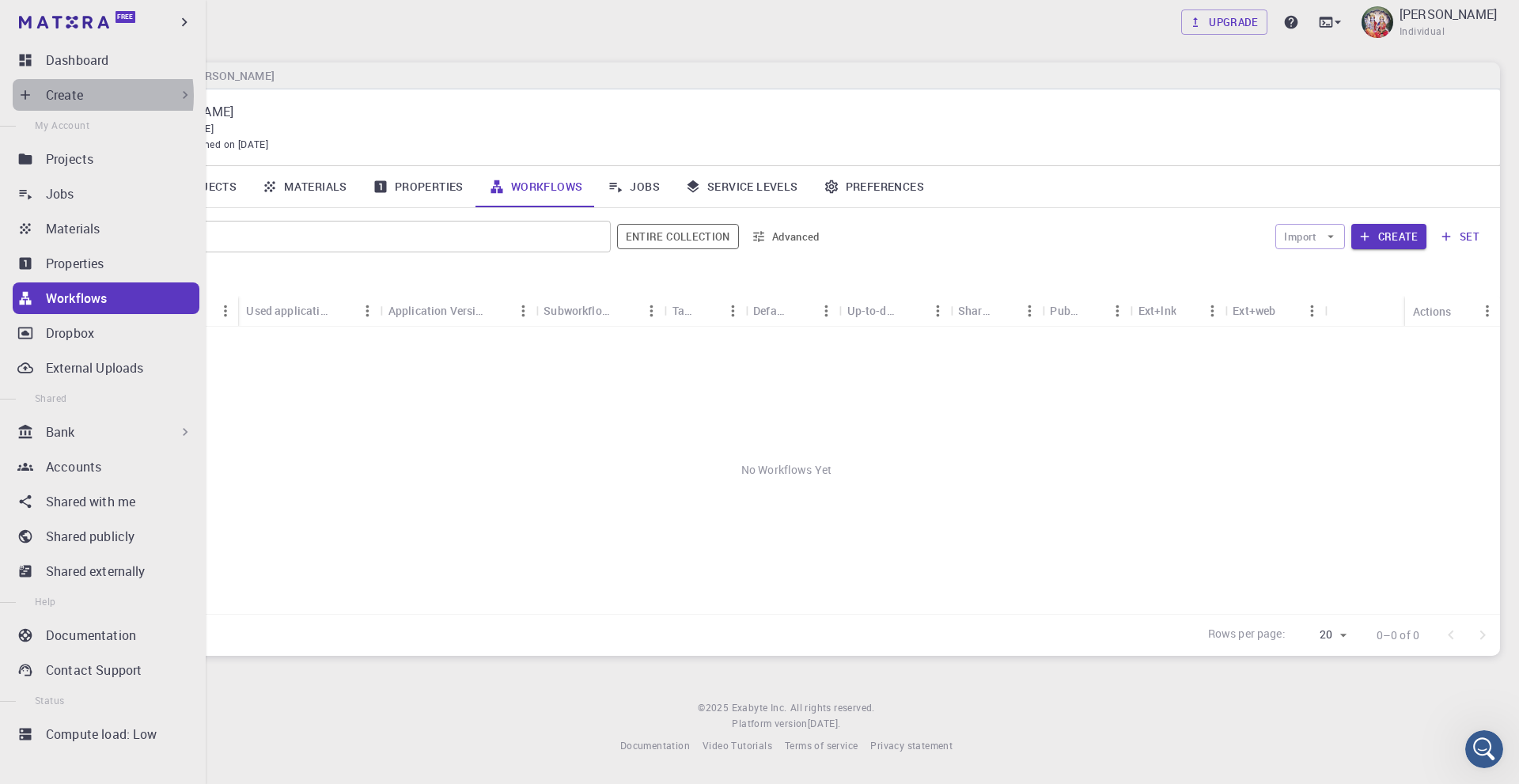
click at [73, 96] on p "Create" at bounding box center [64, 95] width 37 height 19
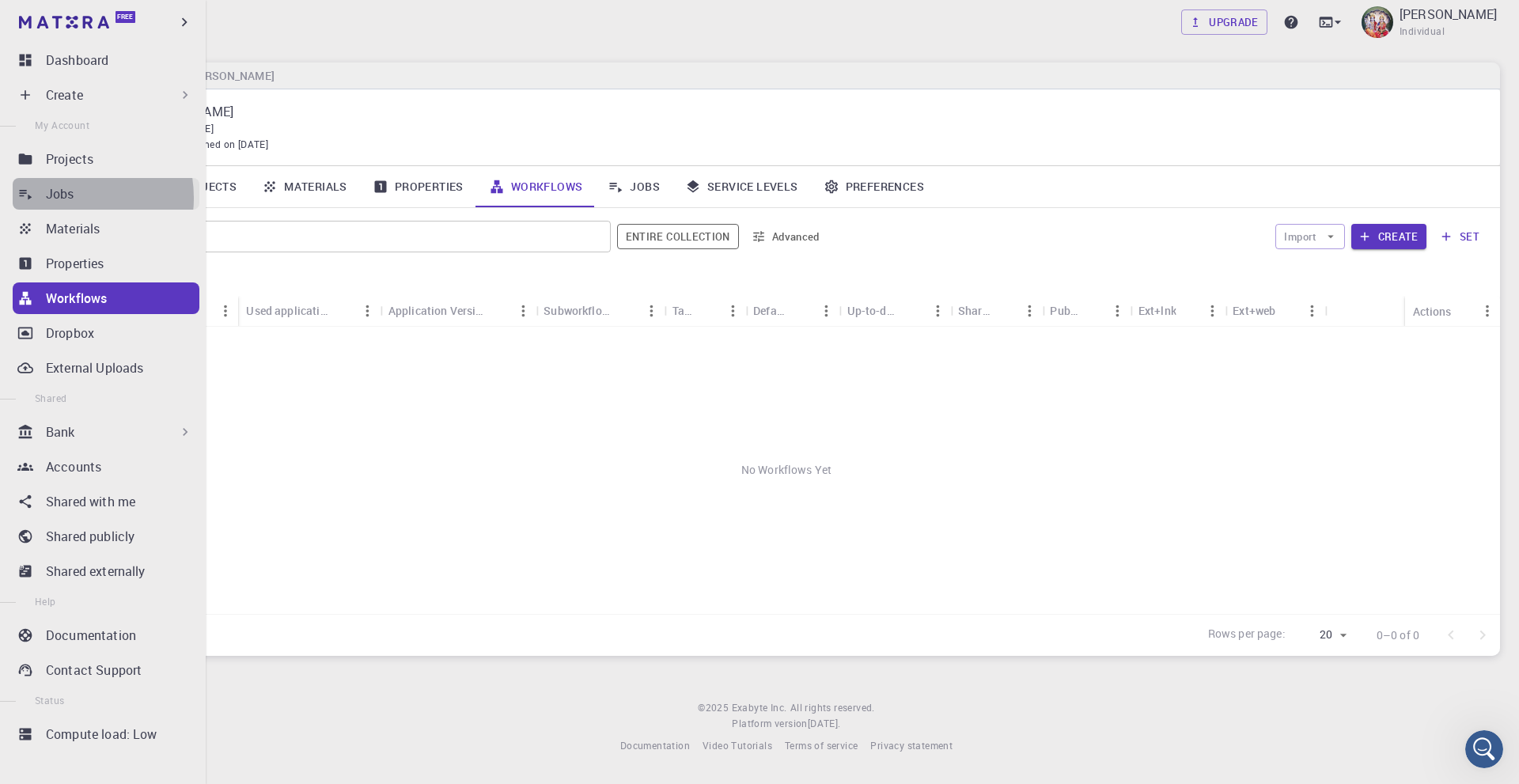
click at [62, 198] on p "Jobs" at bounding box center [60, 194] width 28 height 19
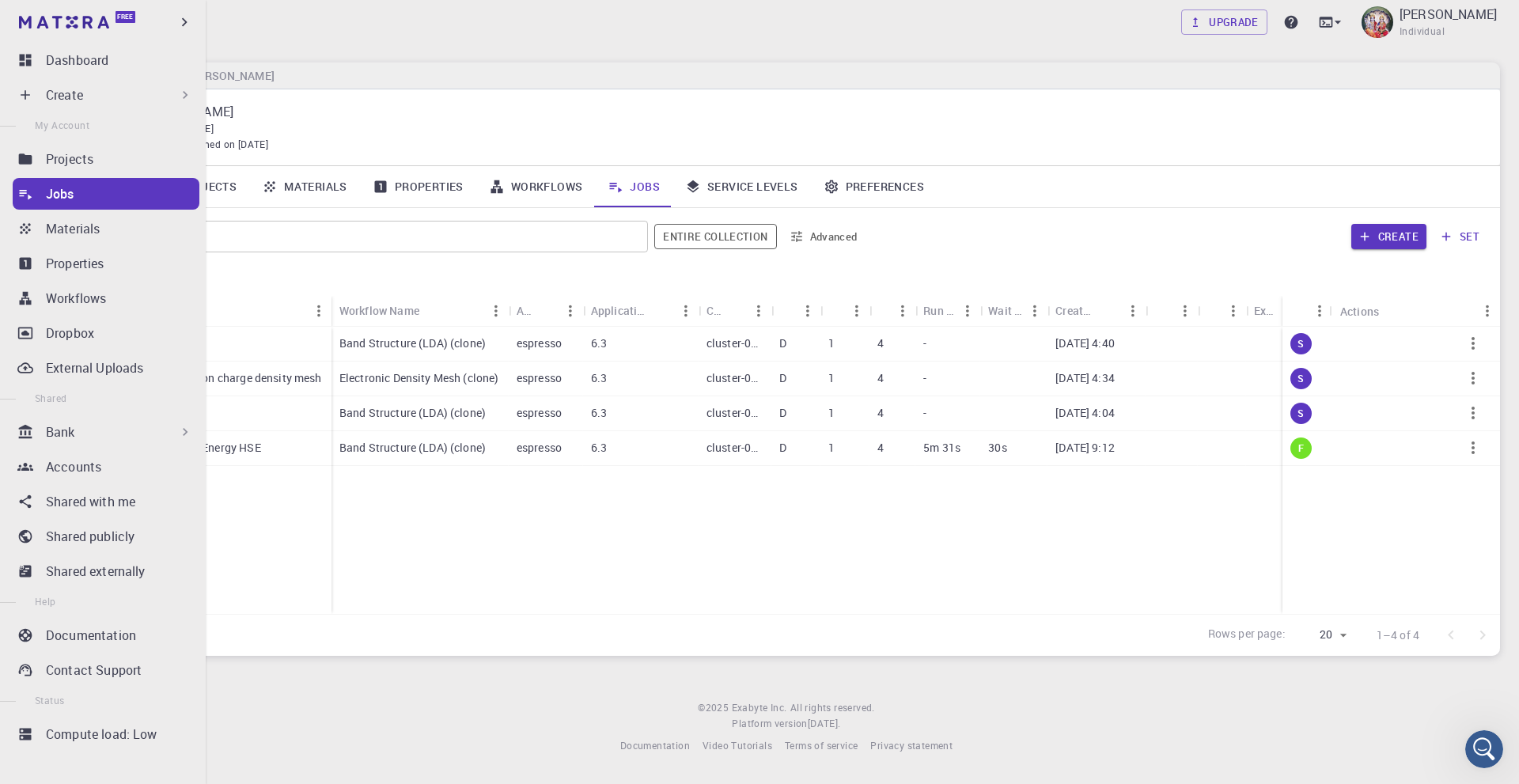
click at [73, 428] on p "Bank" at bounding box center [60, 432] width 29 height 19
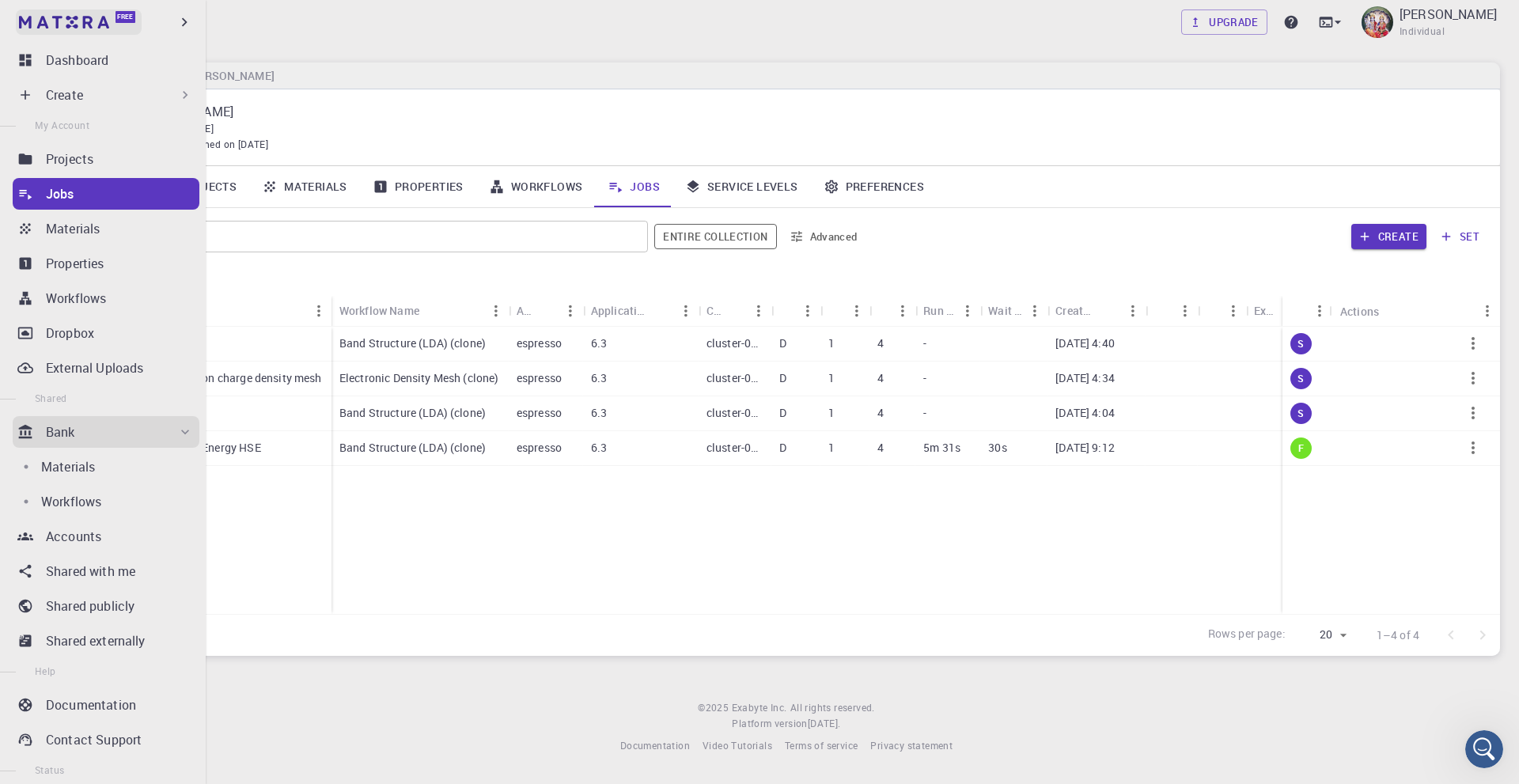
click at [73, 28] on link "Free" at bounding box center [79, 22] width 126 height 26
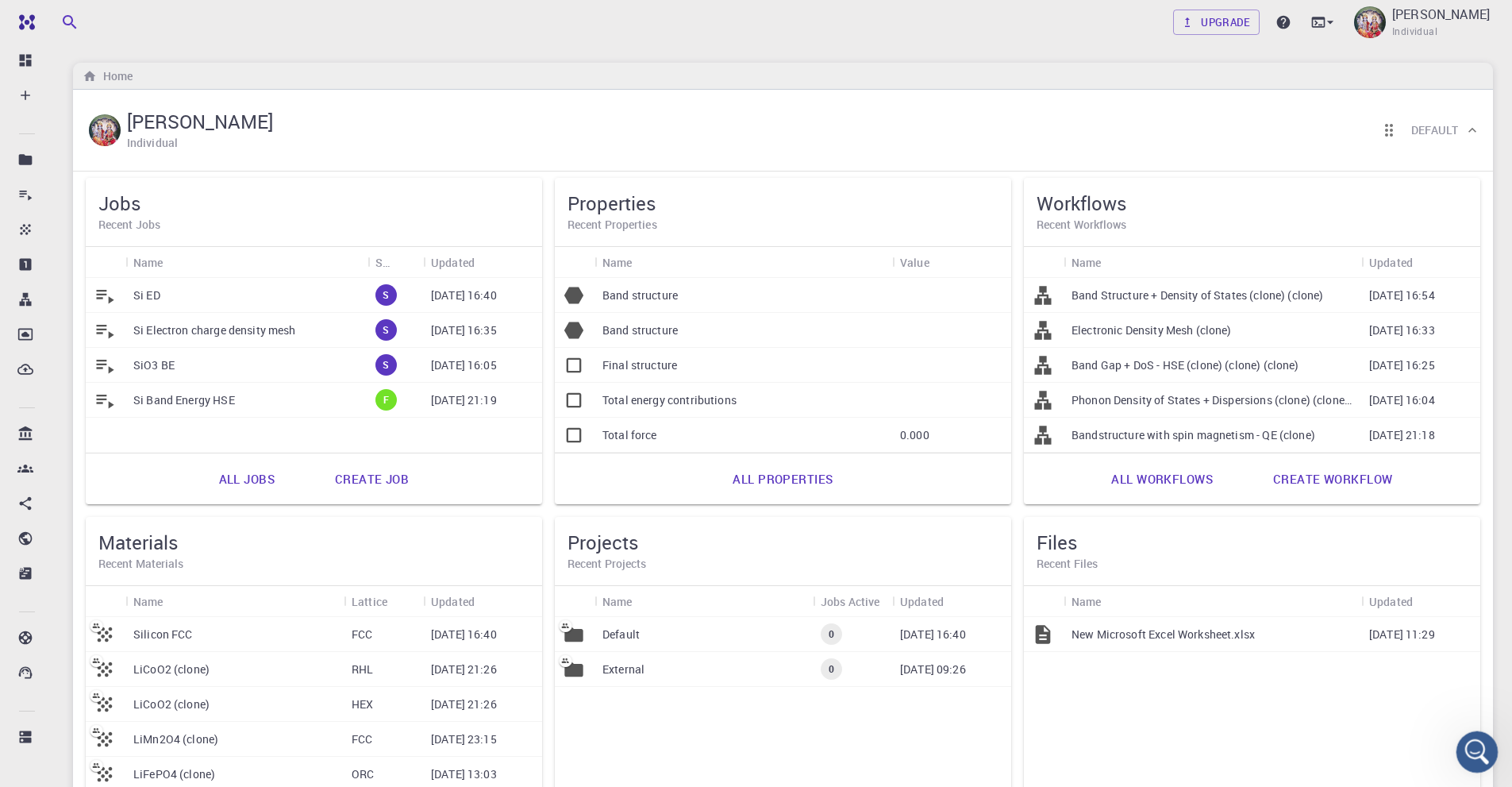
click at [1469, 752] on icon "Open Intercom Messenger" at bounding box center [1475, 750] width 27 height 27
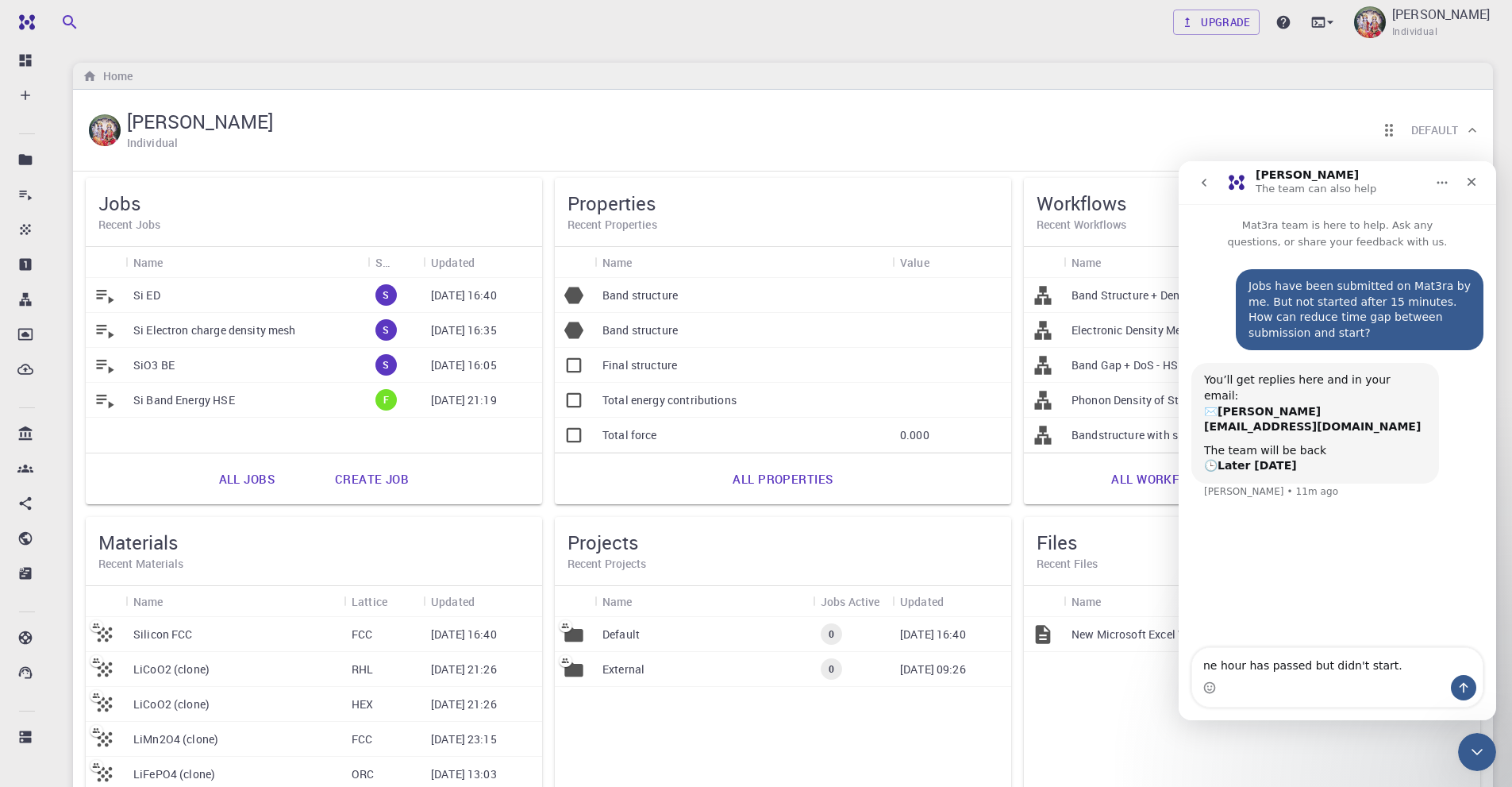
type textarea "one hour has passed but didn't start."
click at [1389, 667] on textarea "one hour has passed but didn't start." at bounding box center [1337, 661] width 290 height 27
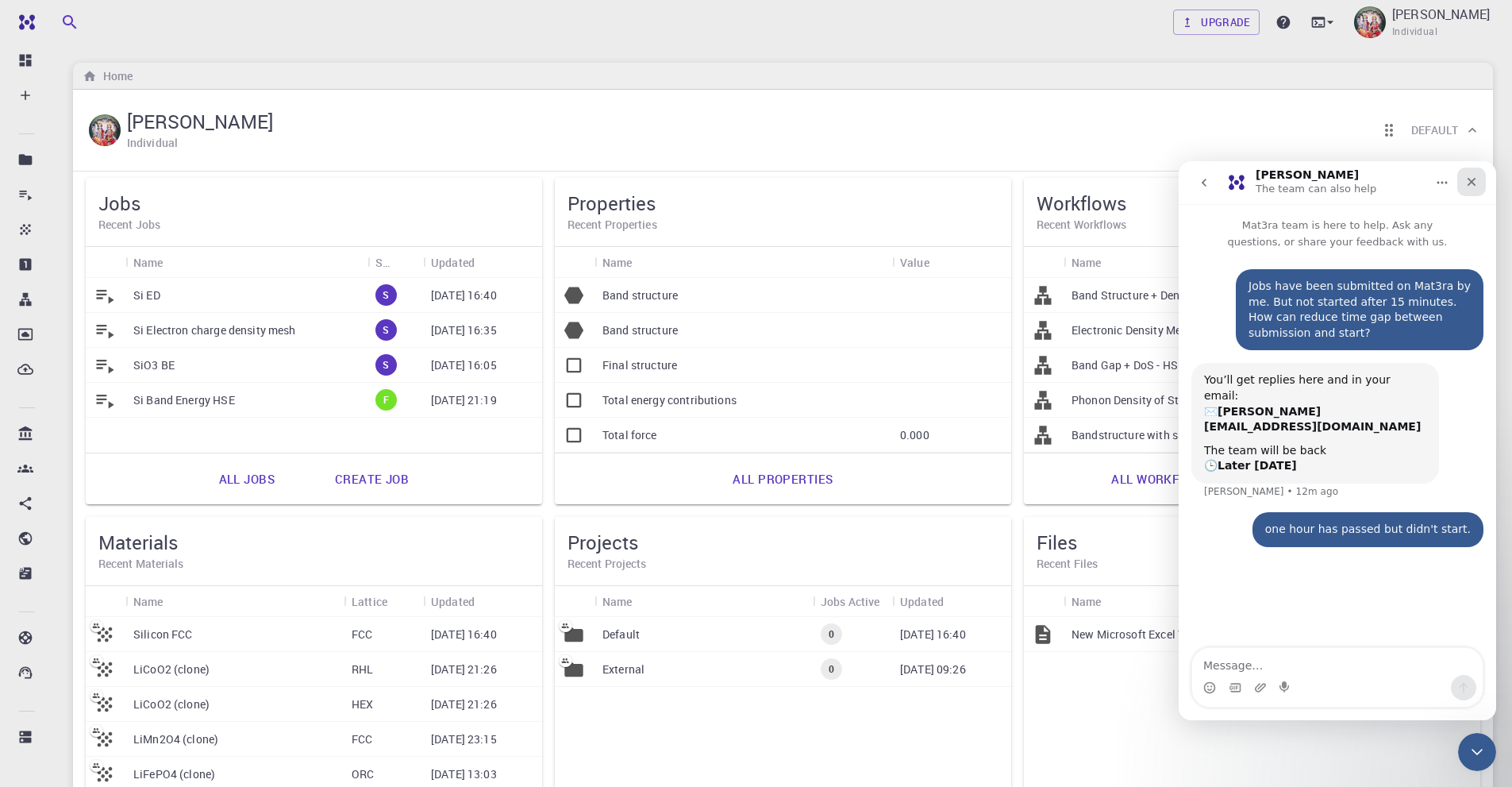
click at [1470, 185] on icon "Close" at bounding box center [1471, 181] width 12 height 12
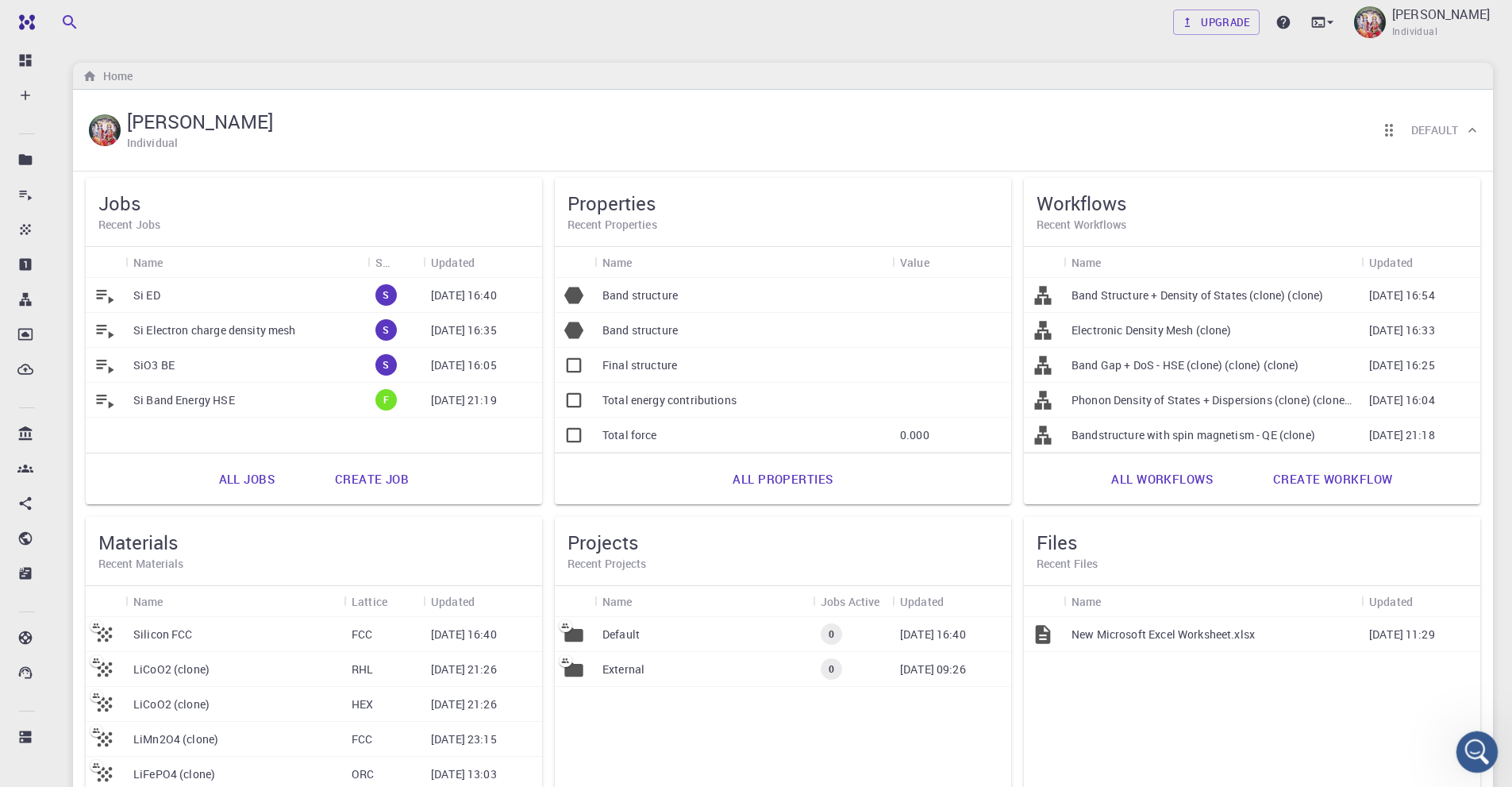
click at [1464, 752] on icon "Open Intercom Messenger" at bounding box center [1475, 750] width 27 height 27
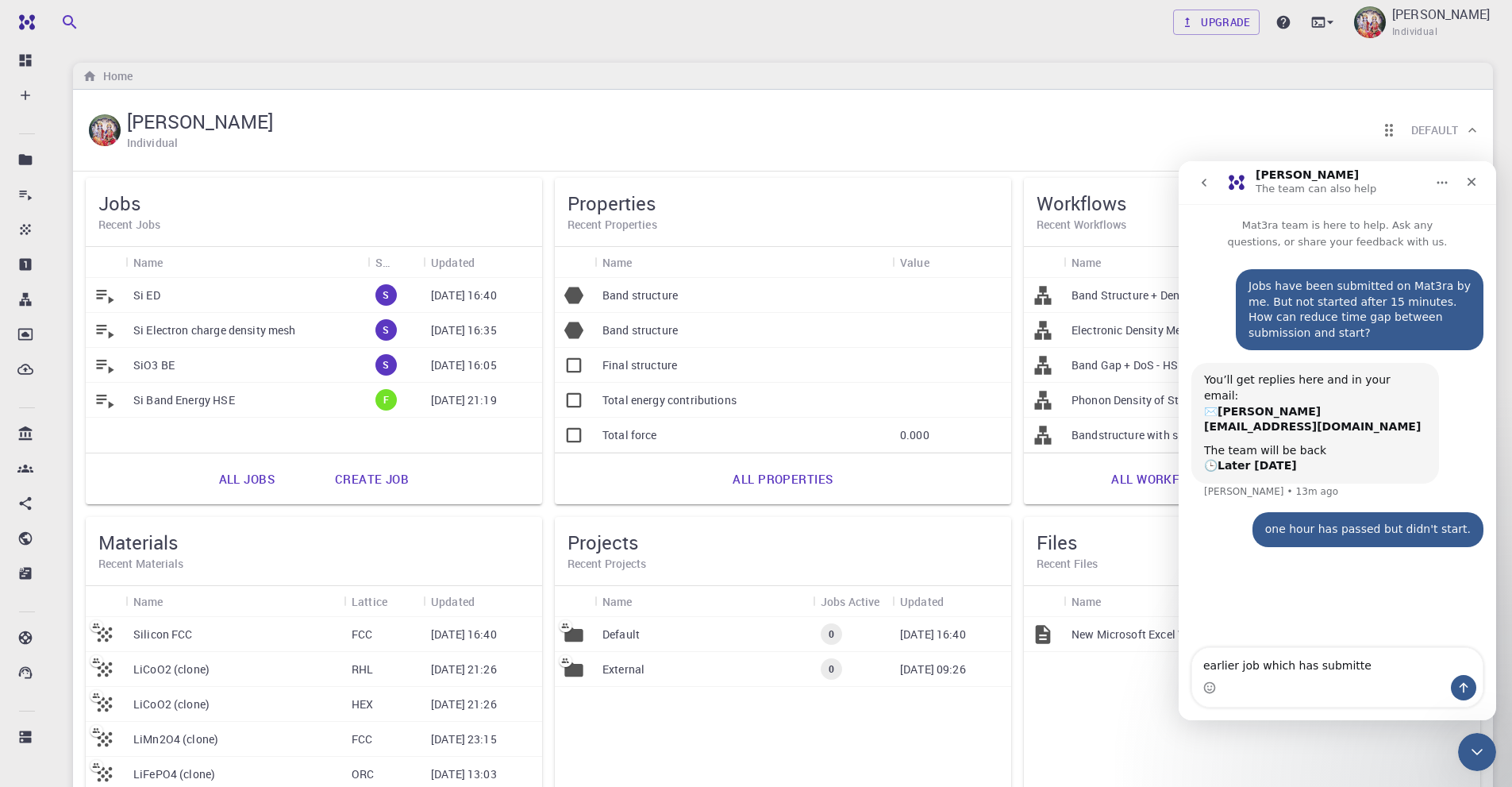
type textarea "earlier job which has submitted"
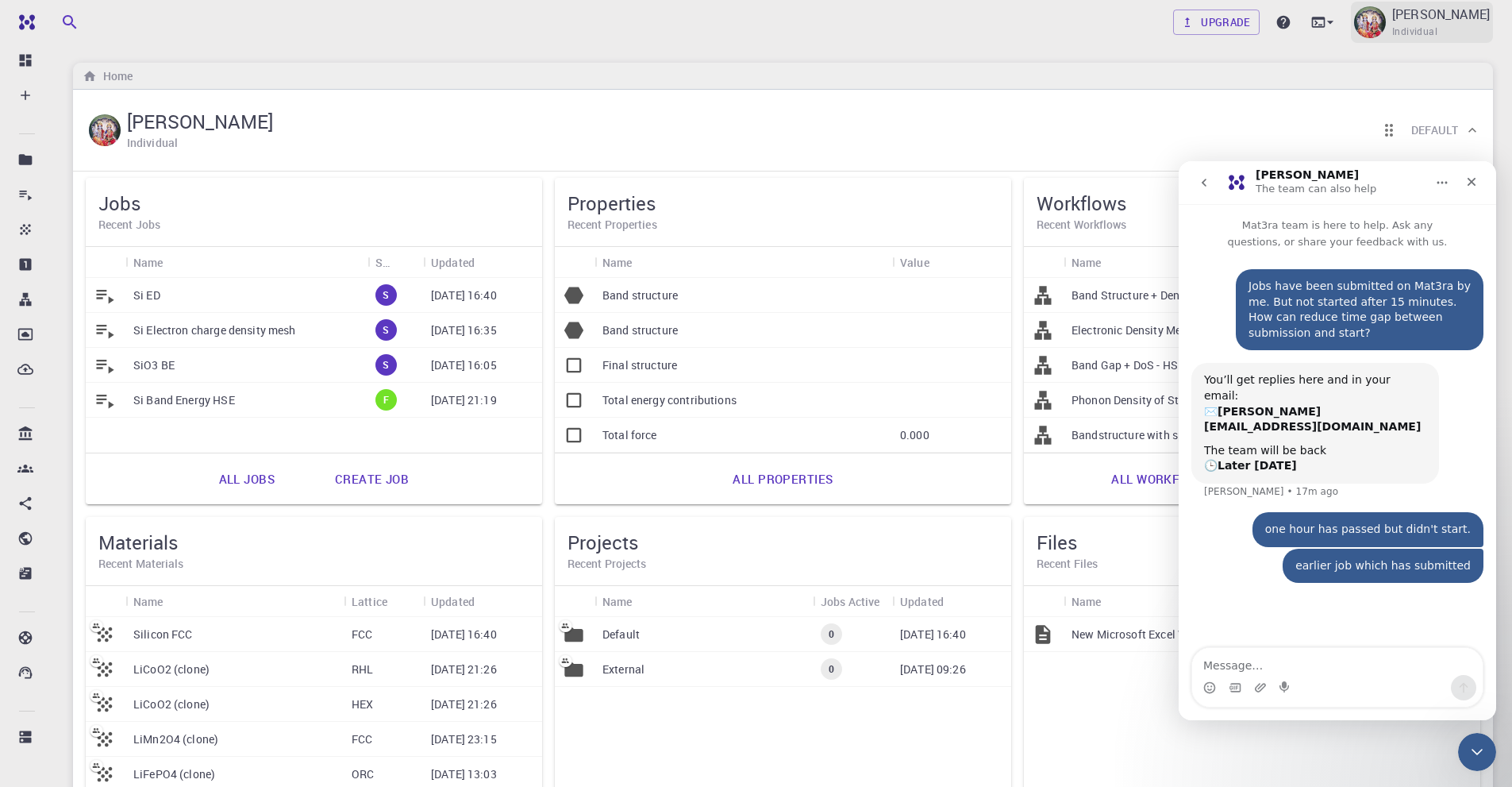
click at [1425, 35] on span "Individual" at bounding box center [1414, 32] width 45 height 16
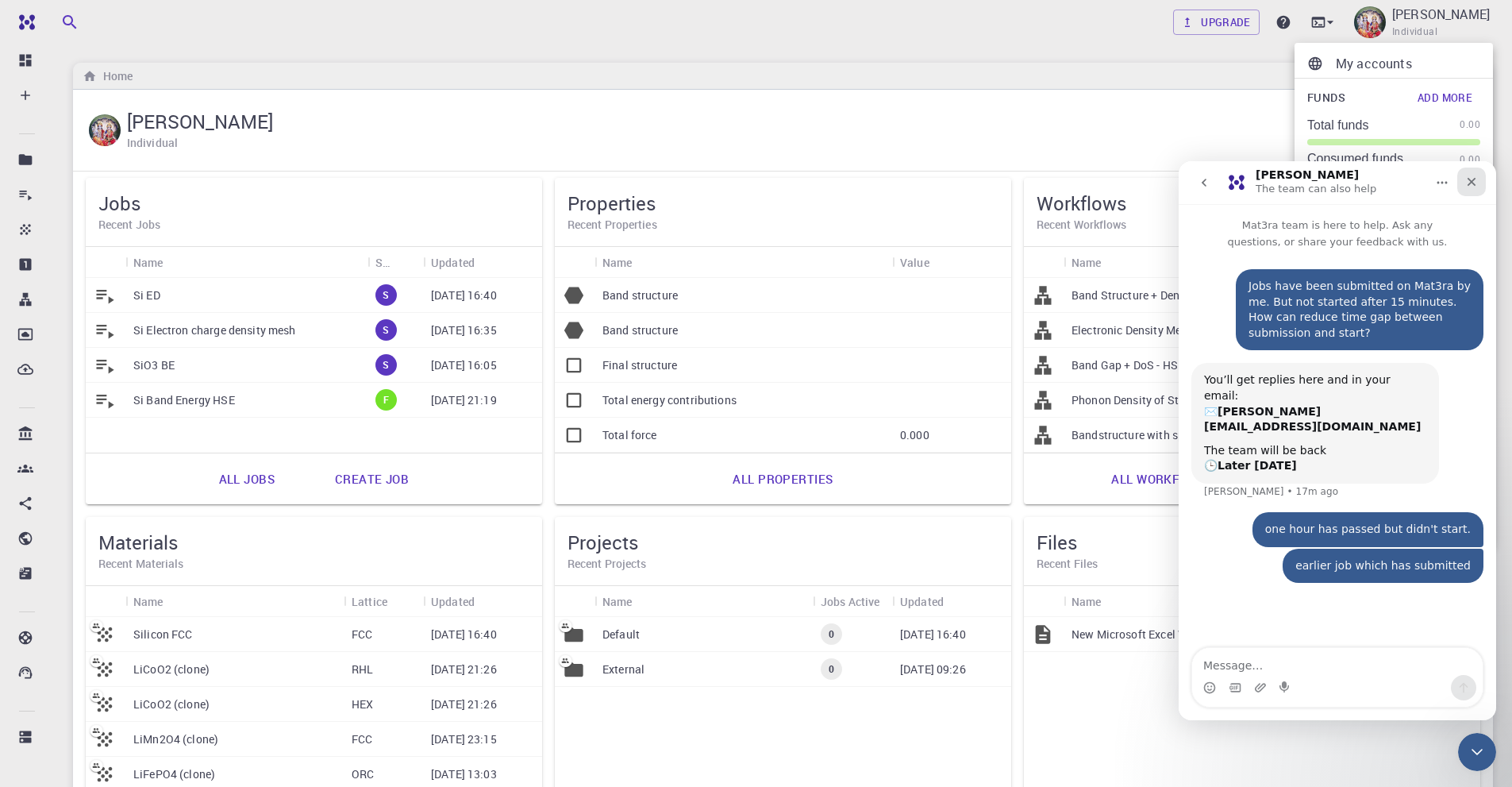
click at [1474, 181] on icon "Close" at bounding box center [1471, 181] width 12 height 12
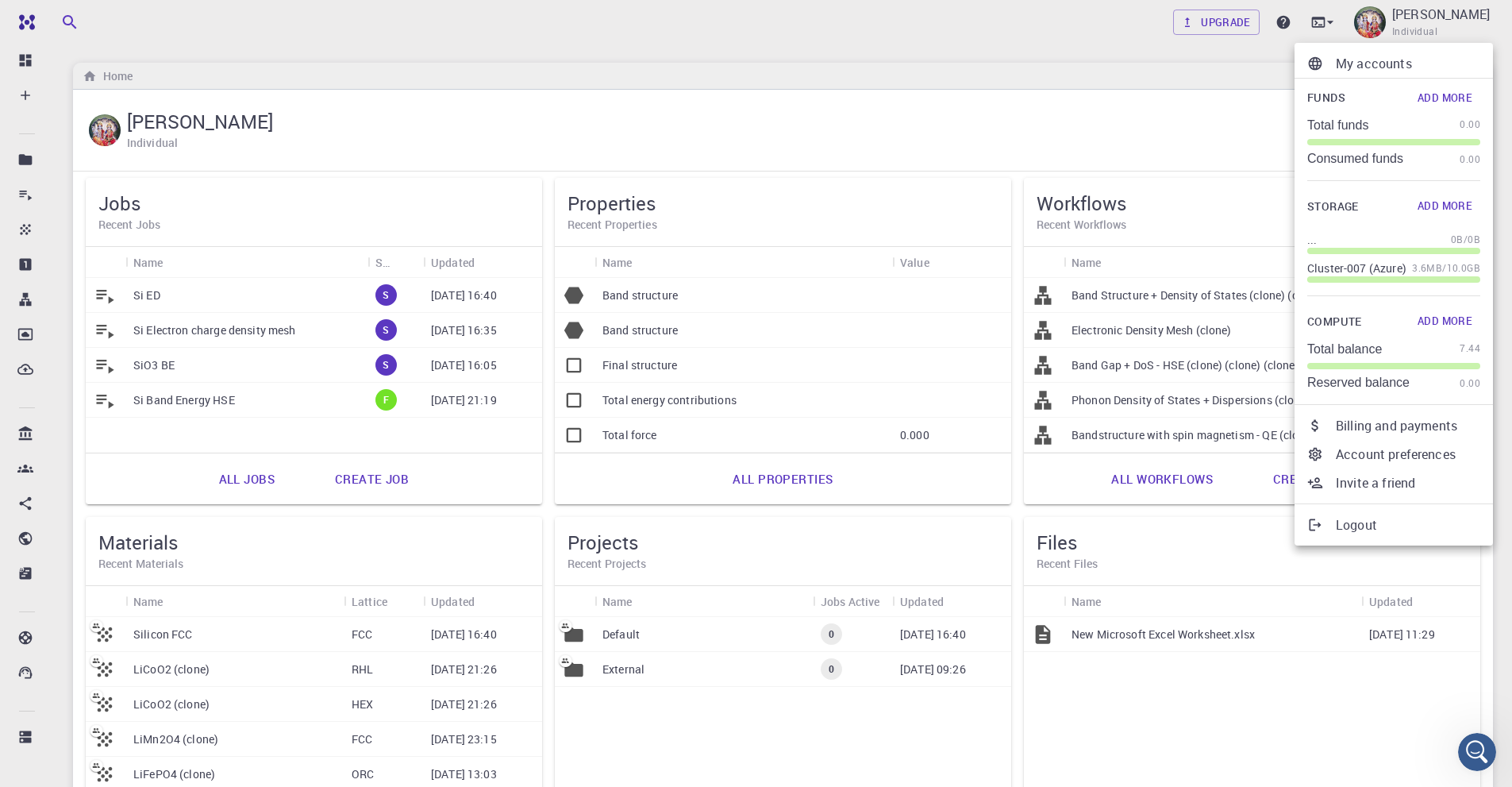
click at [590, 126] on div at bounding box center [756, 393] width 1512 height 787
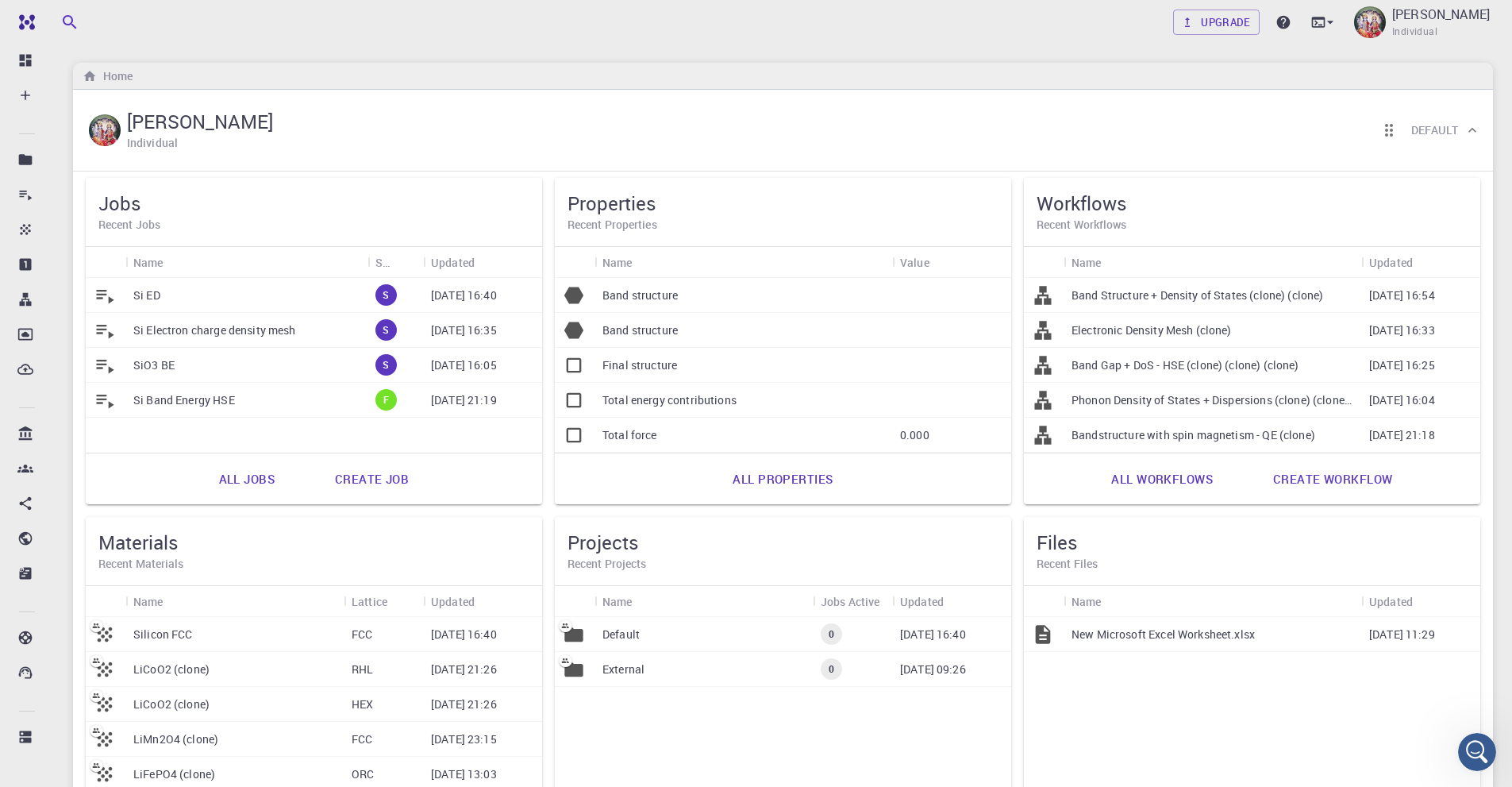
click at [535, 158] on div "[PERSON_NAME] Individual Default" at bounding box center [783, 130] width 1420 height 81
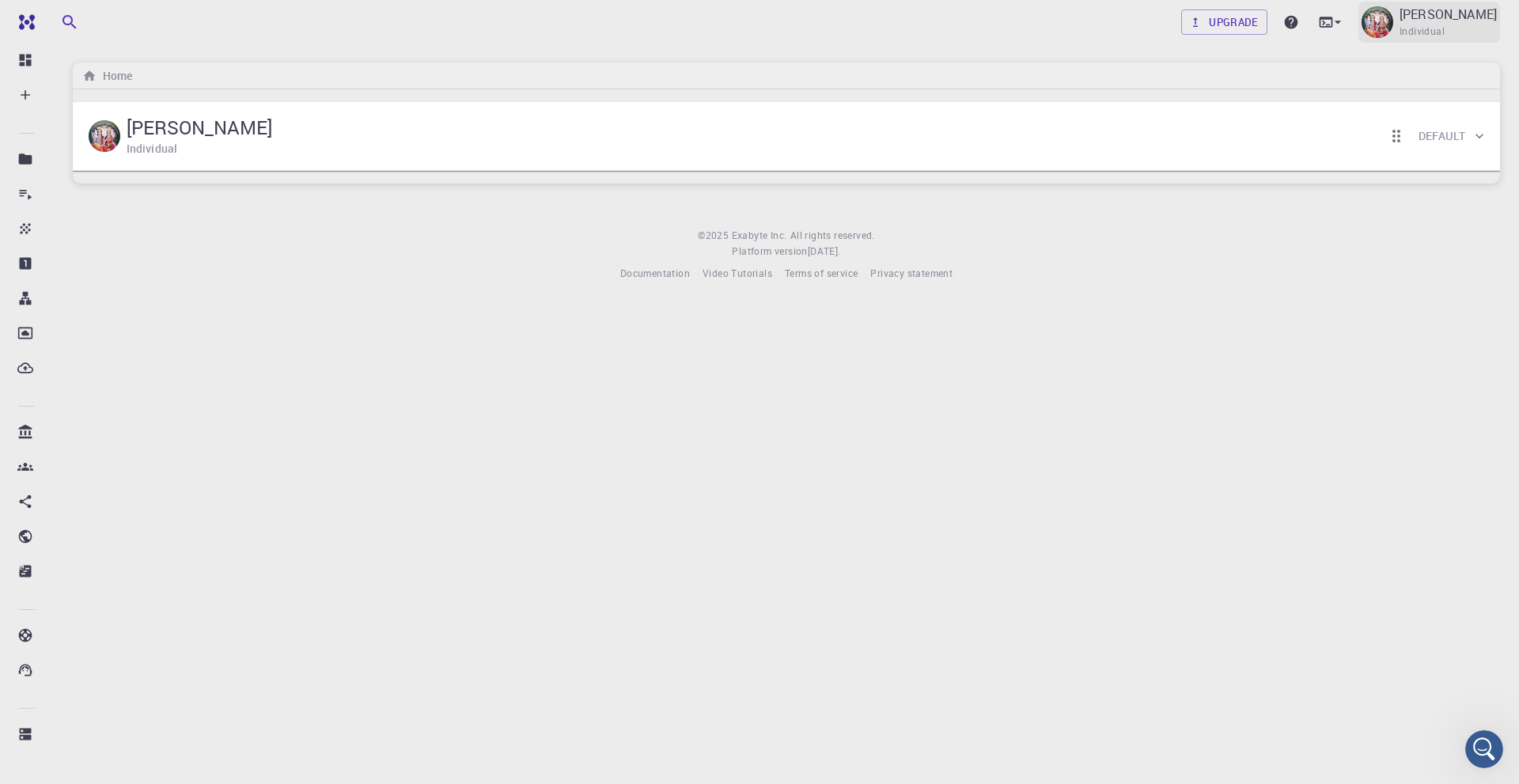
click at [1465, 15] on p "[PERSON_NAME]" at bounding box center [1448, 14] width 97 height 19
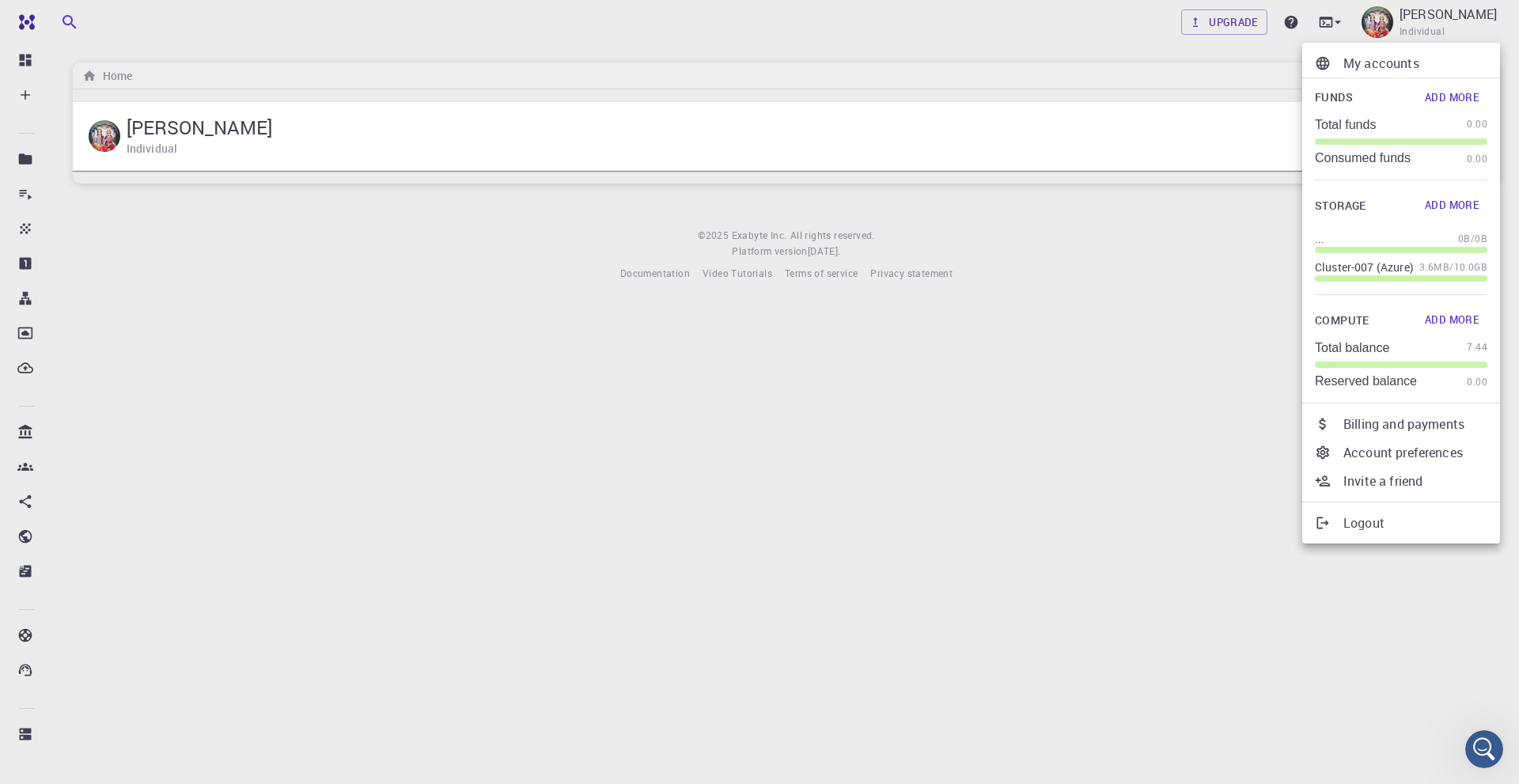
click at [1389, 524] on p "Logout" at bounding box center [1415, 523] width 144 height 19
